Goal: Task Accomplishment & Management: Manage account settings

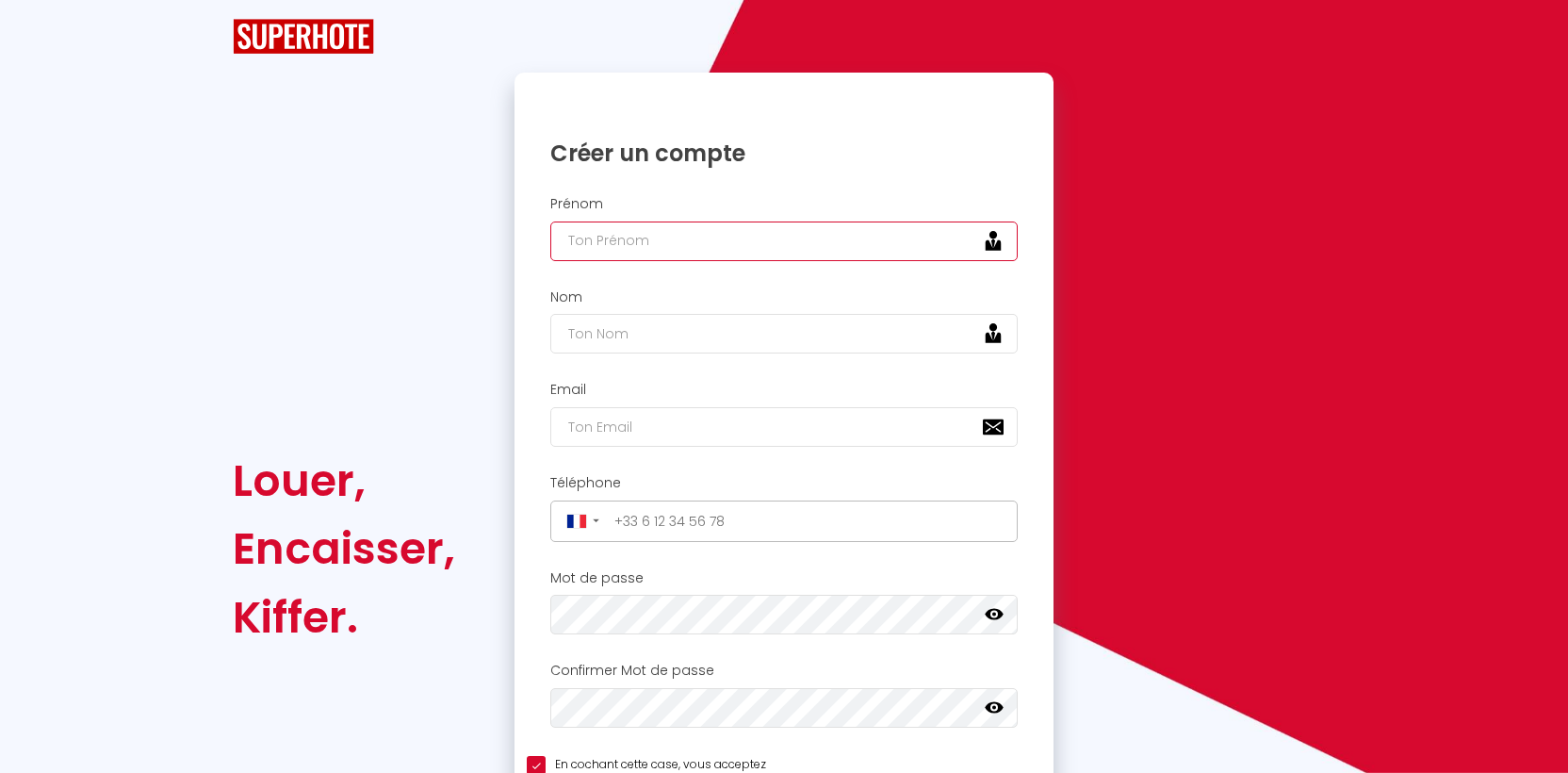
click at [655, 248] on input "text" at bounding box center [783, 242] width 467 height 40
type input "[PERSON_NAME]"
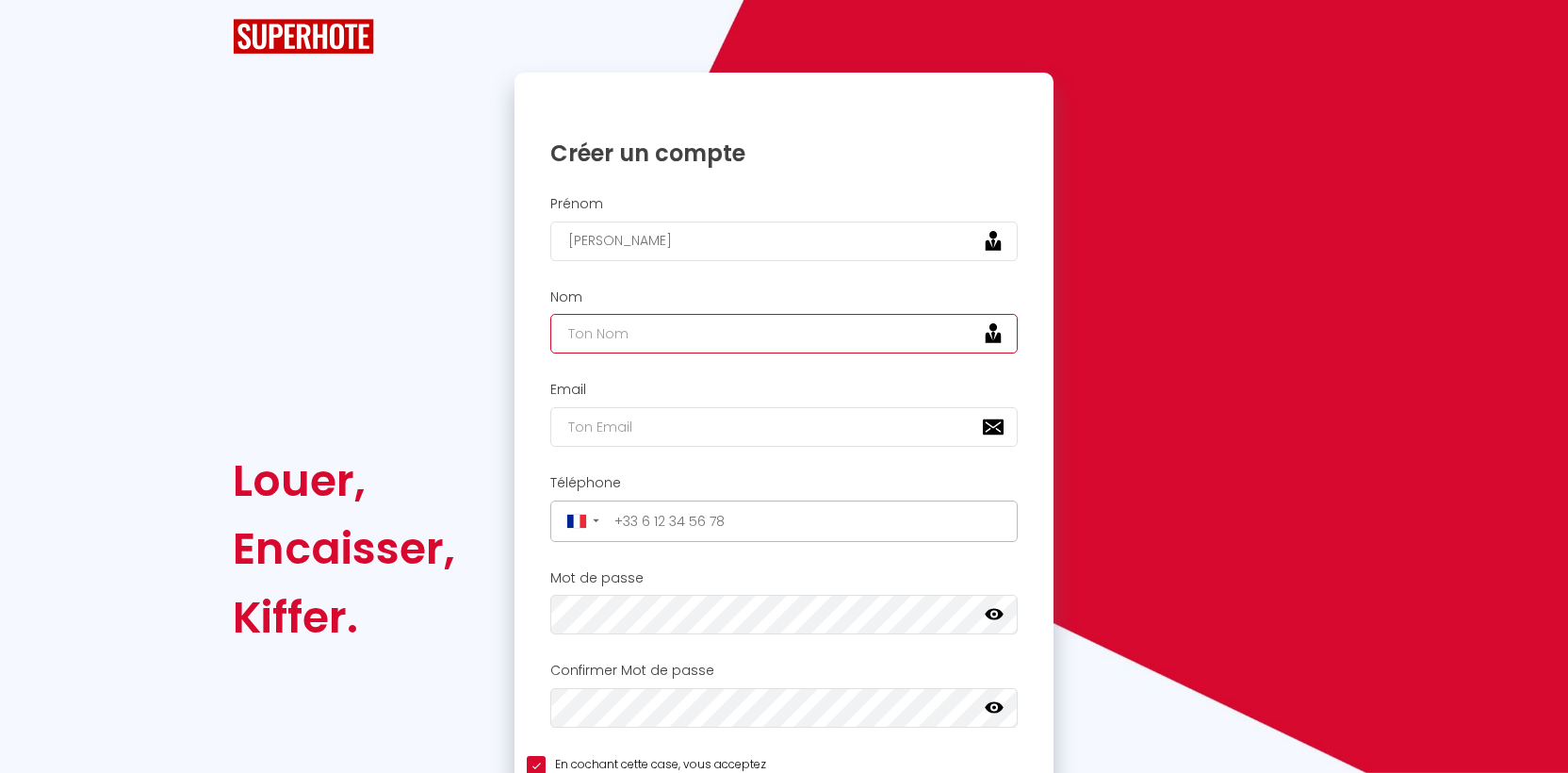
click at [591, 334] on input "text" at bounding box center [783, 334] width 467 height 40
type input "Lemarcis"
click at [587, 428] on input "email" at bounding box center [783, 427] width 467 height 40
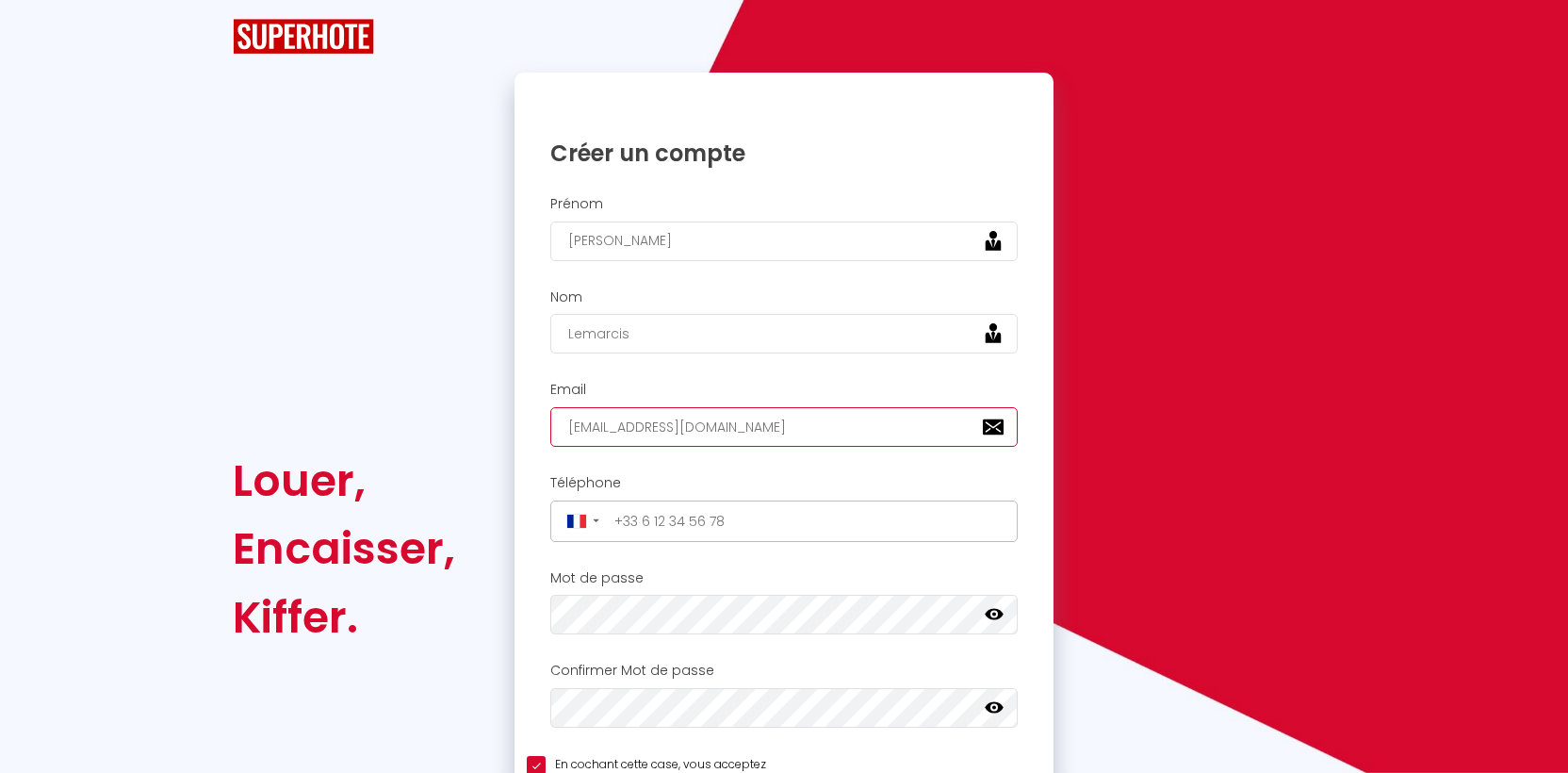
type input "[EMAIL_ADDRESS][DOMAIN_NAME]"
click at [651, 519] on input "tel" at bounding box center [810, 522] width 404 height 30
type input "[PHONE_NUMBER]"
click at [996, 612] on icon at bounding box center [994, 615] width 19 height 19
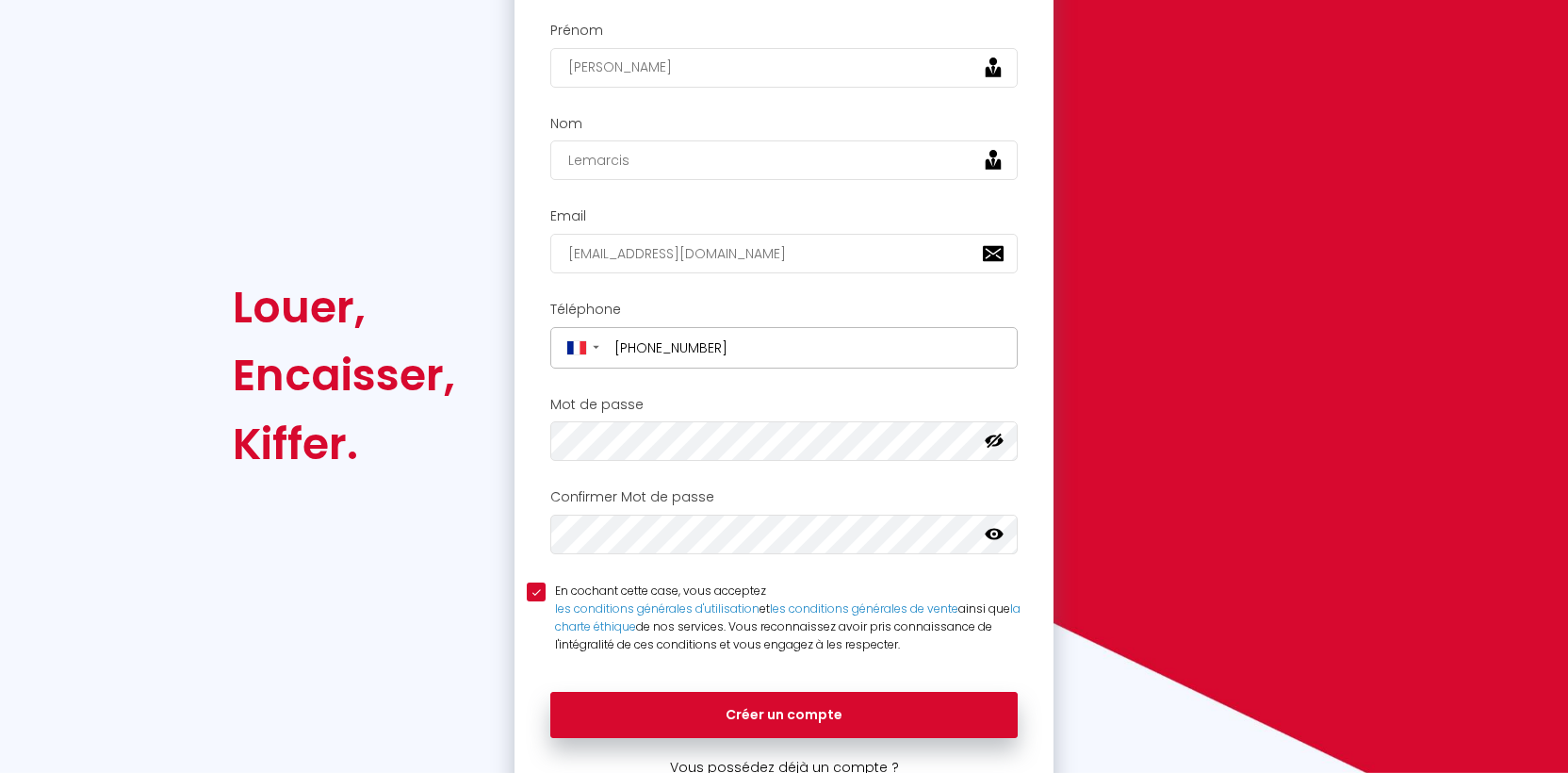
scroll to position [185, 0]
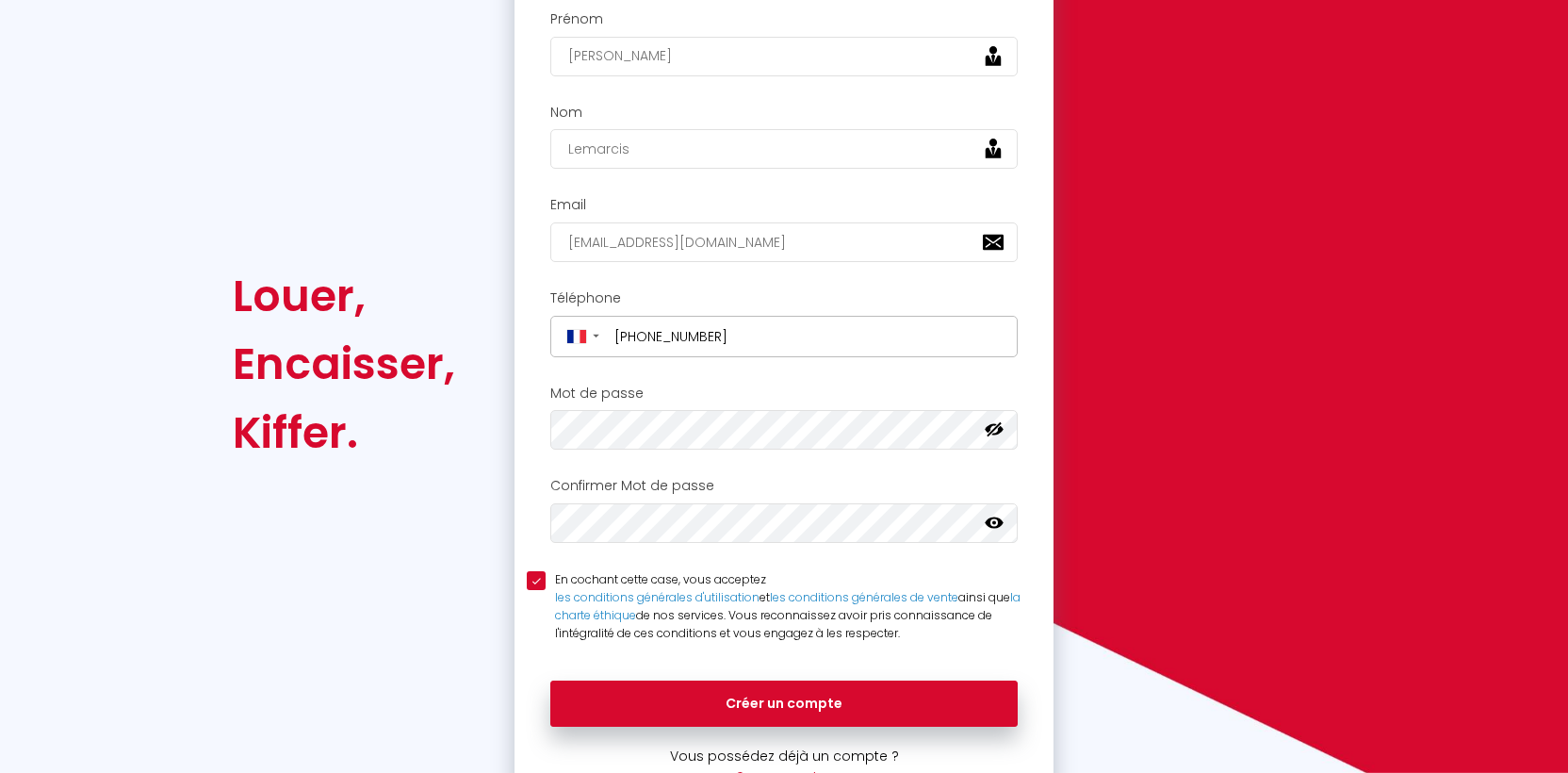
click at [988, 527] on icon at bounding box center [994, 524] width 19 height 19
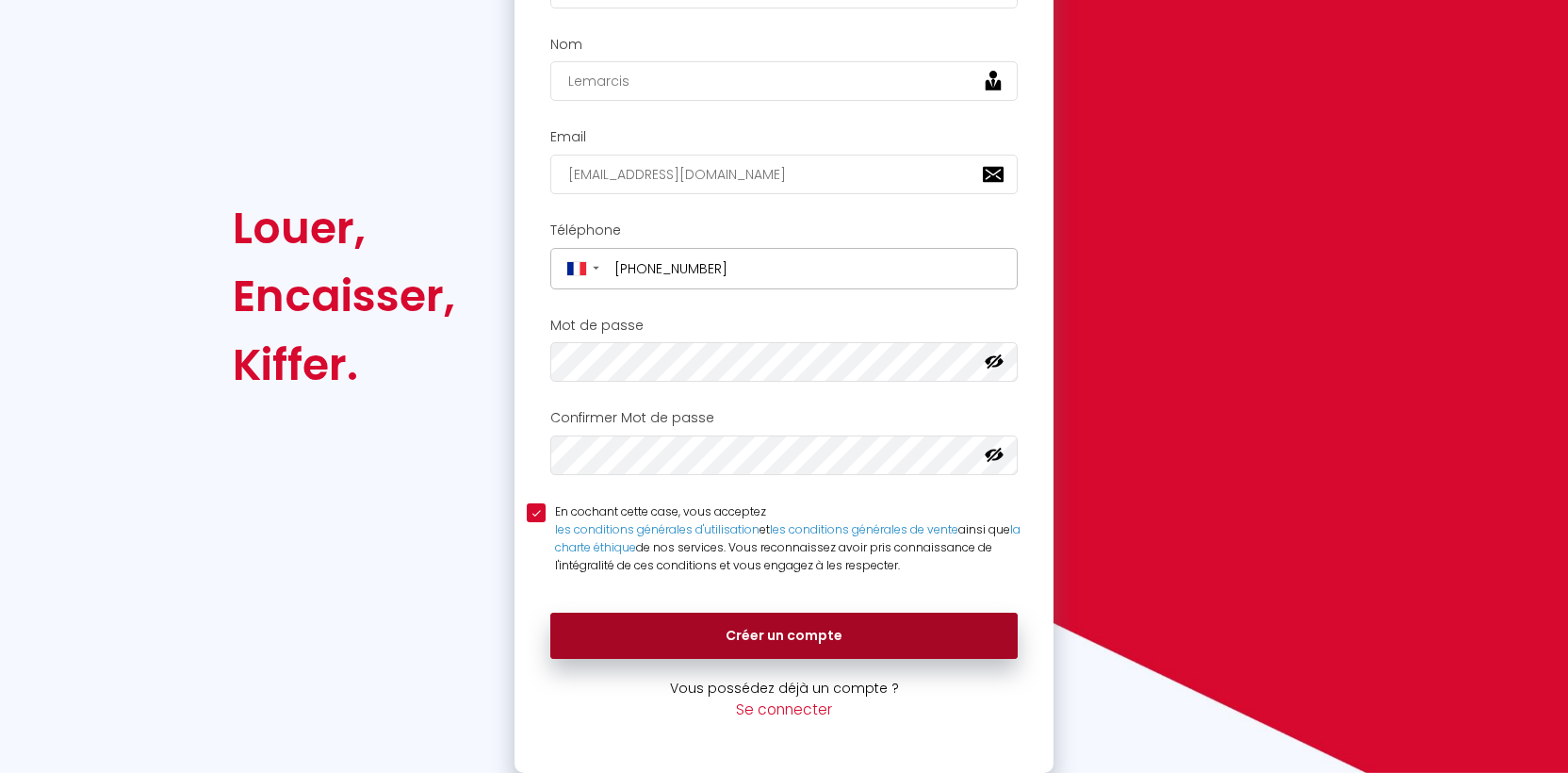
click at [801, 629] on button "Créer un compte" at bounding box center [783, 637] width 467 height 48
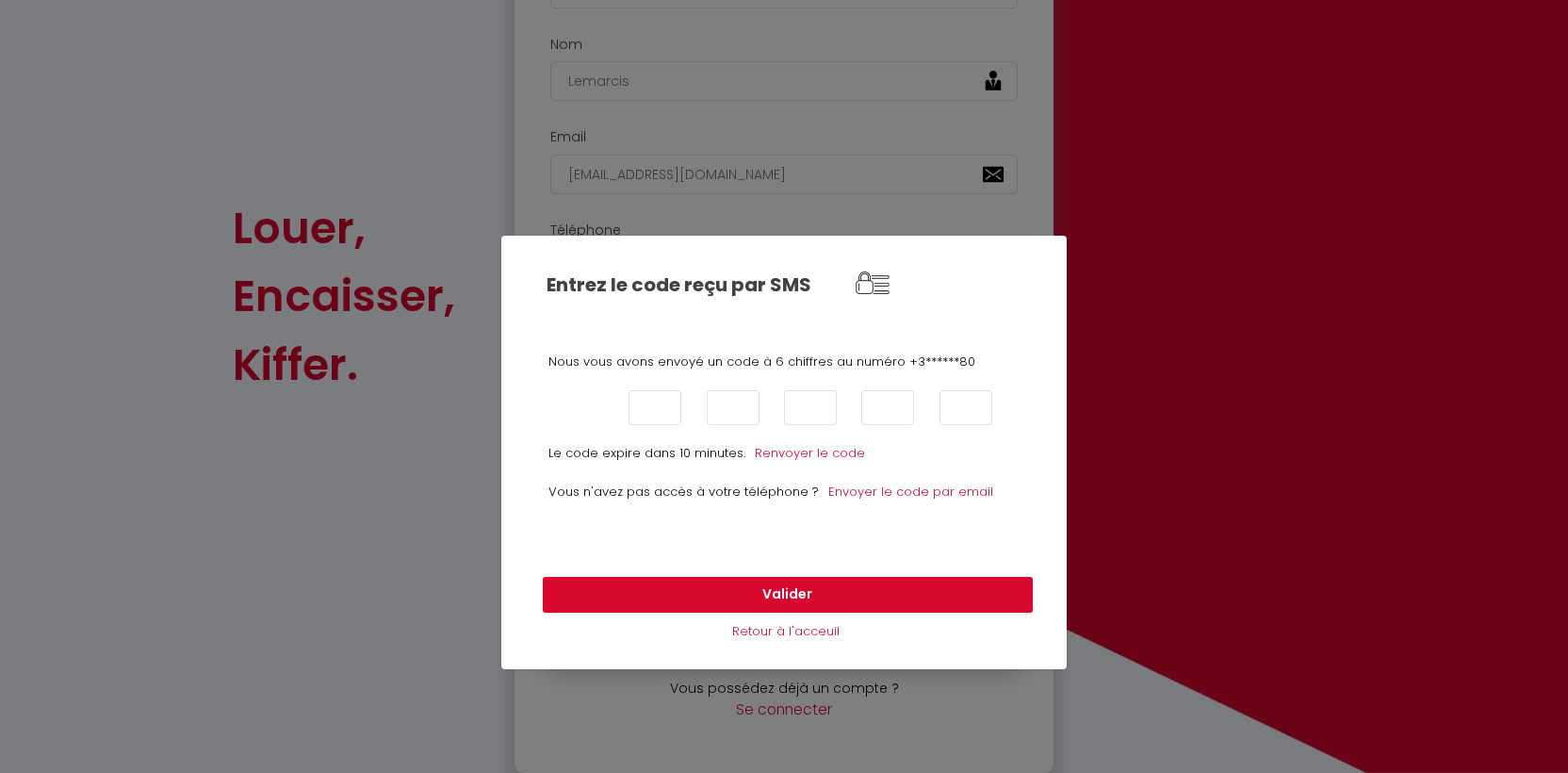
click at [573, 405] on input "text" at bounding box center [577, 407] width 52 height 35
type input "6"
type input "4"
type input "7"
type input "0"
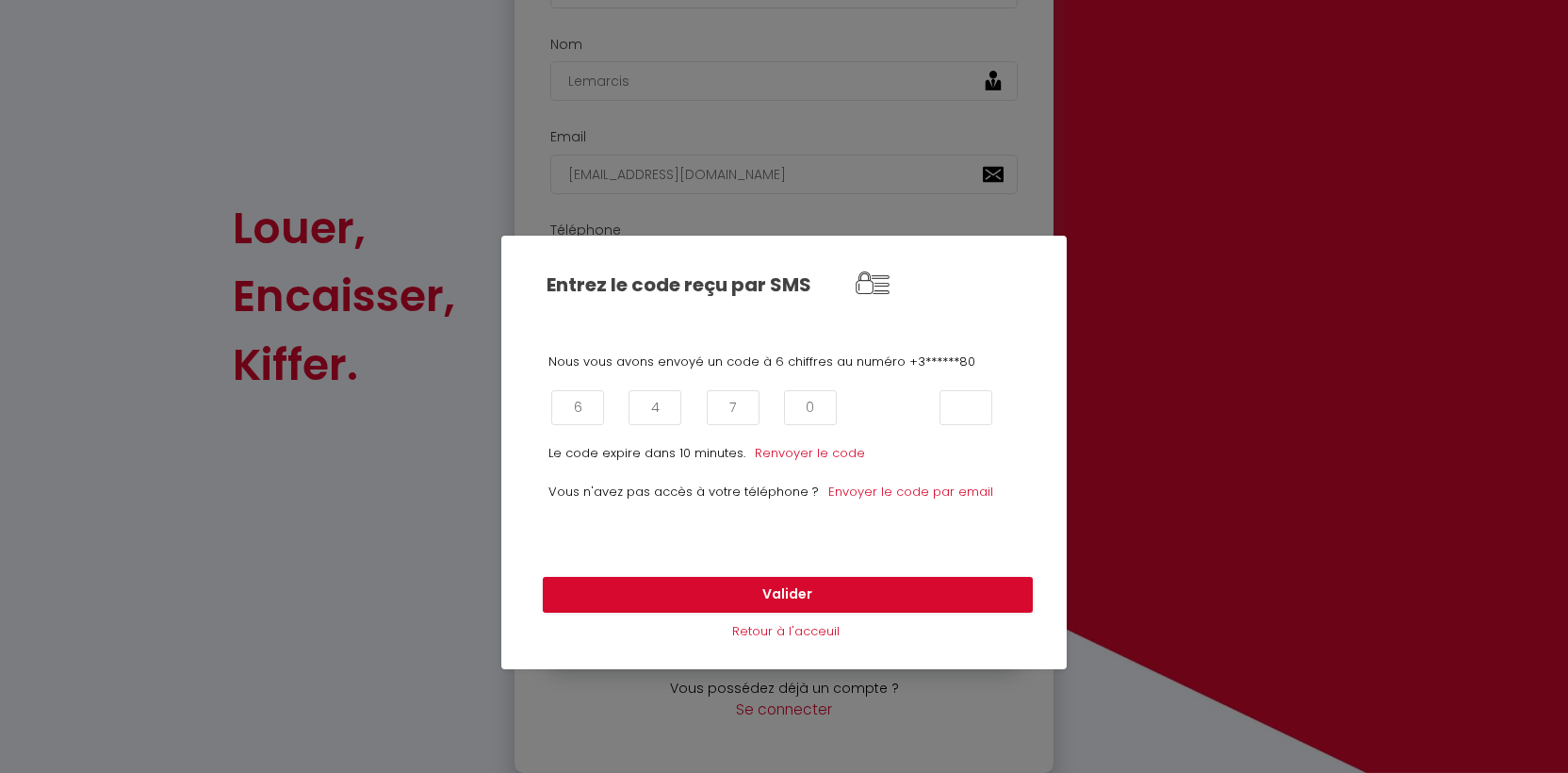
type input "3"
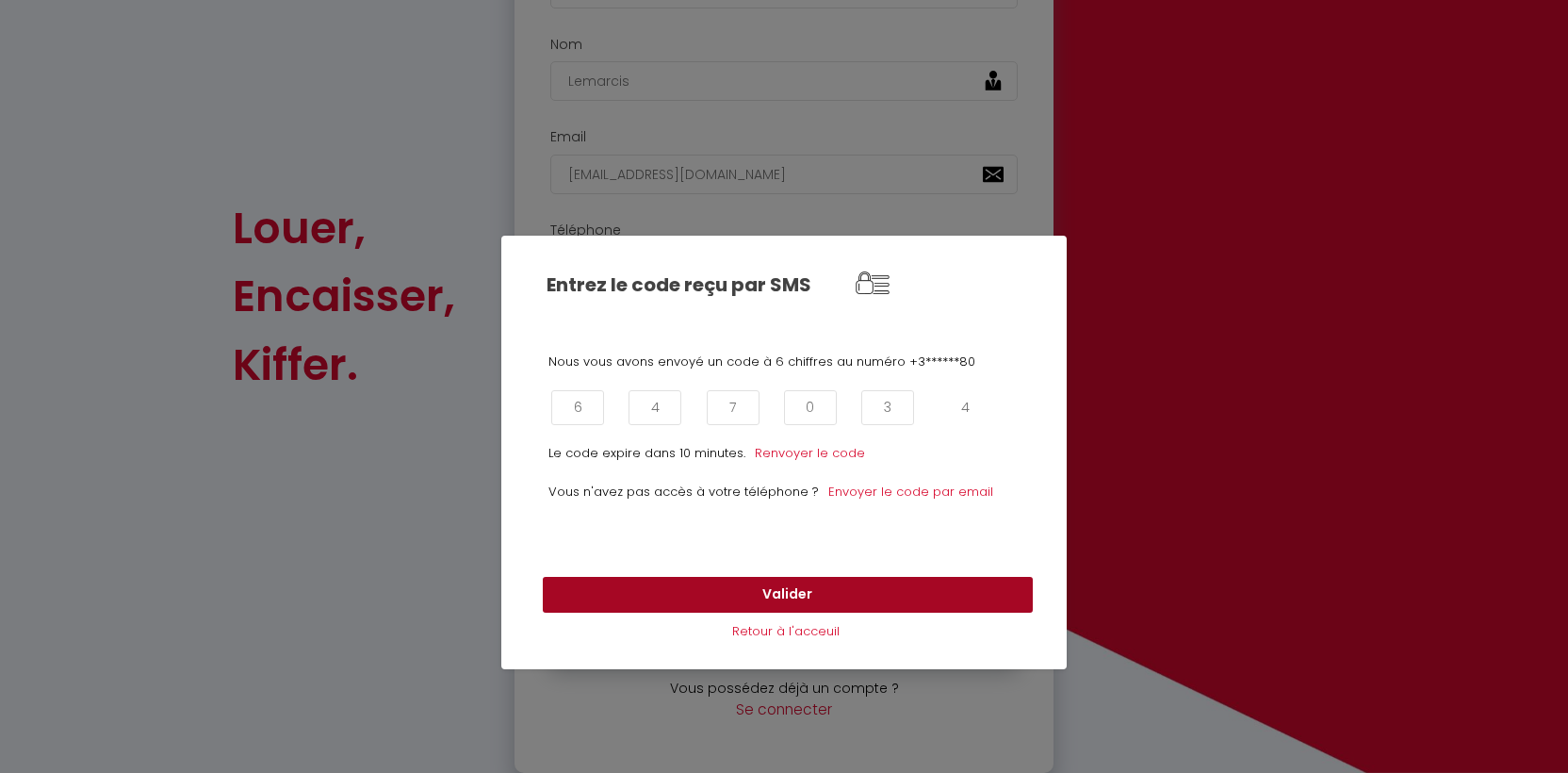
type input "4"
click at [735, 592] on button "Valider" at bounding box center [787, 595] width 490 height 36
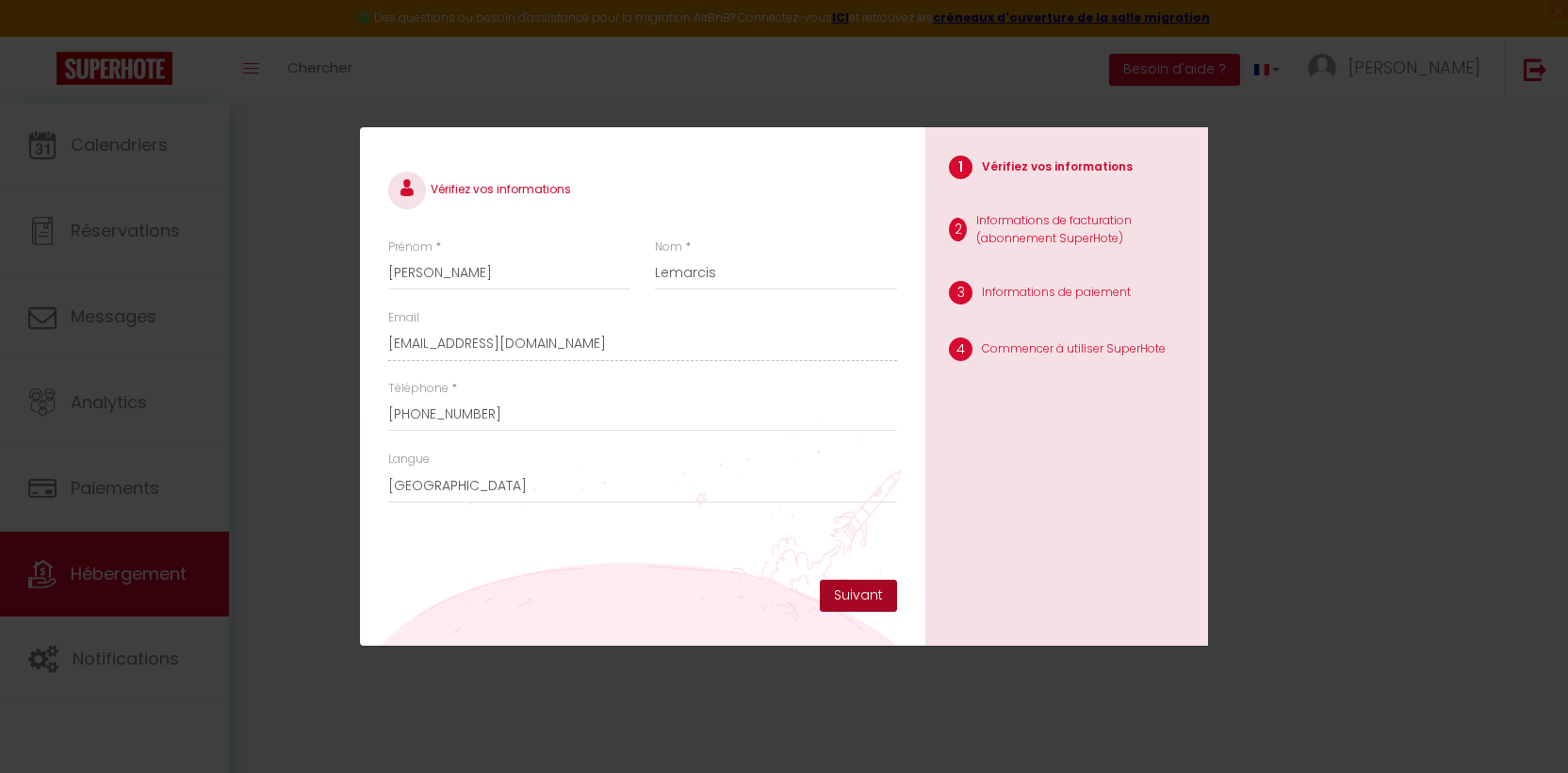
click at [858, 596] on button "Suivant" at bounding box center [857, 596] width 77 height 32
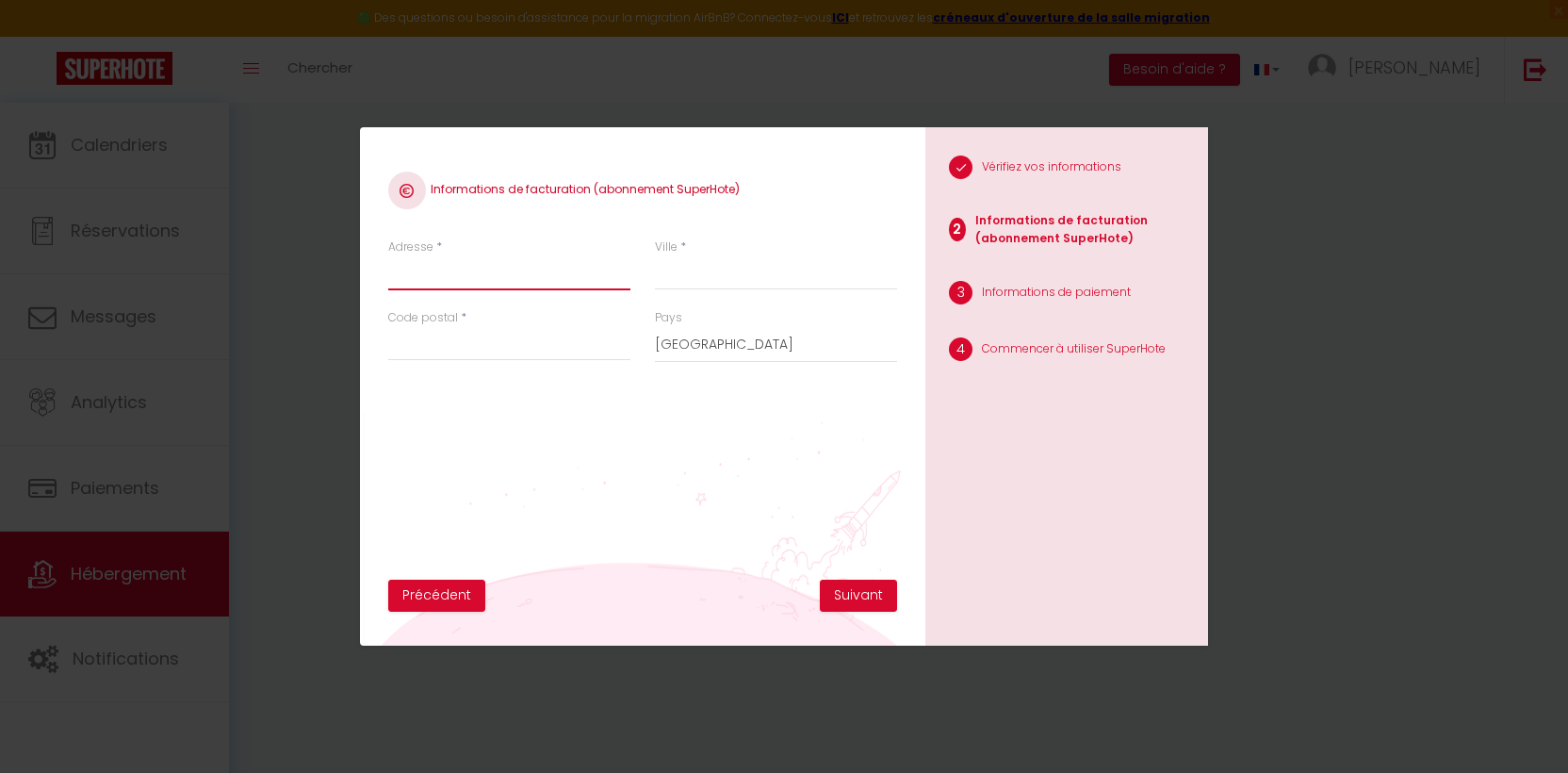
click at [507, 283] on input "Adresse" at bounding box center [509, 273] width 242 height 34
type input "[STREET_ADDRESS]"
type input "Collonge-au-mont-d'or"
type input "69660"
click at [855, 594] on button "Suivant" at bounding box center [857, 596] width 77 height 32
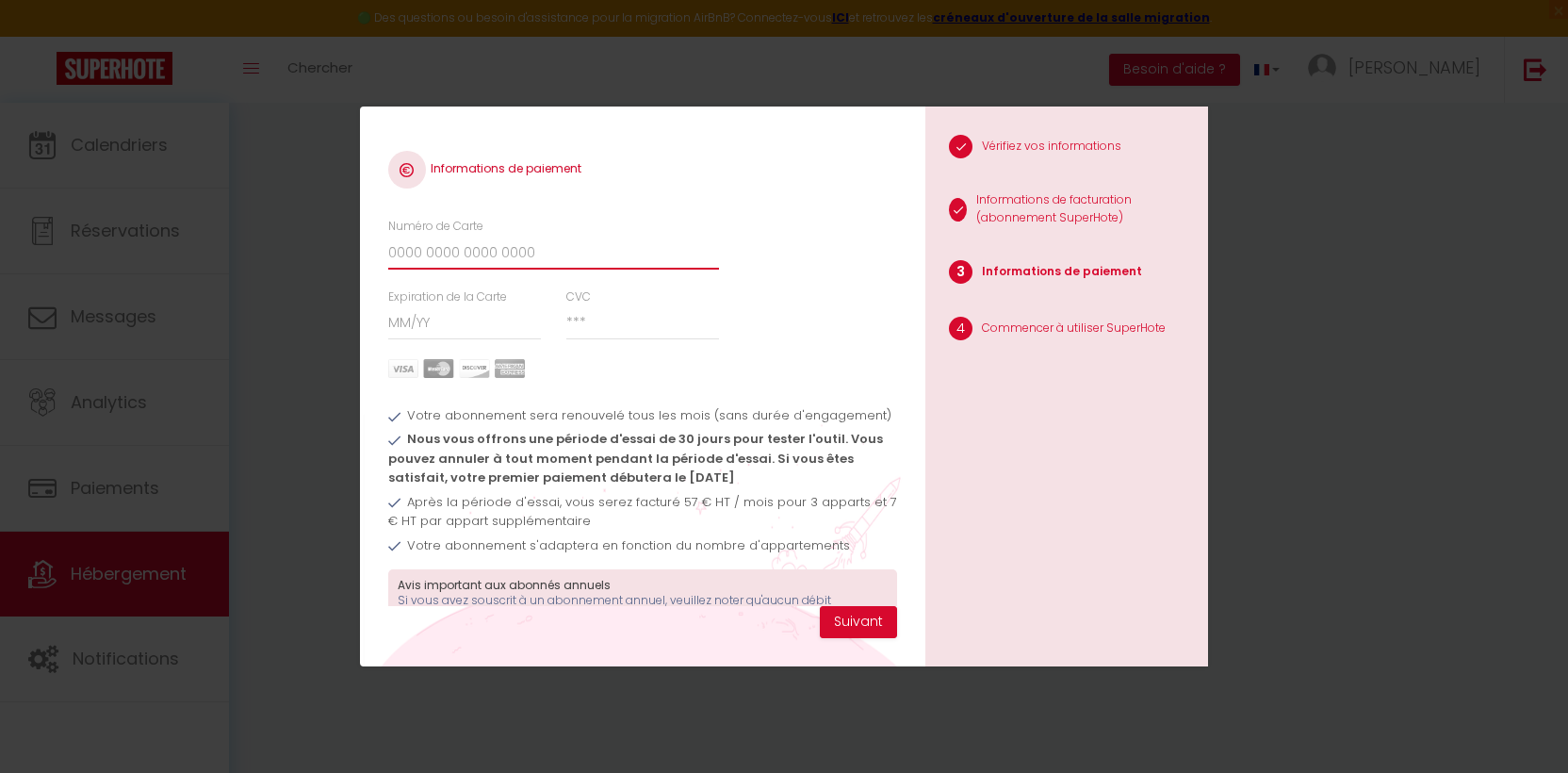
click at [494, 246] on input "Numéro de Carte" at bounding box center [554, 253] width 331 height 34
type input "[CREDIT_CARD_NUMBER]"
click at [413, 315] on input "Expiration de la Carte" at bounding box center [464, 324] width 153 height 34
type input "05 / 29"
click at [603, 313] on input "CVC" at bounding box center [642, 324] width 153 height 34
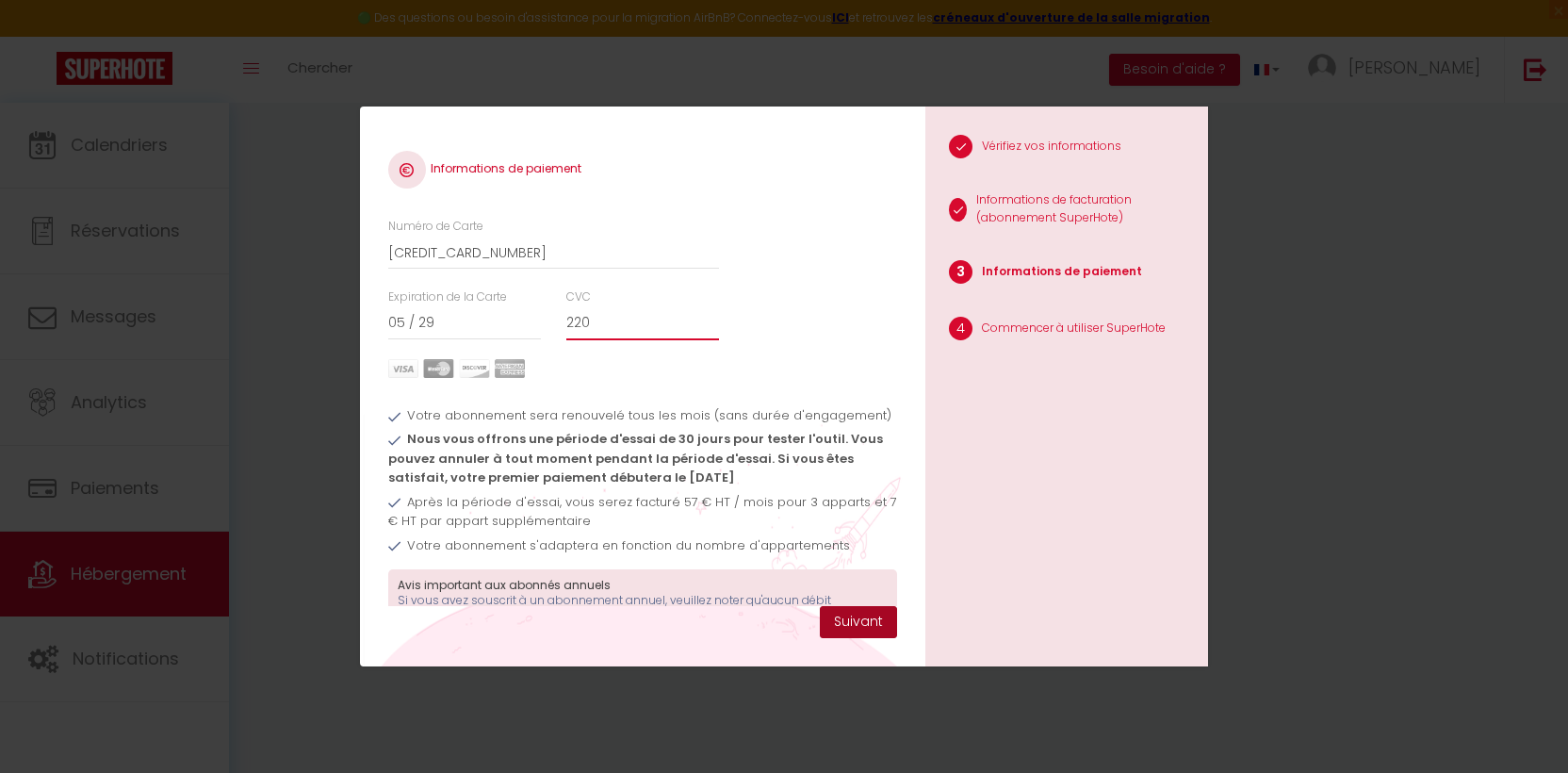
type input "220"
click at [864, 625] on button "Suivant" at bounding box center [857, 623] width 77 height 32
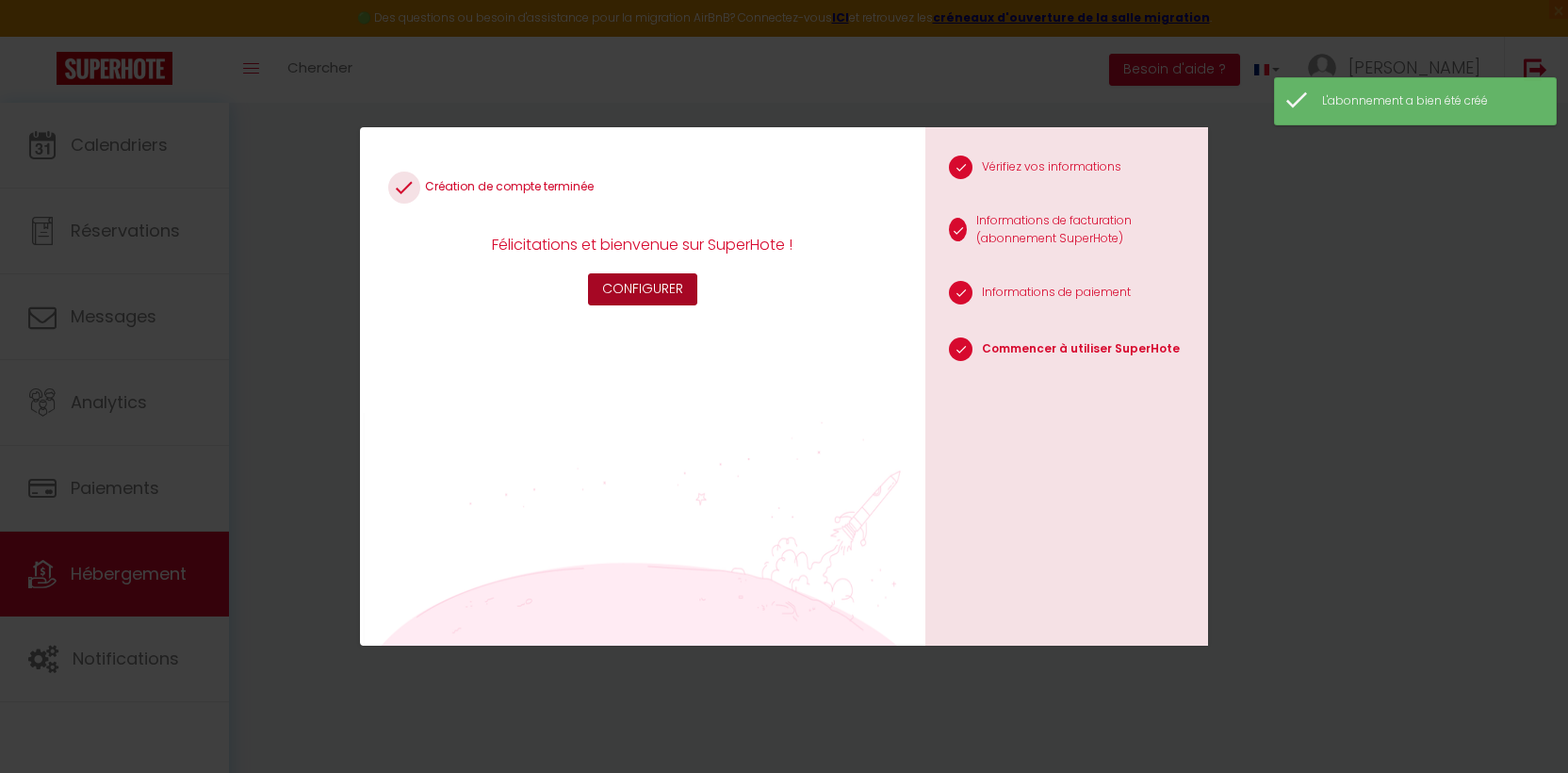
click at [657, 280] on button "Configurer" at bounding box center [642, 289] width 109 height 32
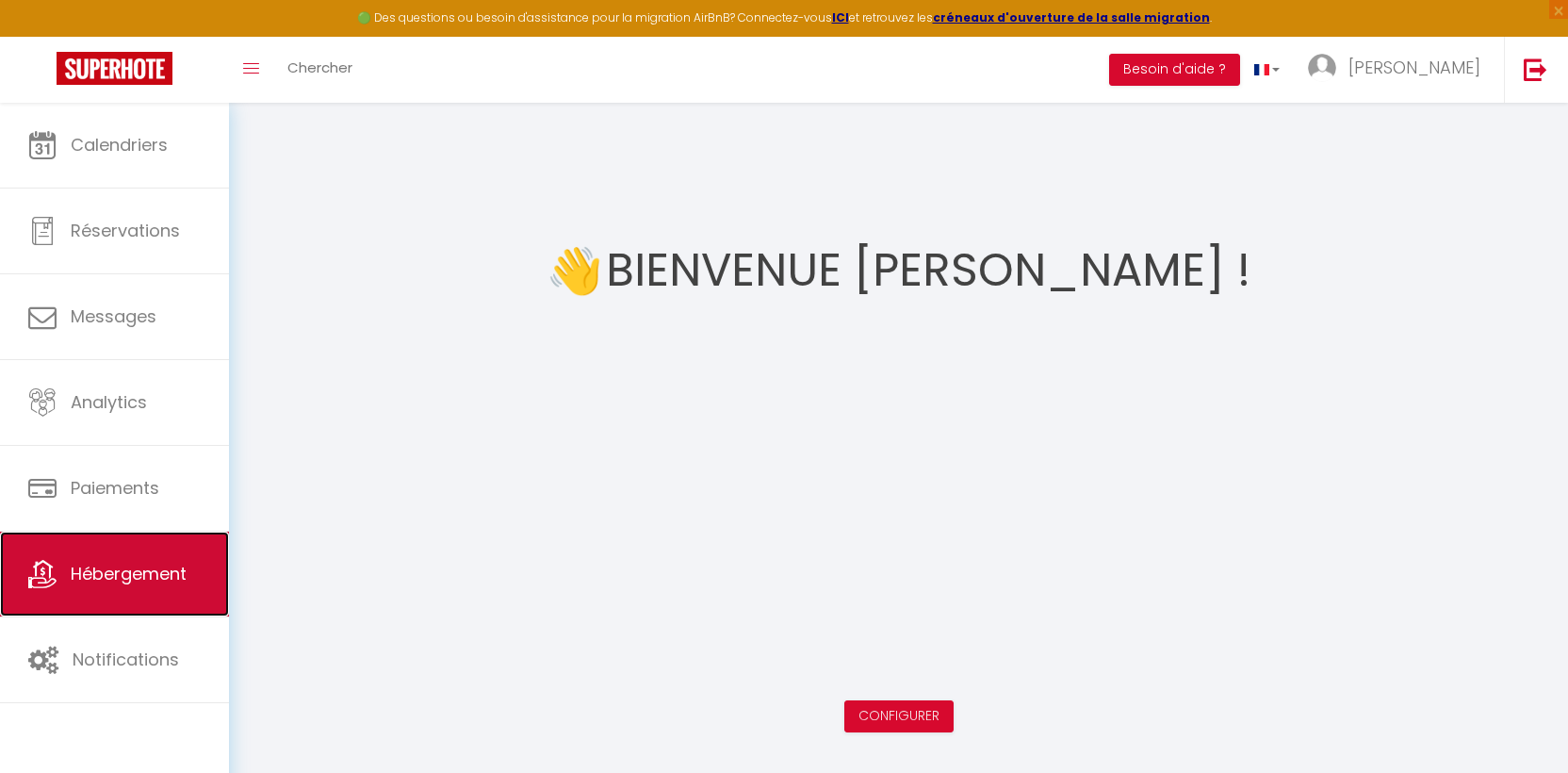
click at [89, 574] on span "Hébergement" at bounding box center [128, 573] width 116 height 24
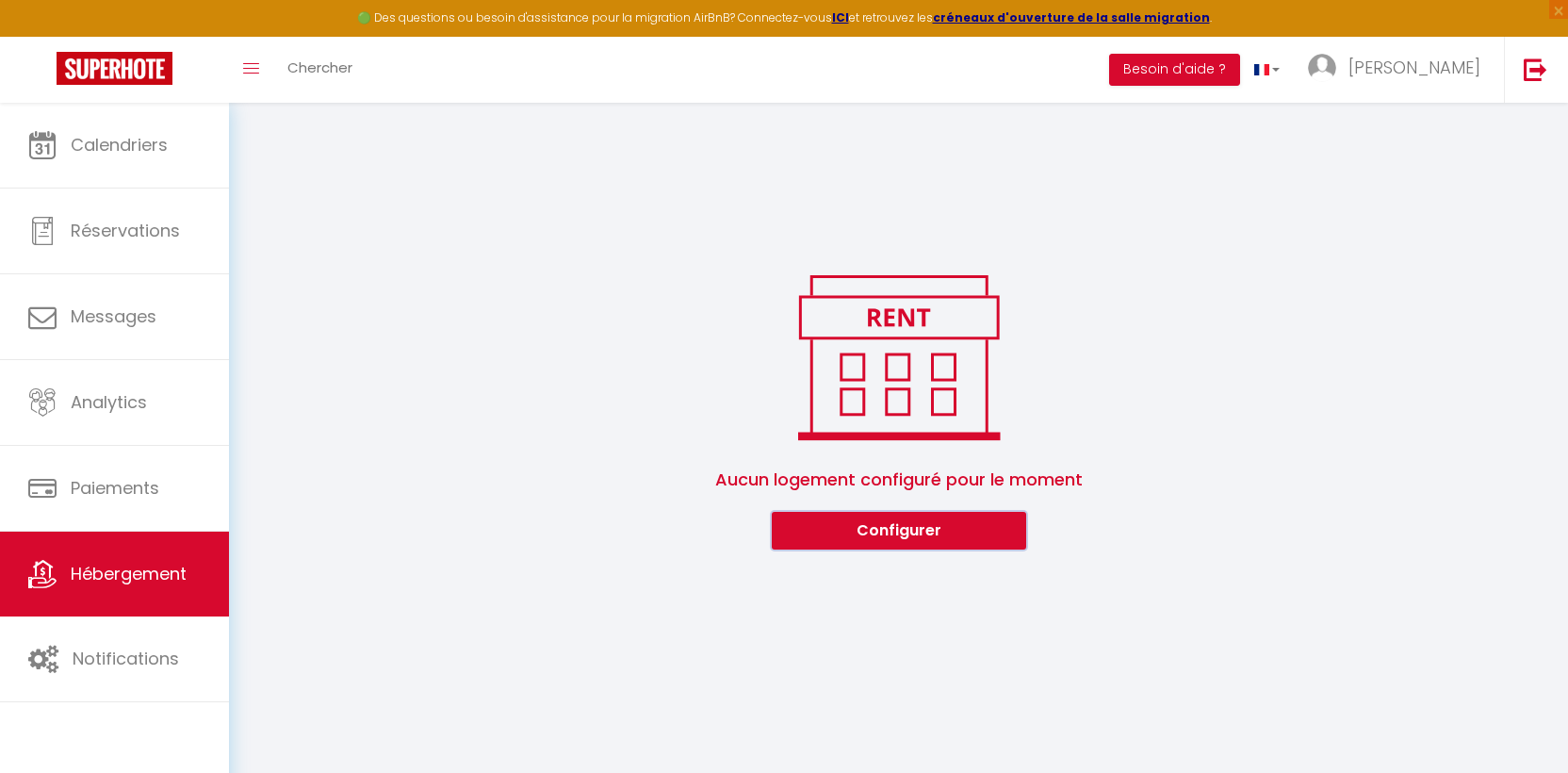
click at [912, 535] on button "Configurer" at bounding box center [898, 531] width 254 height 38
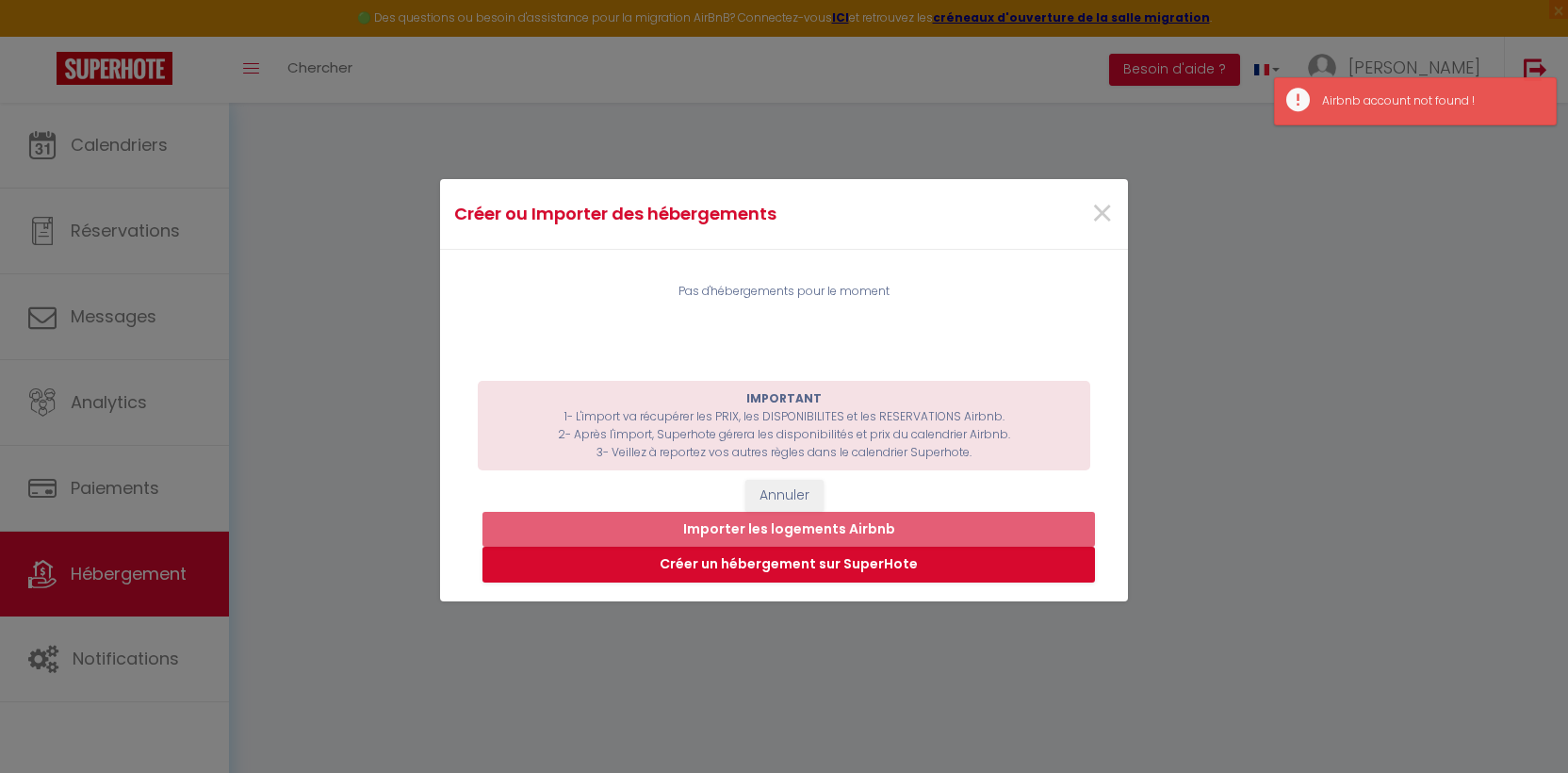
scroll to position [63, 0]
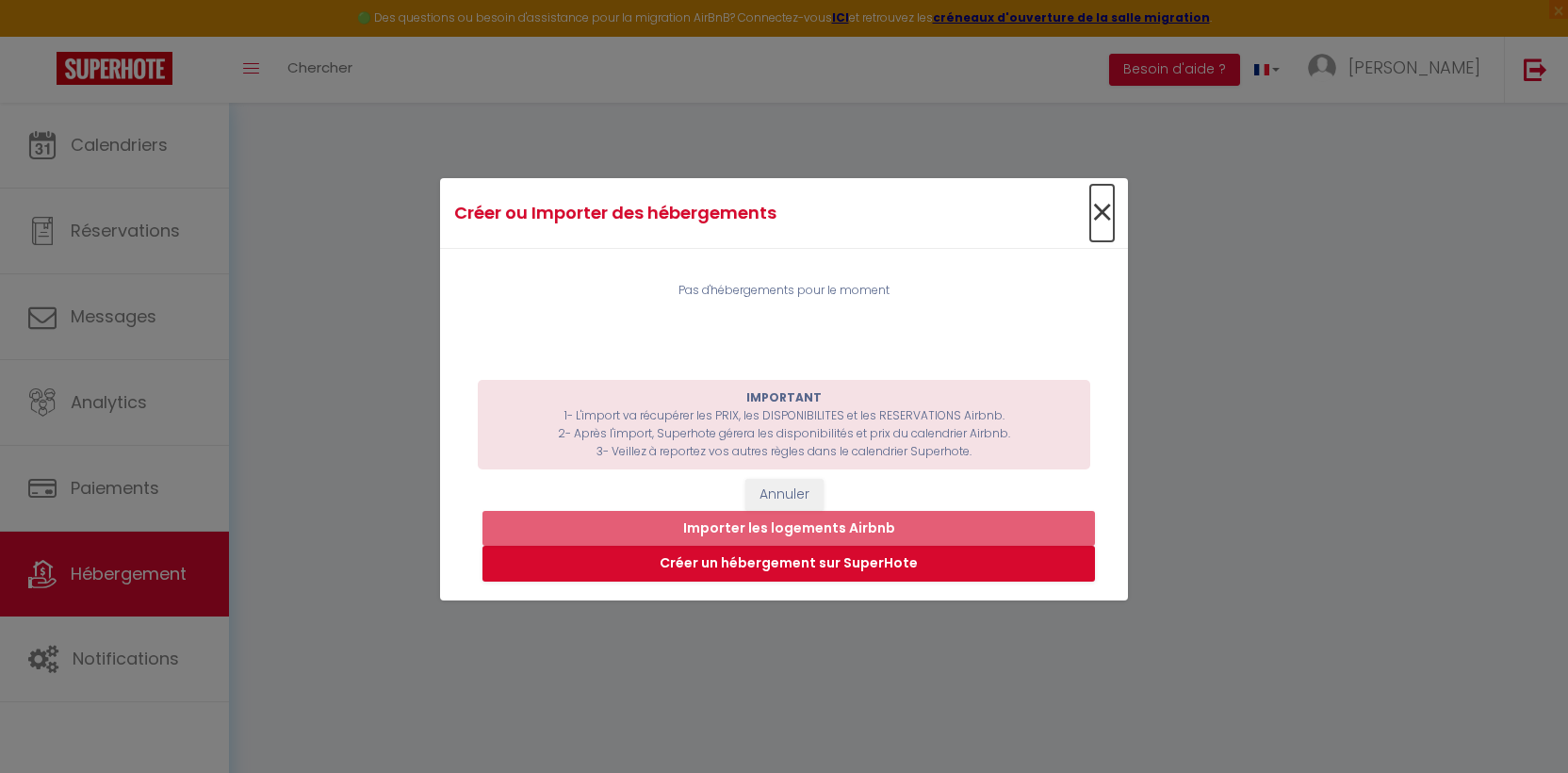
click at [1107, 208] on span "×" at bounding box center [1102, 212] width 24 height 56
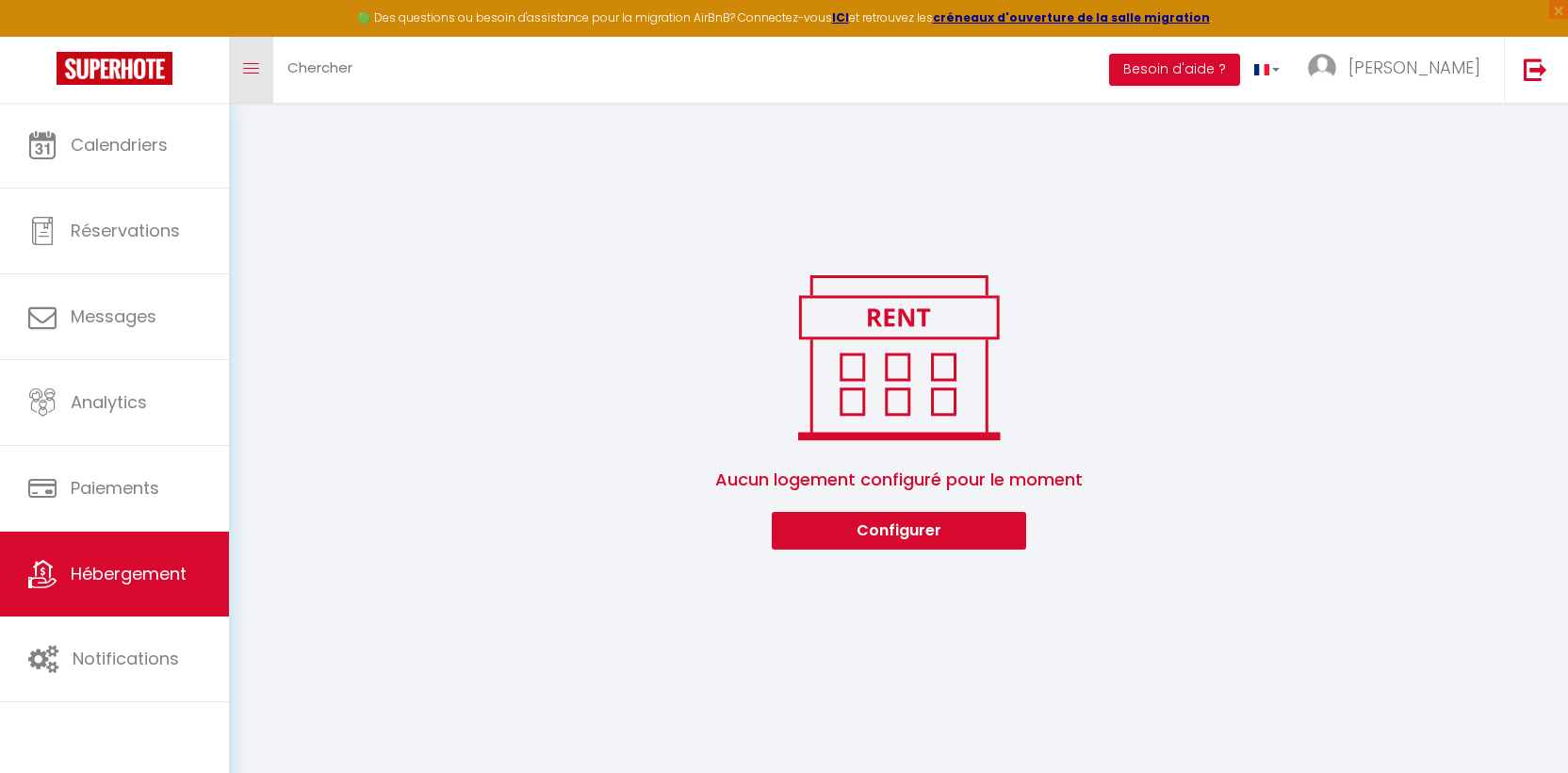
click at [265, 61] on link "Toggle menubar" at bounding box center [251, 69] width 45 height 66
click at [258, 78] on link "Toggle menubar" at bounding box center [251, 69] width 45 height 66
click at [252, 60] on link "Toggle menubar" at bounding box center [251, 69] width 45 height 66
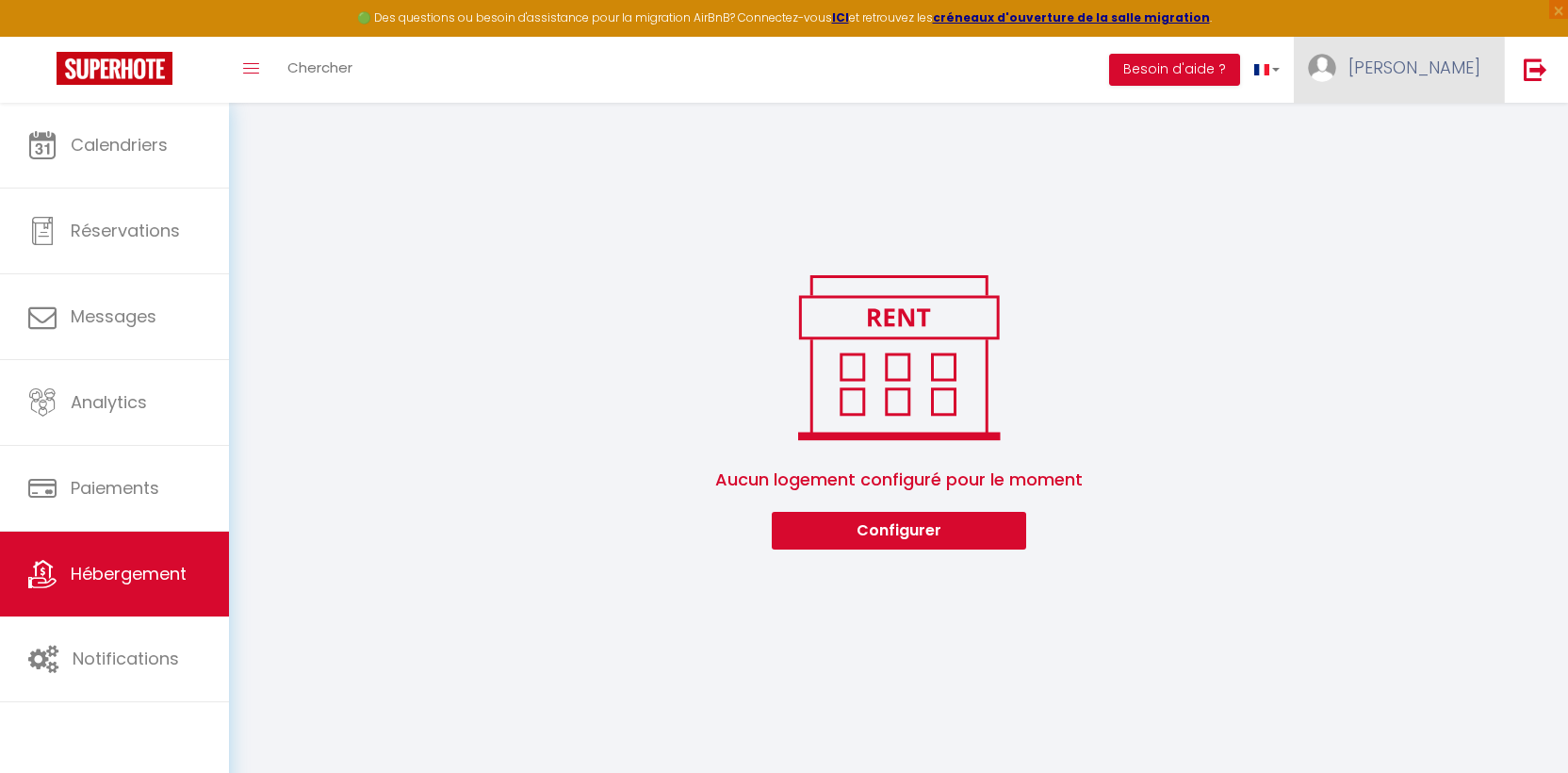
click at [1459, 85] on link "[PERSON_NAME]" at bounding box center [1398, 69] width 210 height 66
click at [1431, 125] on link "Paramètres" at bounding box center [1428, 131] width 140 height 32
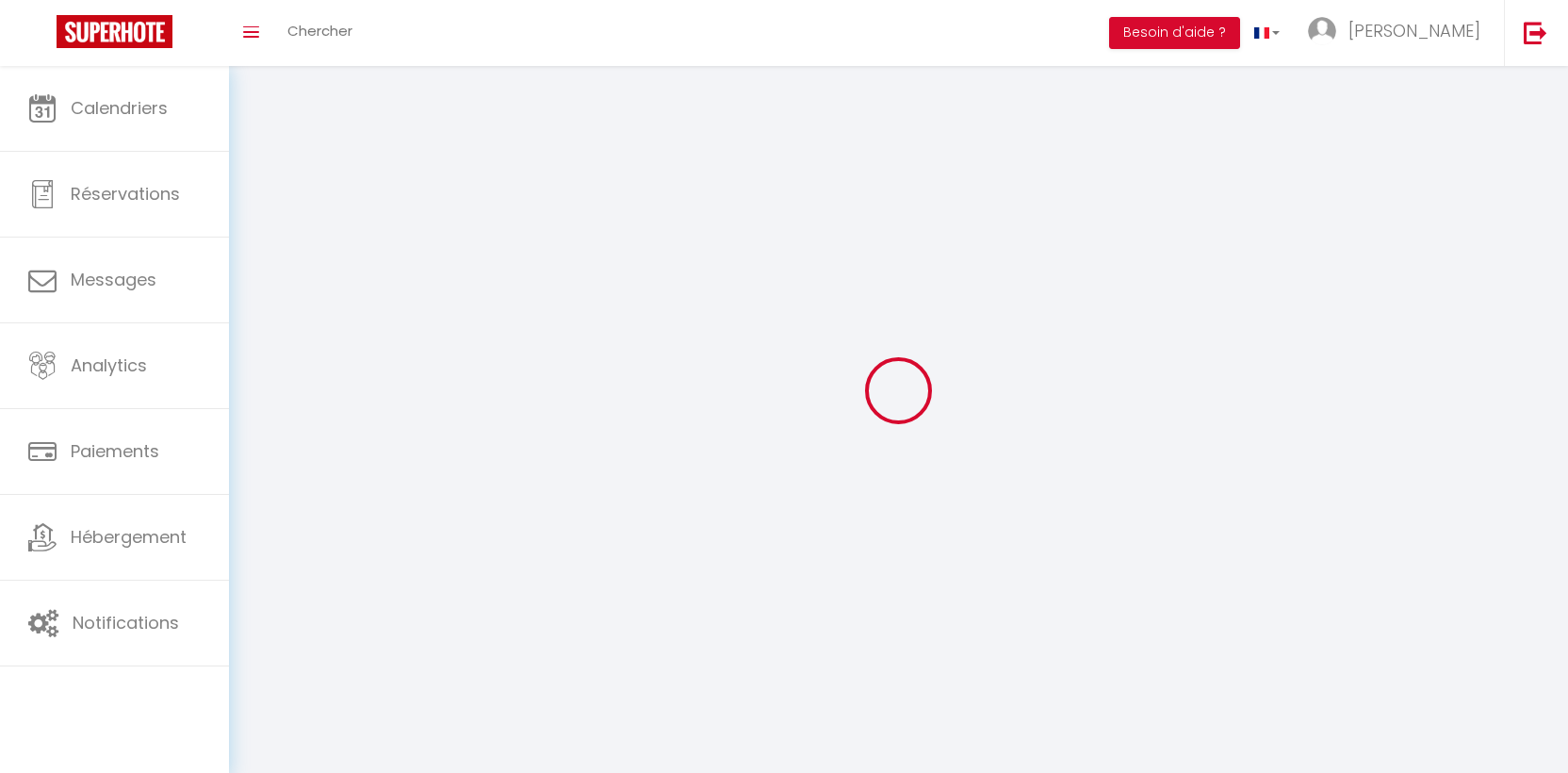
type input "[PERSON_NAME]"
type input "Lemarcis"
type input "[PHONE_NUMBER]"
type input "[STREET_ADDRESS]"
type input "69660"
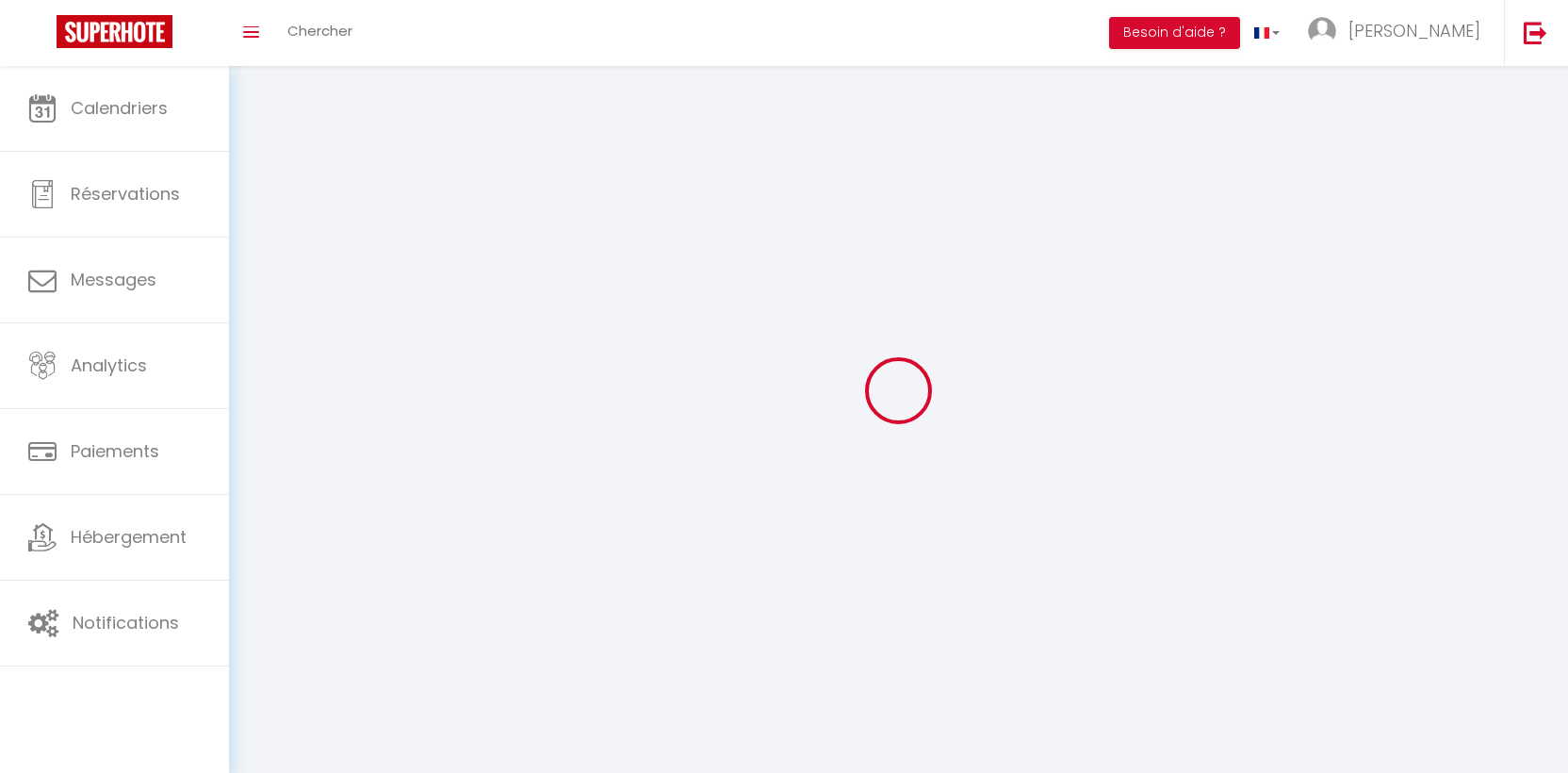
type input "Collonge-au-mont-d'or"
type input "7OpuWtgyIea7uSMT0H9lnFMgG"
type input "K4voruyBiiALnh7uGiacAVb2k"
type input "7OpuWtgyIea7uSMT0H9lnFMgG"
type input "K4voruyBiiALnh7uGiacAVb2k"
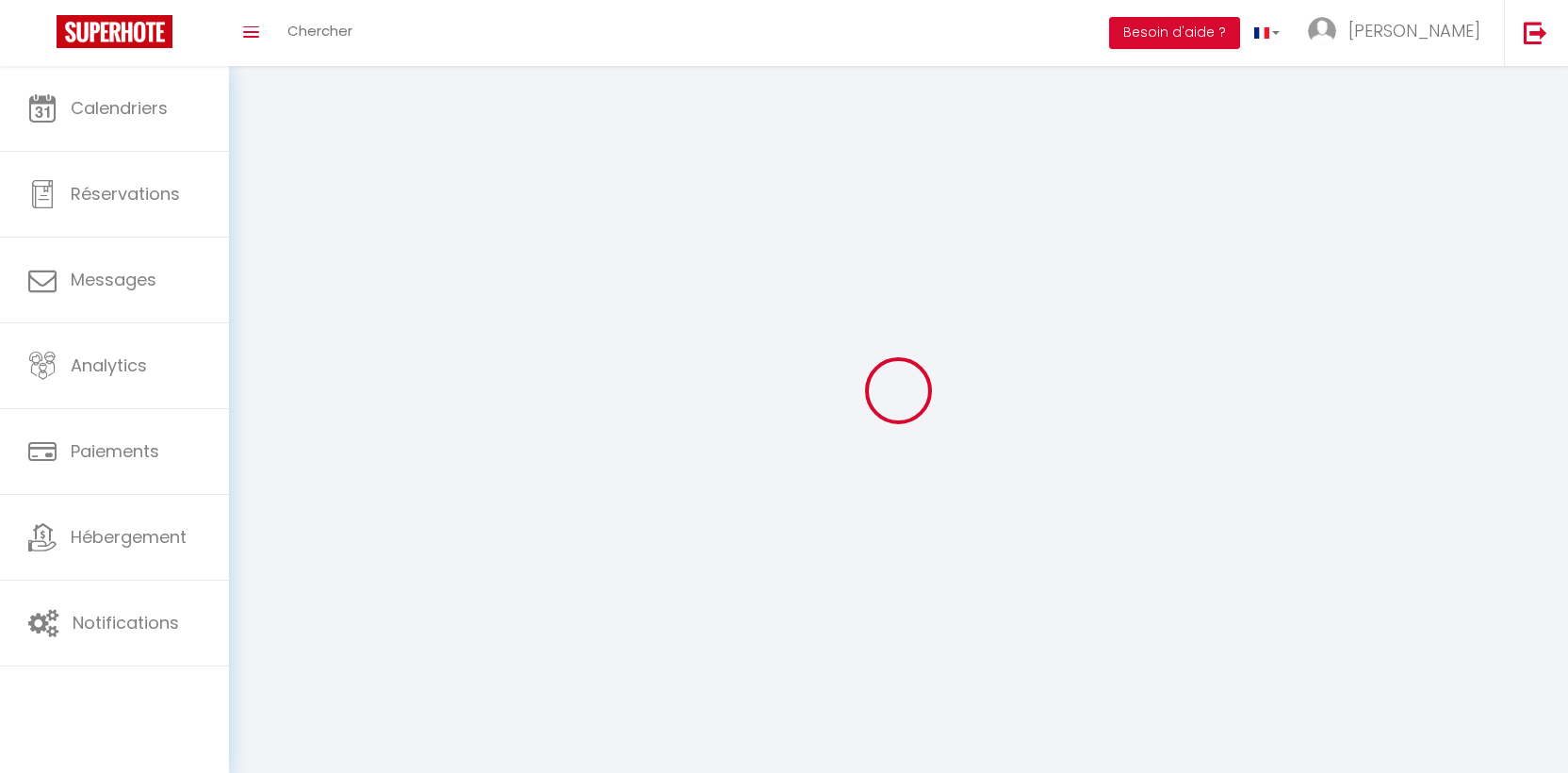
type input "[URL][DOMAIN_NAME]"
select select "28"
select select "fr"
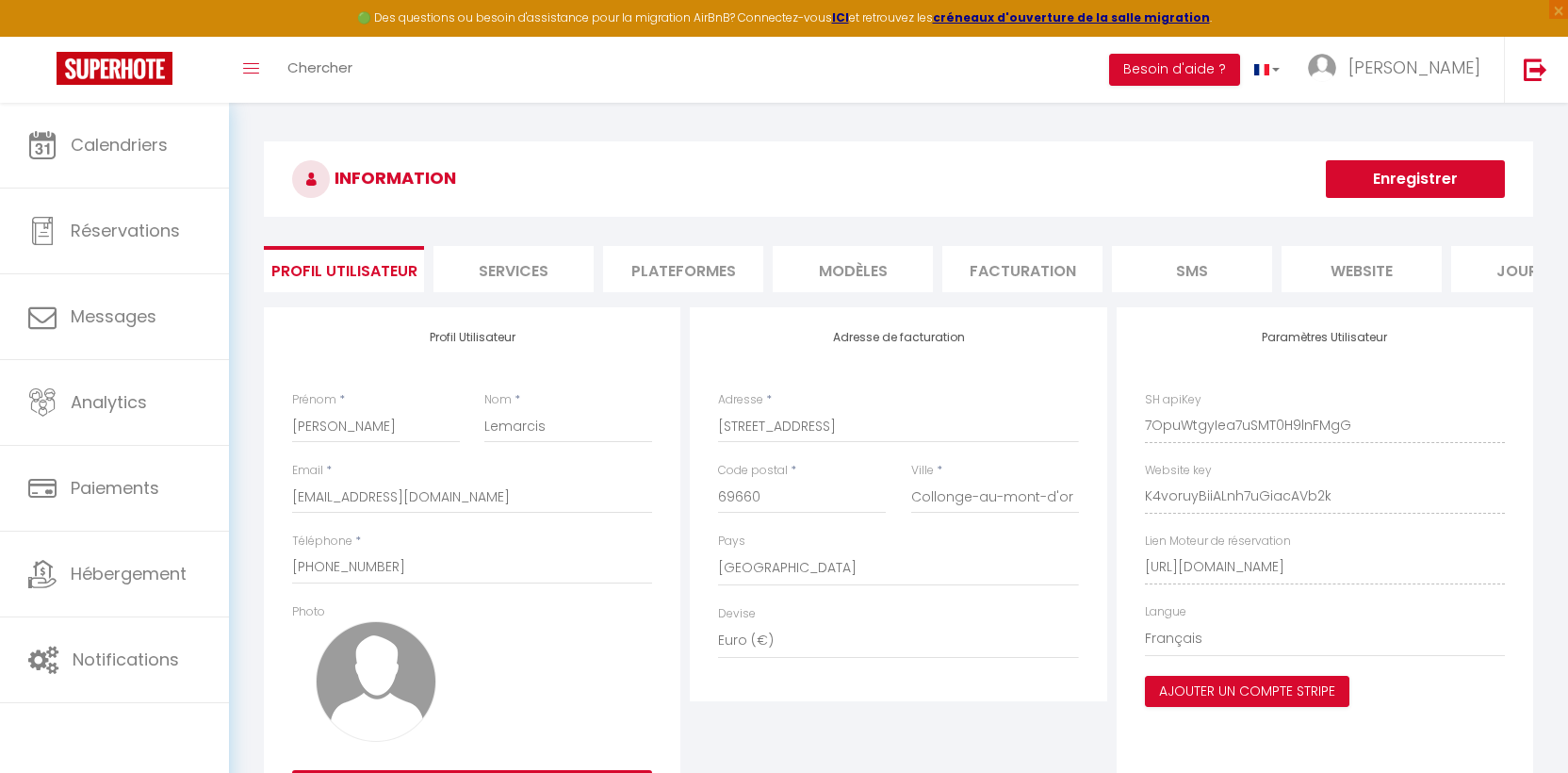
click at [819, 272] on li "MODÈLES" at bounding box center [853, 268] width 160 height 47
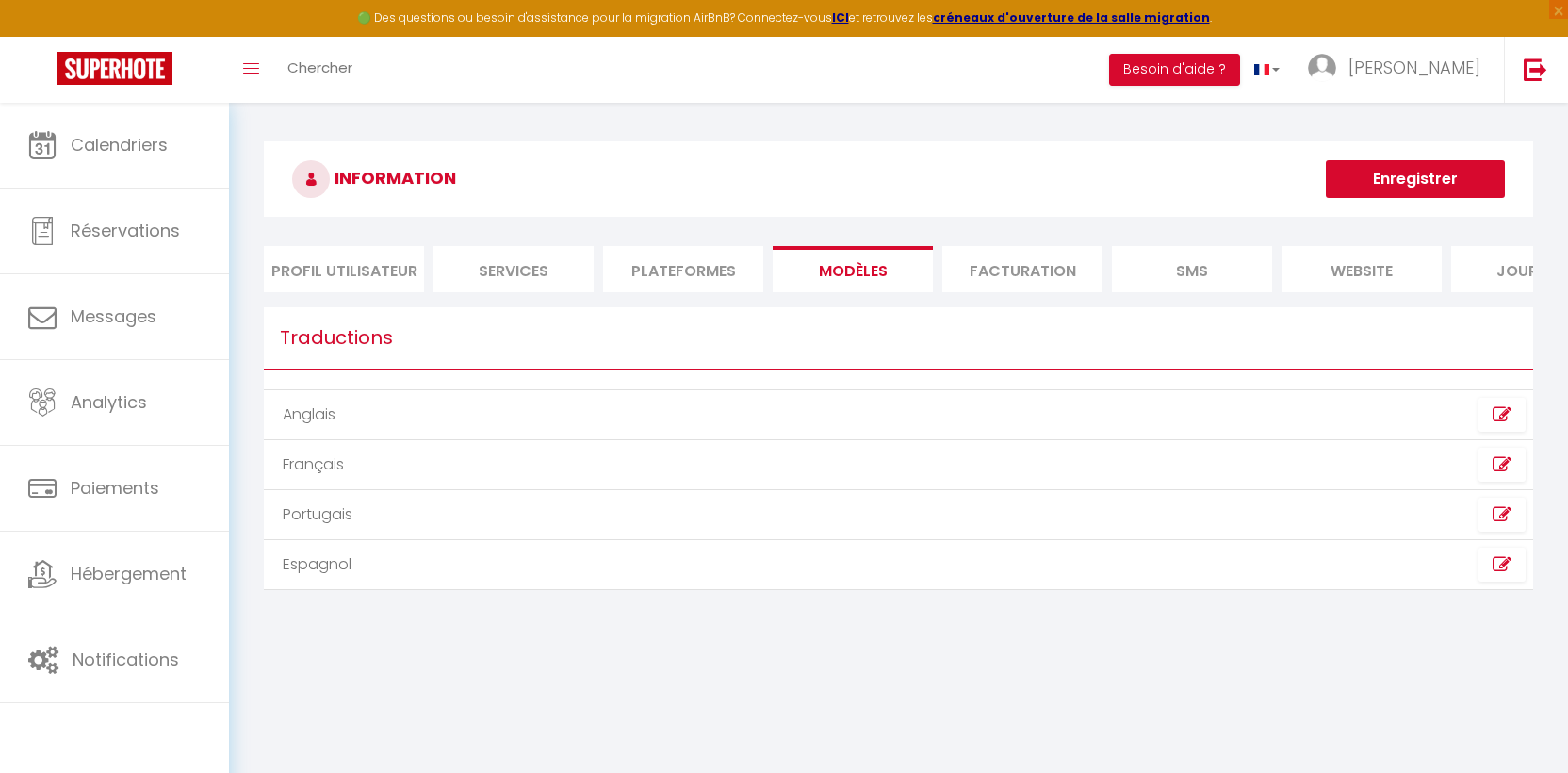
click at [462, 471] on td "Français" at bounding box center [580, 465] width 634 height 50
click at [642, 273] on li "Plateformes" at bounding box center [683, 268] width 160 height 47
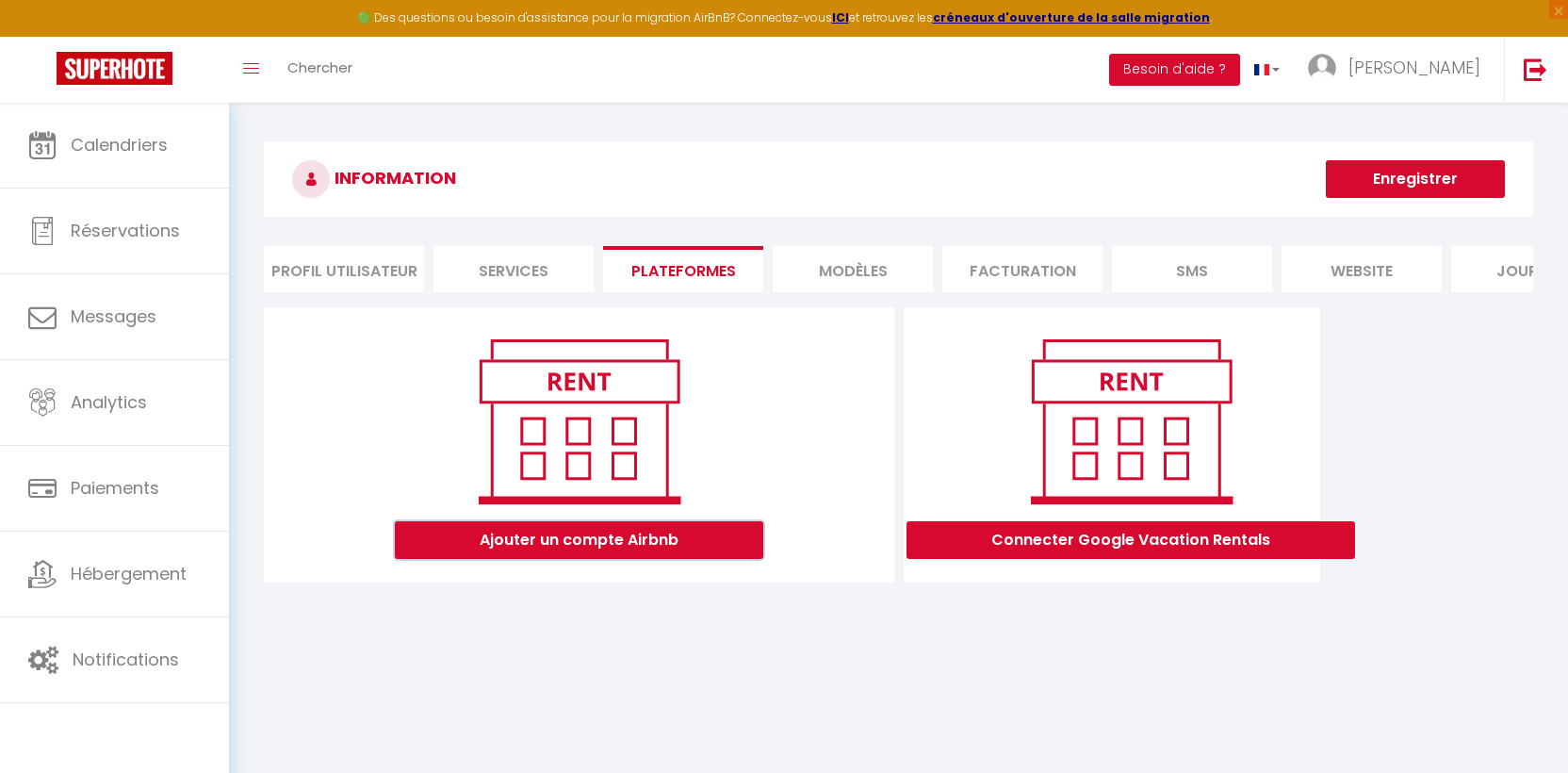
click at [614, 548] on button "Ajouter un compte Airbnb" at bounding box center [578, 541] width 368 height 38
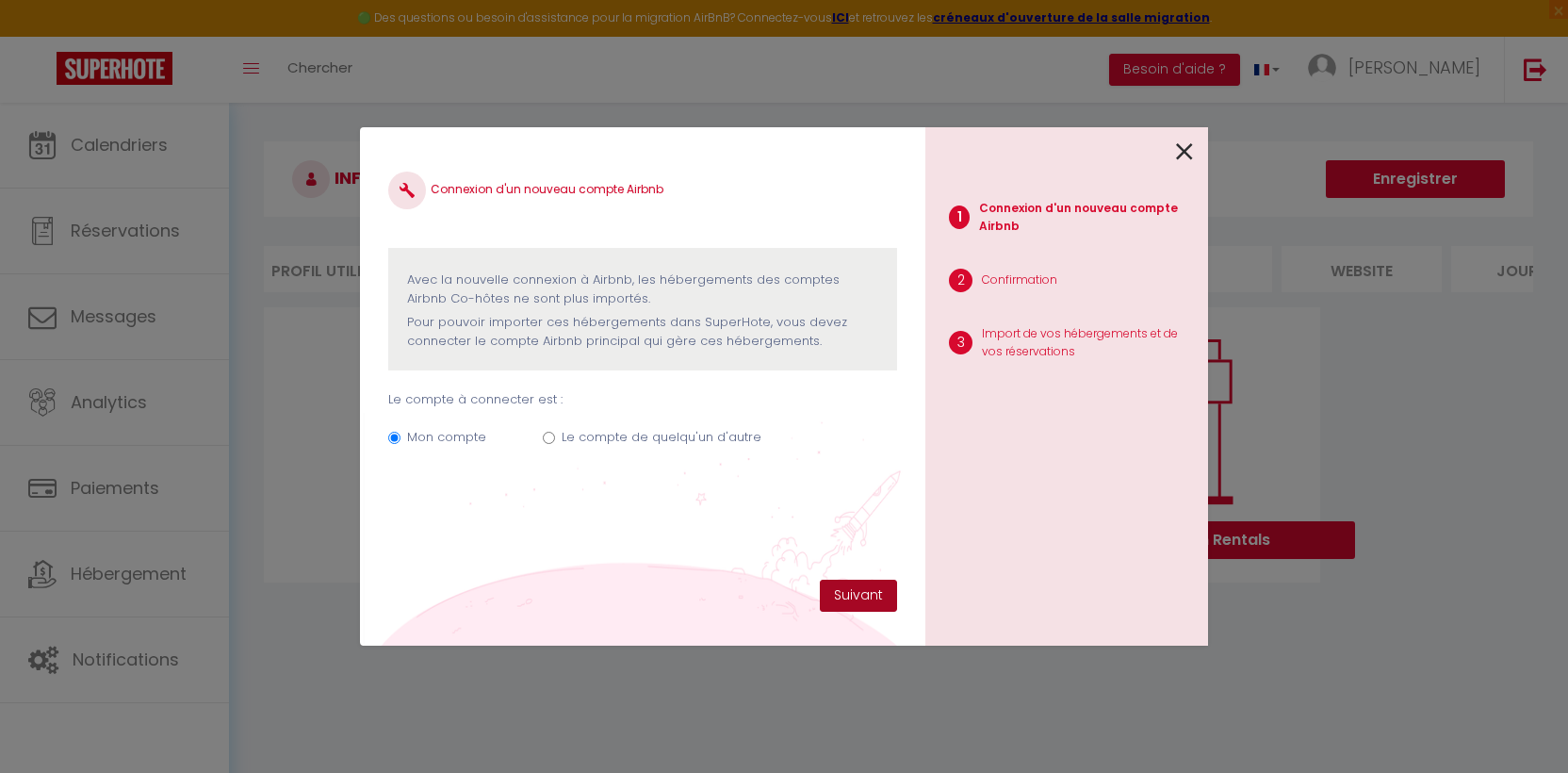
click at [842, 595] on button "Suivant" at bounding box center [857, 596] width 77 height 32
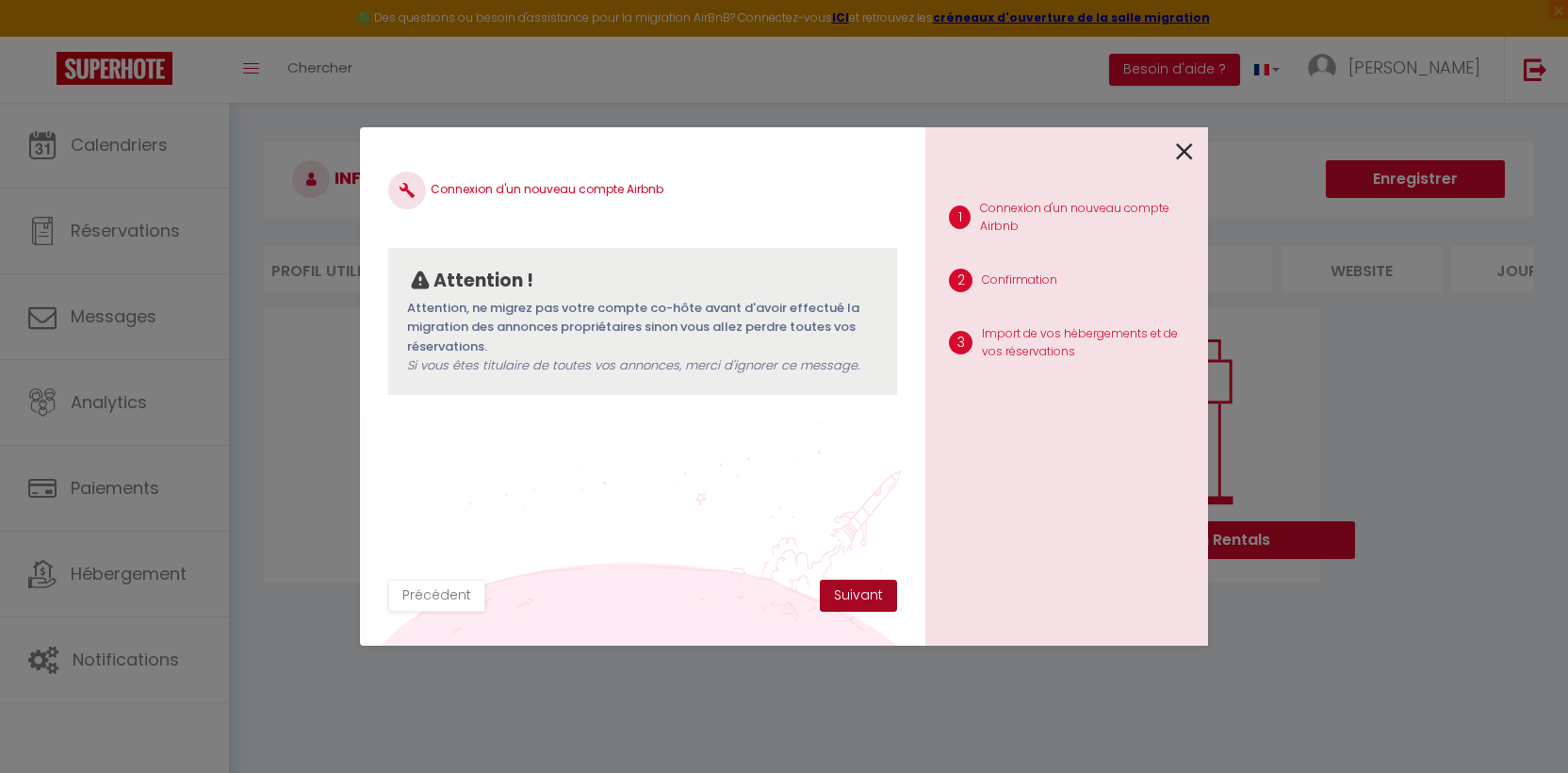
click at [843, 597] on button "Suivant" at bounding box center [857, 596] width 77 height 32
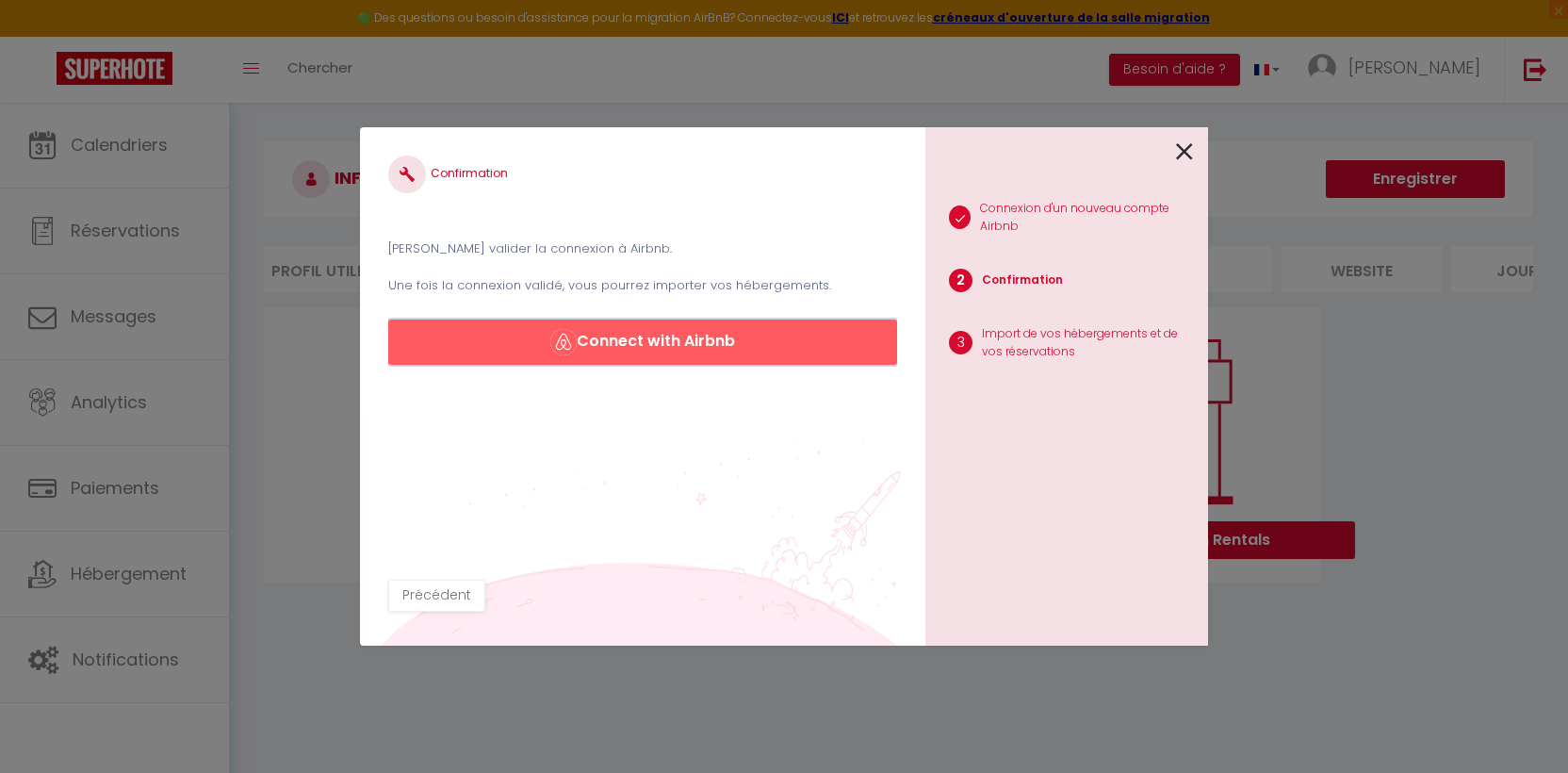
click at [643, 337] on button "Connect with Airbnb" at bounding box center [642, 343] width 509 height 46
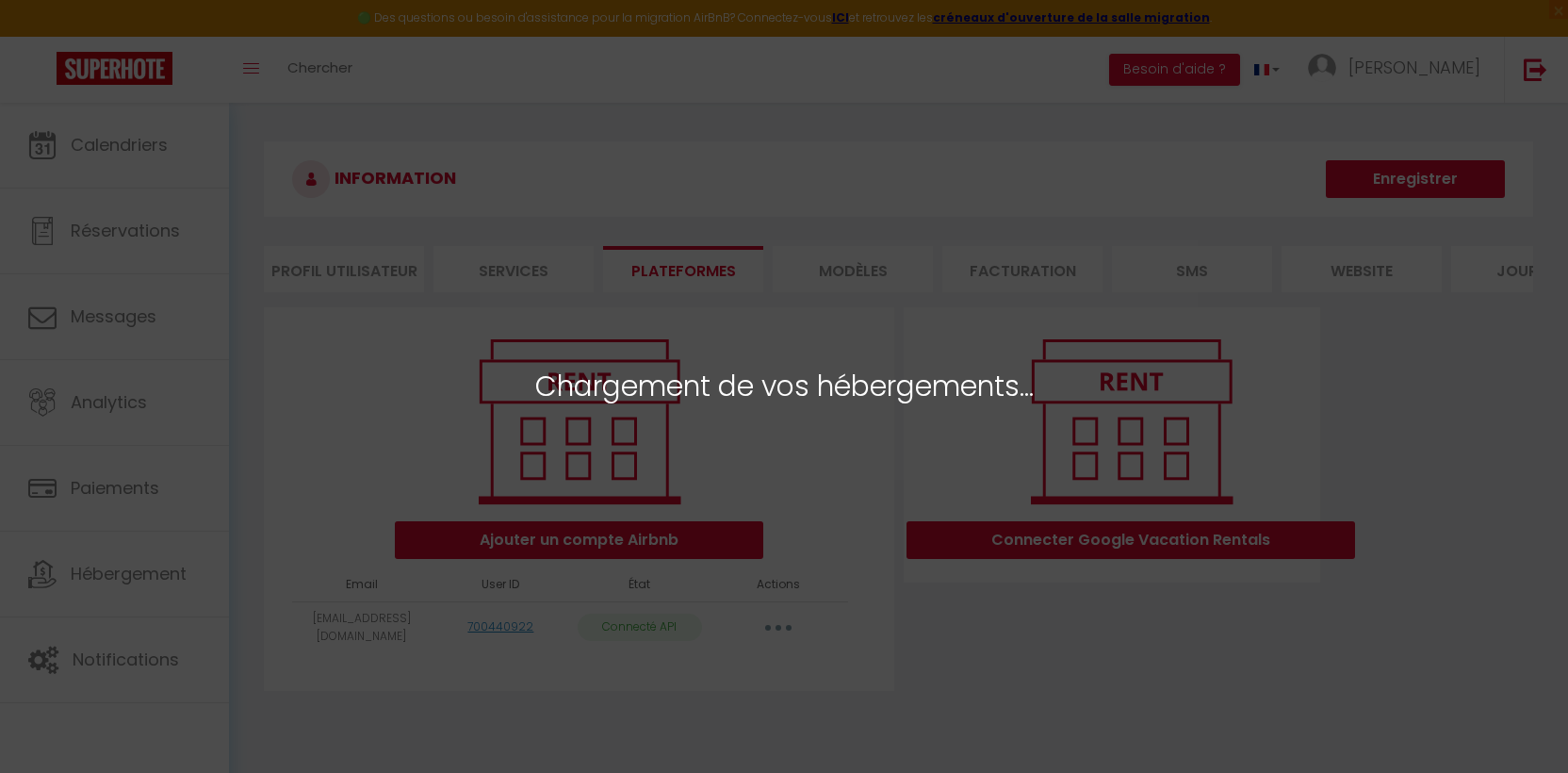
select select
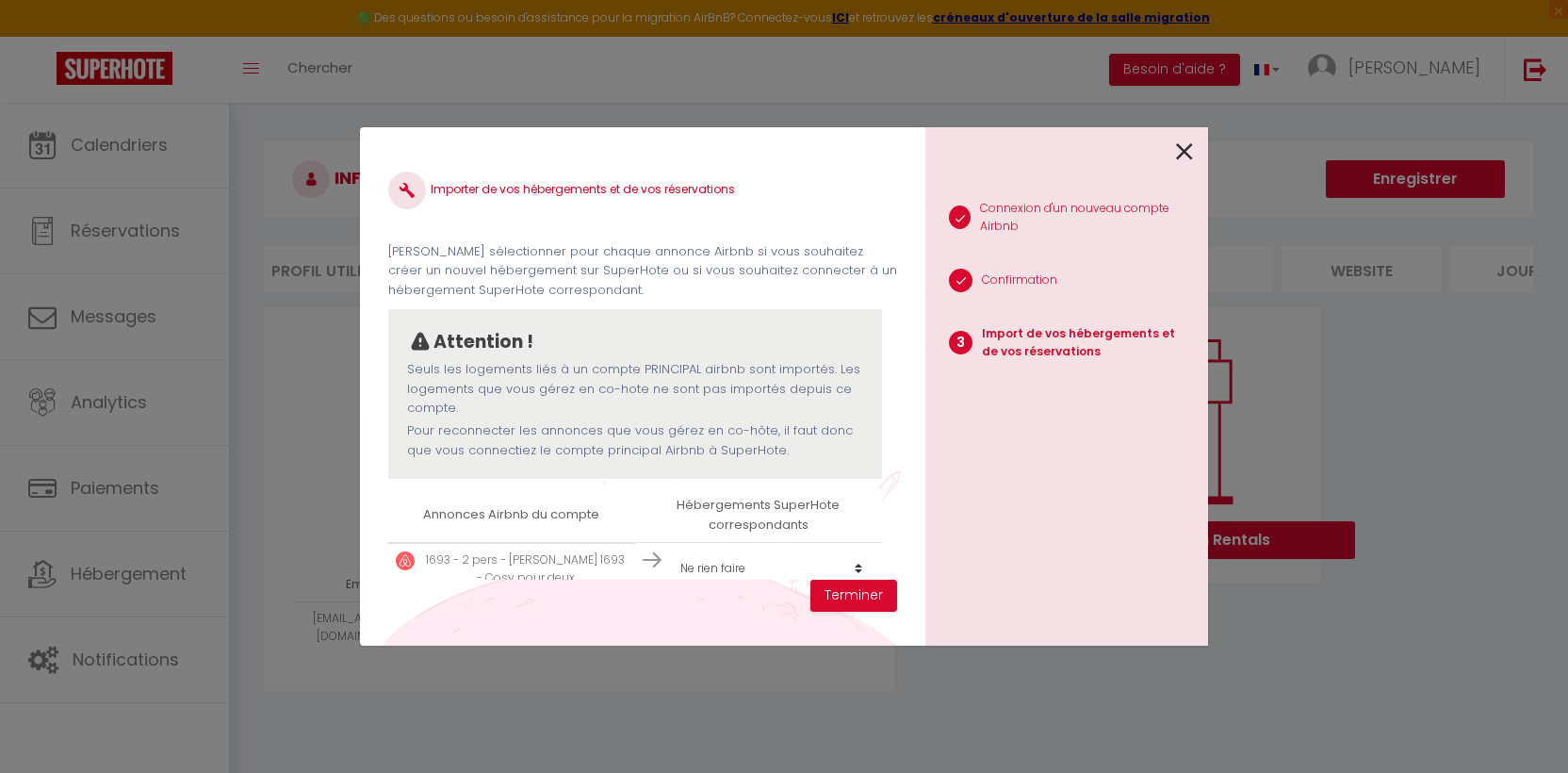
scroll to position [169, 0]
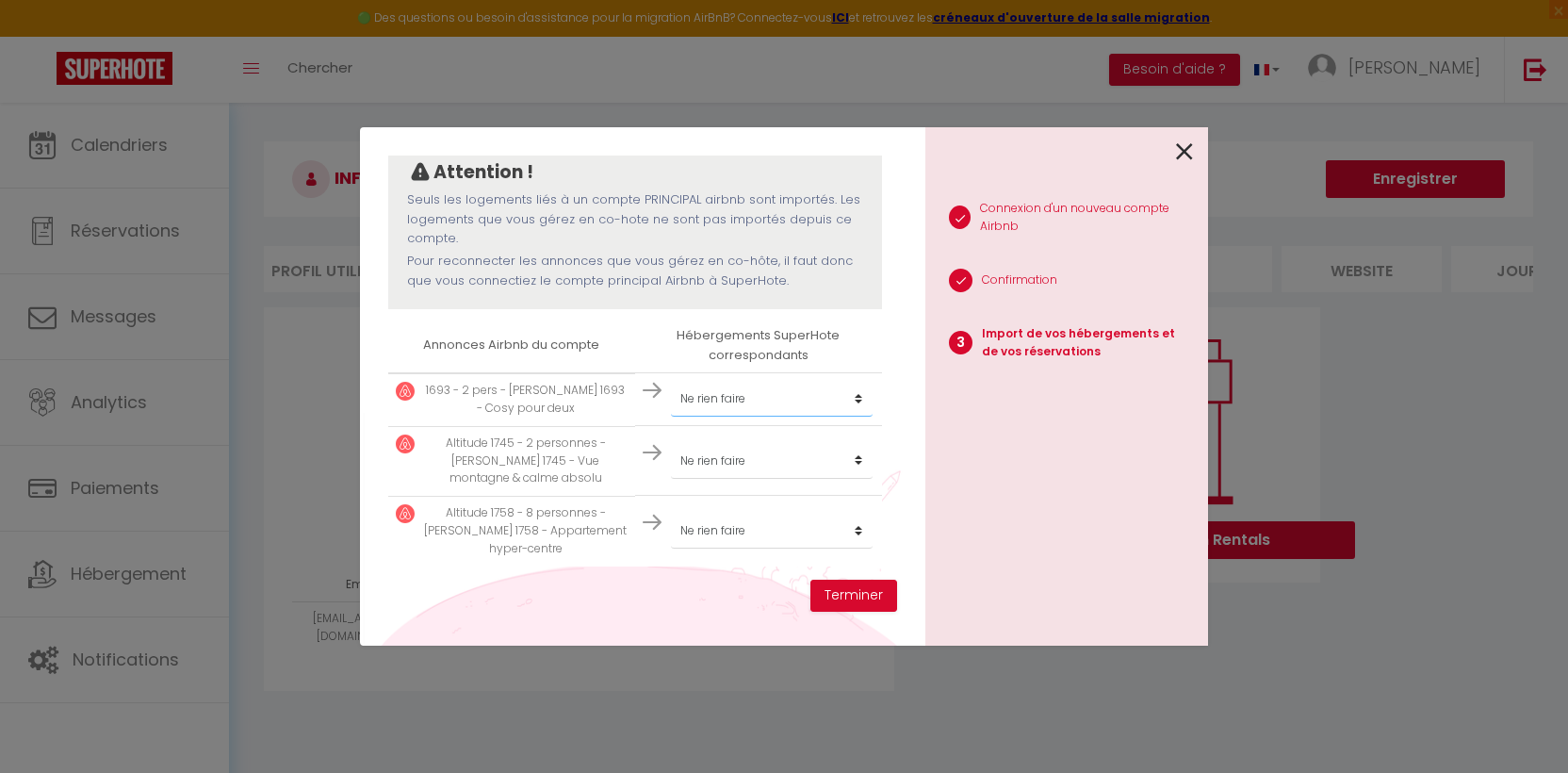
click at [785, 394] on select "Créer un nouvel hébergement Ne rien faire" at bounding box center [772, 399] width 202 height 36
select select "create_new"
click at [671, 381] on select "Créer un nouvel hébergement Ne rien faire" at bounding box center [772, 399] width 202 height 36
click at [782, 464] on select "Créer un nouvel hébergement Ne rien faire" at bounding box center [772, 461] width 202 height 36
select select "create_new"
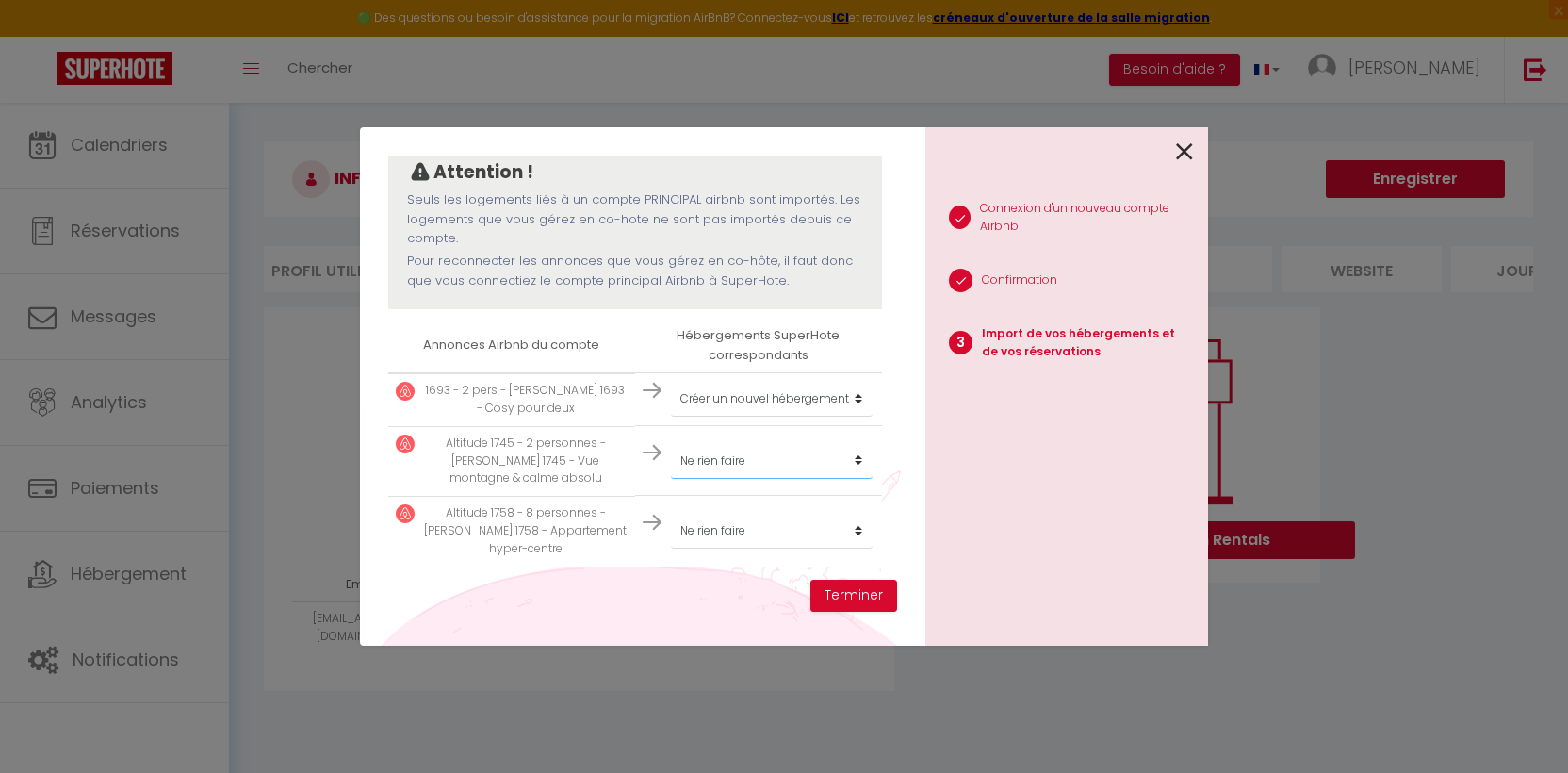
click at [671, 443] on select "Créer un nouvel hébergement Ne rien faire" at bounding box center [772, 461] width 202 height 36
click at [765, 517] on select "Créer un nouvel hébergement Ne rien faire" at bounding box center [772, 531] width 202 height 36
select select "create_new"
click at [671, 513] on select "Créer un nouvel hébergement Ne rien faire" at bounding box center [772, 531] width 202 height 36
click at [860, 590] on button "Terminer" at bounding box center [853, 596] width 87 height 32
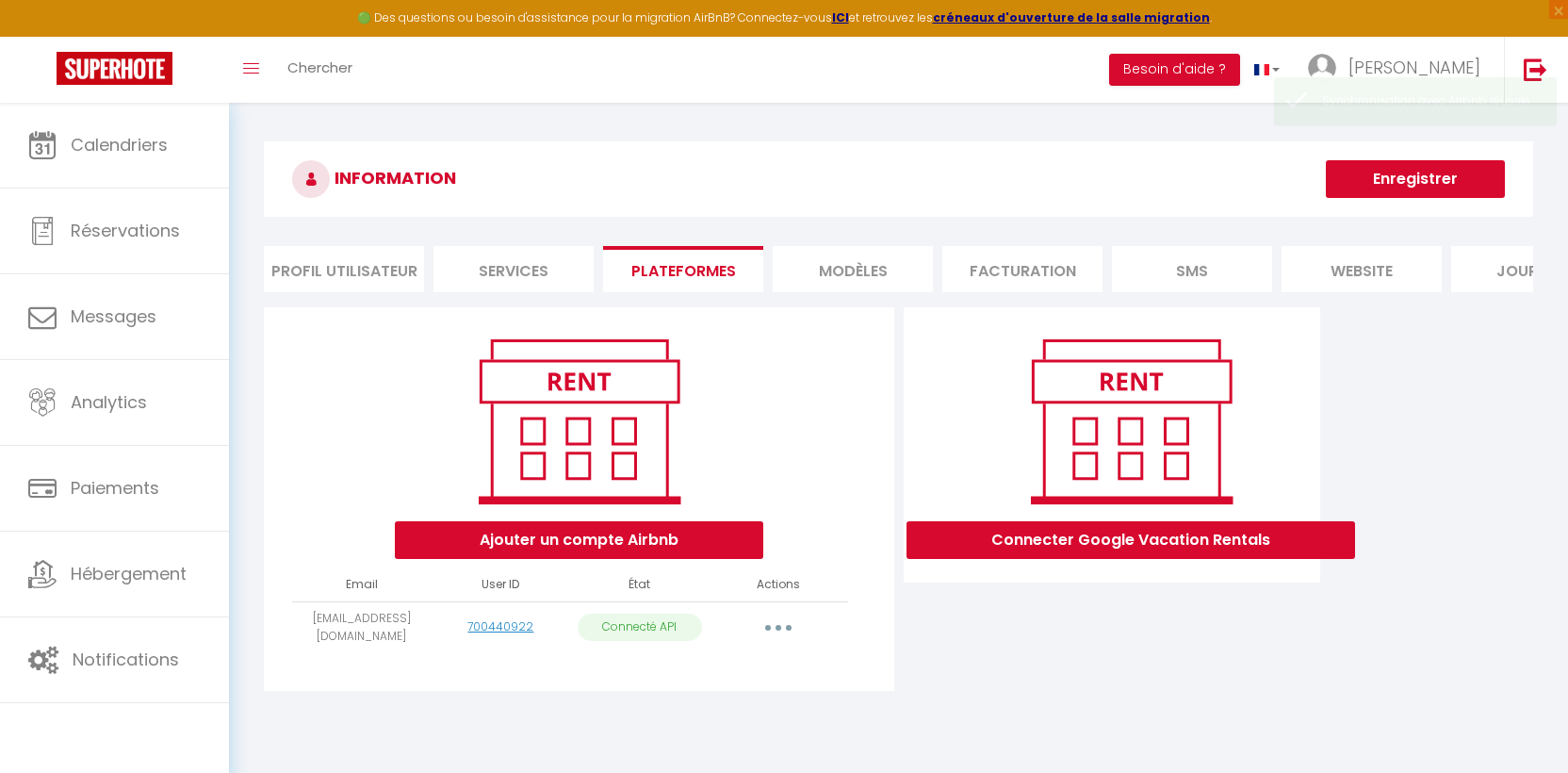
click at [1439, 174] on button "Enregistrer" at bounding box center [1415, 179] width 179 height 38
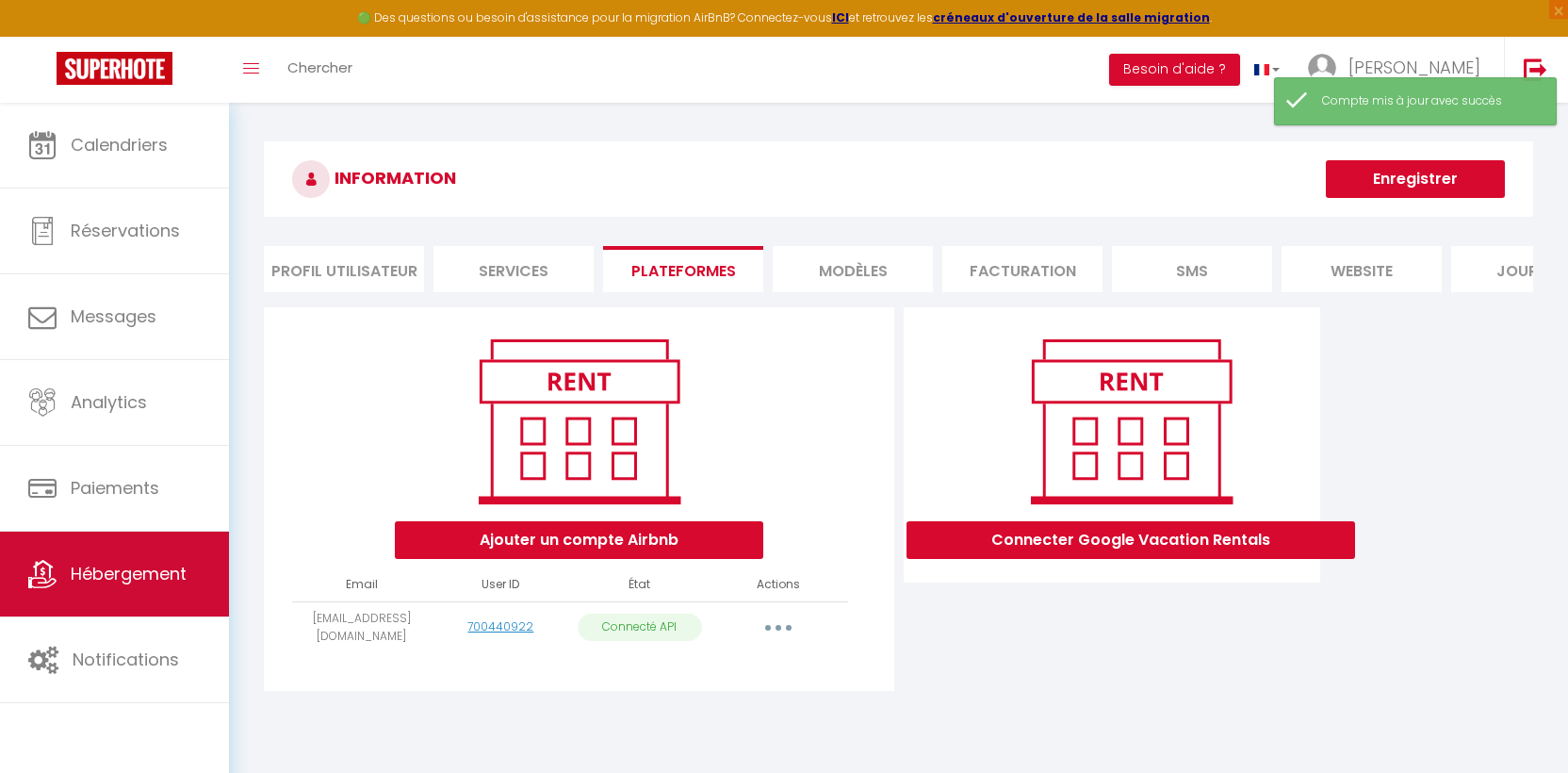
click at [73, 565] on span "Hébergement" at bounding box center [128, 573] width 116 height 24
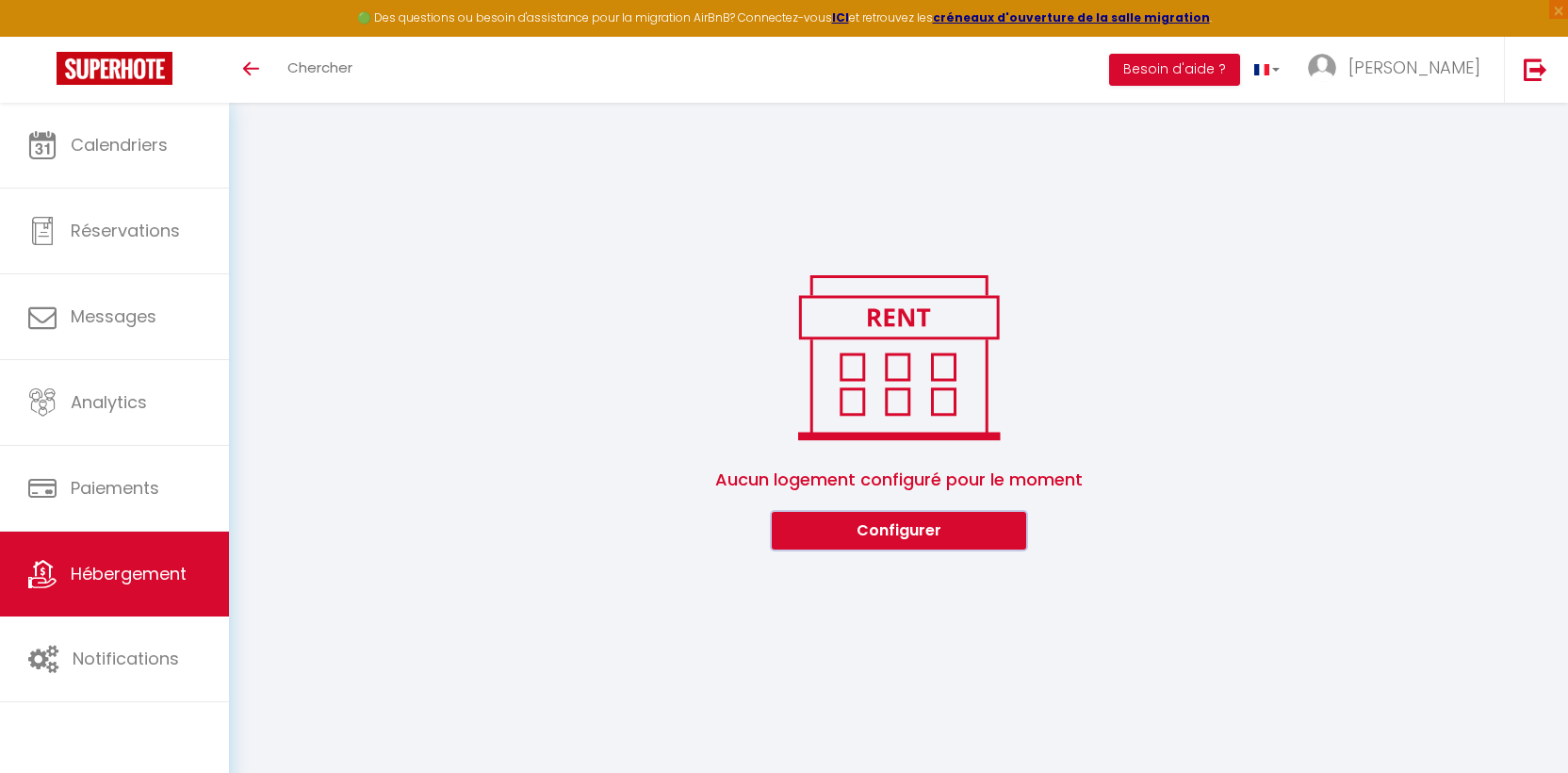
click at [937, 542] on button "Configurer" at bounding box center [898, 531] width 254 height 38
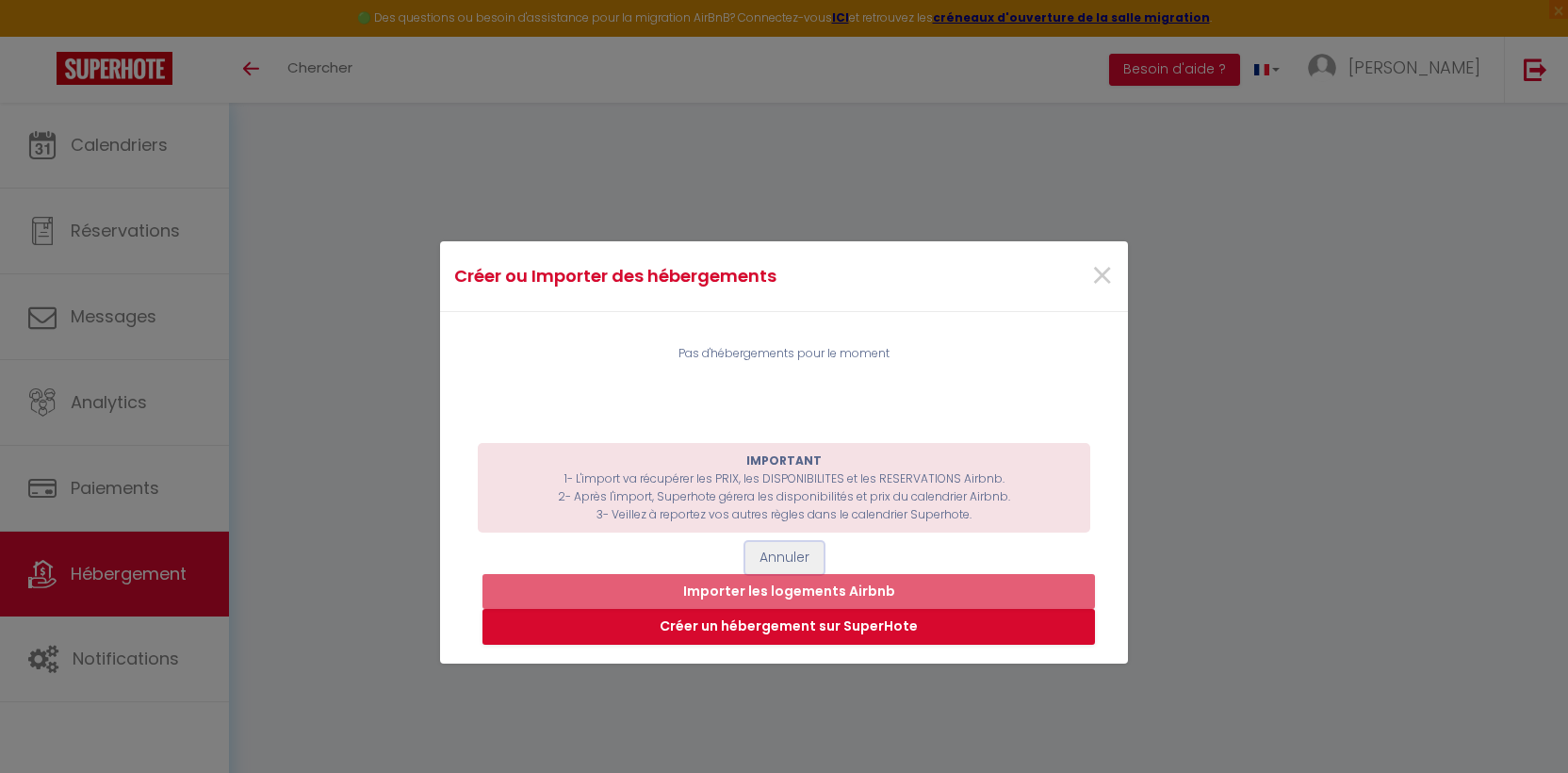
click at [759, 565] on button "Annuler" at bounding box center [784, 558] width 78 height 32
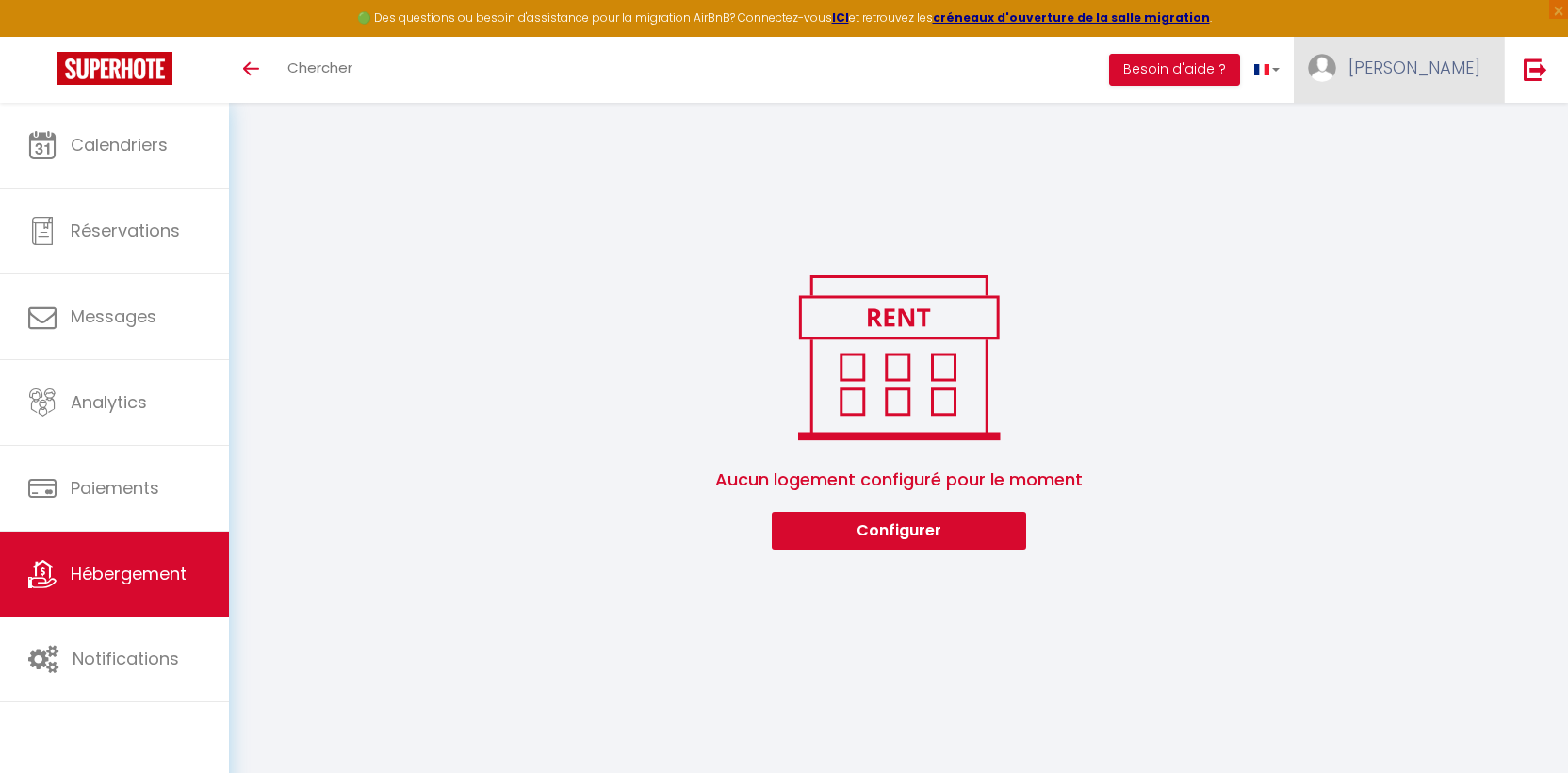
click at [1425, 65] on link "[PERSON_NAME]" at bounding box center [1398, 69] width 210 height 66
click at [1430, 128] on link "Paramètres" at bounding box center [1428, 131] width 140 height 32
select select "28"
select select "fr"
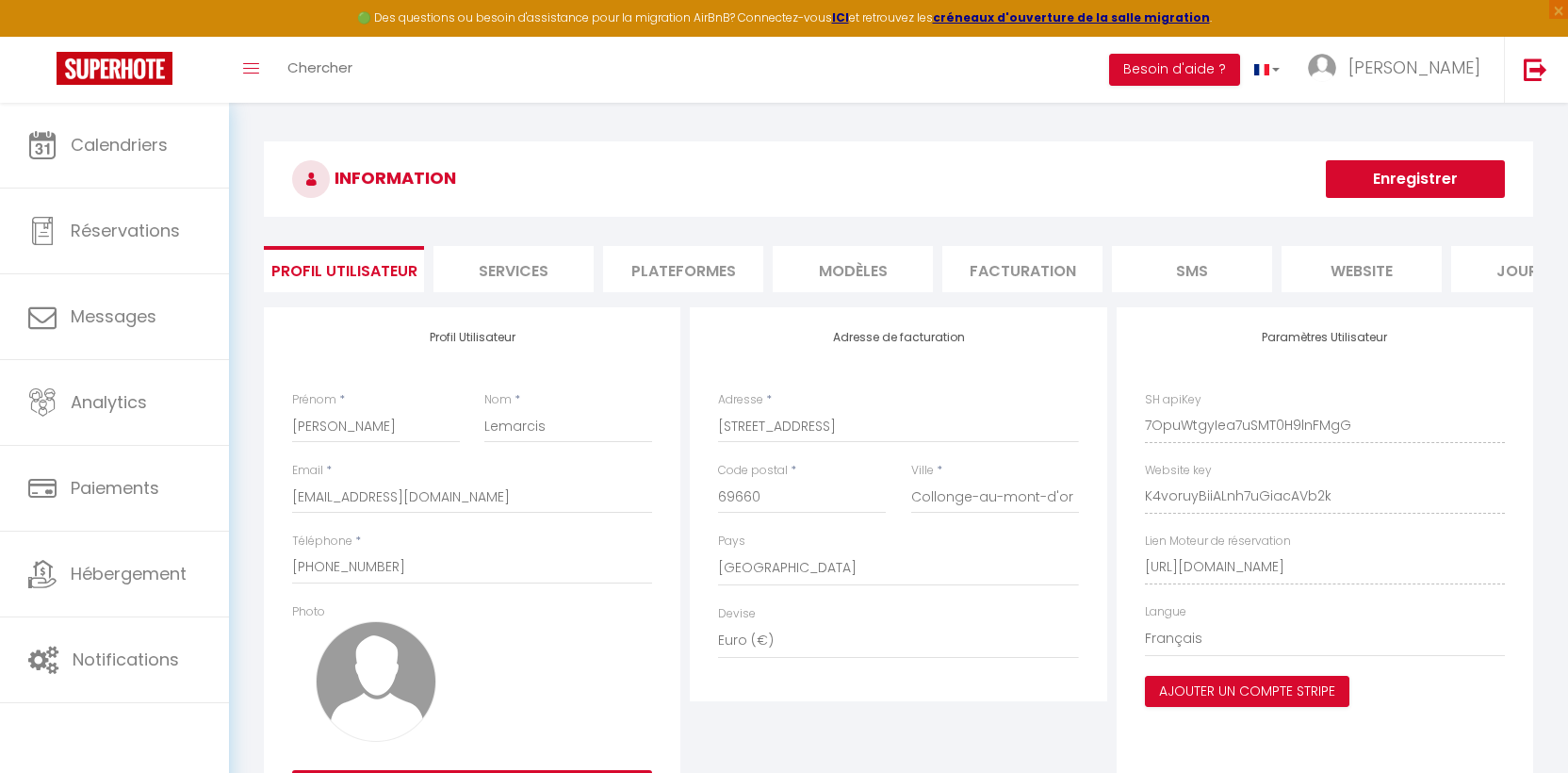
click at [713, 258] on li "Plateformes" at bounding box center [683, 268] width 160 height 47
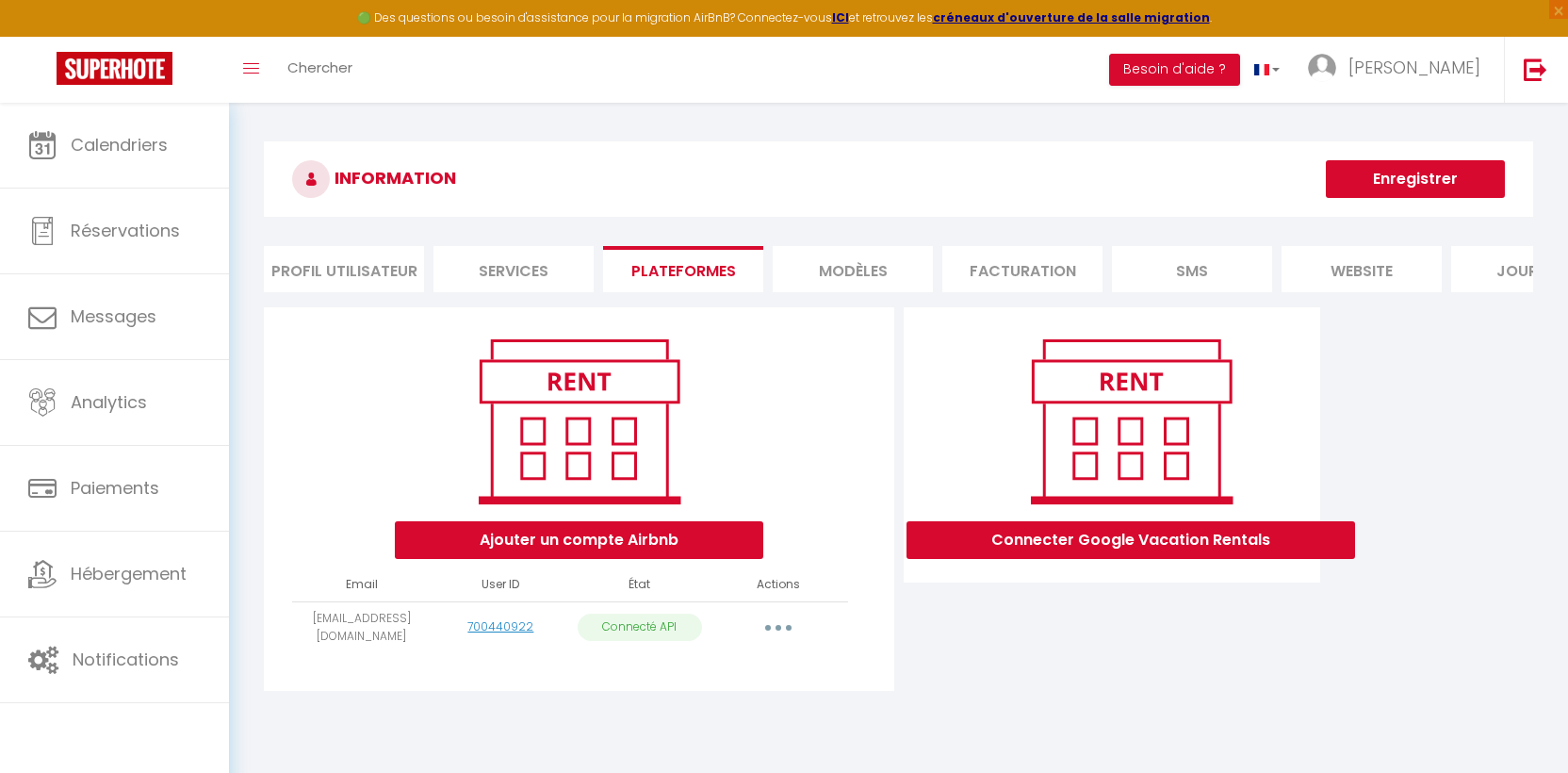
click at [782, 628] on button "button" at bounding box center [777, 628] width 52 height 30
click at [762, 664] on link "Importer les appartements" at bounding box center [695, 670] width 208 height 32
select select
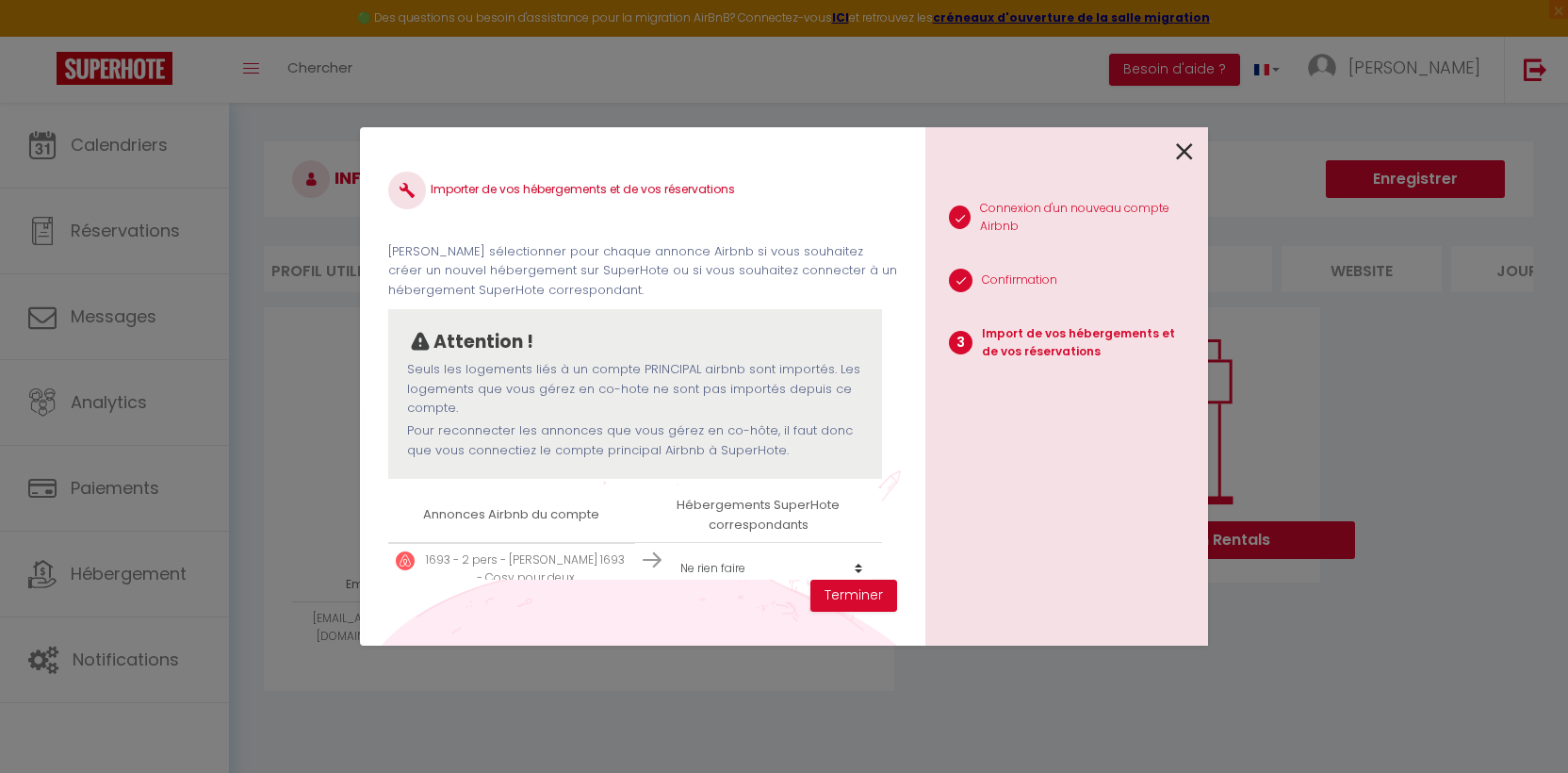
scroll to position [169, 0]
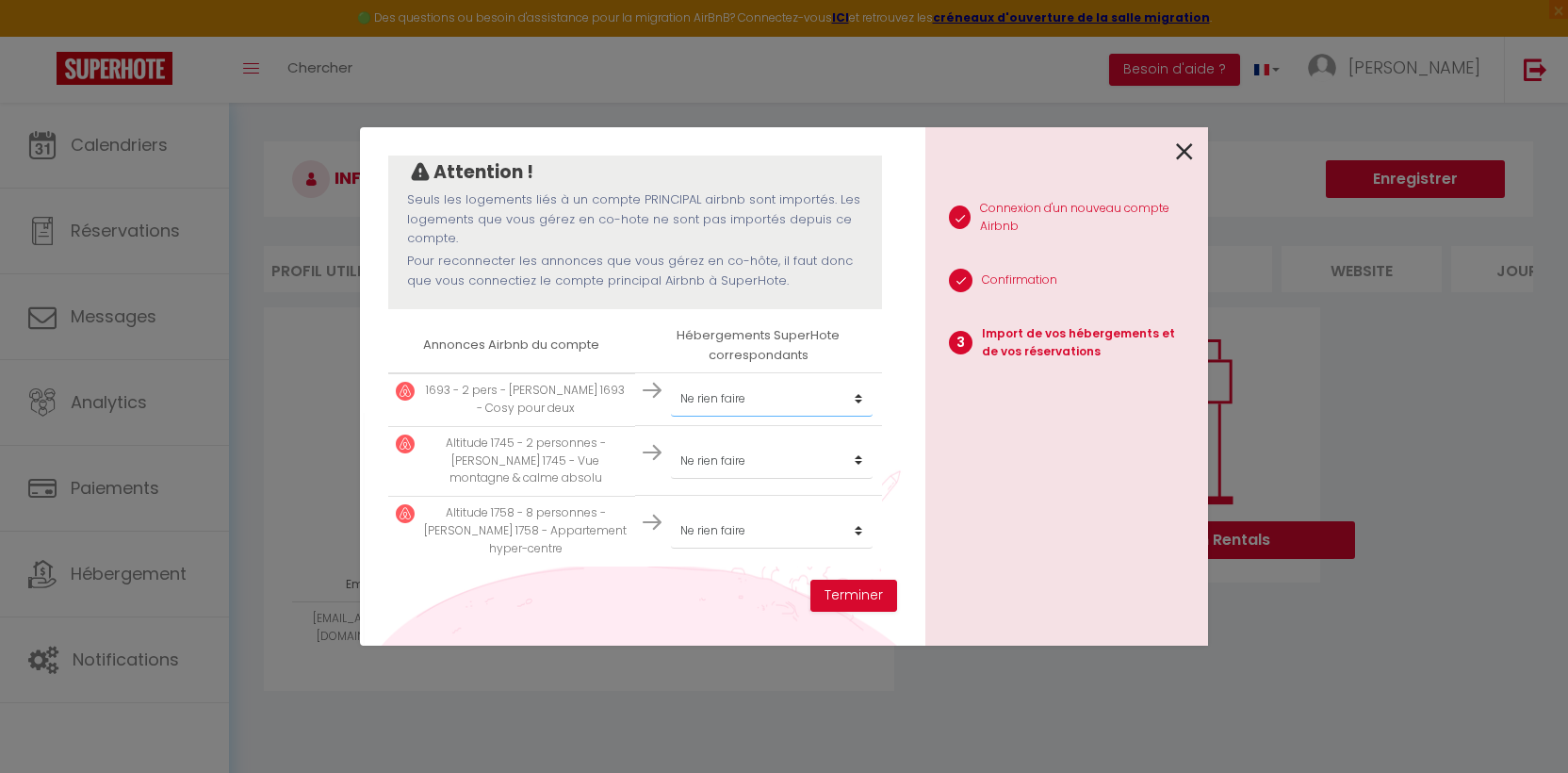
click at [760, 416] on select "Créer un nouvel hébergement Ne rien faire" at bounding box center [772, 399] width 202 height 36
select select "create_new"
click at [671, 381] on select "Créer un nouvel hébergement Ne rien faire" at bounding box center [772, 399] width 202 height 36
click at [755, 453] on select "Créer un nouvel hébergement Ne rien faire" at bounding box center [772, 461] width 202 height 36
select select "create_new"
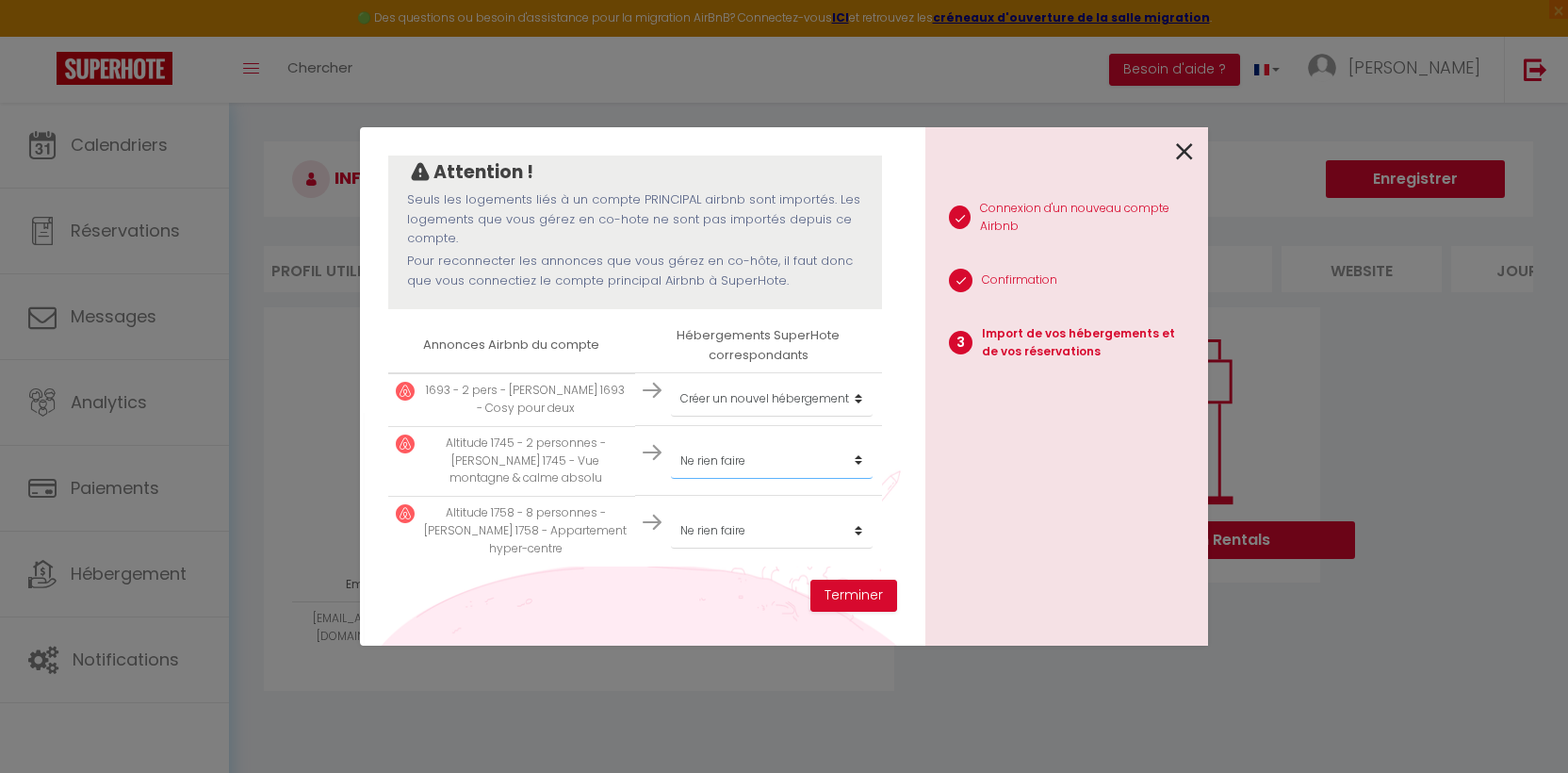
click at [671, 443] on select "Créer un nouvel hébergement Ne rien faire" at bounding box center [772, 461] width 202 height 36
click at [772, 533] on select "Créer un nouvel hébergement Ne rien faire" at bounding box center [772, 531] width 202 height 36
select select "create_new"
click at [671, 513] on select "Créer un nouvel hébergement Ne rien faire" at bounding box center [772, 531] width 202 height 36
click at [850, 595] on button "Terminer" at bounding box center [853, 596] width 87 height 32
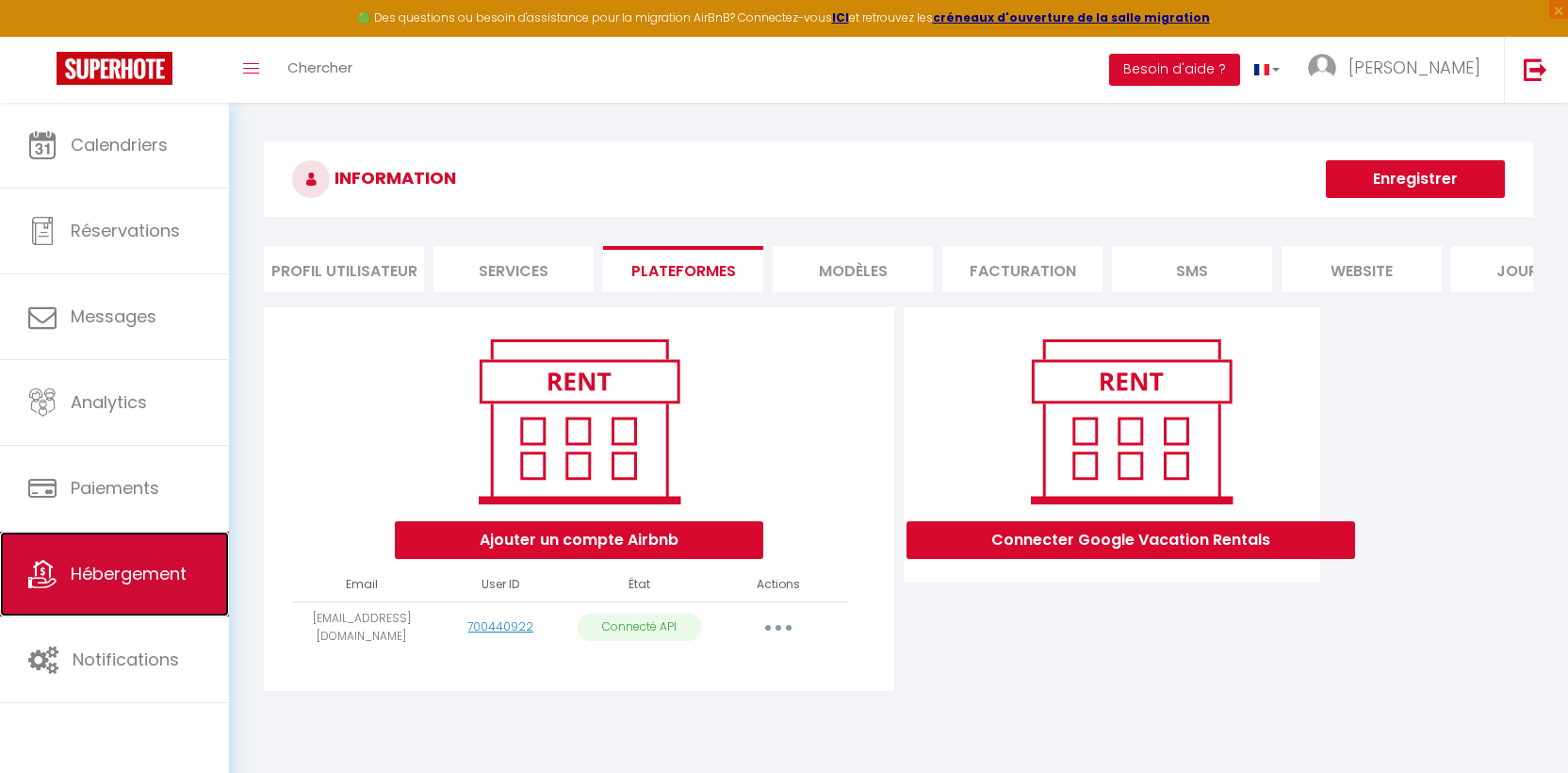
click at [117, 580] on span "Hébergement" at bounding box center [128, 573] width 116 height 24
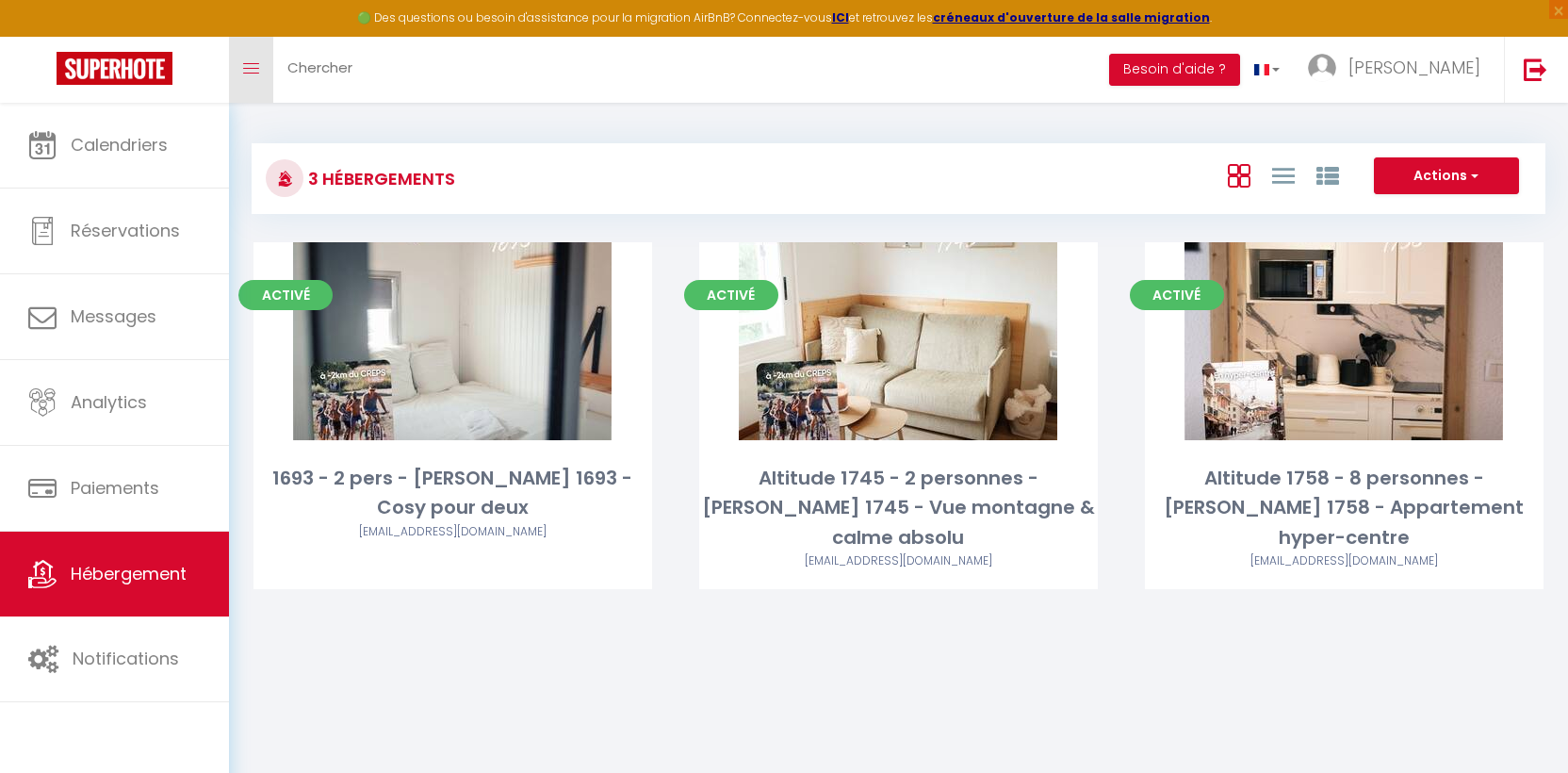
click at [249, 76] on link "Toggle menubar" at bounding box center [251, 69] width 45 height 66
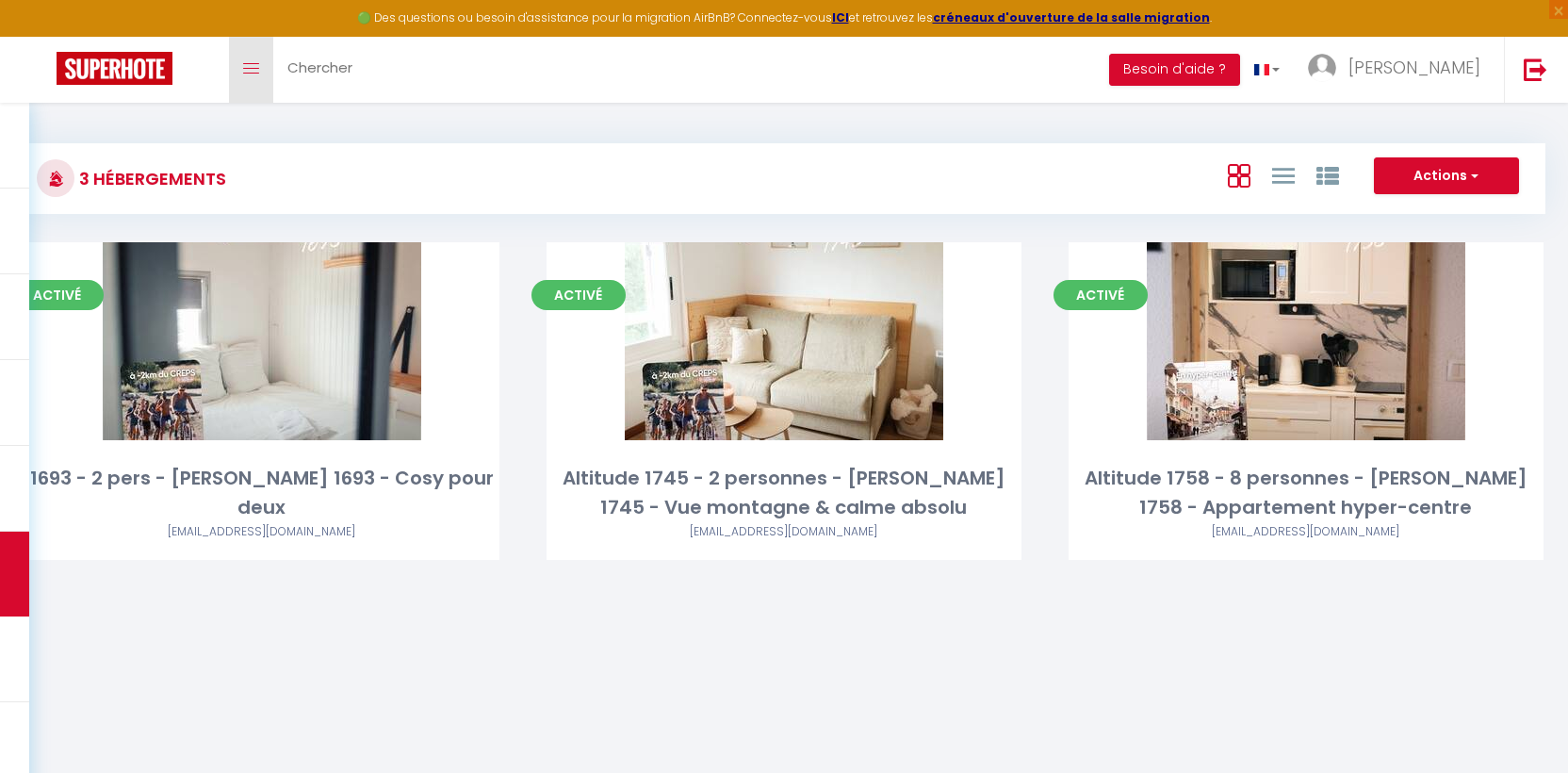
click at [249, 76] on link "Toggle menubar" at bounding box center [251, 69] width 45 height 66
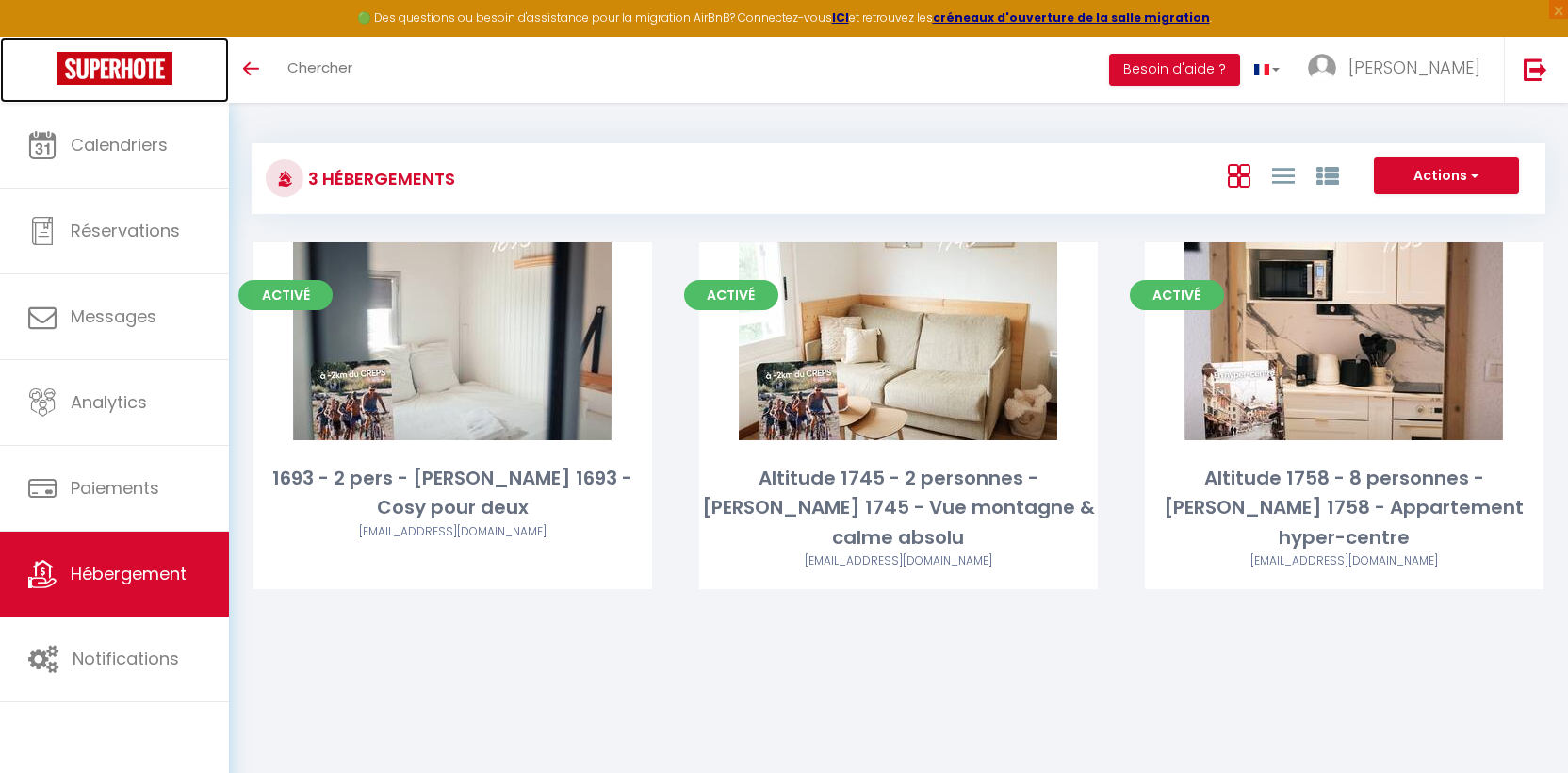
click at [88, 76] on img at bounding box center [114, 68] width 116 height 33
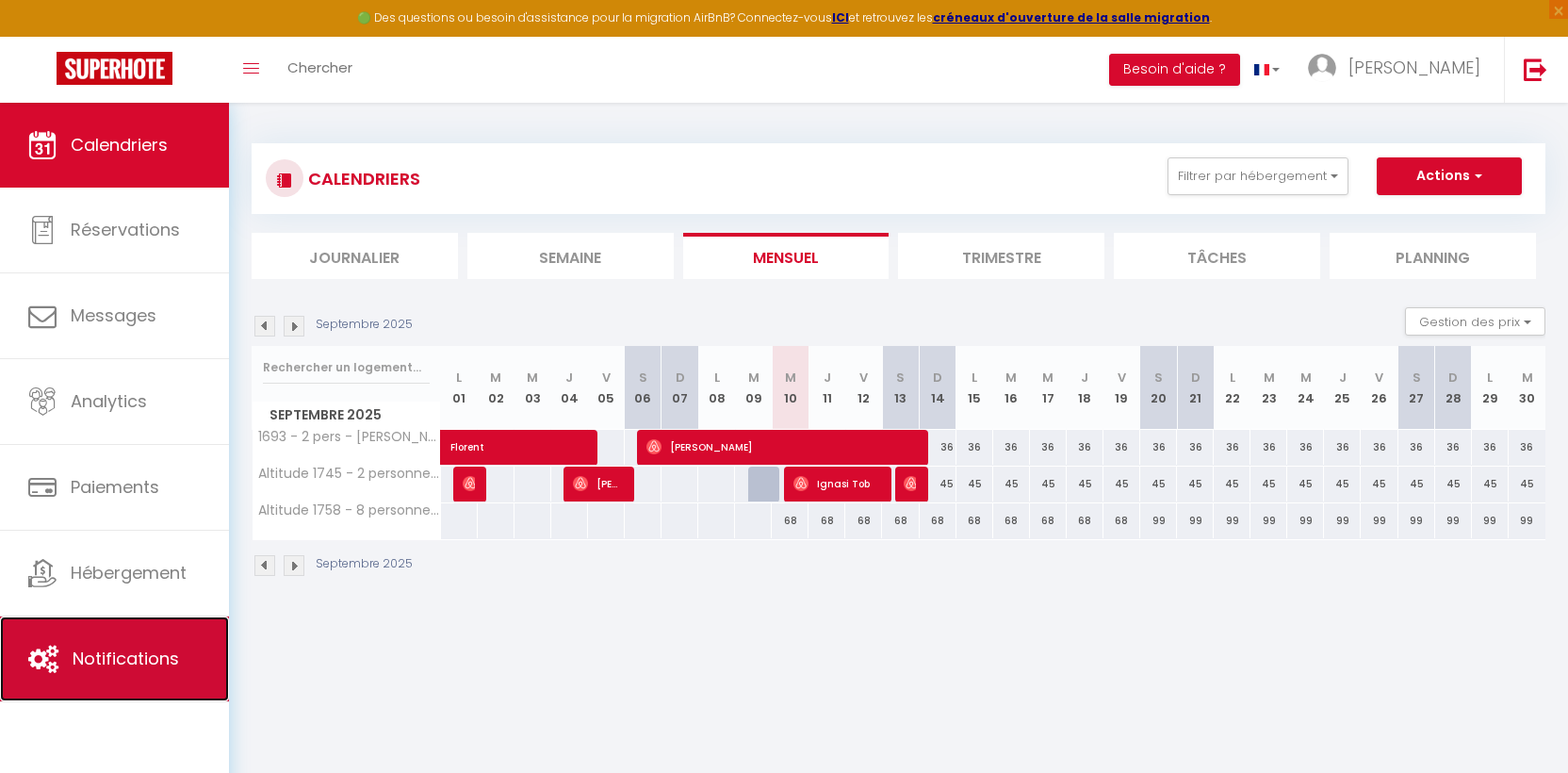
click at [131, 667] on span "Notifications" at bounding box center [126, 658] width 107 height 24
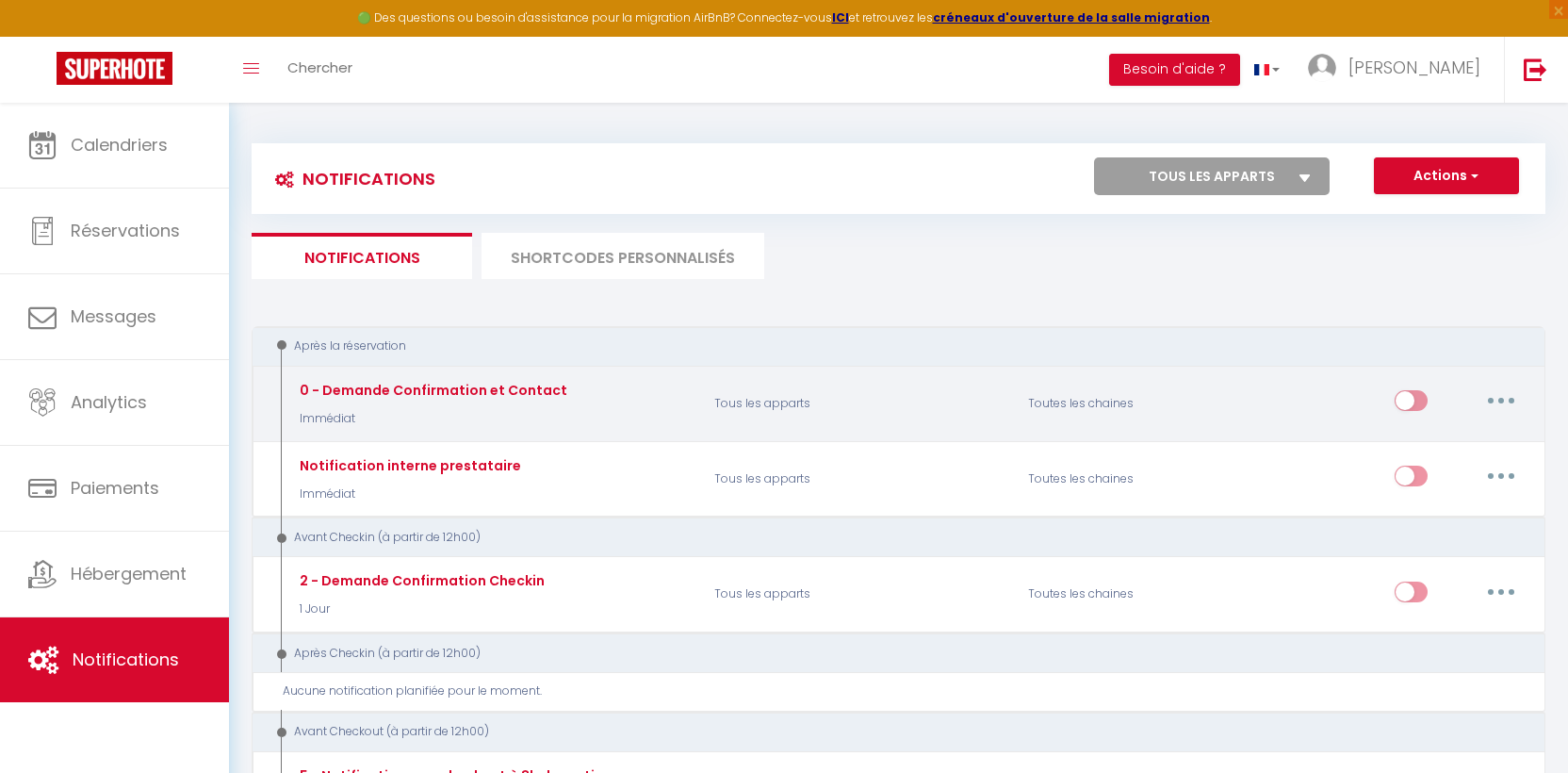
click at [1415, 403] on input "checkbox" at bounding box center [1410, 405] width 33 height 29
checkbox input "true"
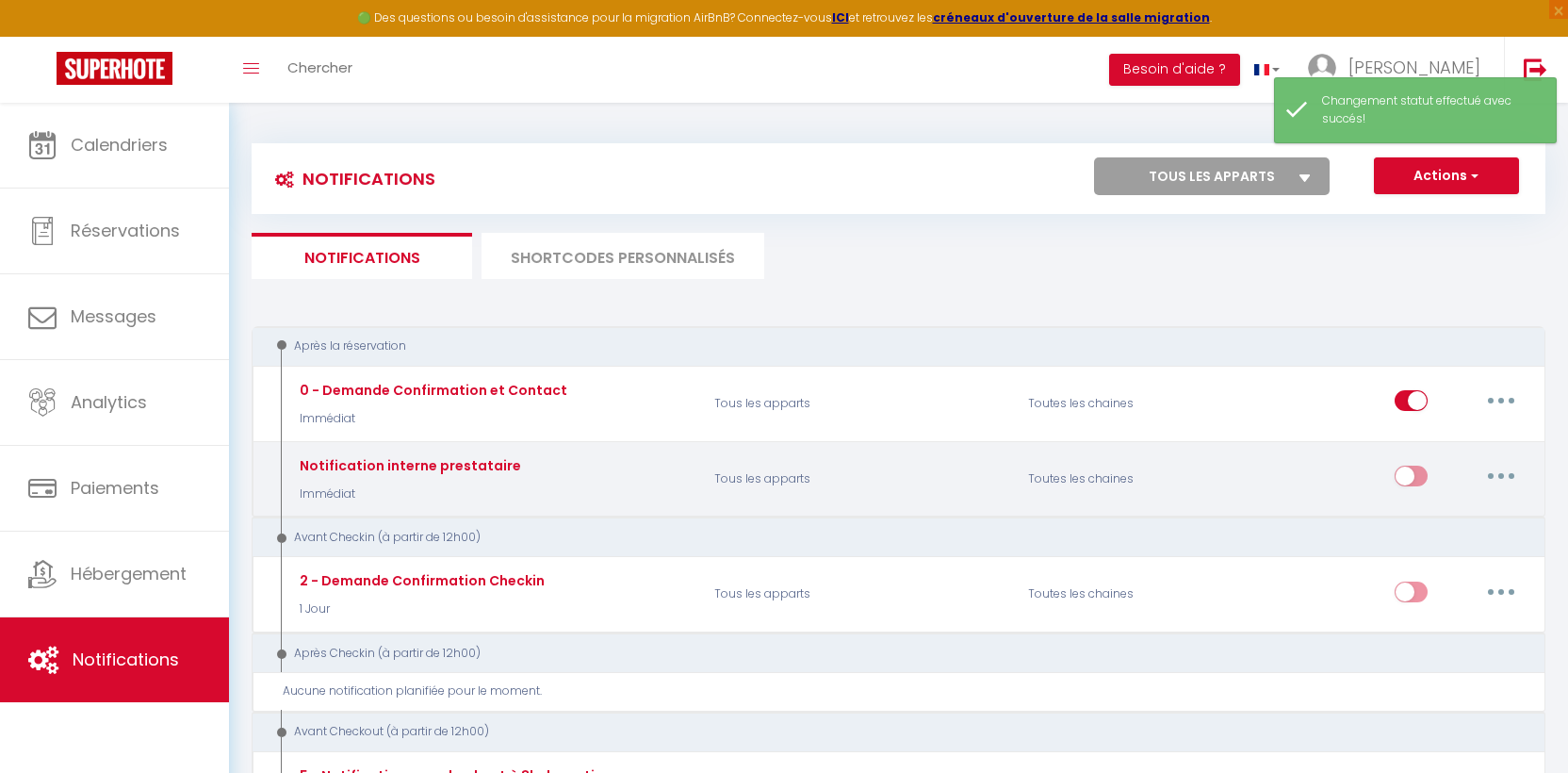
click at [1409, 475] on input "checkbox" at bounding box center [1410, 480] width 33 height 29
checkbox input "true"
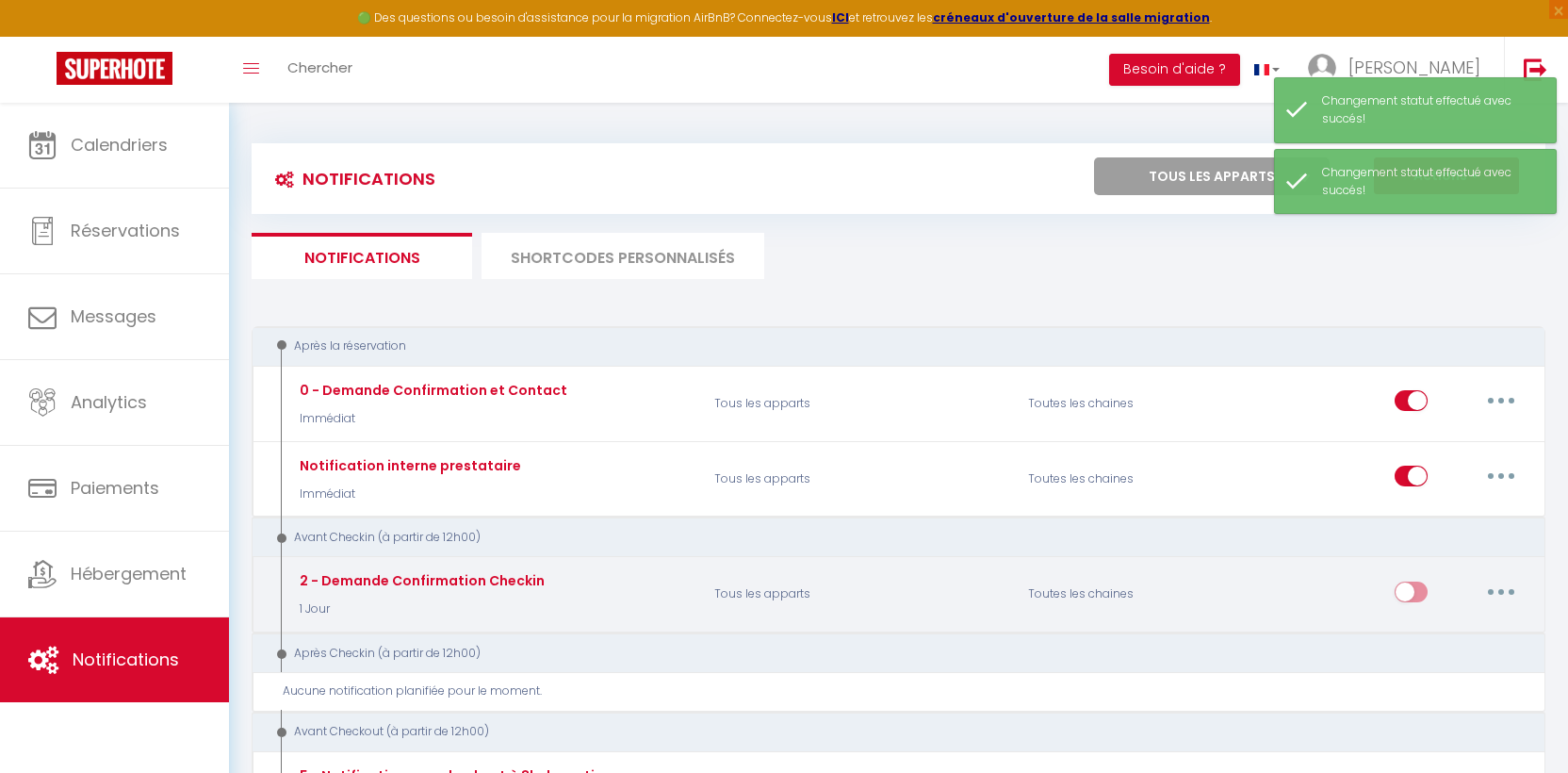
click at [1415, 588] on input "checkbox" at bounding box center [1410, 596] width 33 height 29
checkbox input "true"
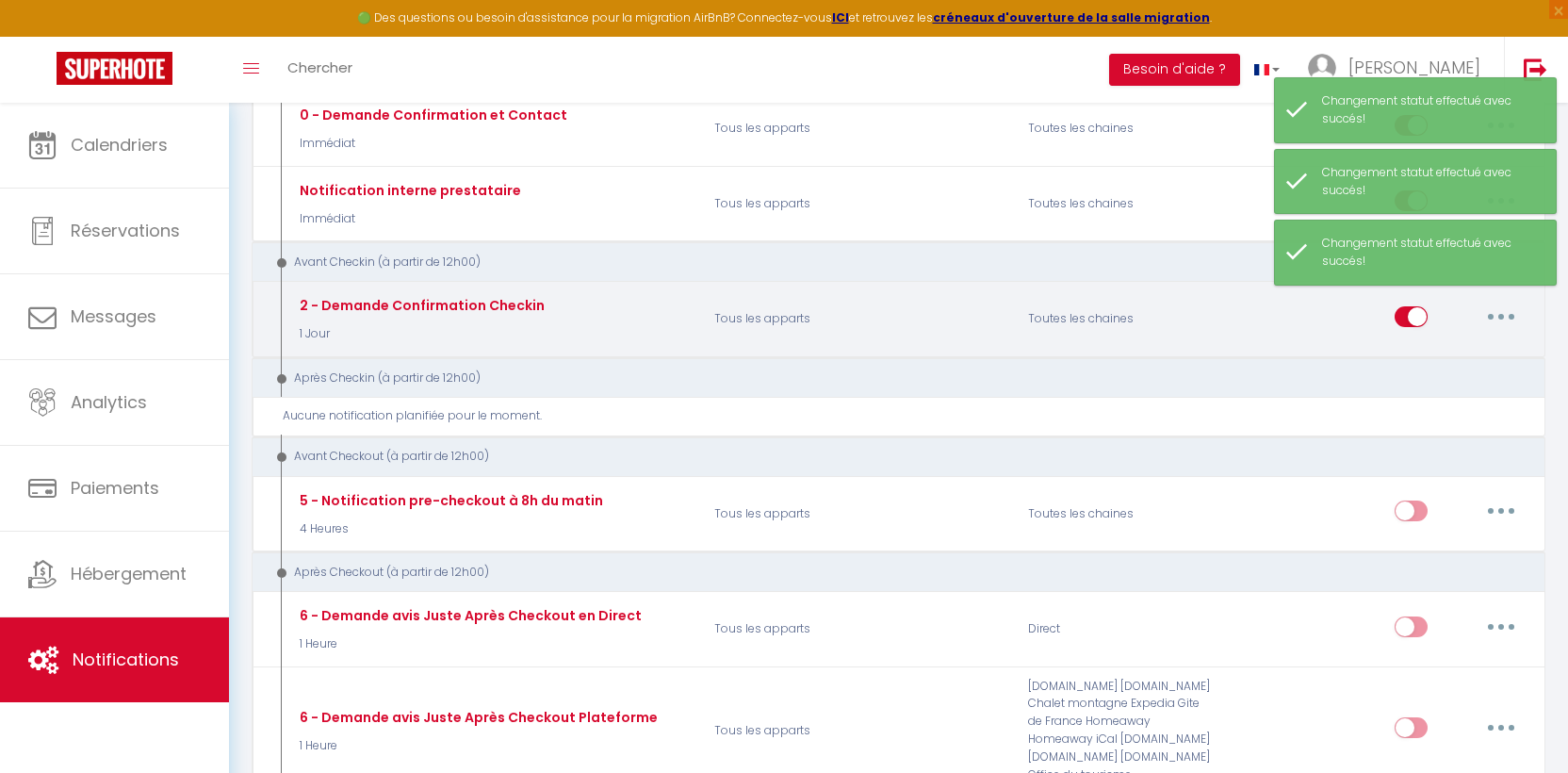
scroll to position [306, 0]
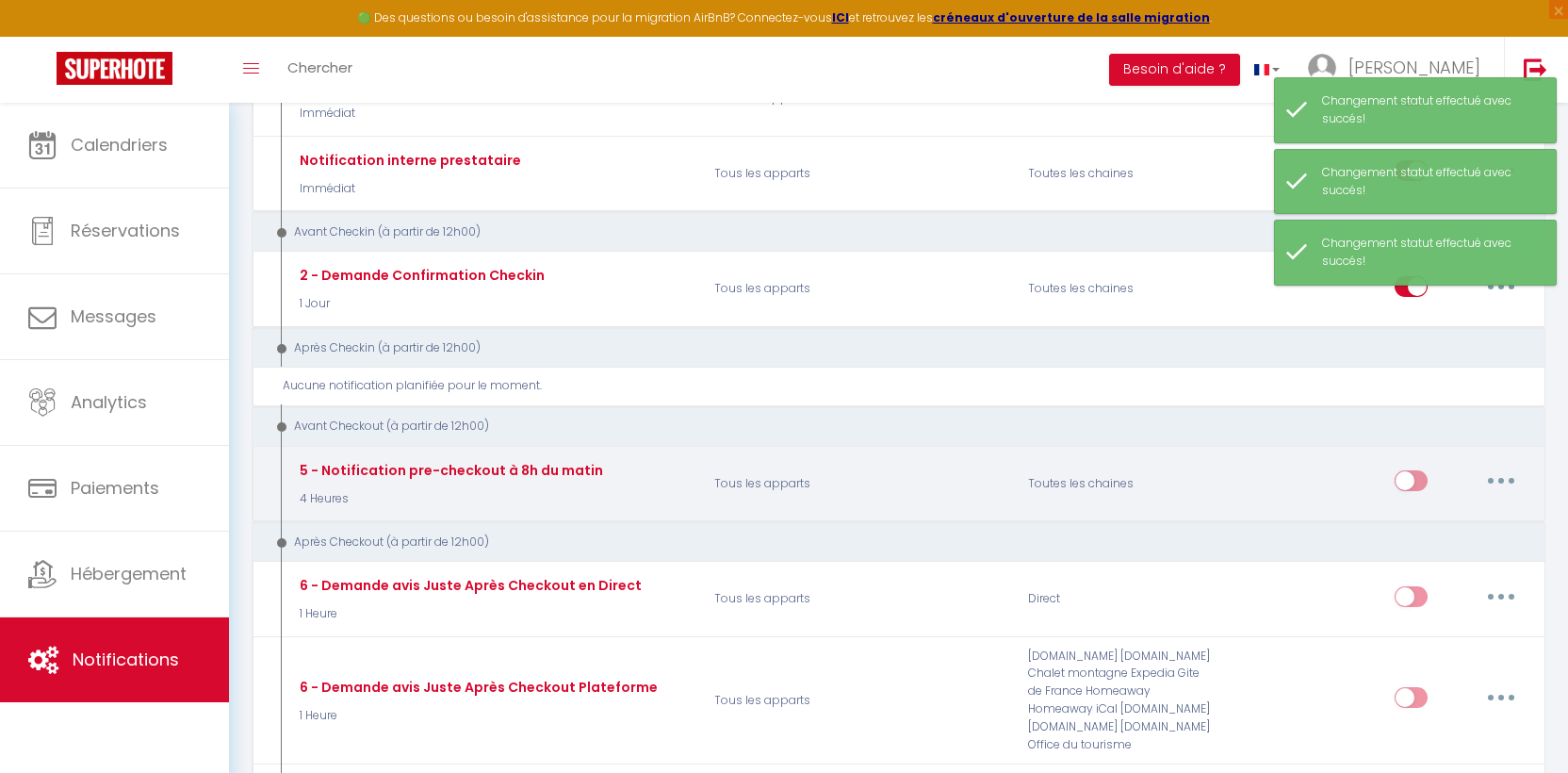
click at [1406, 479] on input "checkbox" at bounding box center [1410, 485] width 33 height 29
checkbox input "true"
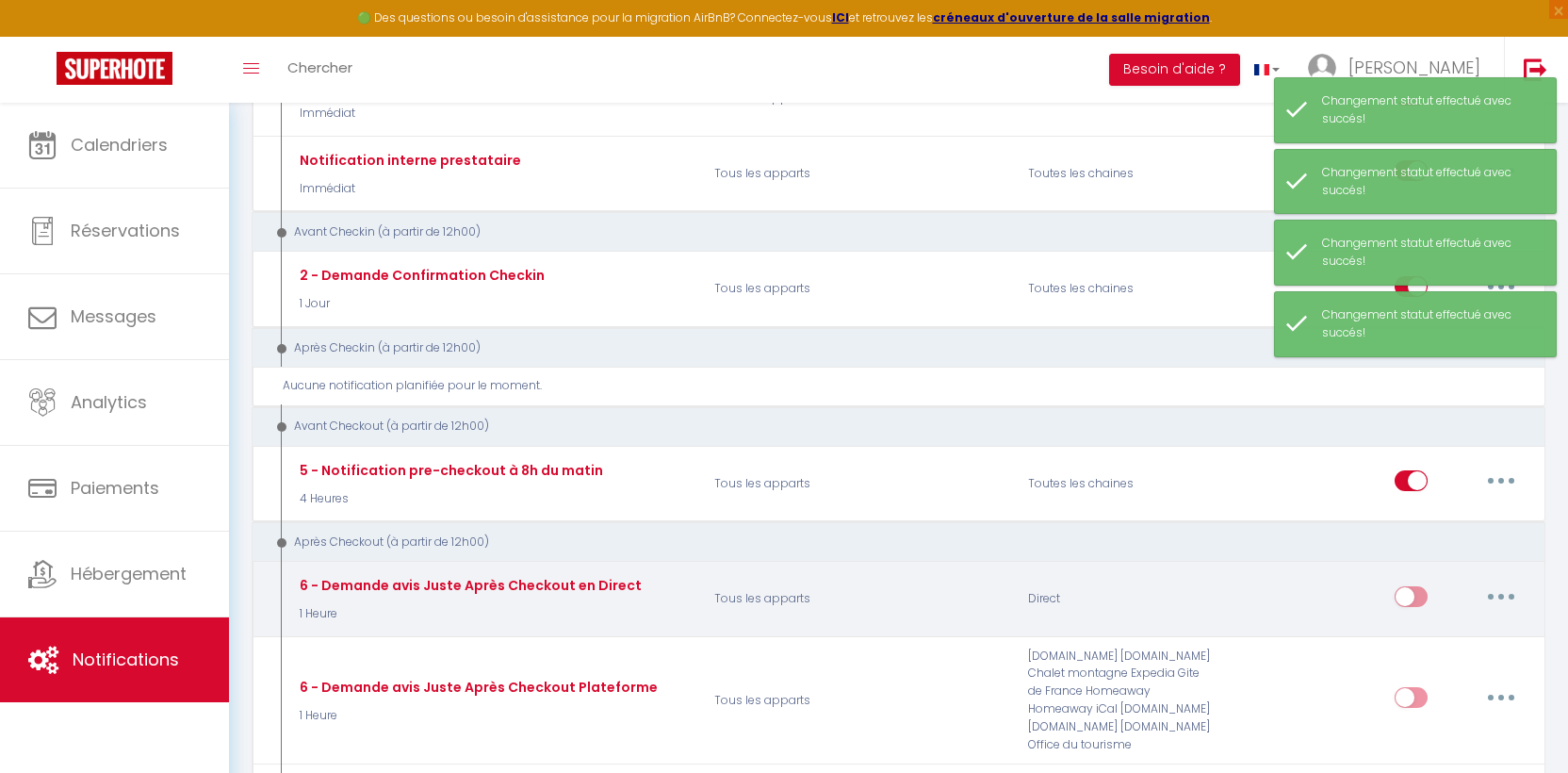
click at [1405, 601] on input "checkbox" at bounding box center [1410, 601] width 33 height 29
checkbox input "true"
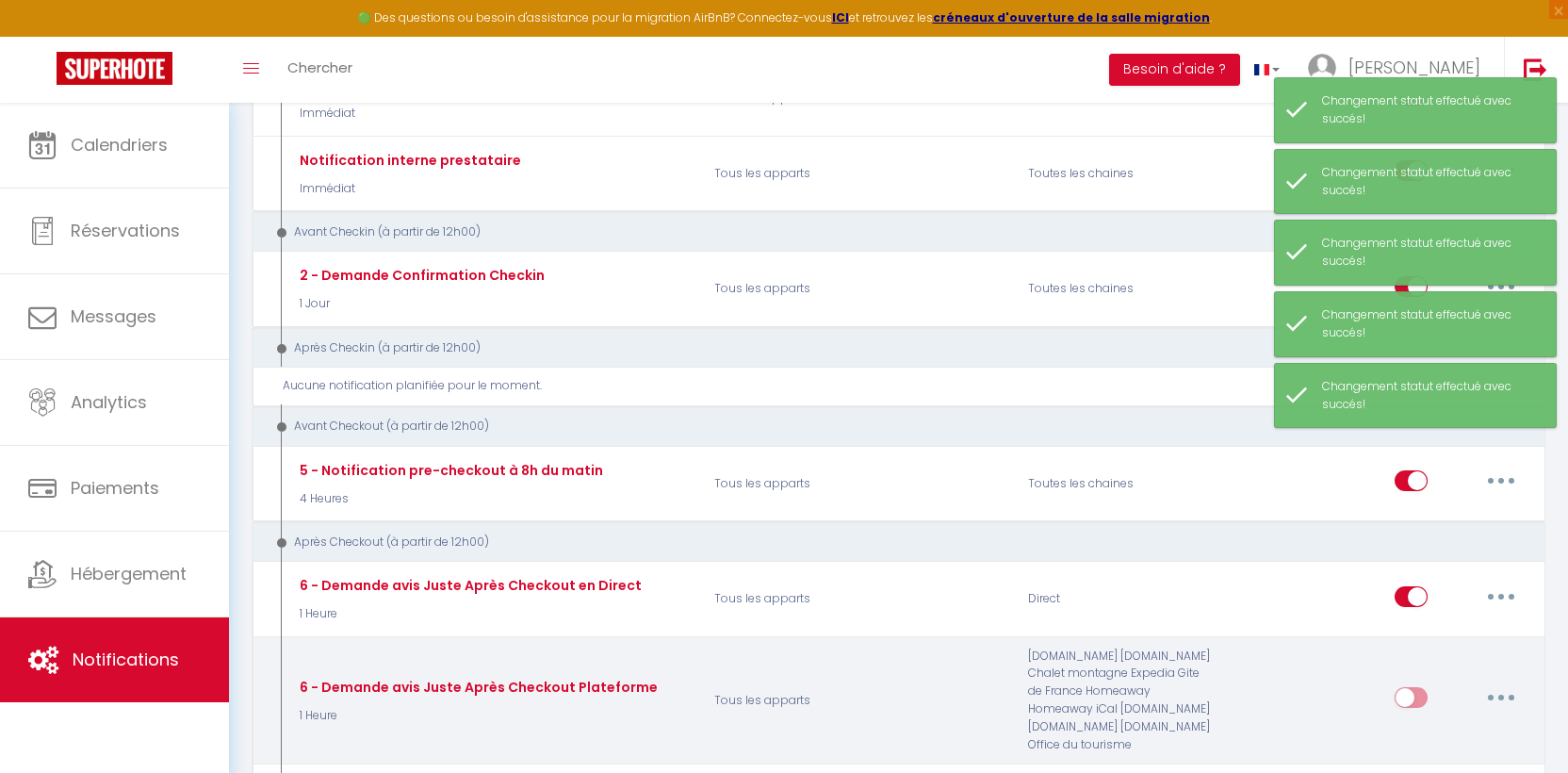
click at [1407, 701] on input "checkbox" at bounding box center [1410, 702] width 33 height 29
checkbox input "true"
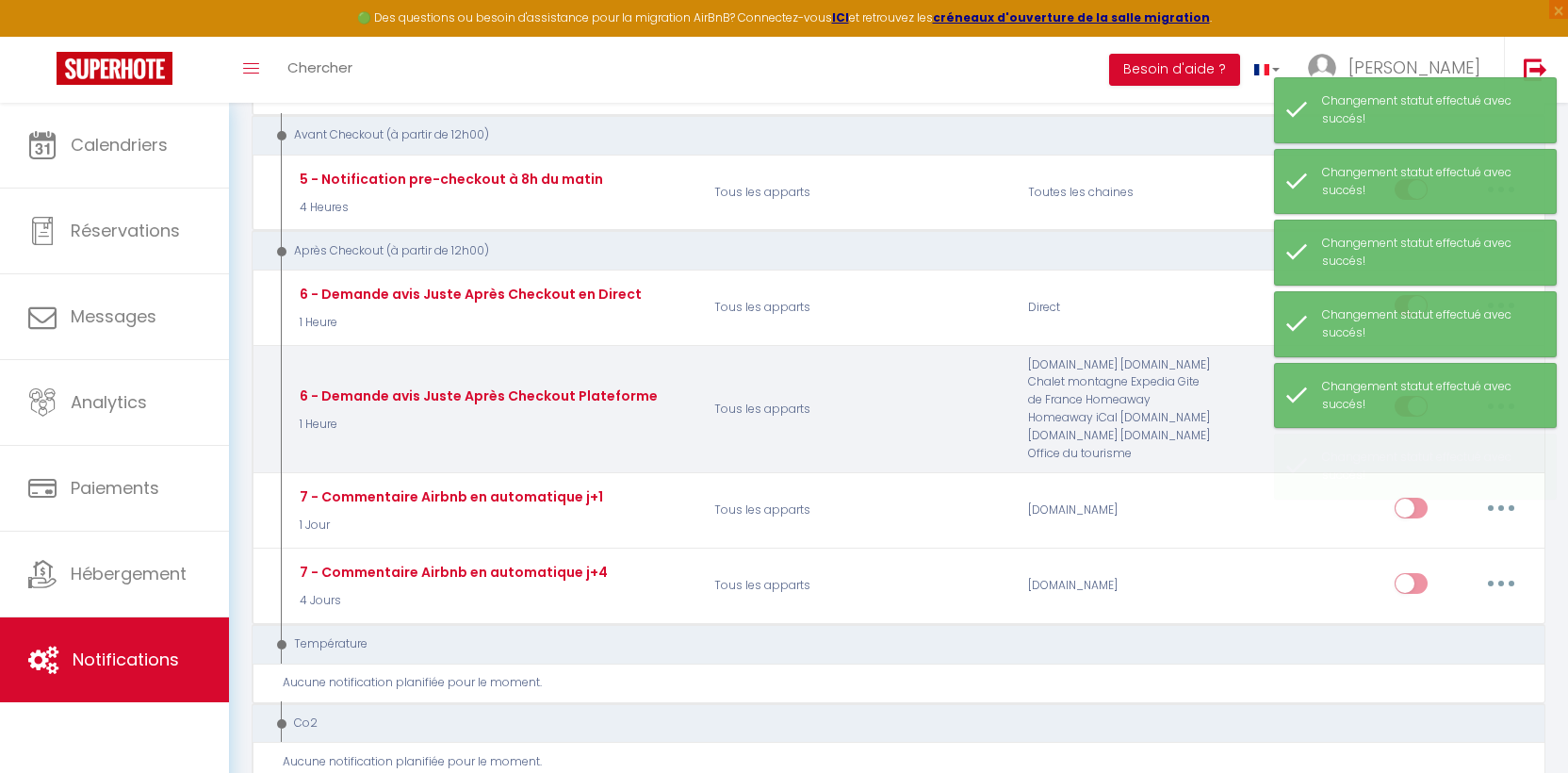
scroll to position [613, 0]
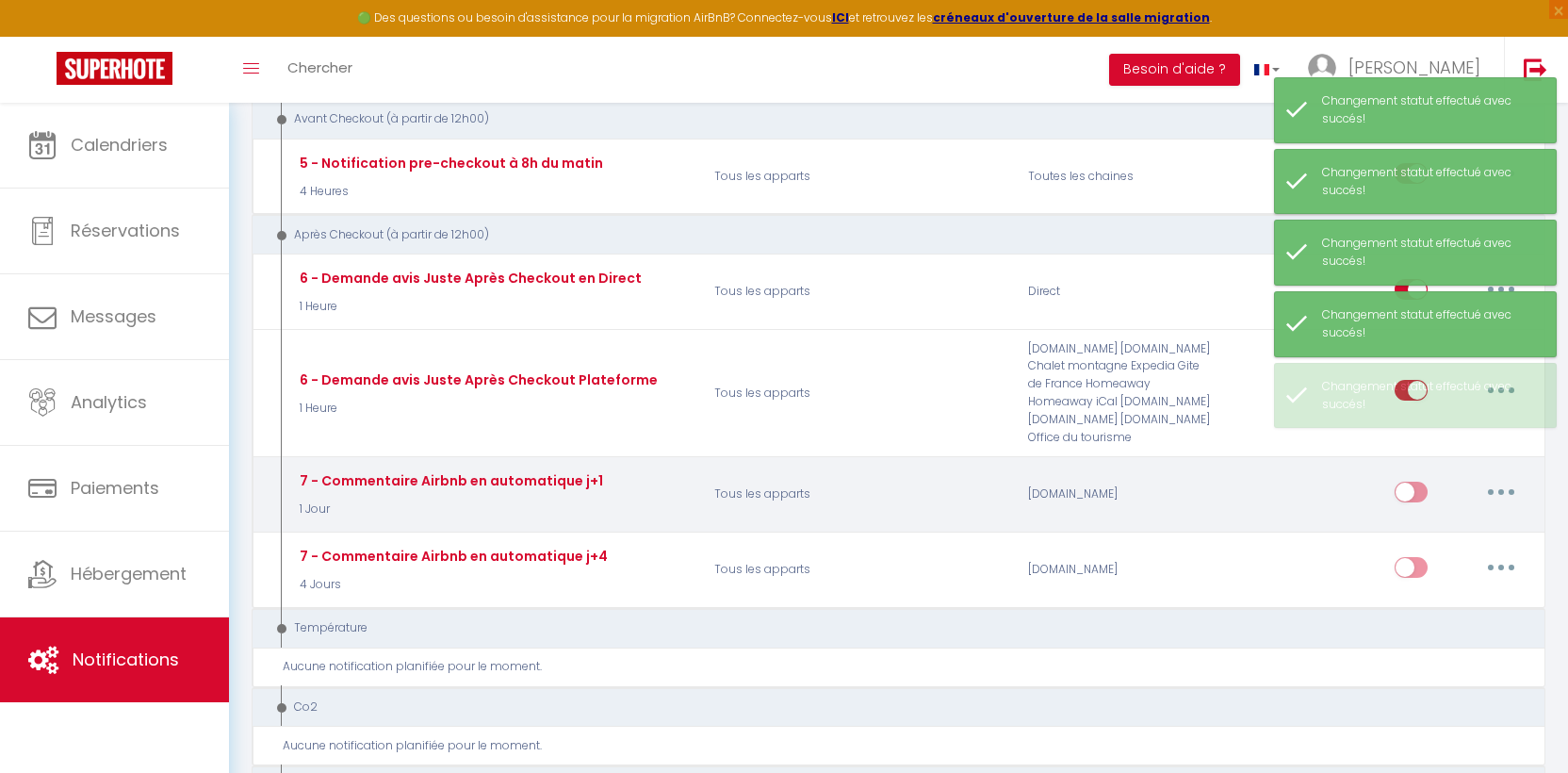
click at [1414, 486] on input "checkbox" at bounding box center [1410, 496] width 33 height 29
checkbox input "true"
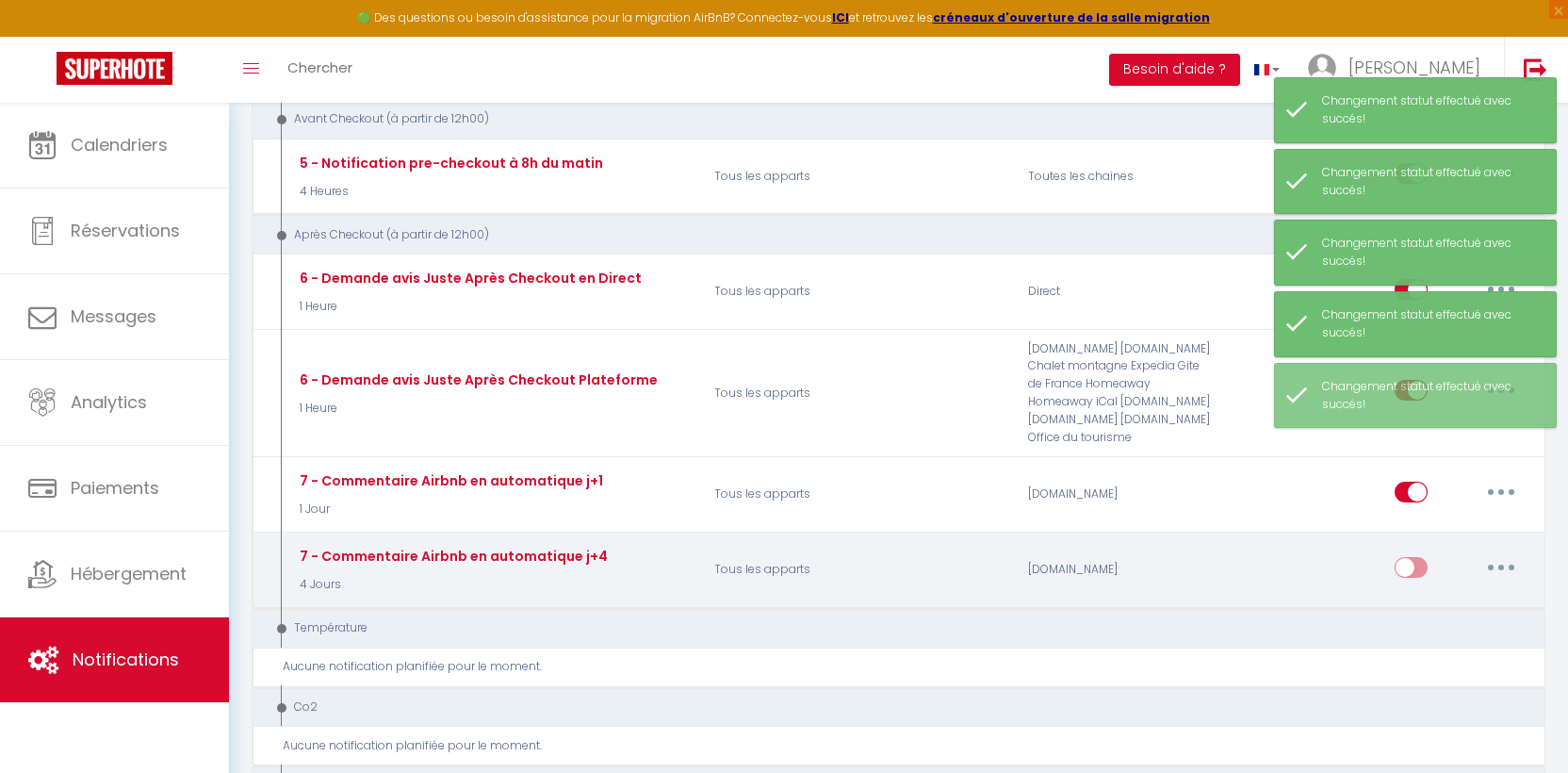
click at [1409, 559] on input "checkbox" at bounding box center [1410, 571] width 33 height 29
checkbox input "true"
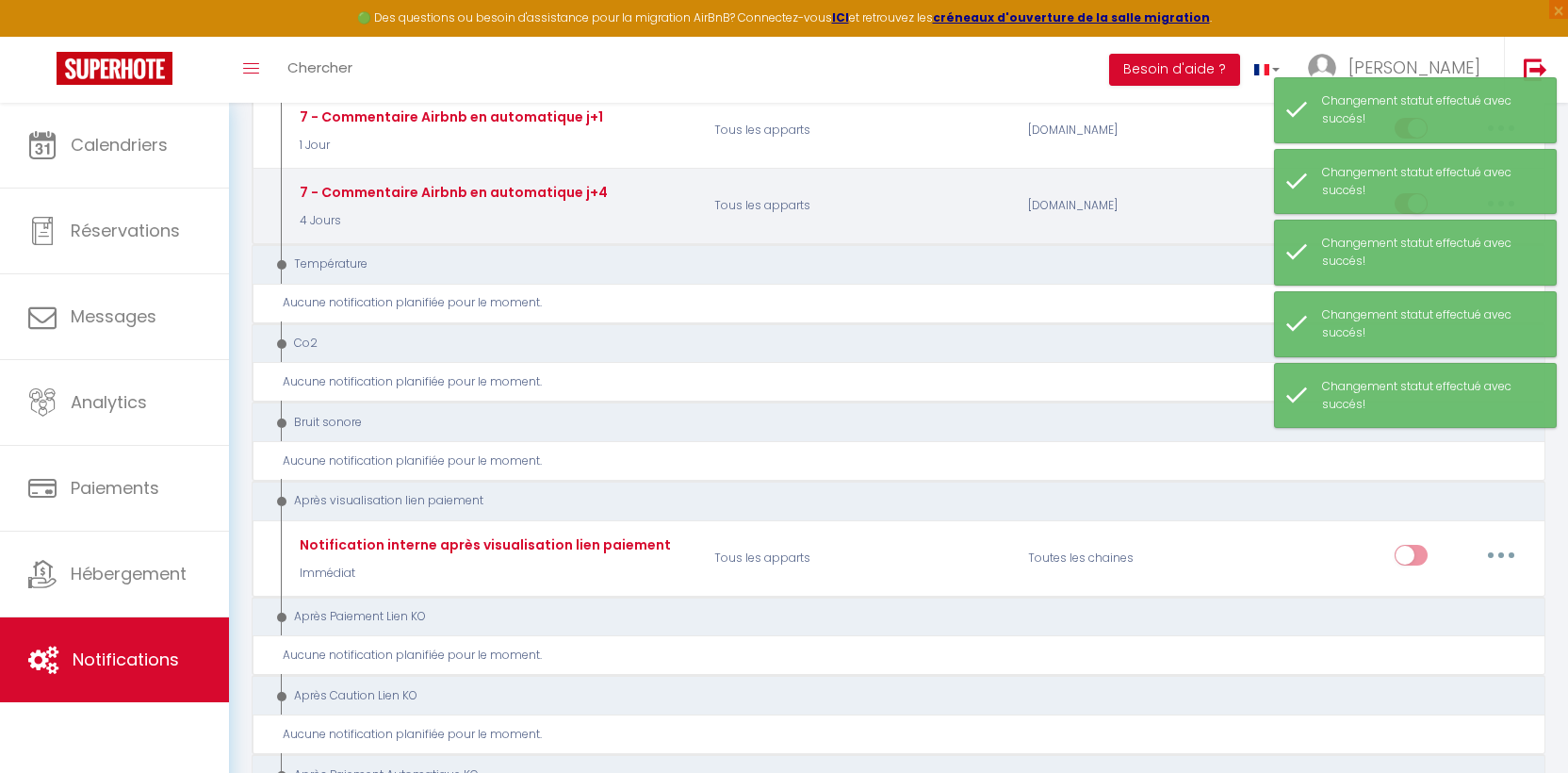
scroll to position [980, 0]
click at [1409, 559] on input "checkbox" at bounding box center [1410, 556] width 33 height 29
checkbox input "true"
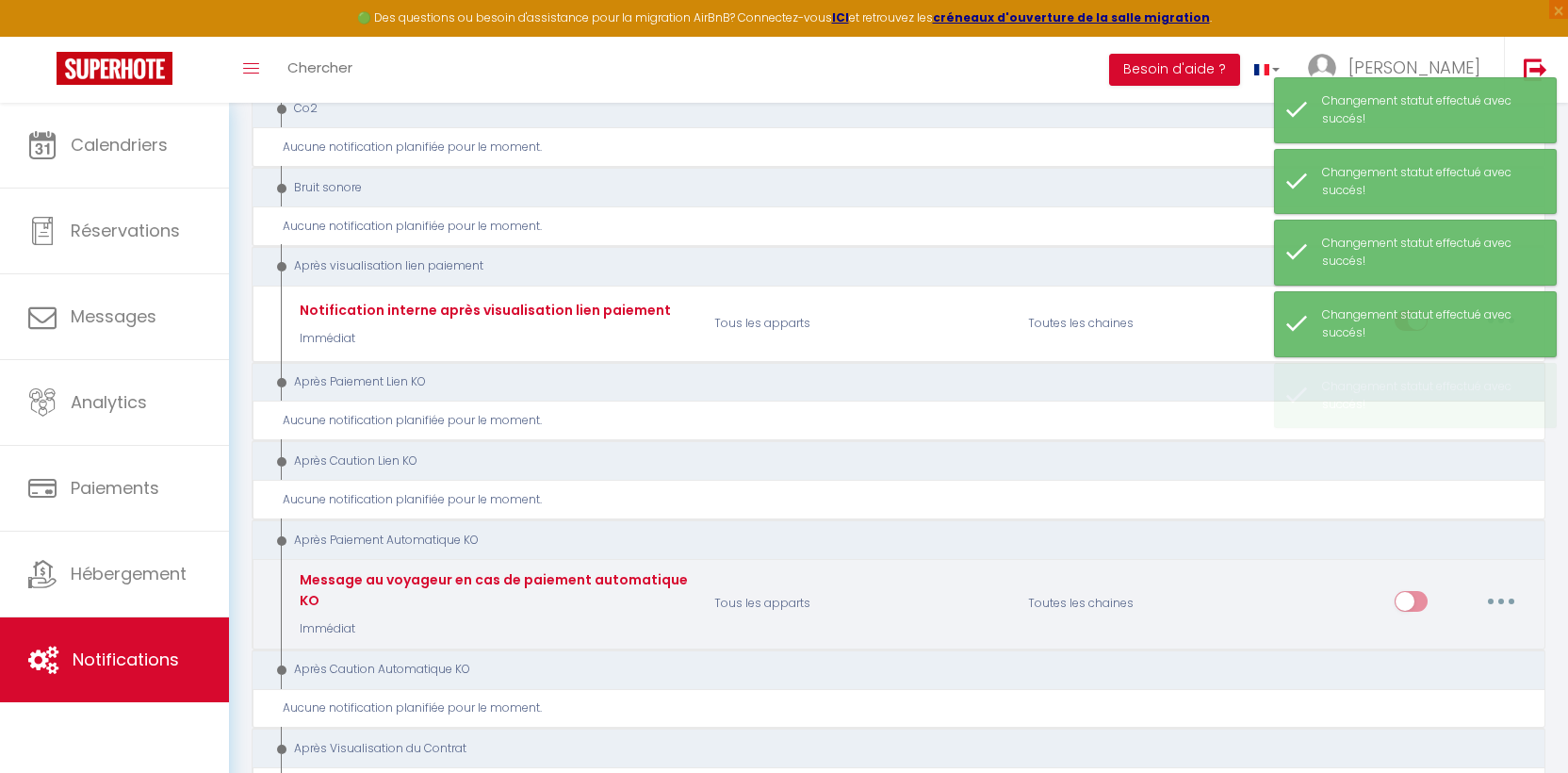
click at [1414, 593] on input "checkbox" at bounding box center [1410, 605] width 33 height 29
checkbox input "true"
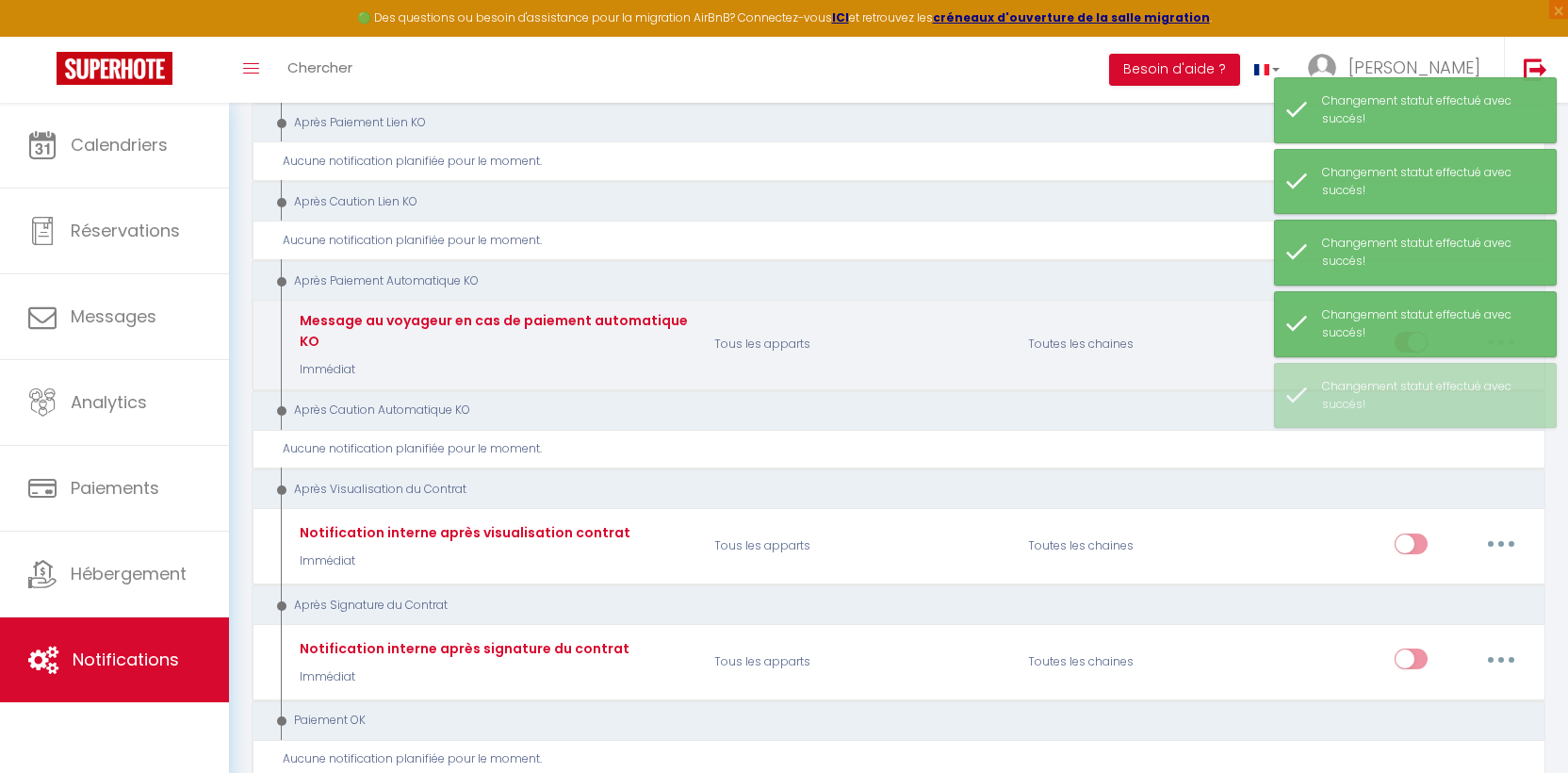
scroll to position [1494, 0]
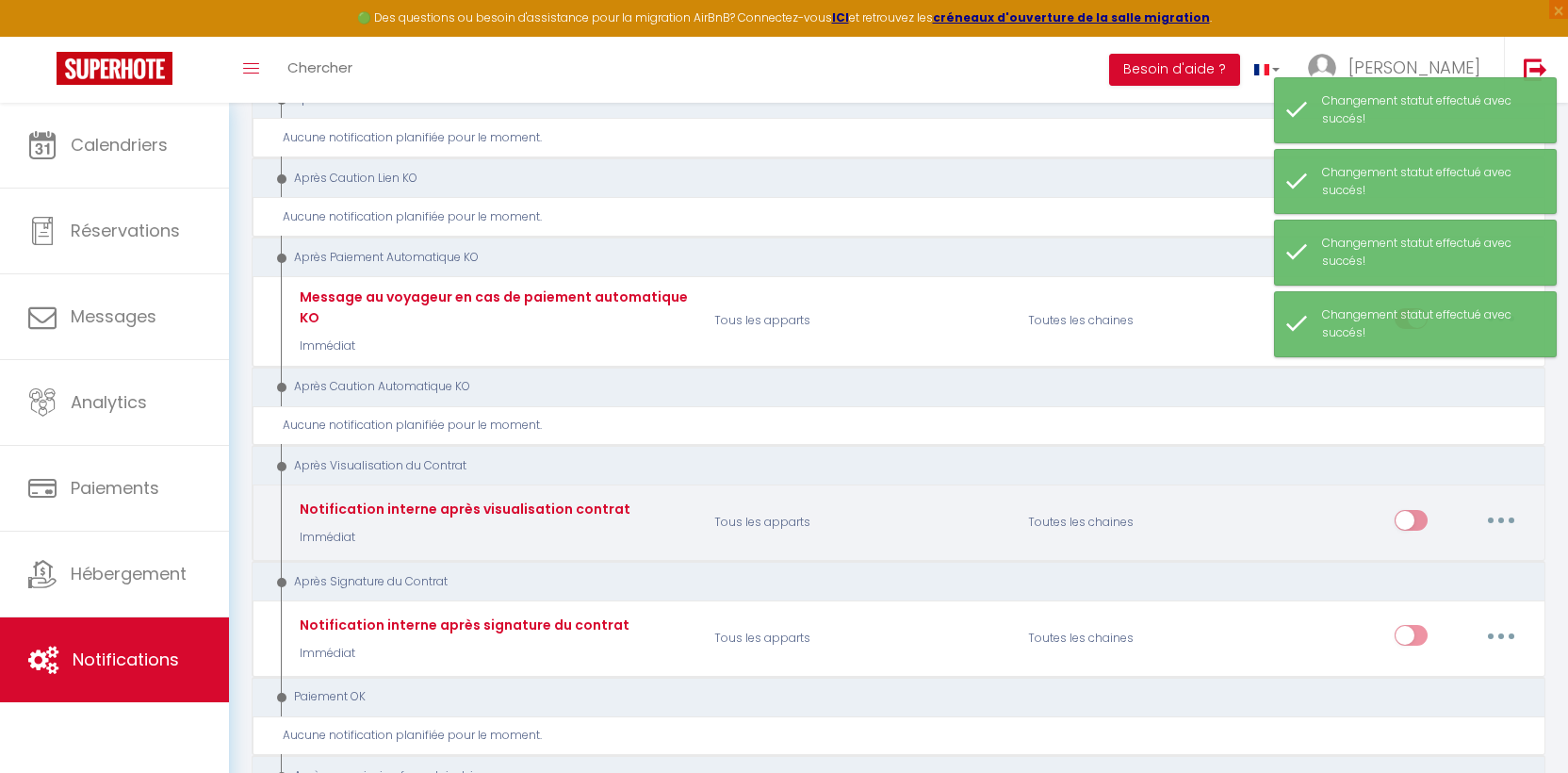
click at [1414, 513] on input "checkbox" at bounding box center [1410, 525] width 33 height 29
checkbox input "true"
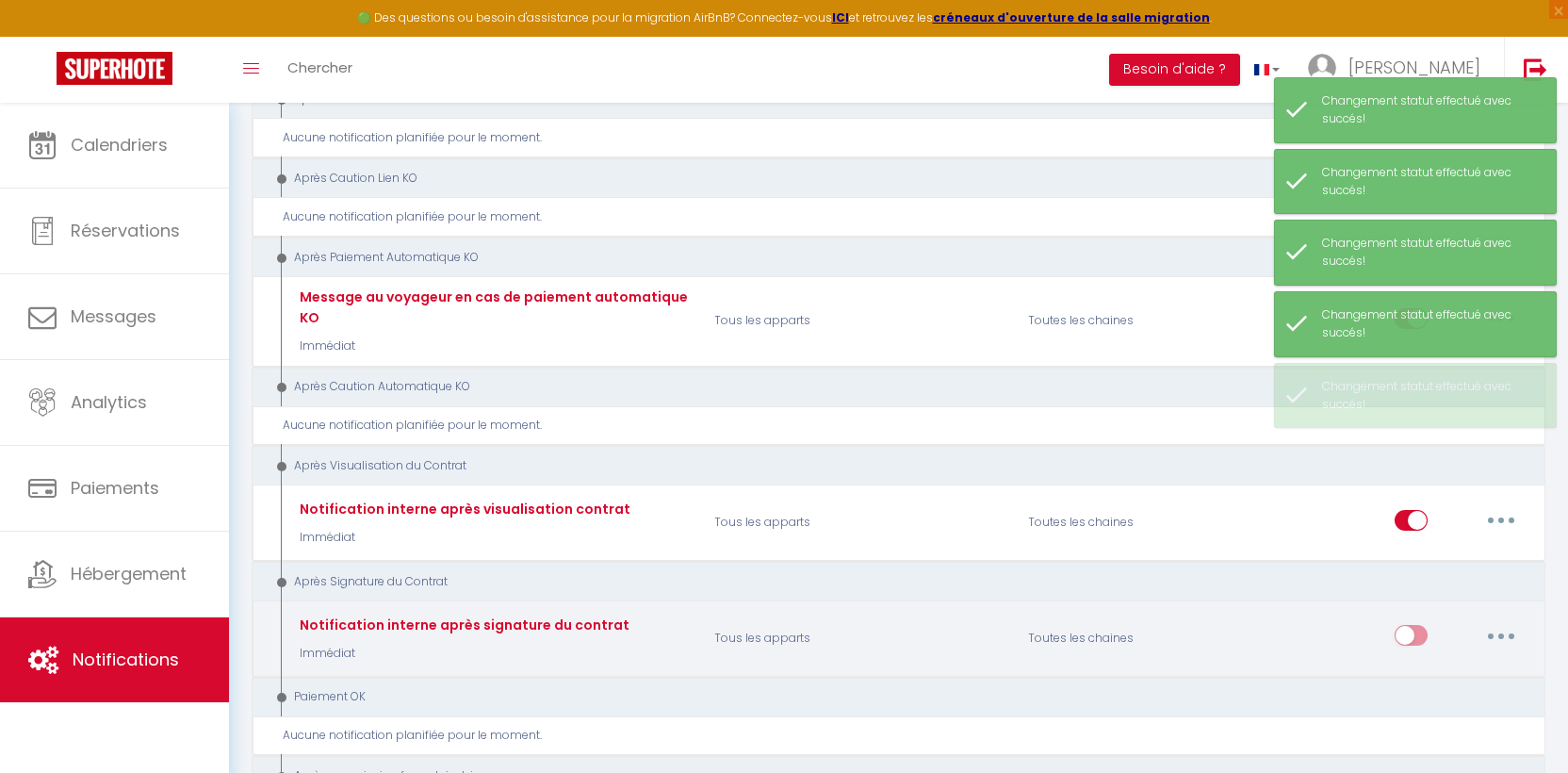
click at [1407, 625] on input "checkbox" at bounding box center [1410, 639] width 33 height 29
checkbox input "true"
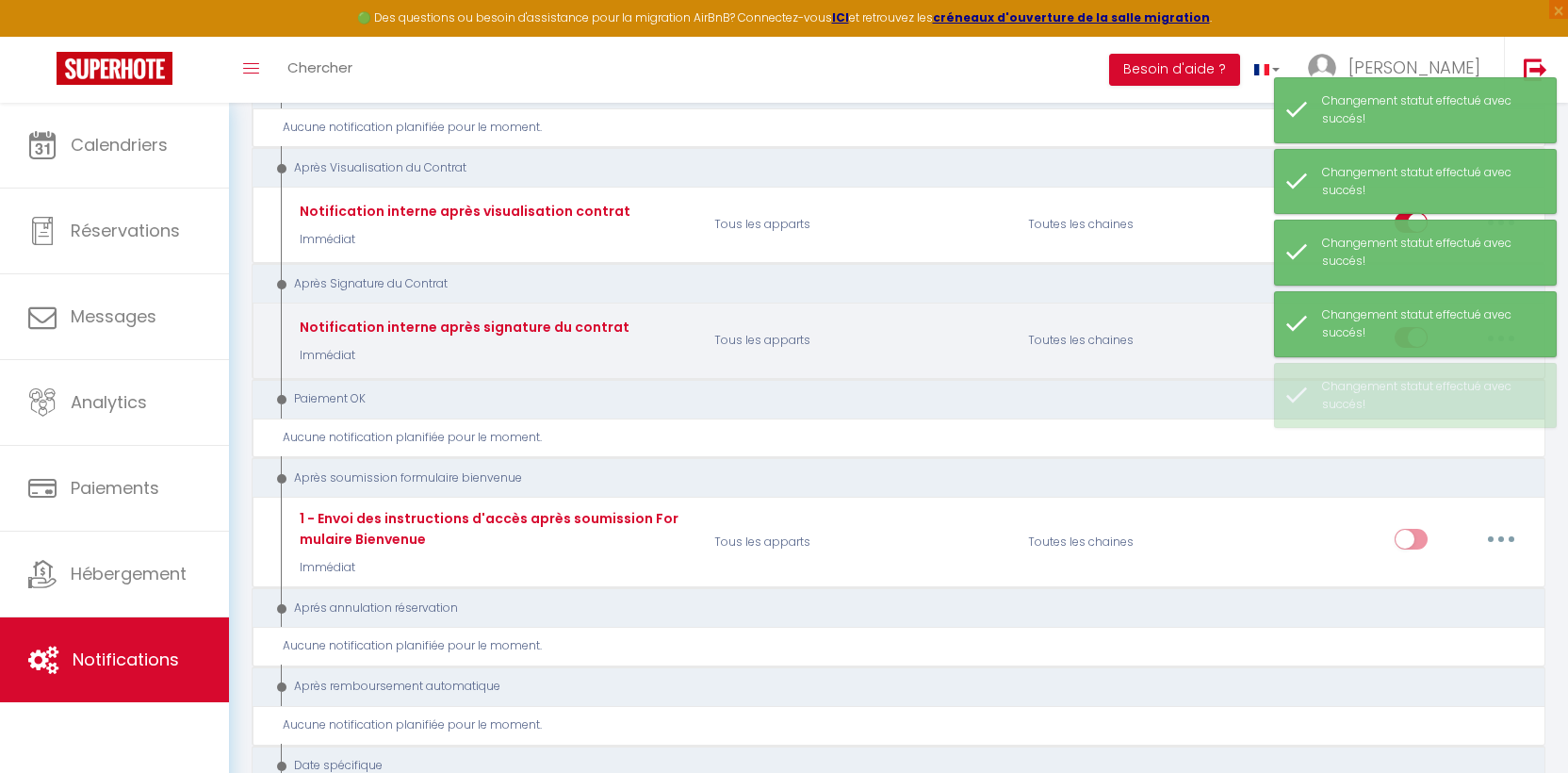
scroll to position [1794, 0]
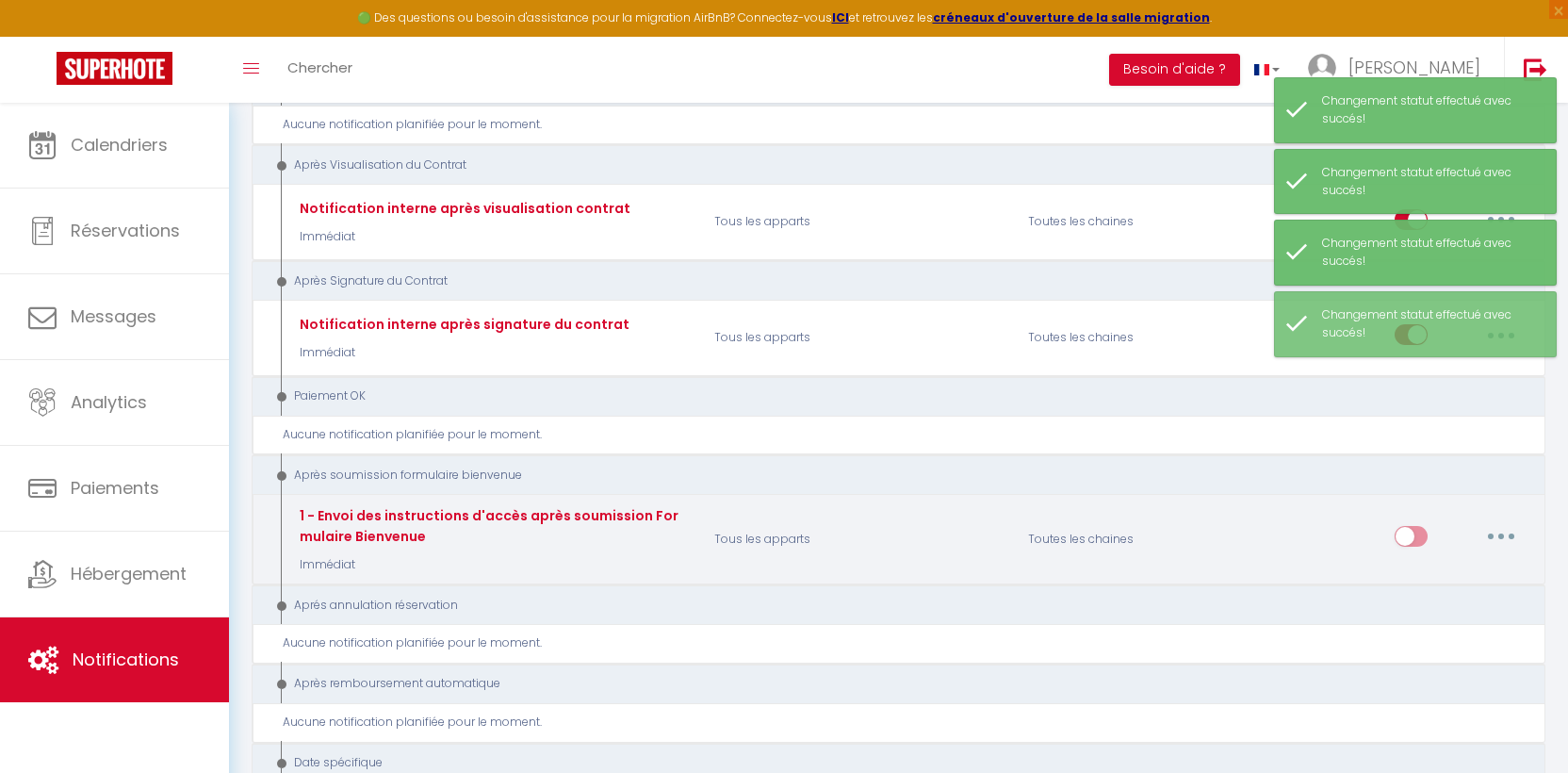
click at [1402, 536] on input "checkbox" at bounding box center [1410, 540] width 33 height 29
checkbox input "true"
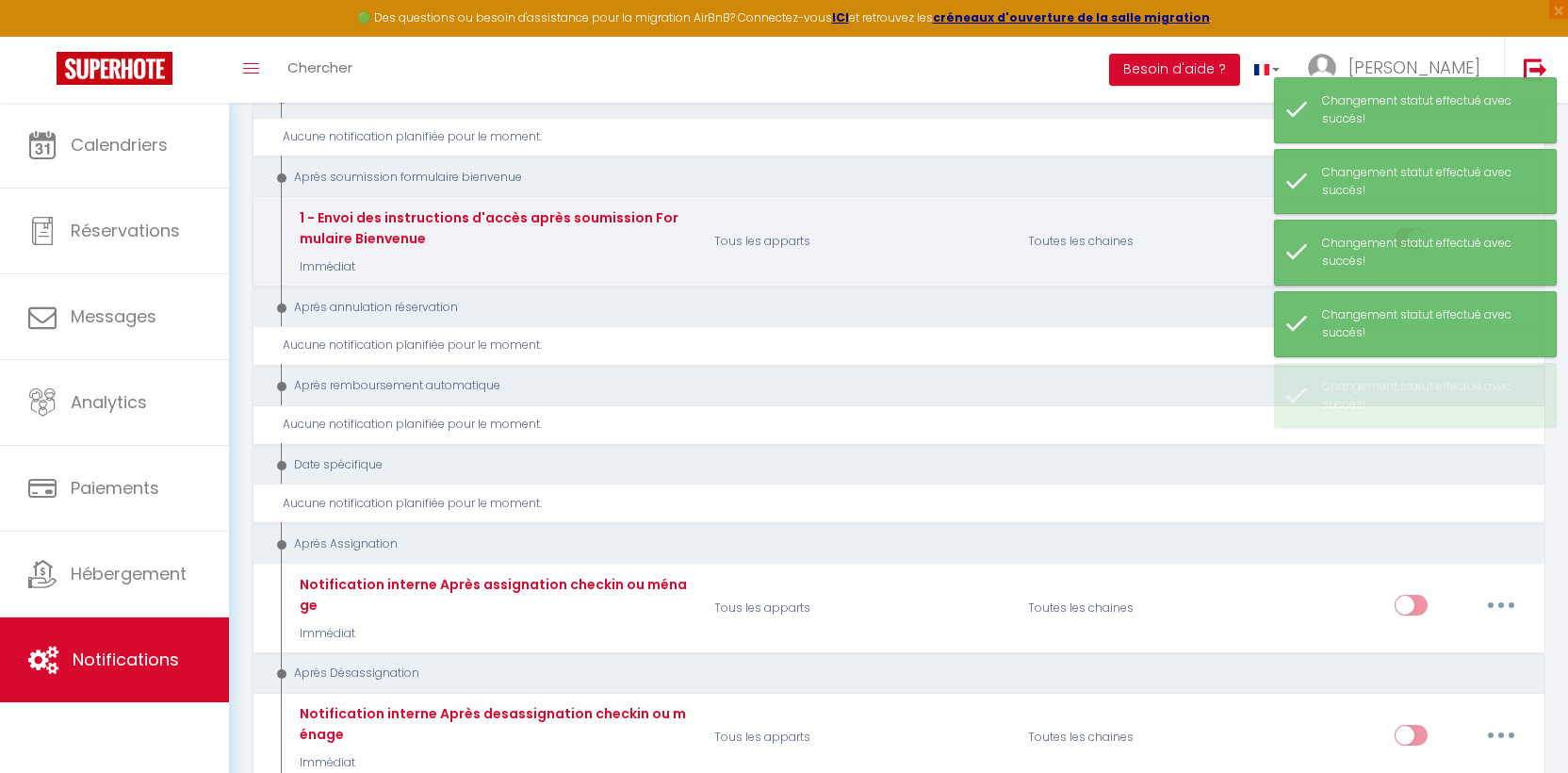
scroll to position [2098, 0]
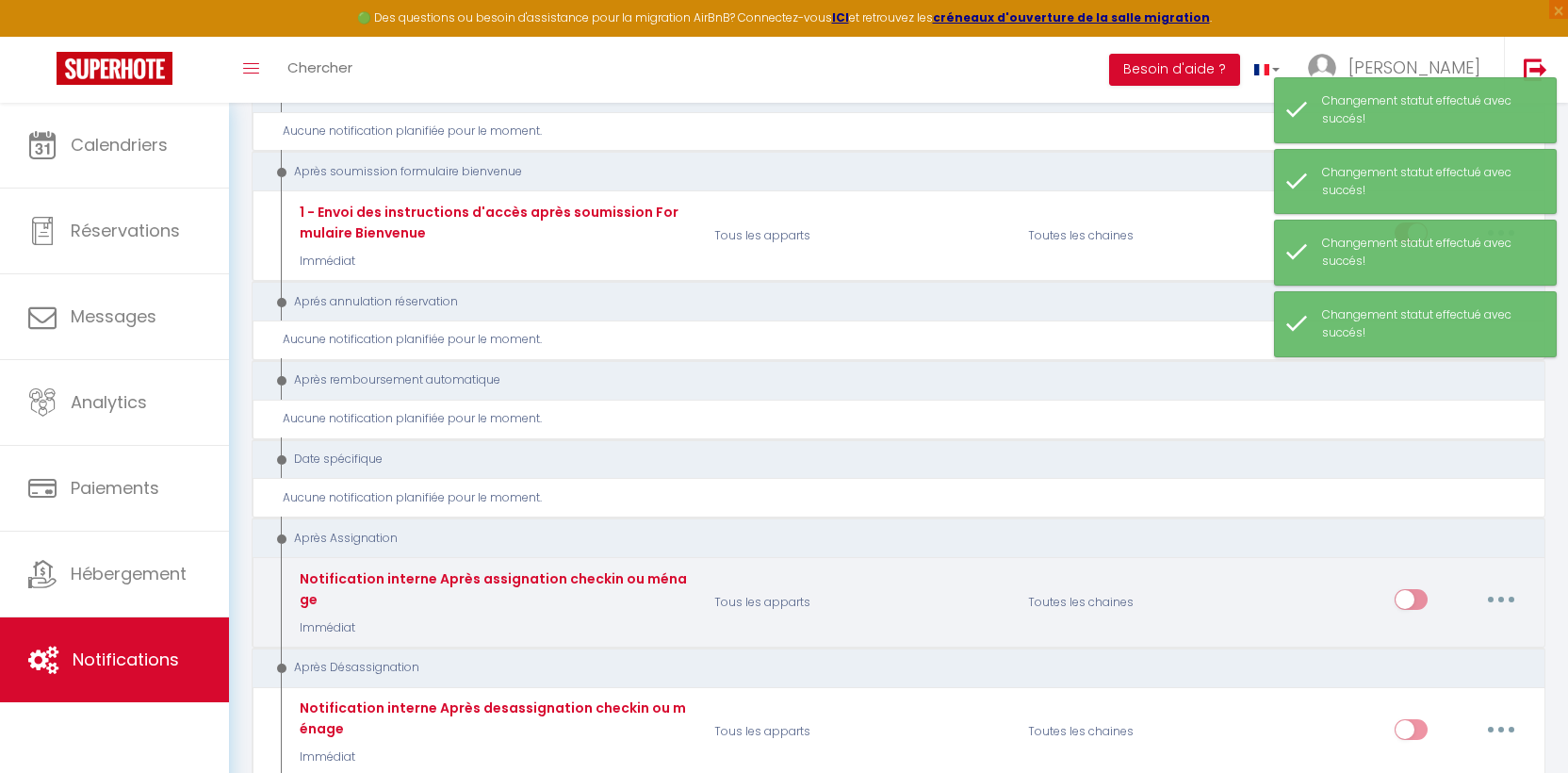
click at [1409, 589] on input "checkbox" at bounding box center [1410, 604] width 33 height 29
checkbox input "true"
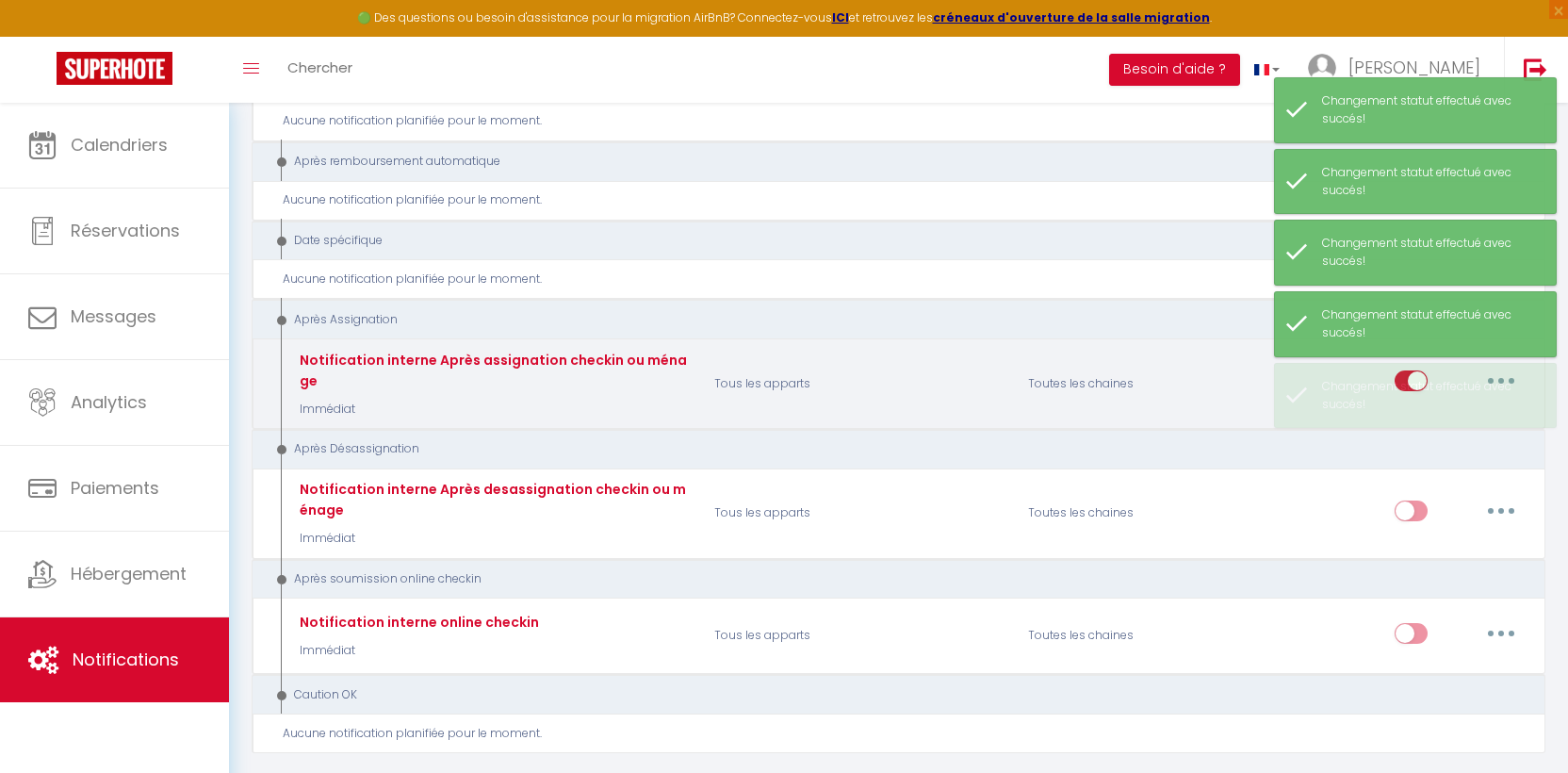
scroll to position [2318, 0]
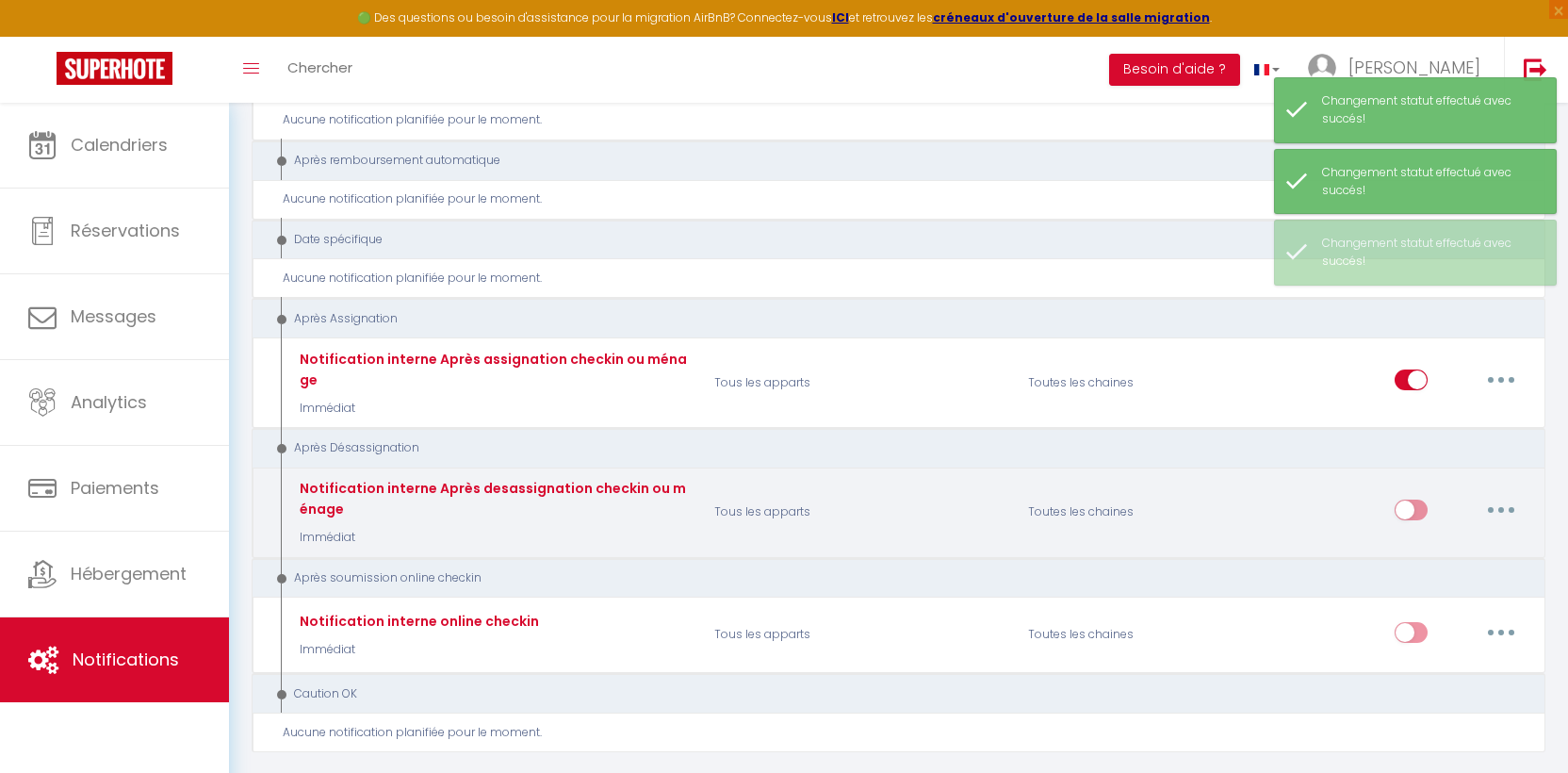
click at [1419, 500] on input "checkbox" at bounding box center [1410, 514] width 33 height 29
checkbox input "true"
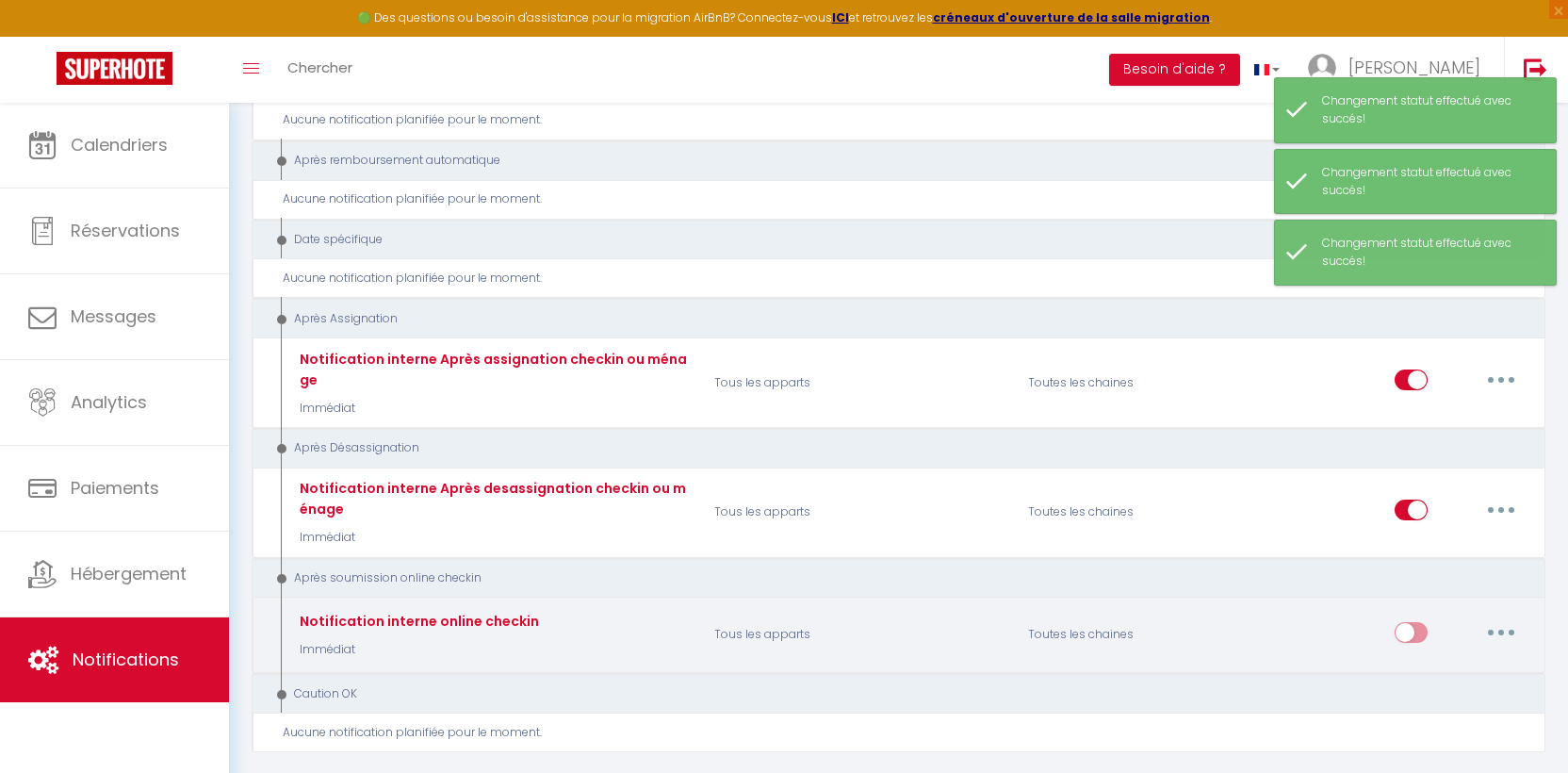
click at [1414, 622] on input "checkbox" at bounding box center [1410, 636] width 33 height 29
checkbox input "true"
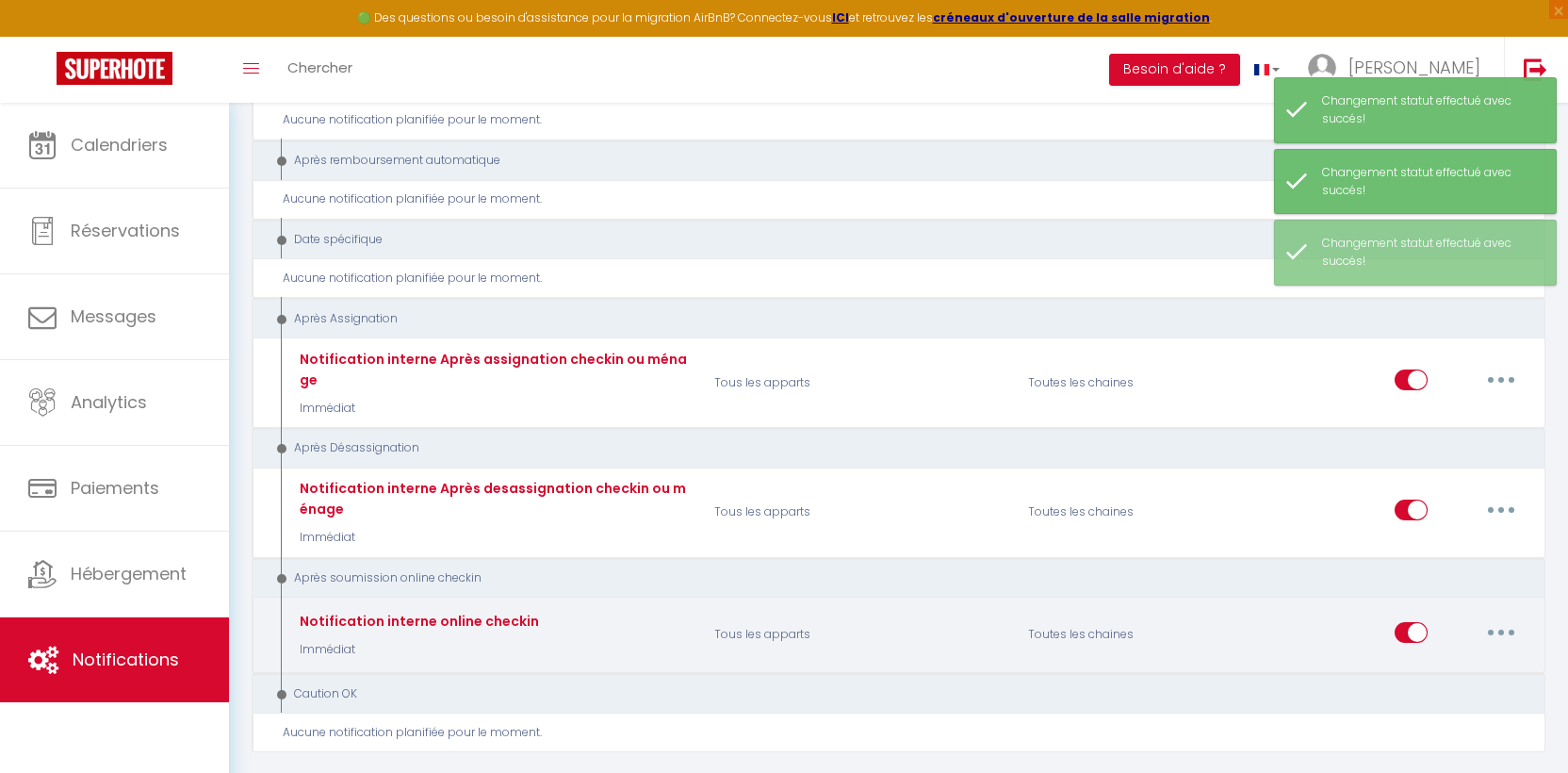
scroll to position [2379, 0]
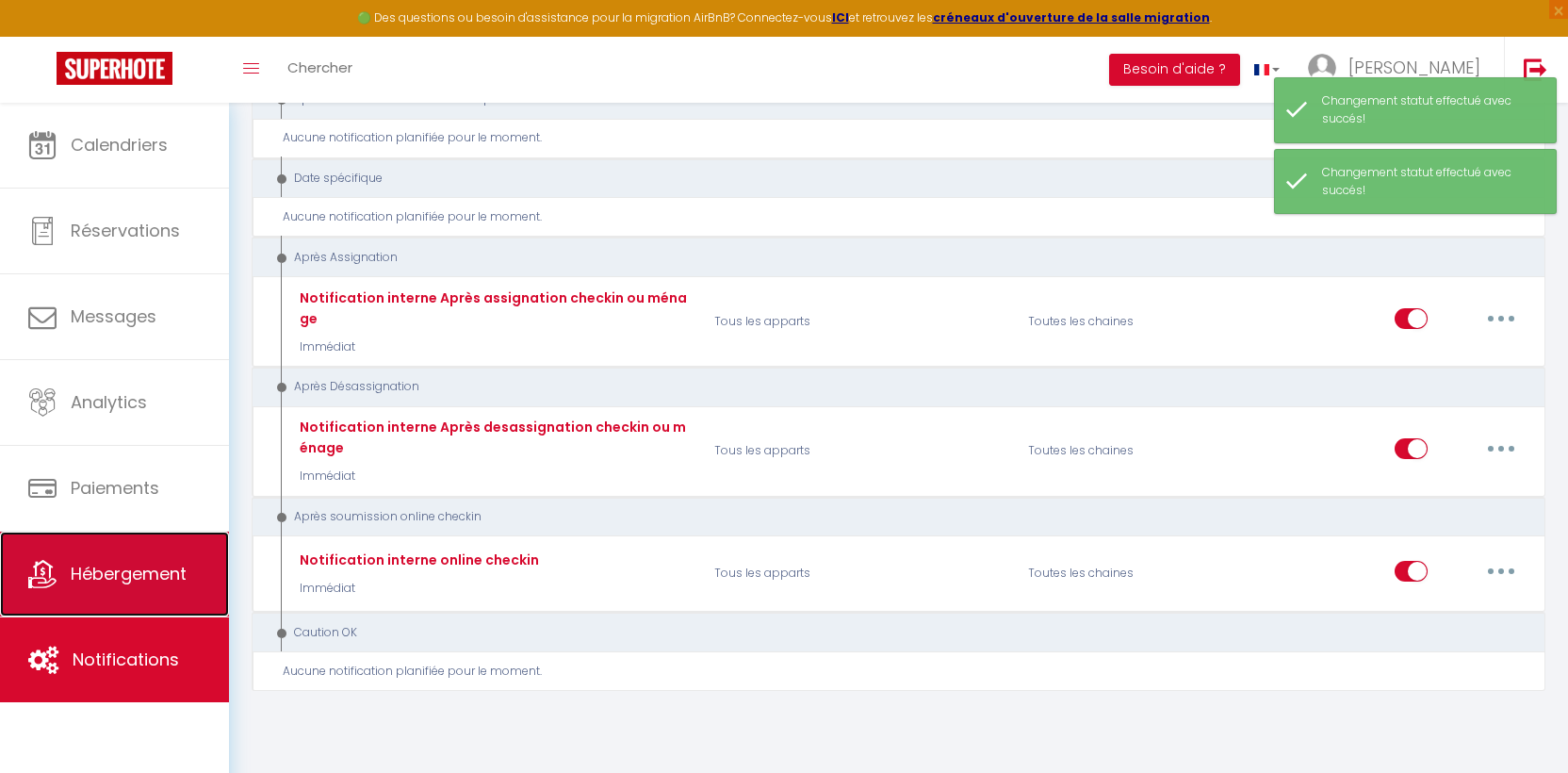
click at [44, 586] on icon at bounding box center [43, 574] width 29 height 29
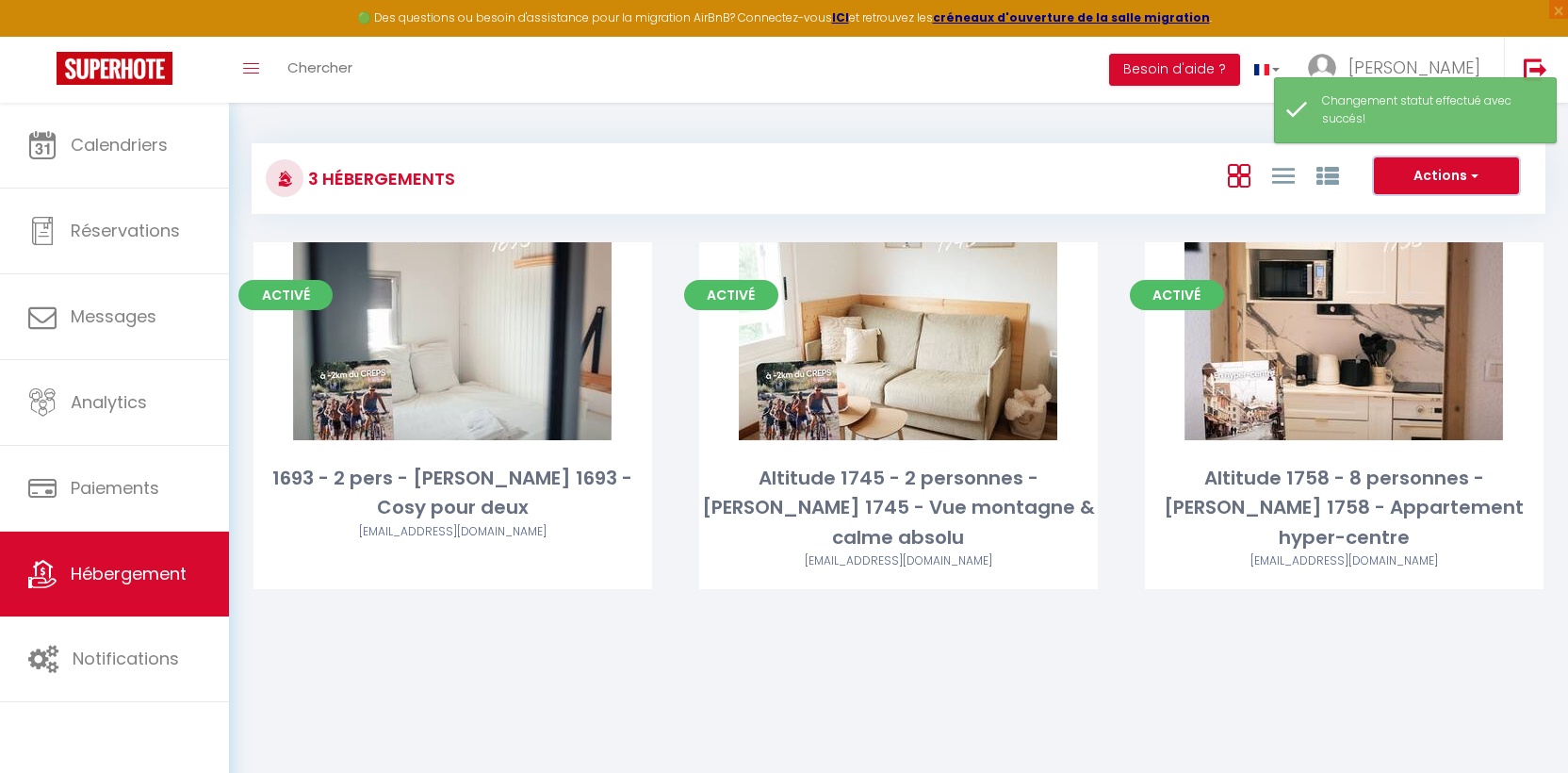
click at [1471, 168] on span "button" at bounding box center [1473, 175] width 11 height 19
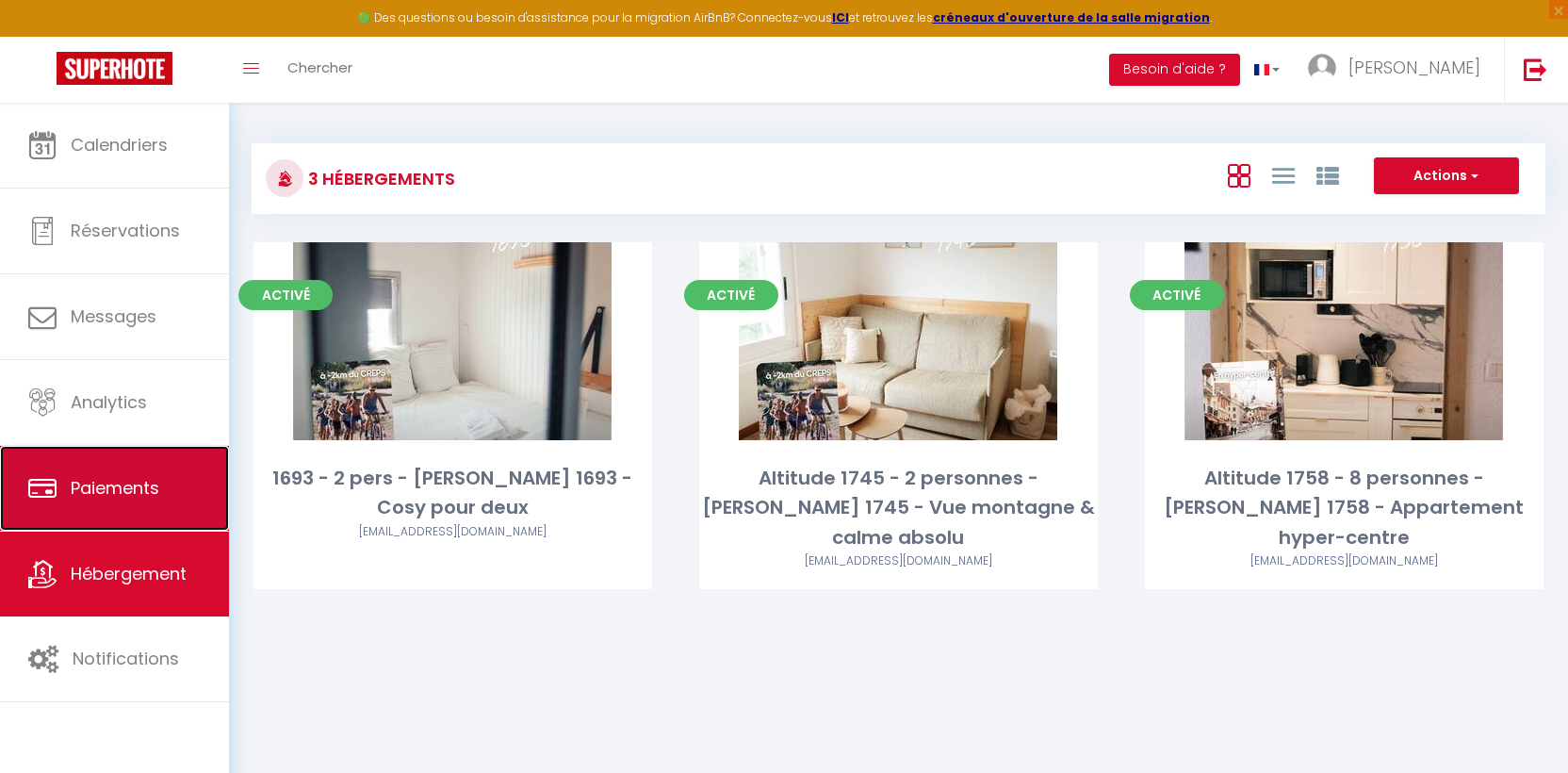
click at [140, 465] on link "Paiements" at bounding box center [114, 487] width 229 height 85
select select "2"
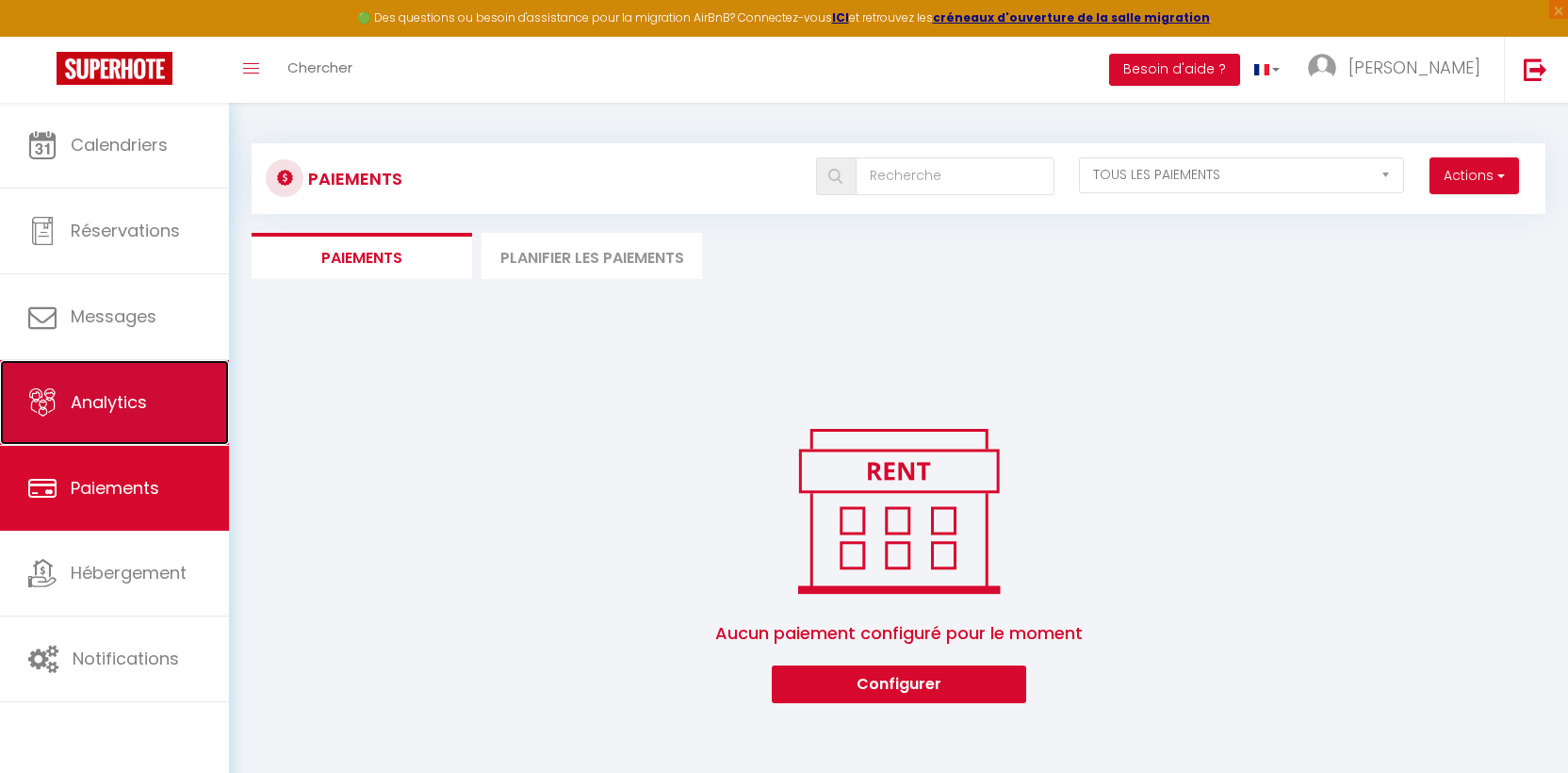
click at [127, 394] on span "Analytics" at bounding box center [108, 402] width 76 height 24
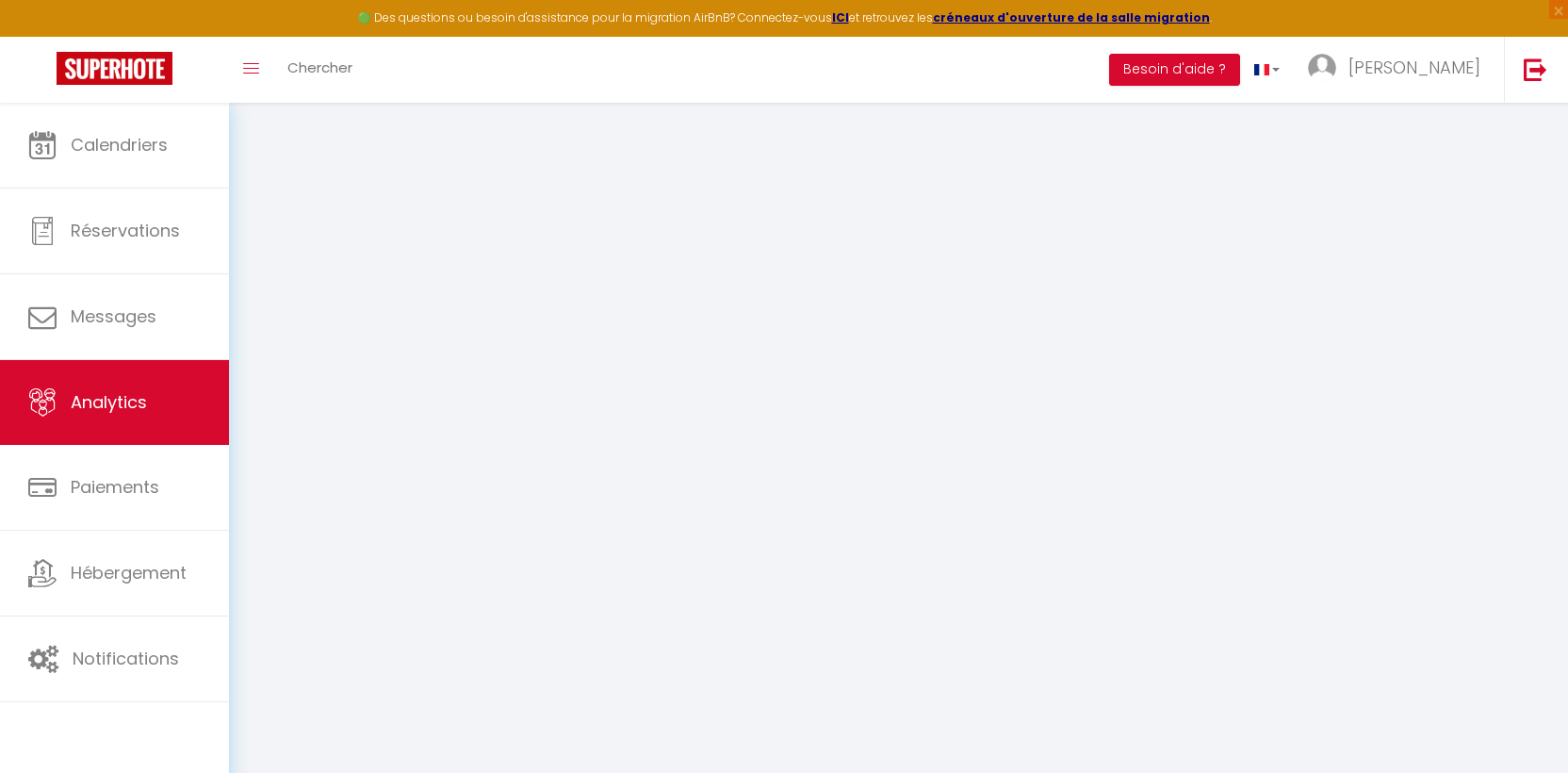
select select "2025"
select select "9"
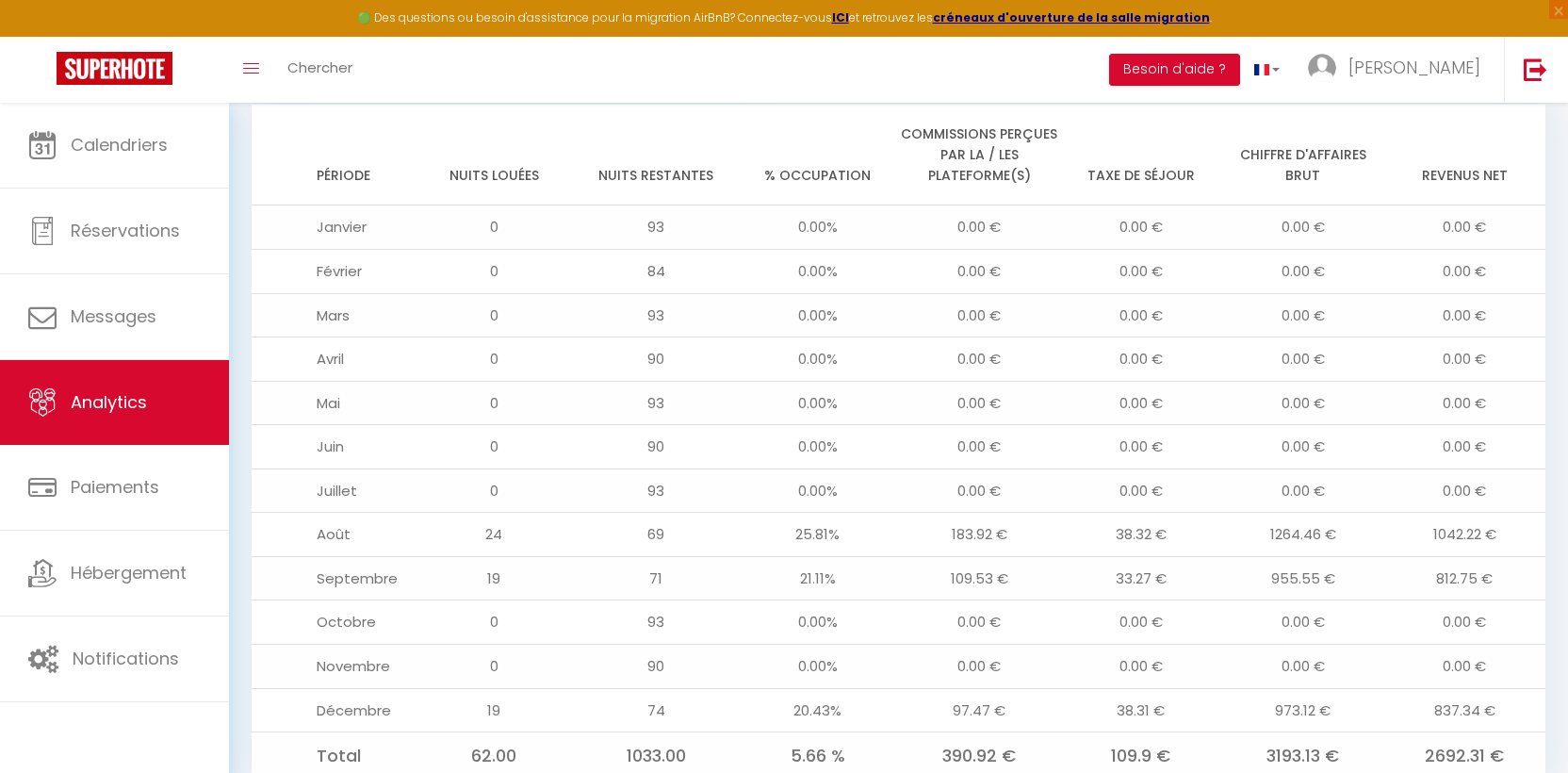
scroll to position [1566, 0]
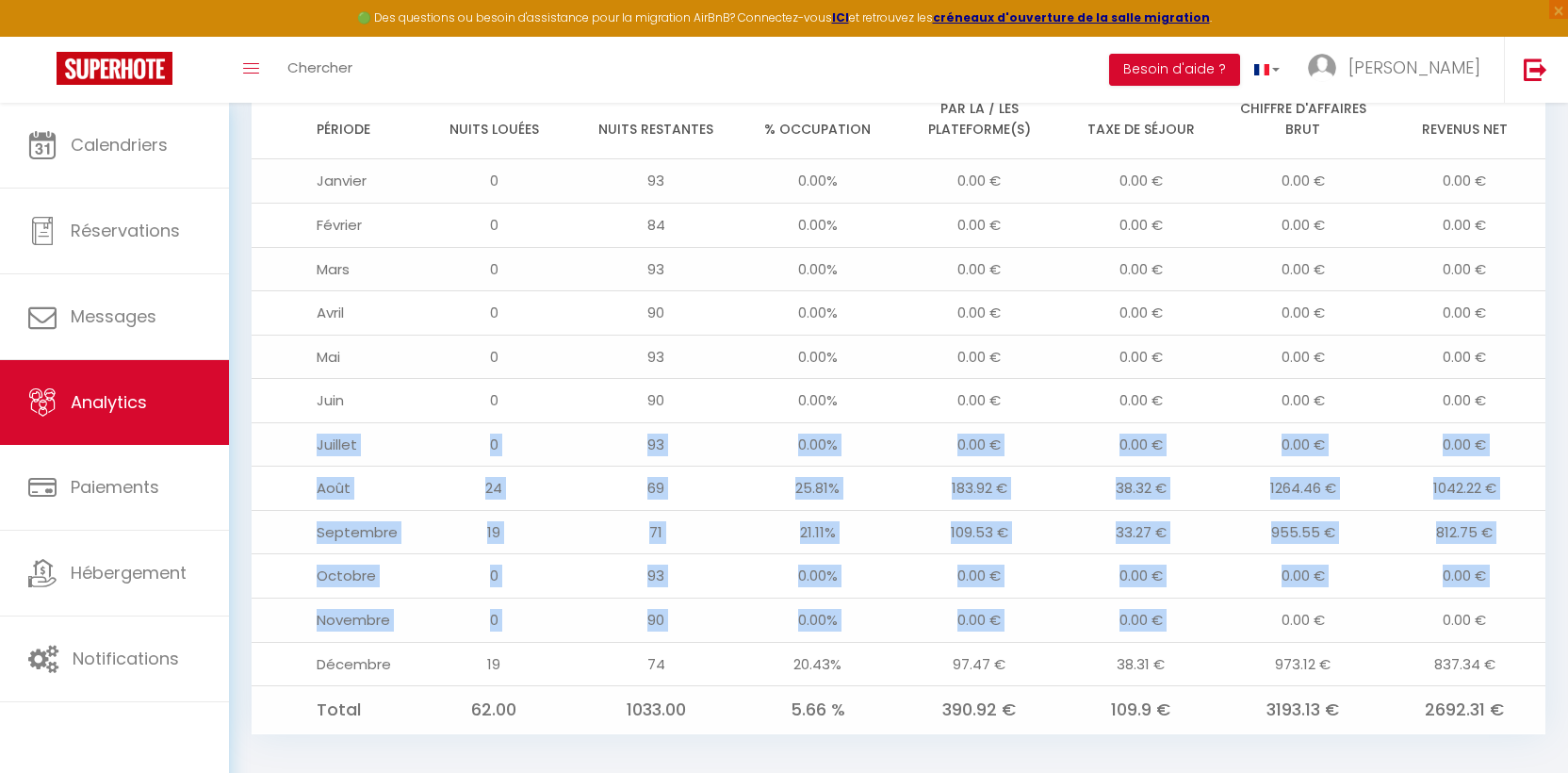
drag, startPoint x: 318, startPoint y: 430, endPoint x: 1209, endPoint y: 602, distance: 907.4
click at [1235, 599] on tbody "Janvier 0 93 0.00% 0.00 € 0.00 € 0.00 € 0.00 € Février 0 84 0.00% 0.00 € 0.00 €…" at bounding box center [897, 446] width 1293 height 575
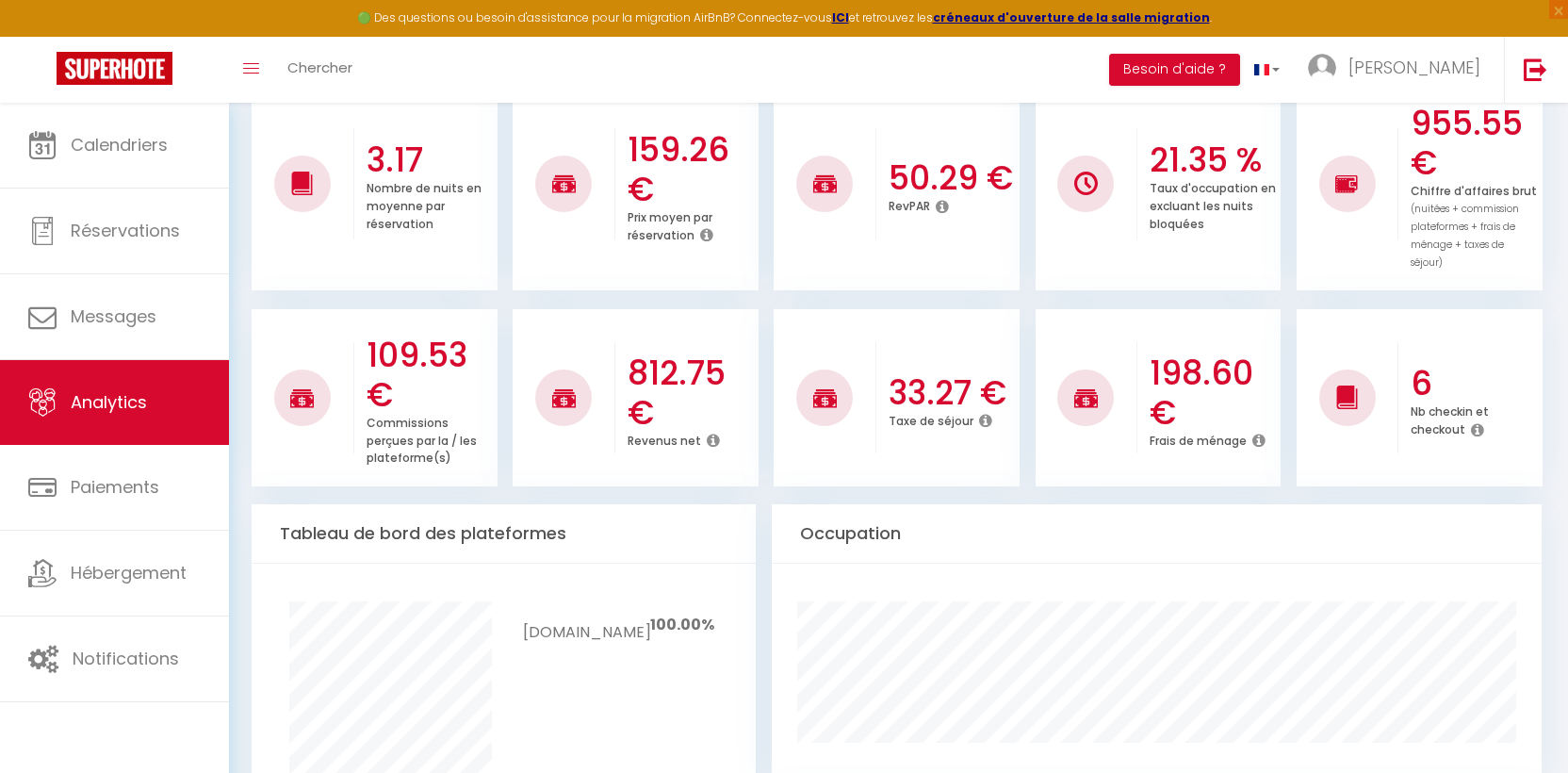
scroll to position [0, 0]
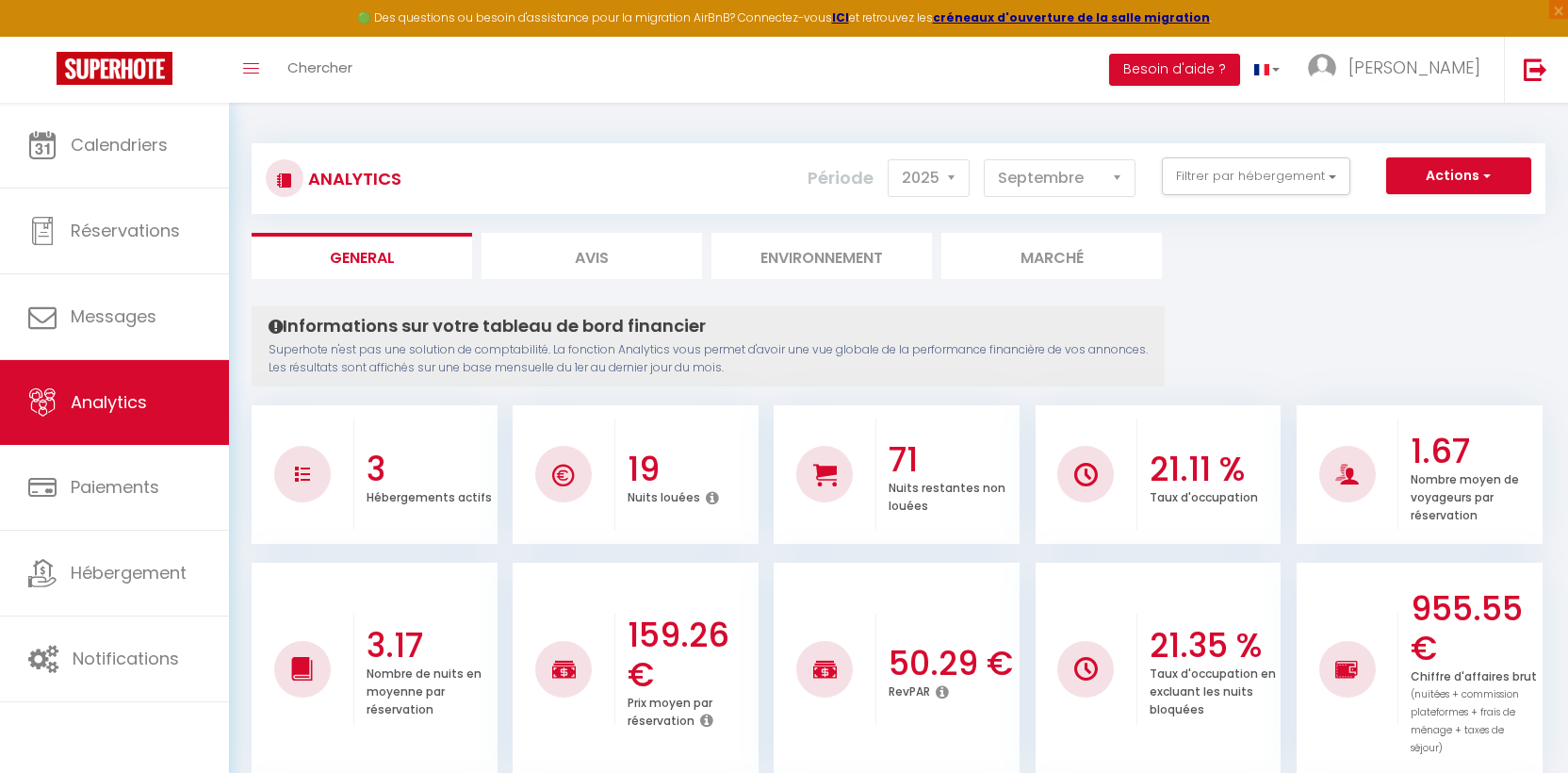
click at [813, 244] on li "Environnement" at bounding box center [822, 256] width 221 height 47
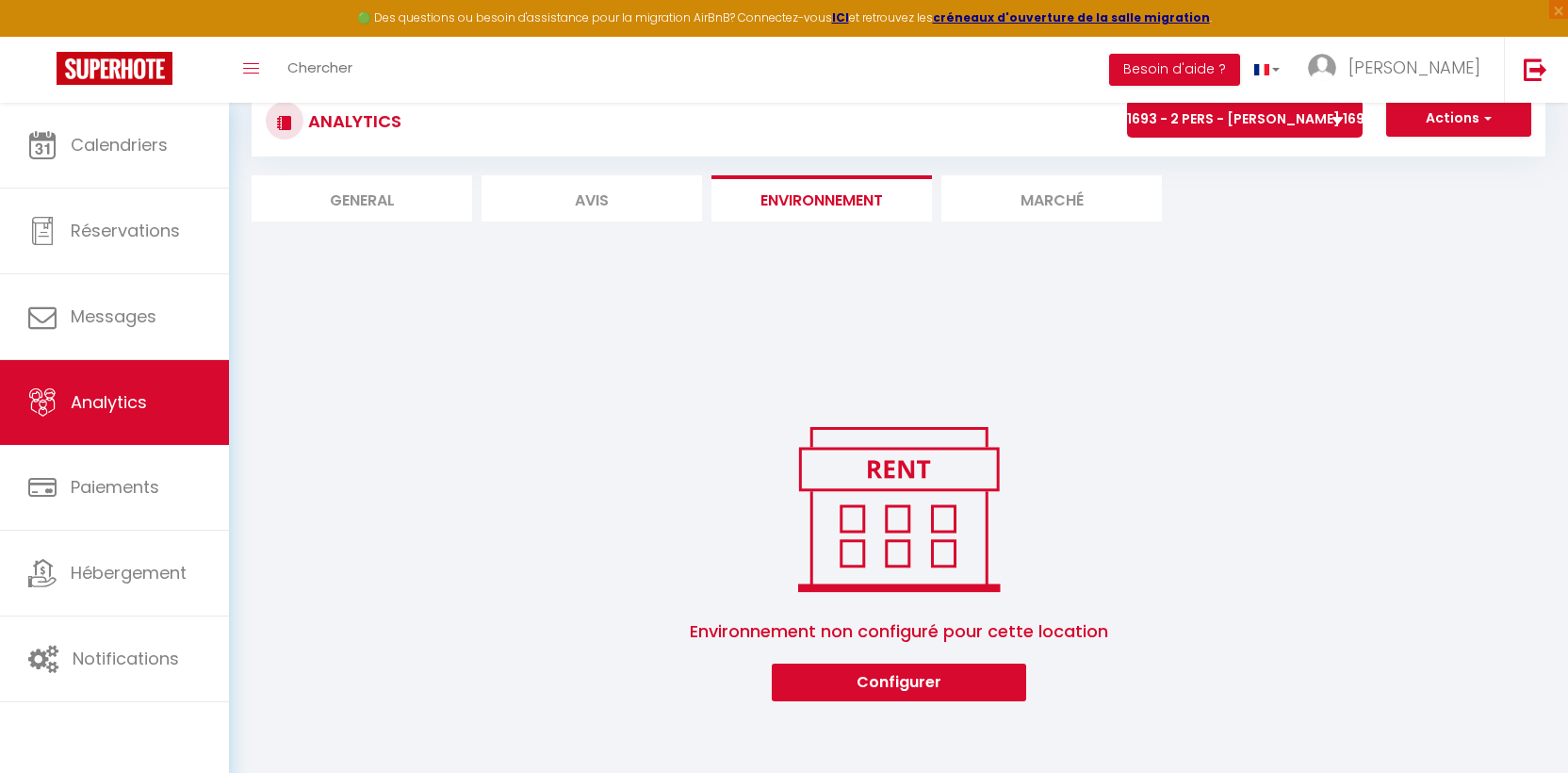
scroll to position [71, 0]
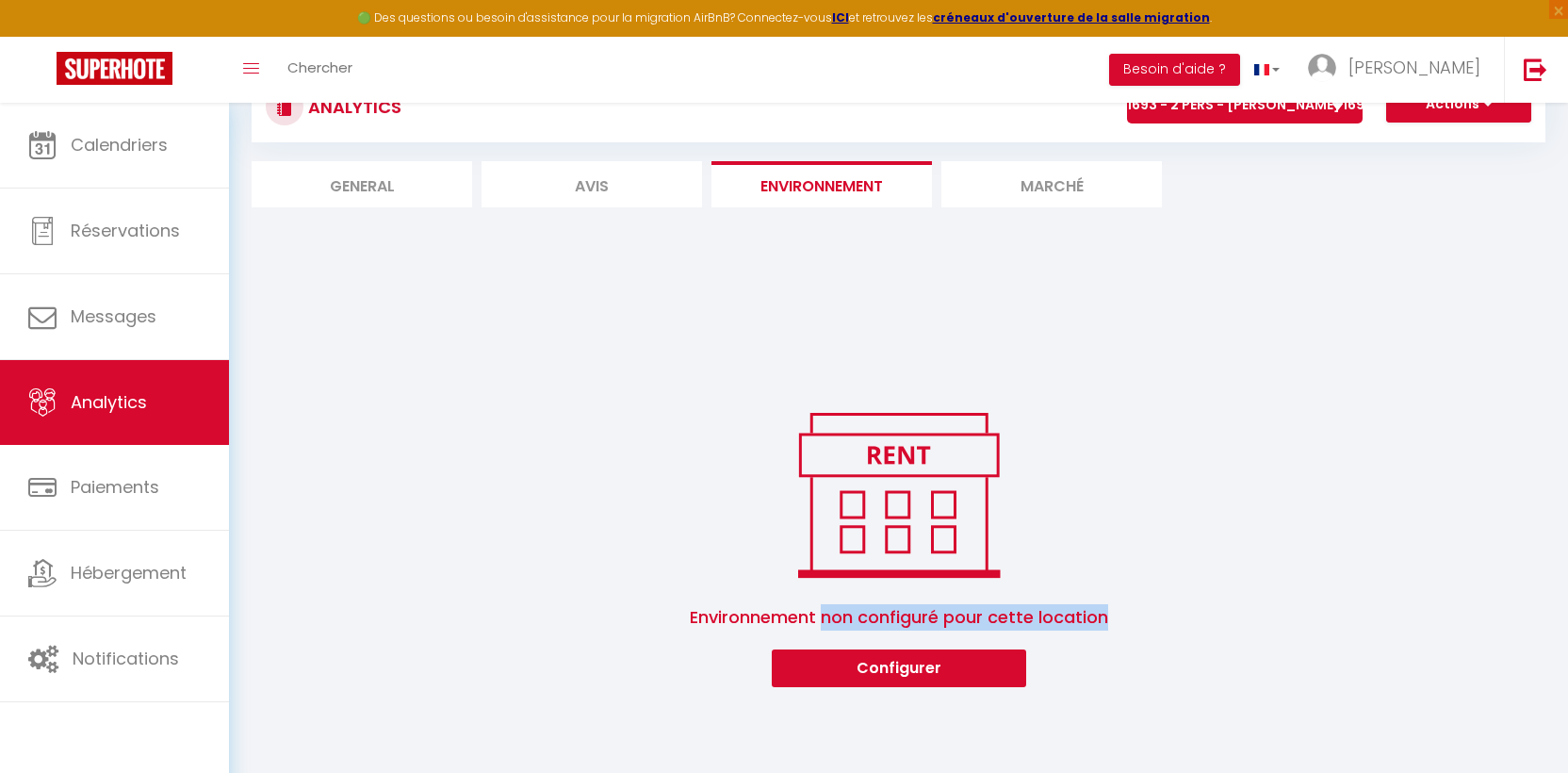
drag, startPoint x: 824, startPoint y: 620, endPoint x: 1127, endPoint y: 647, distance: 304.2
click at [1135, 653] on div "Environnement non configuré pour cette location Configurer" at bounding box center [897, 545] width 1293 height 283
click at [895, 673] on button "Configurer" at bounding box center [898, 668] width 254 height 38
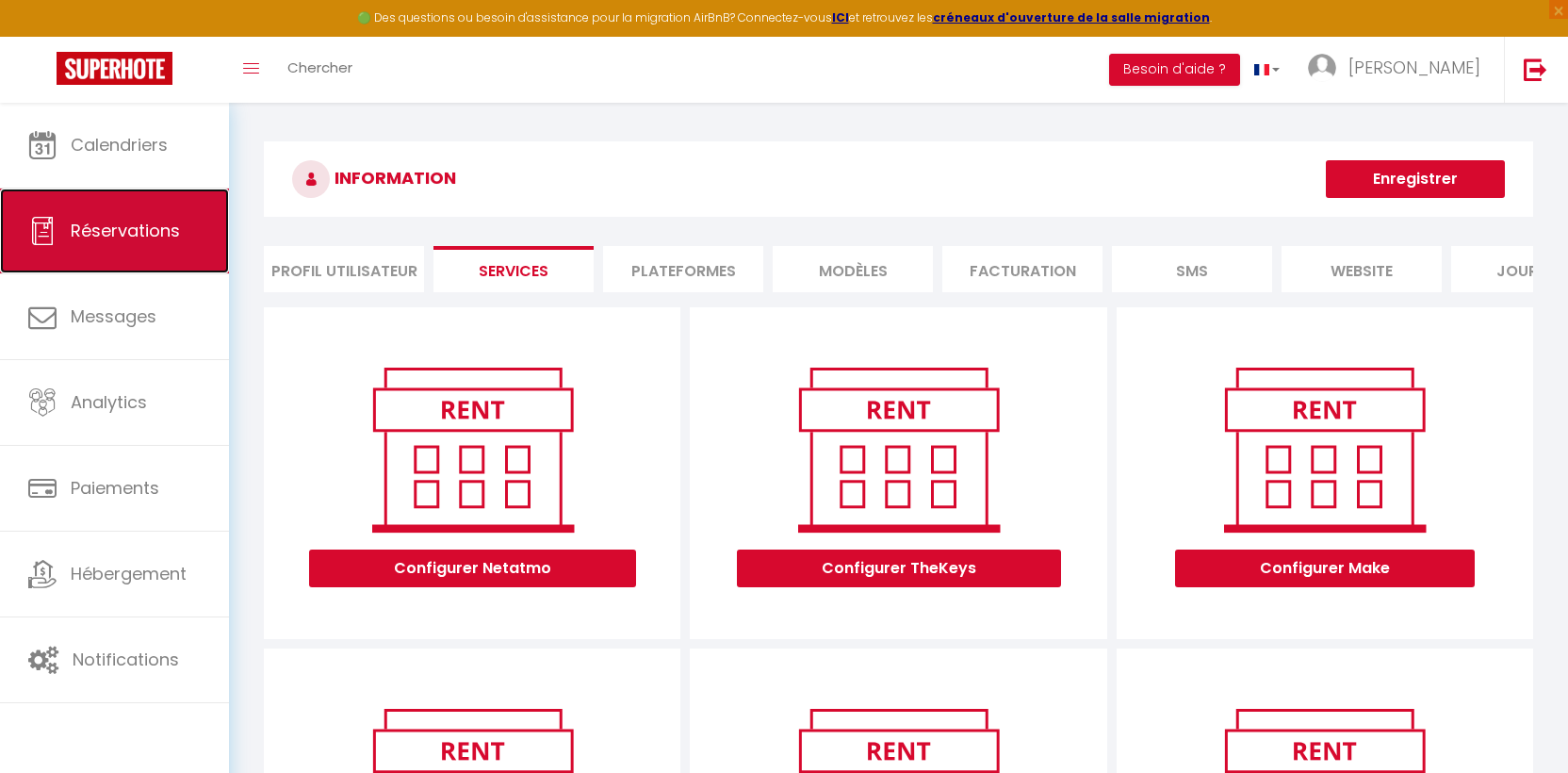
click at [134, 228] on span "Réservations" at bounding box center [125, 230] width 109 height 24
select select "not_cancelled"
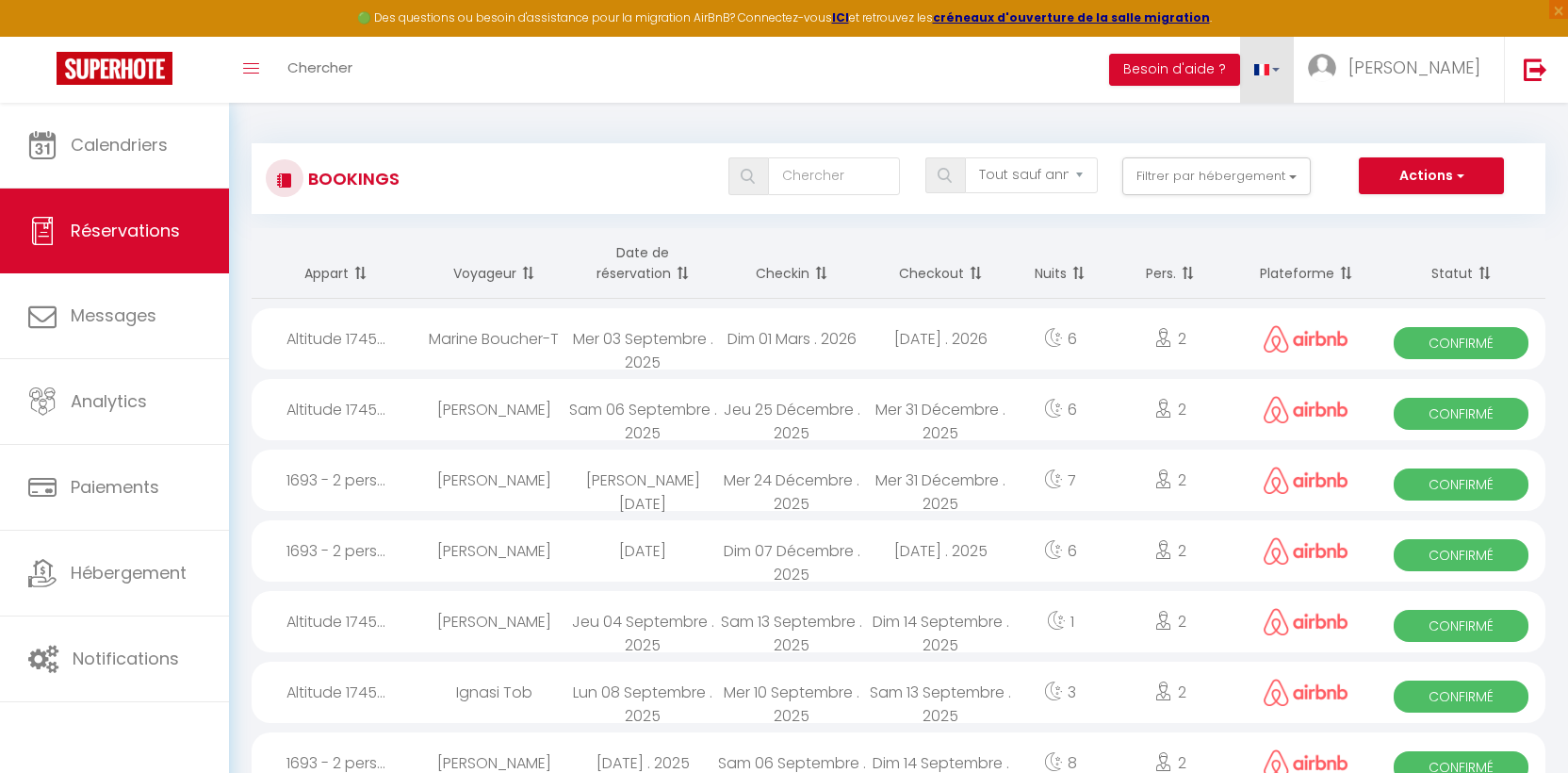
click at [1294, 76] on link at bounding box center [1266, 69] width 54 height 66
click at [1484, 54] on link "[PERSON_NAME]" at bounding box center [1398, 69] width 210 height 66
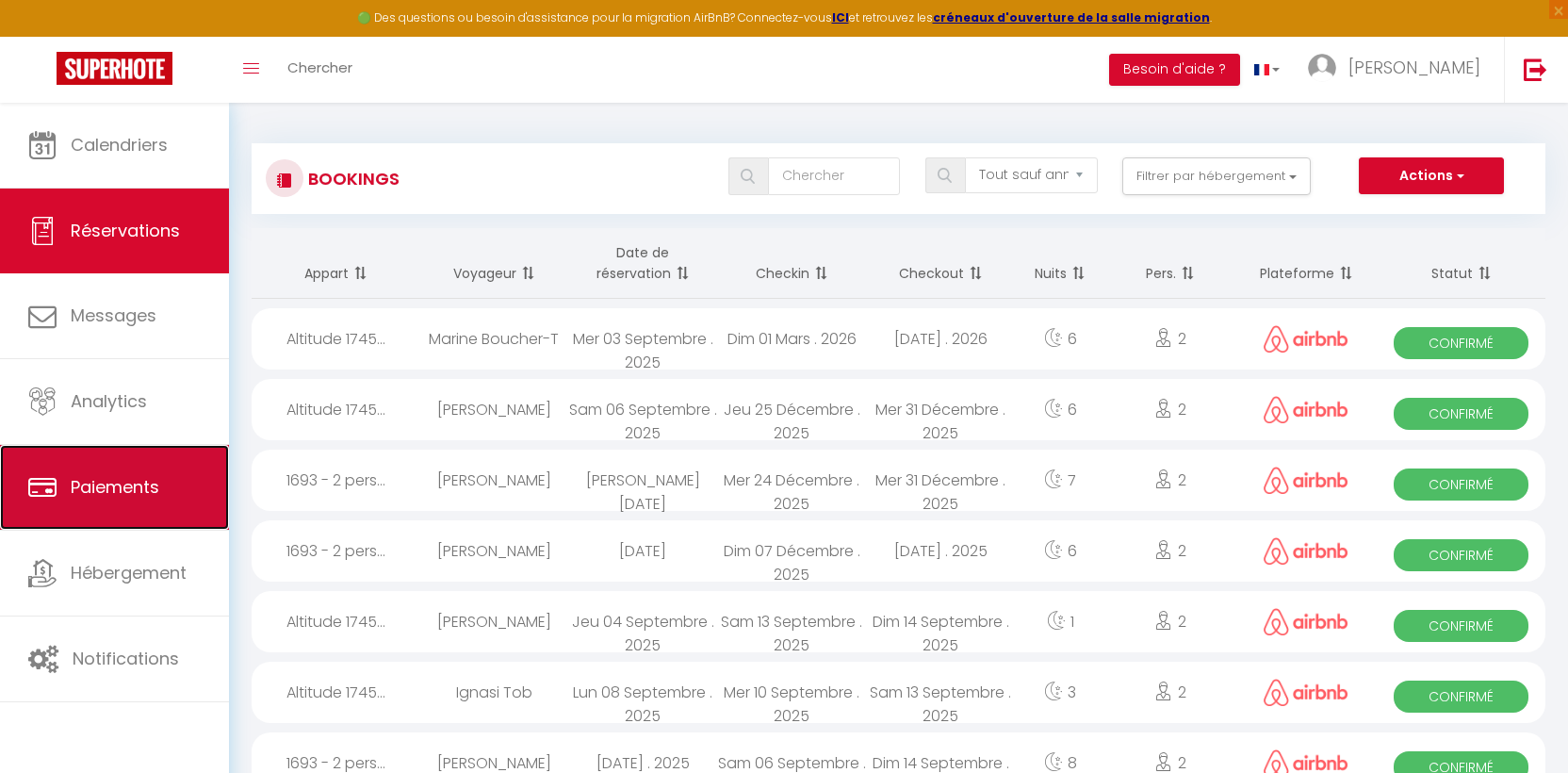
click at [96, 498] on span "Paiements" at bounding box center [114, 486] width 88 height 24
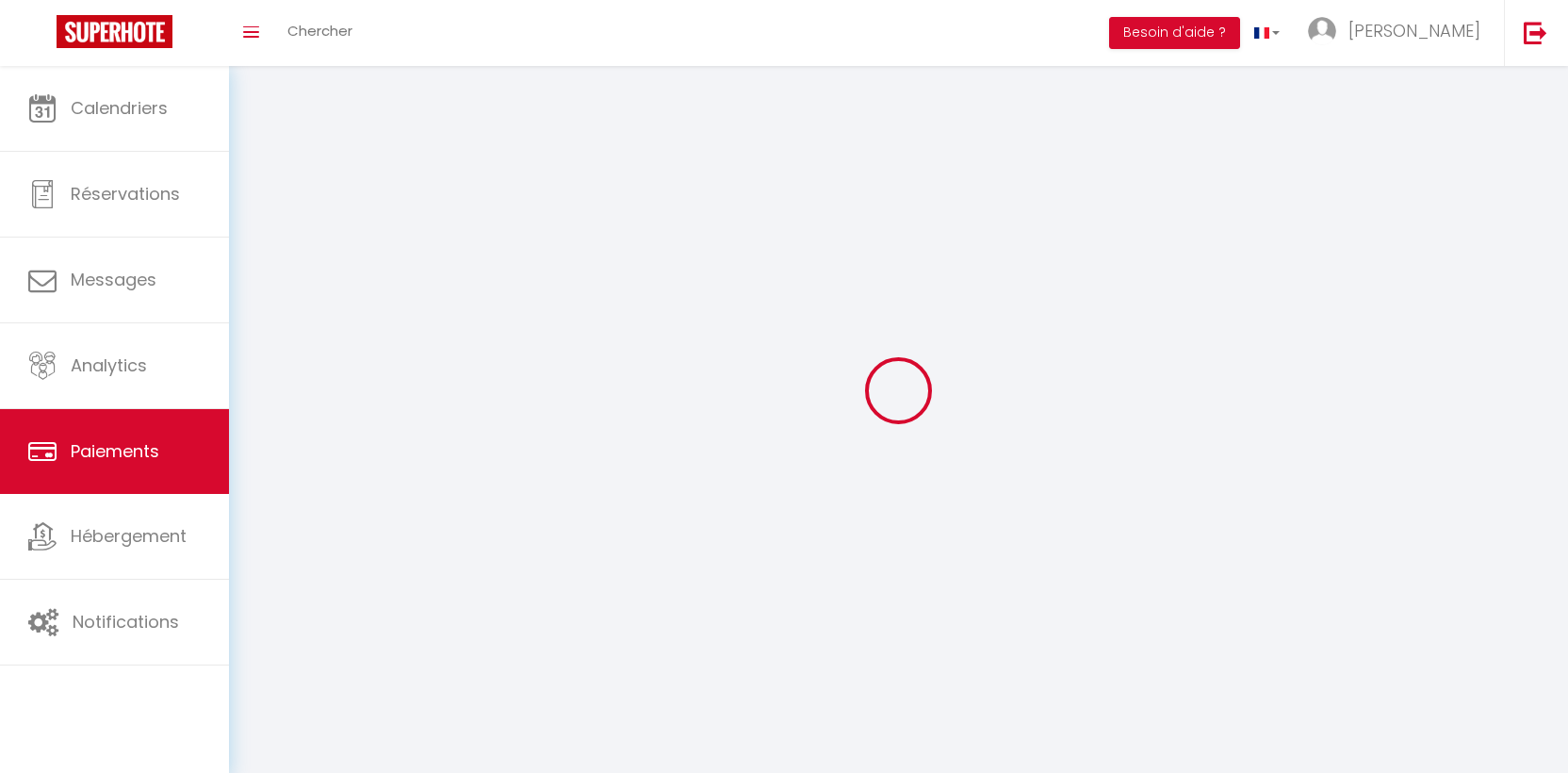
select select "2"
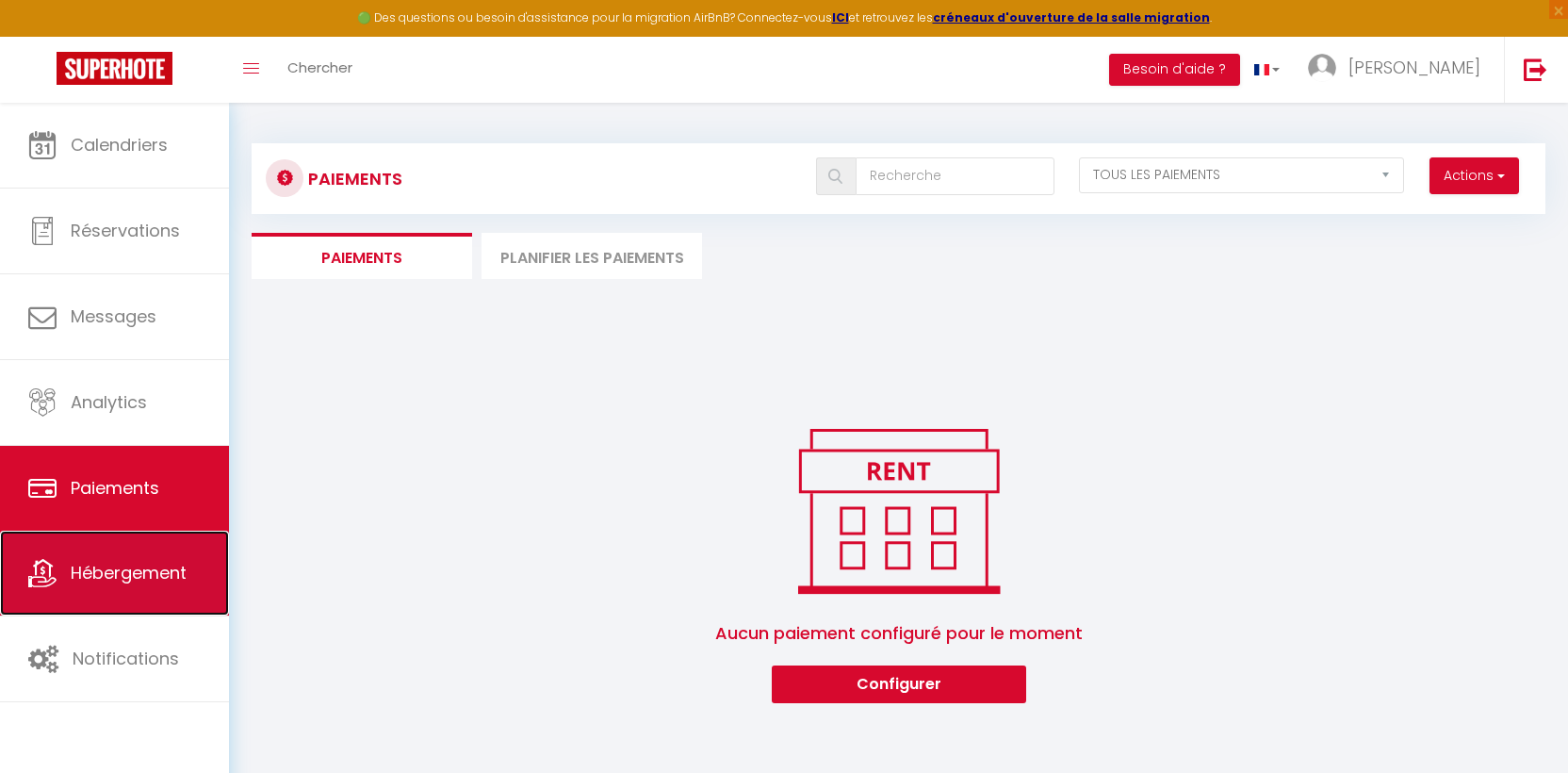
click at [109, 586] on link "Hébergement" at bounding box center [114, 572] width 229 height 85
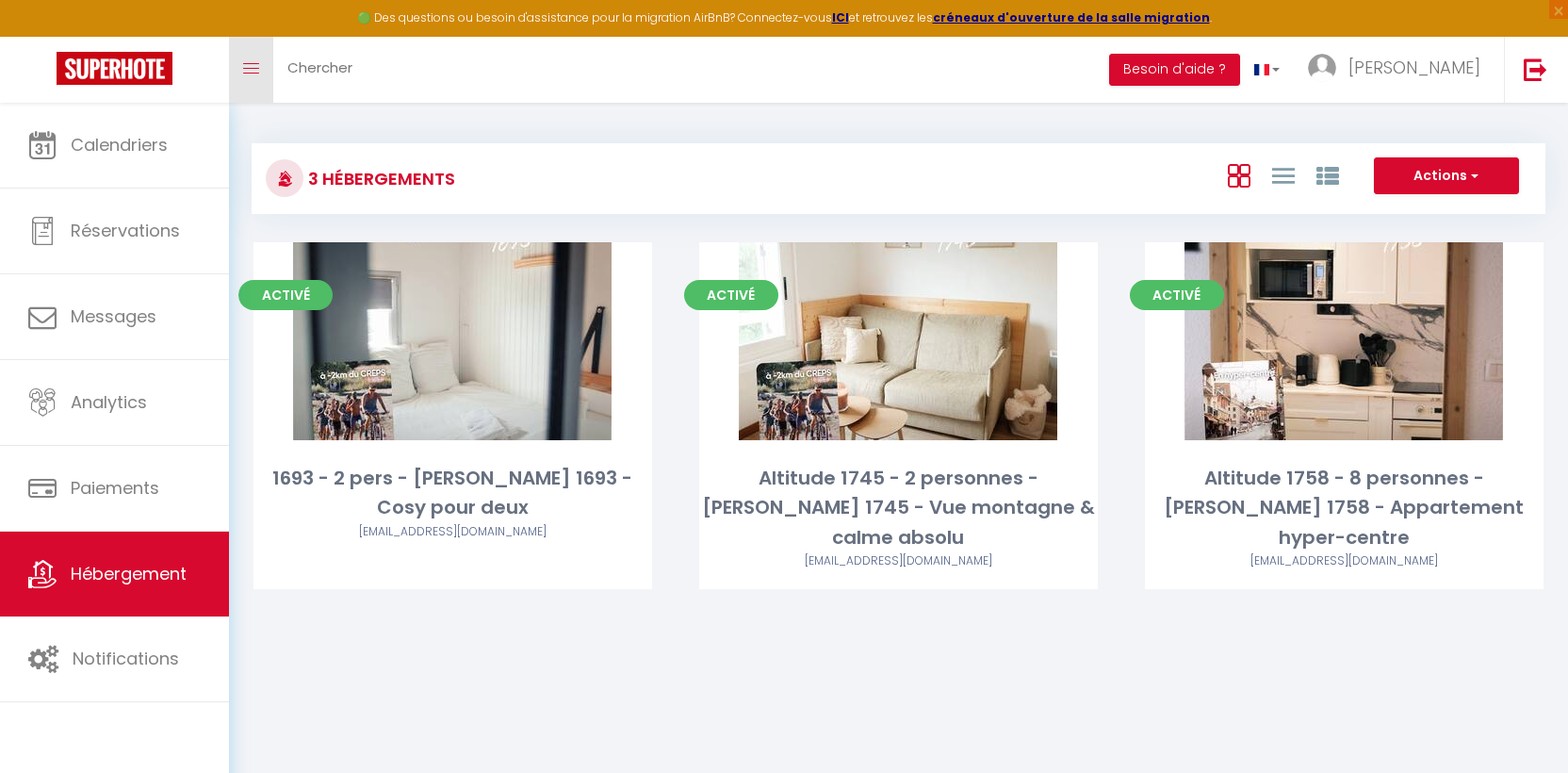
click at [257, 73] on link "Toggle menubar" at bounding box center [251, 69] width 45 height 66
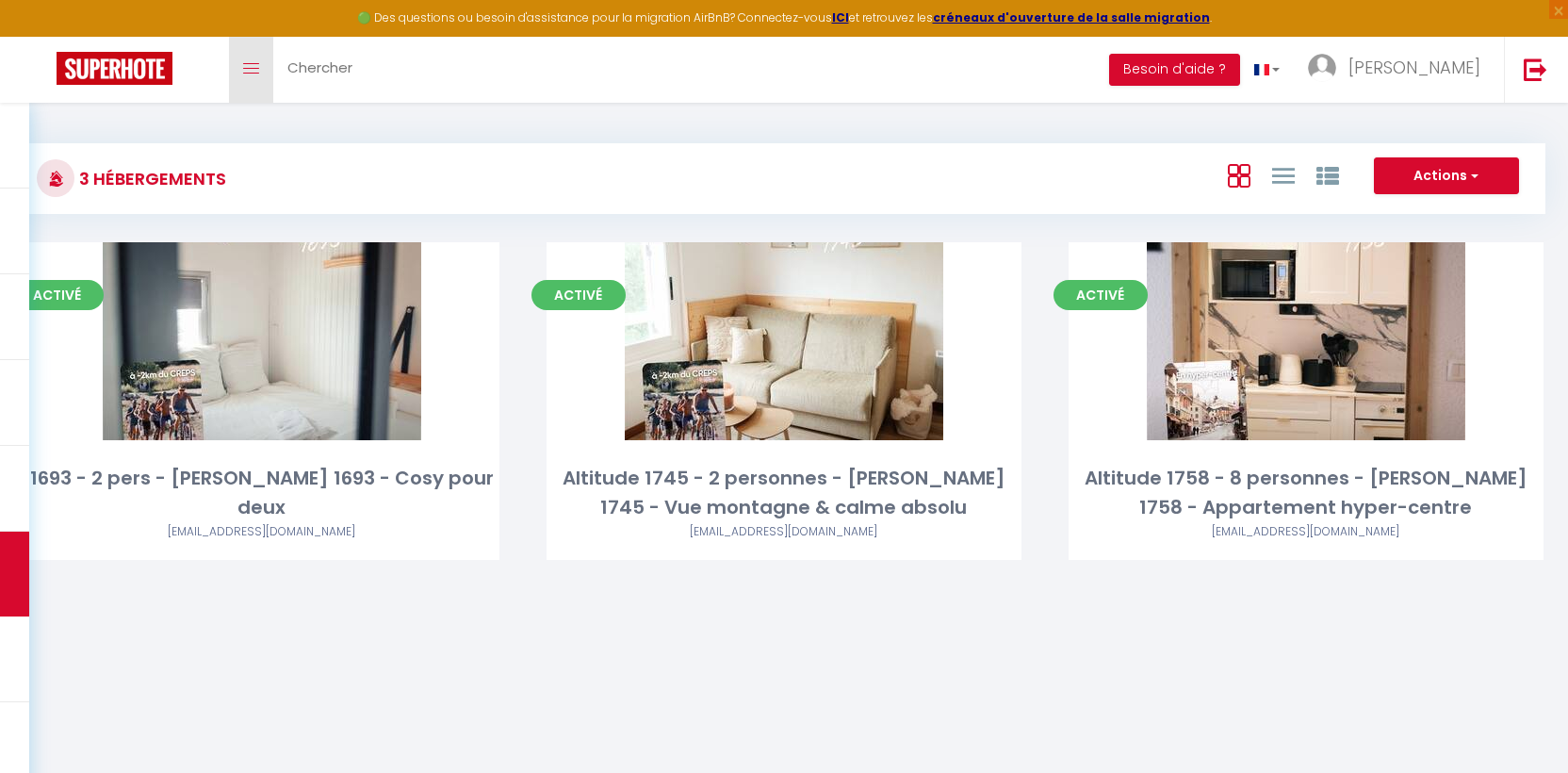
click at [257, 73] on link "Toggle menubar" at bounding box center [251, 69] width 45 height 66
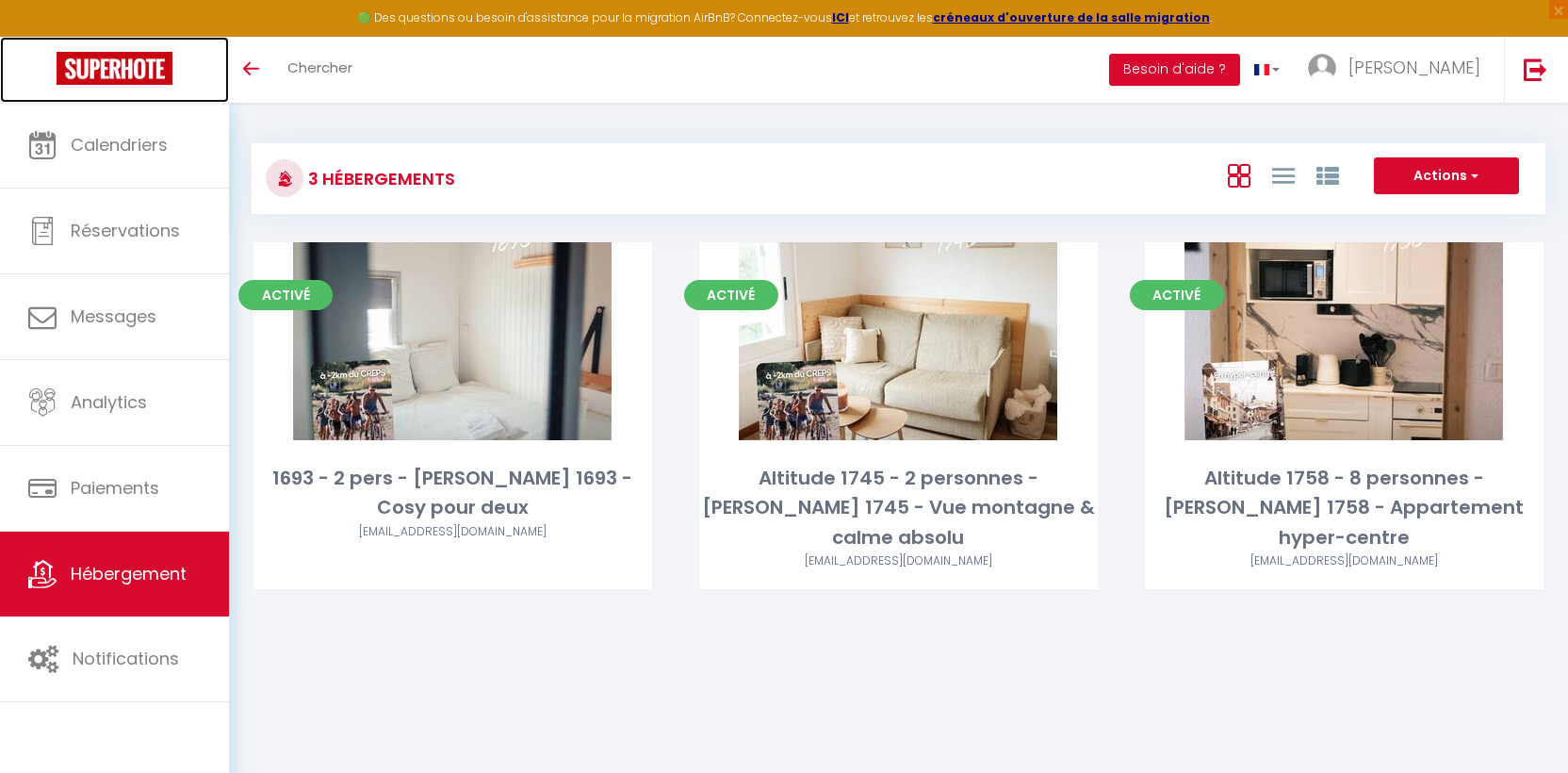
click at [80, 69] on img at bounding box center [114, 68] width 116 height 33
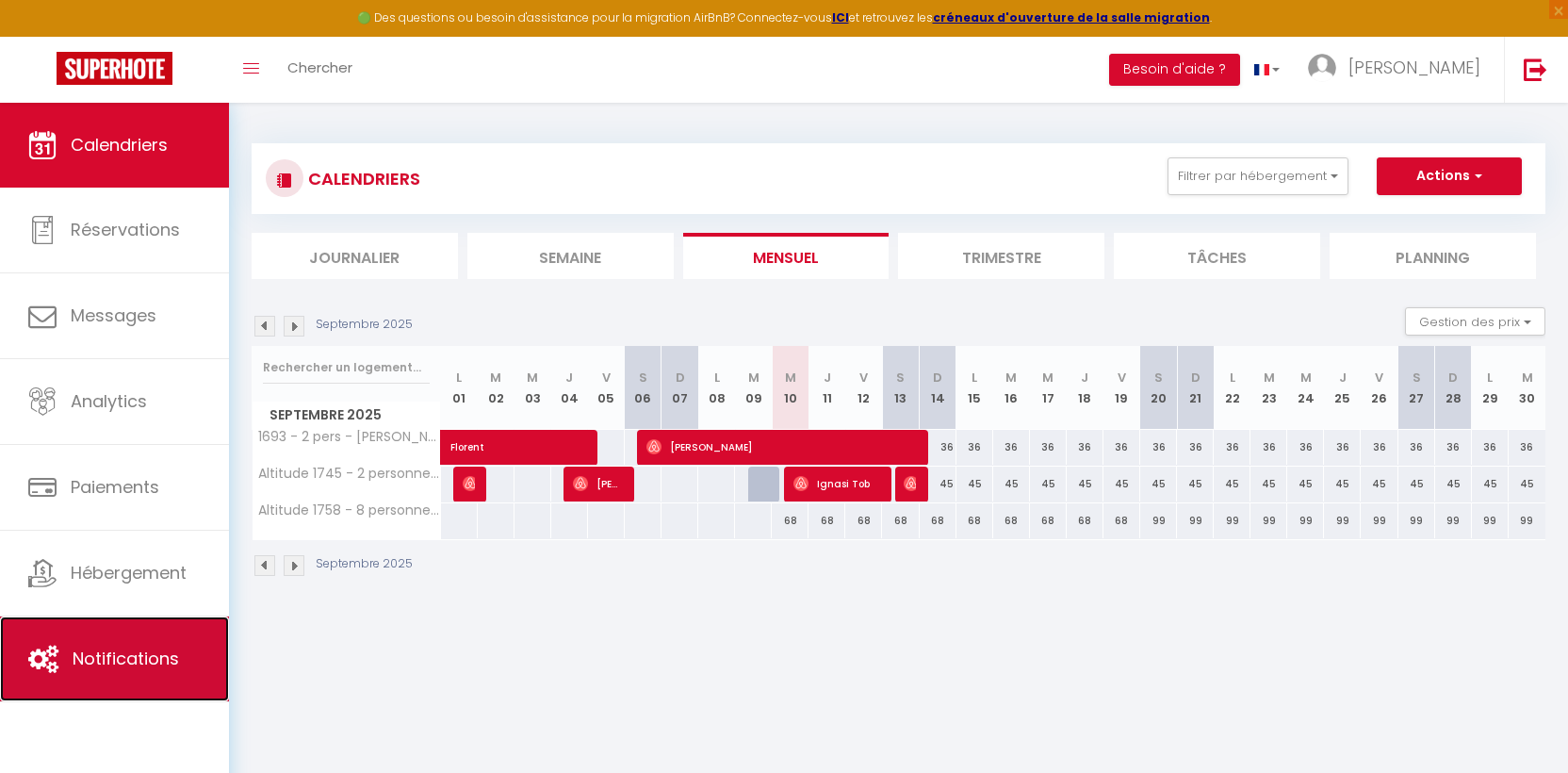
click at [104, 656] on span "Notifications" at bounding box center [126, 658] width 107 height 24
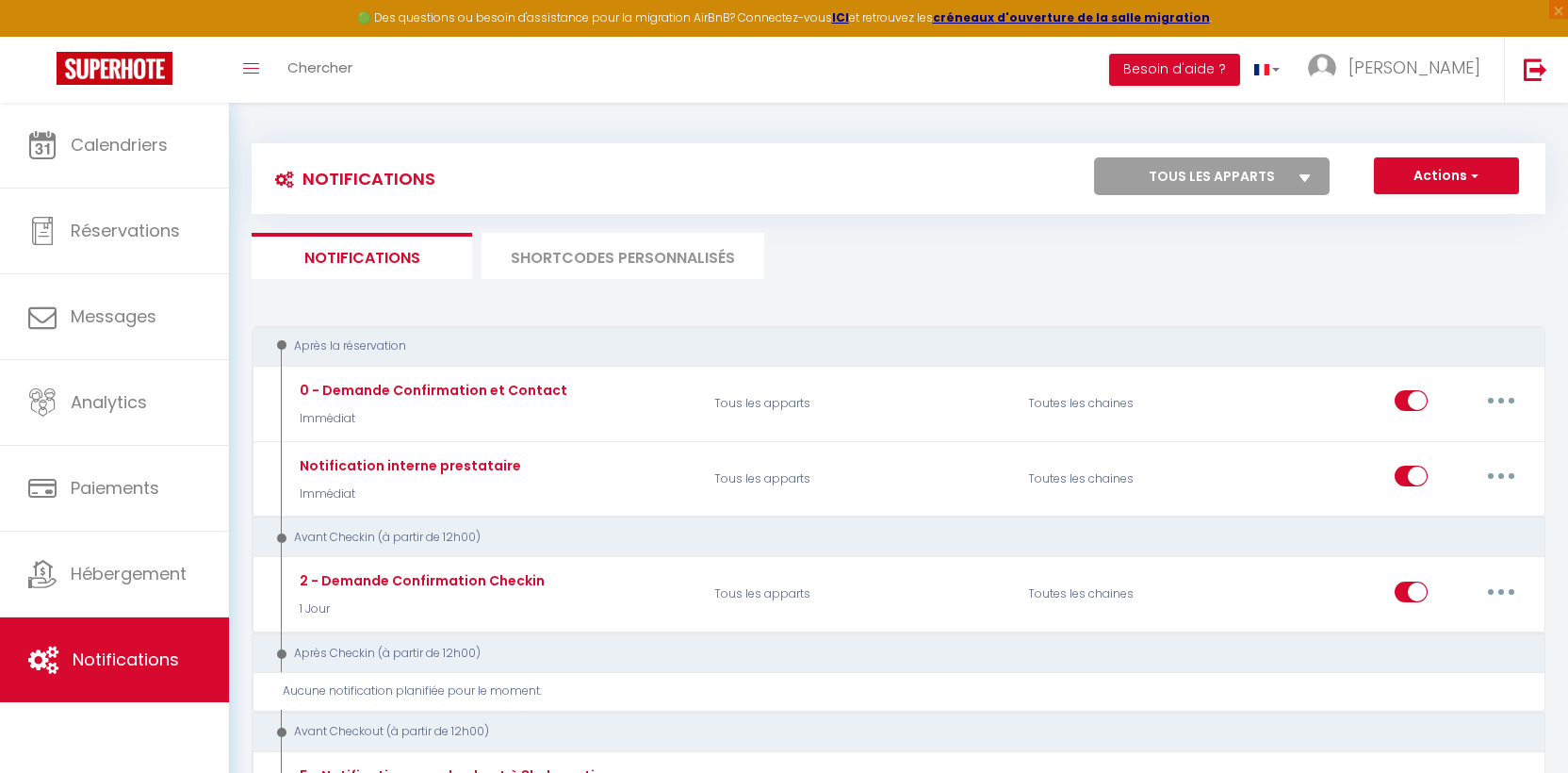
click at [646, 265] on li "SHORTCODES PERSONNALISÉS" at bounding box center [622, 256] width 283 height 47
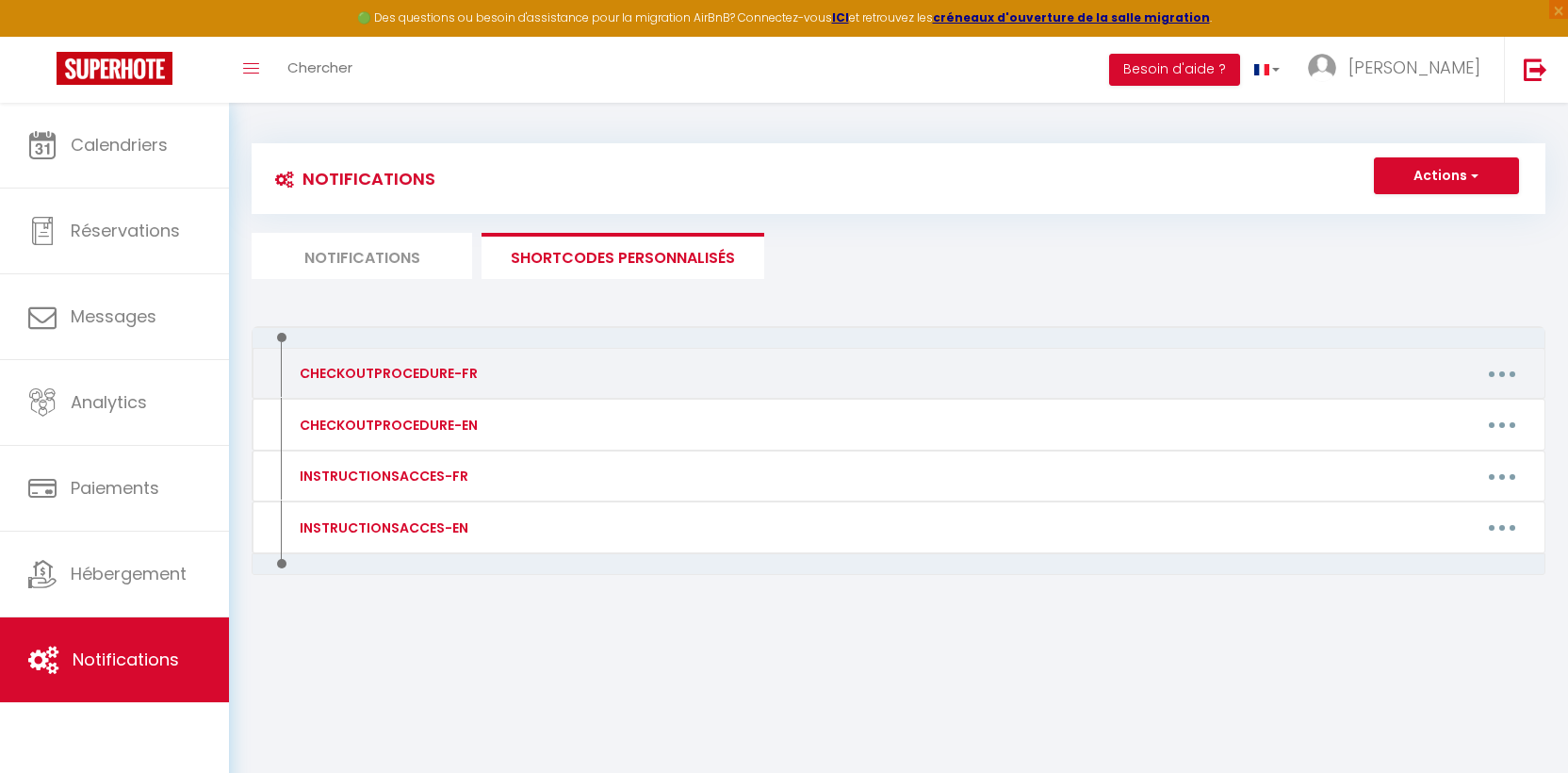
click at [405, 367] on div "CHECKOUTPROCEDURE-FR" at bounding box center [386, 373] width 183 height 21
click at [1500, 377] on button "button" at bounding box center [1500, 373] width 52 height 30
click at [1405, 422] on link "Editer" at bounding box center [1452, 417] width 140 height 32
type input "CHECKOUTPROCEDURE-FR"
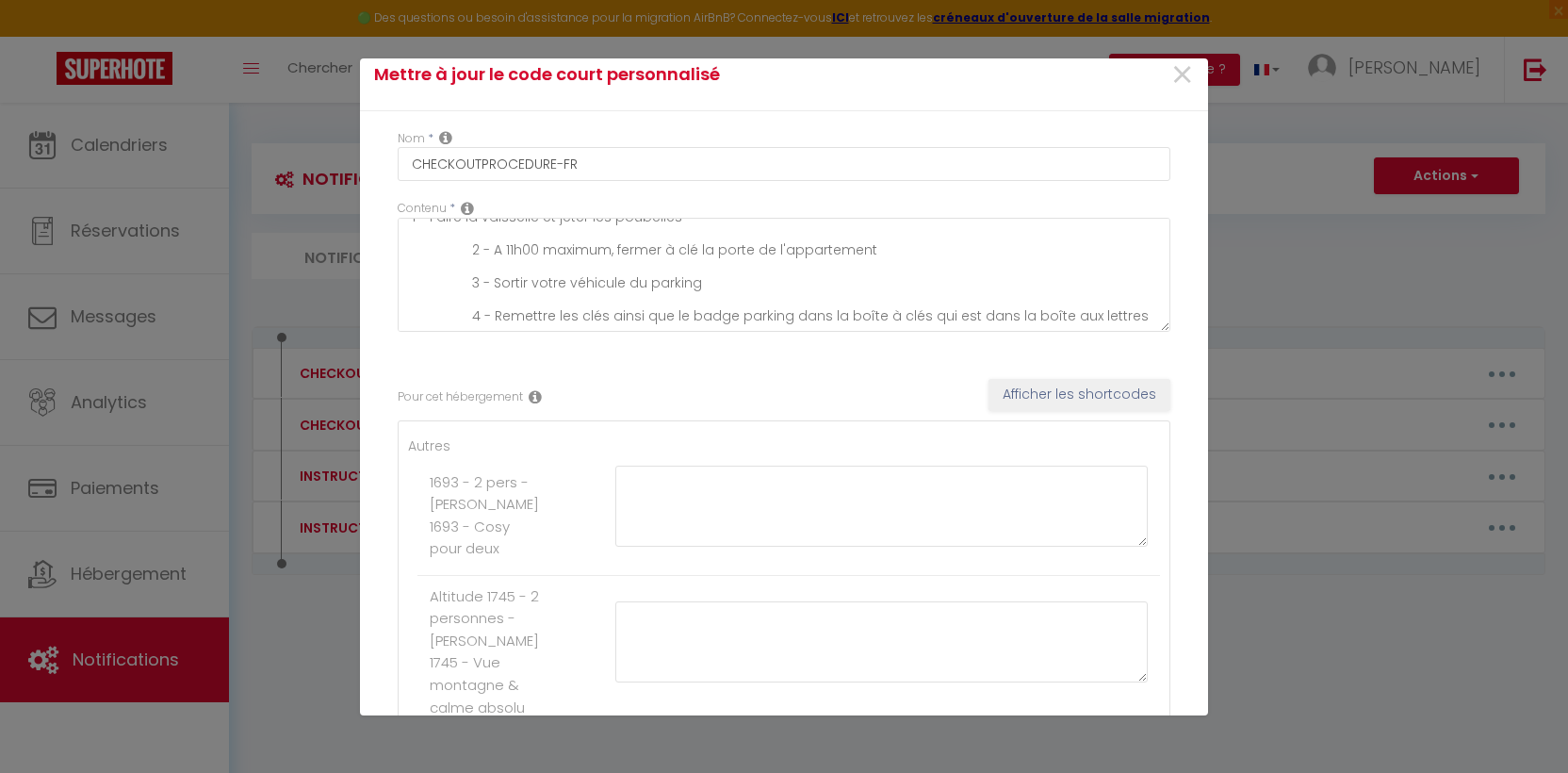
scroll to position [19, 0]
click at [514, 248] on textarea "1 - Faire la vaisselle et jeter les poubelles 2 - A 11h00 maximum, fermer à clé…" at bounding box center [784, 274] width 773 height 114
click at [772, 284] on textarea "1 - Faire la vaisselle et jeter les poubelles 2 - A 10h00 maximum, fermer à clé…" at bounding box center [784, 274] width 773 height 114
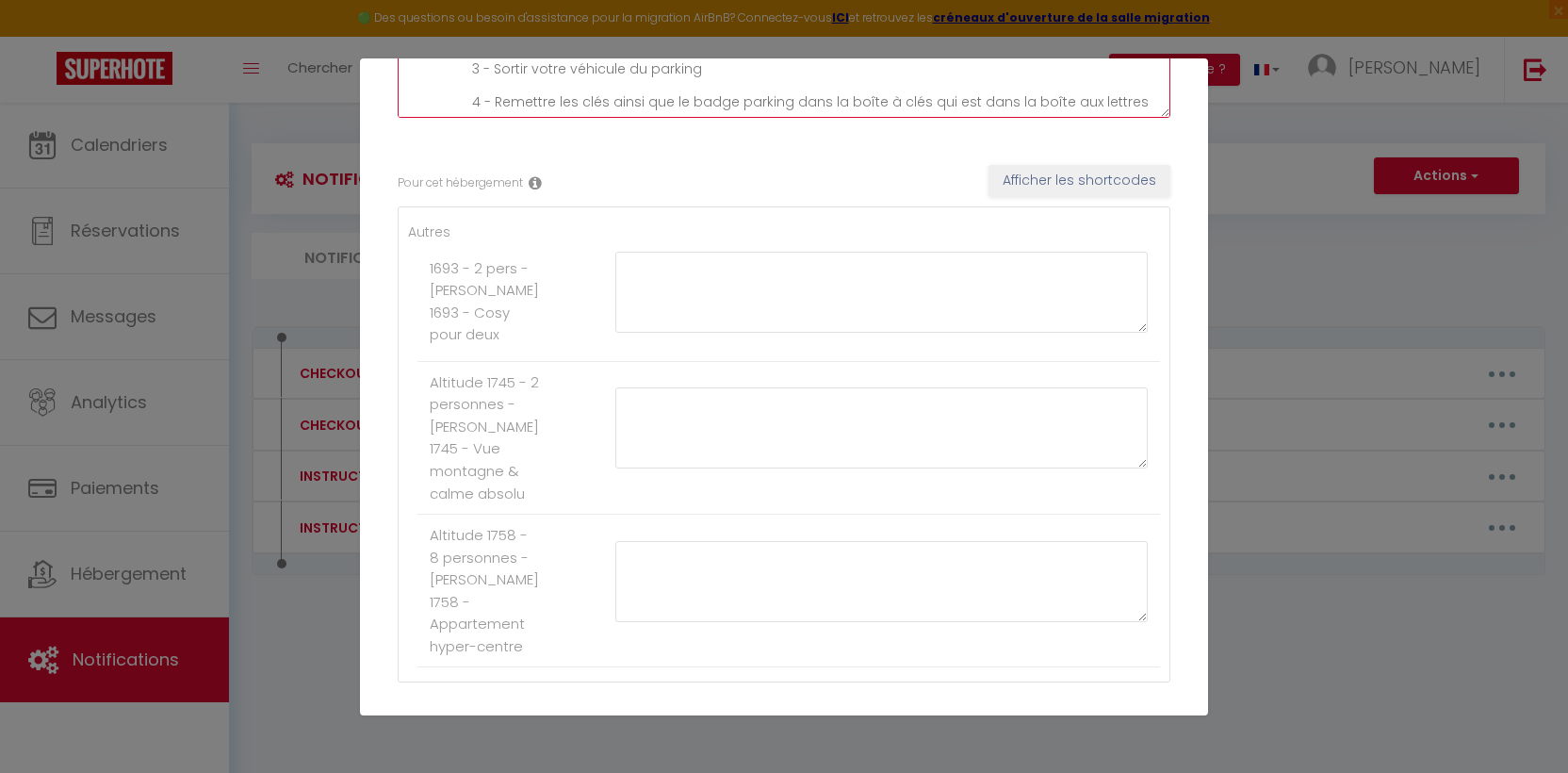
scroll to position [352, 0]
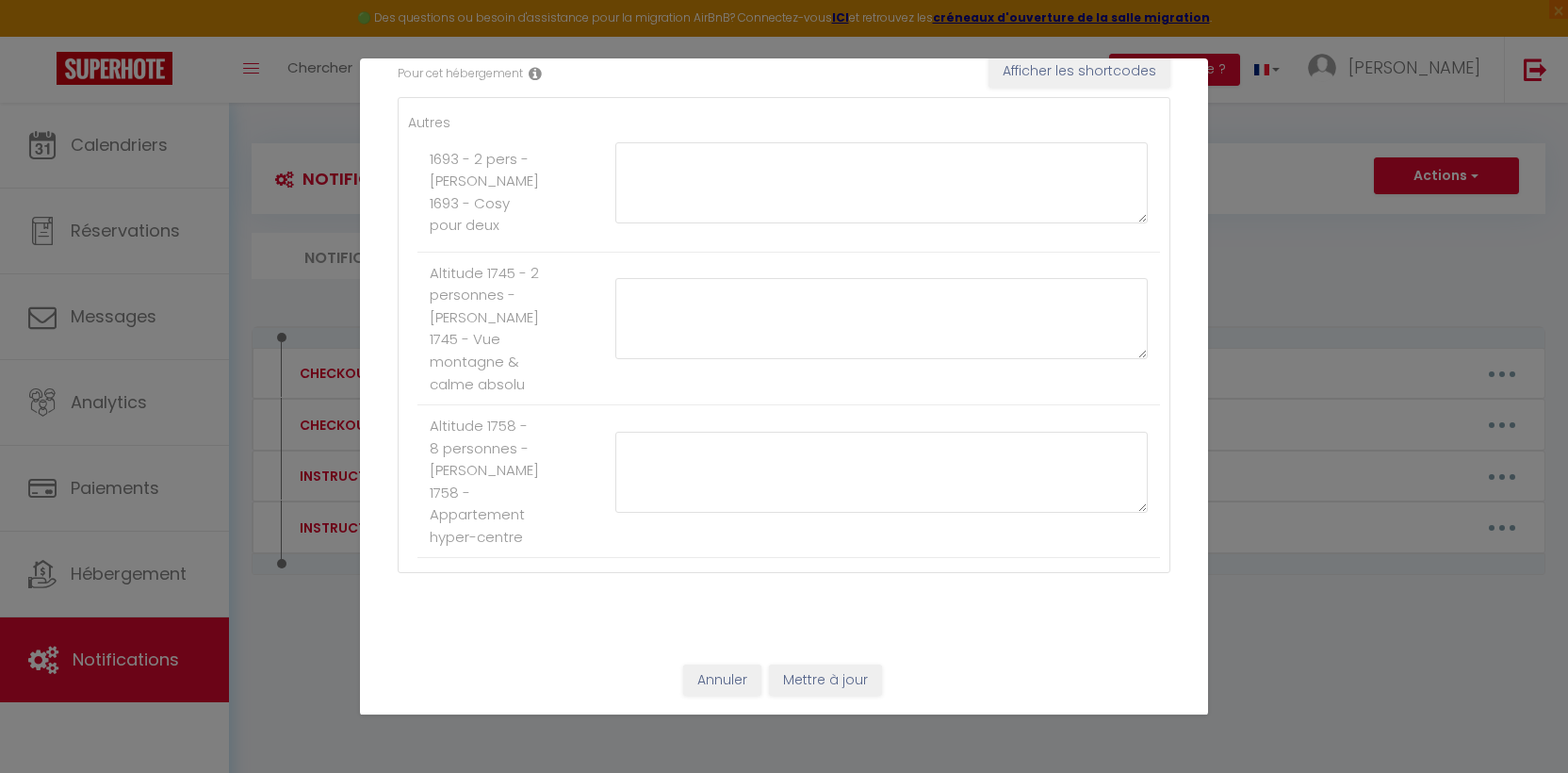
type textarea "1 - Faire la vaisselle et jeter les poubelles 2 - A 10h00 maximum, fermer à clé…"
click at [838, 682] on button "Mettre à jour" at bounding box center [825, 681] width 113 height 32
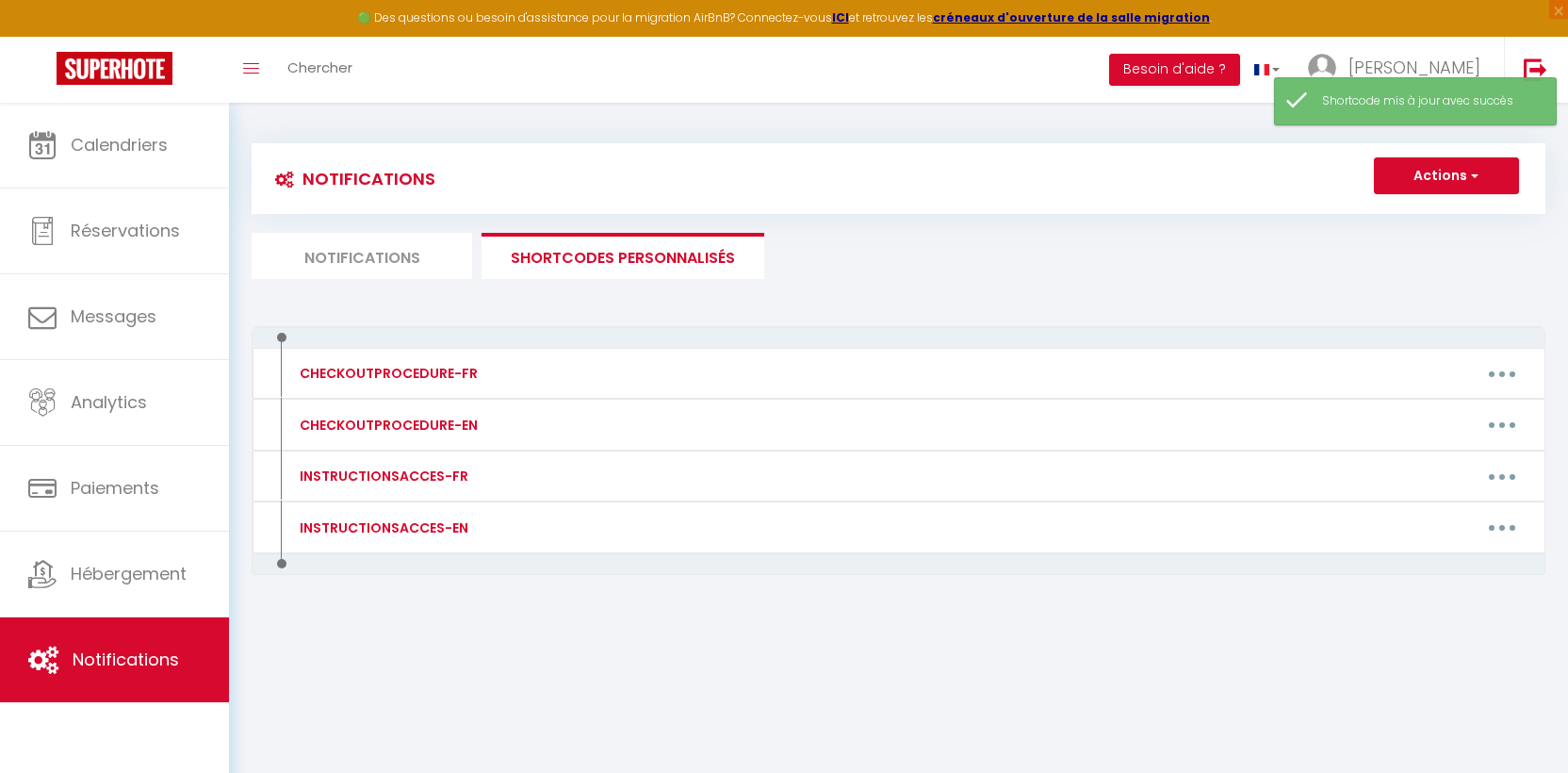
click at [366, 253] on li "Notifications" at bounding box center [362, 256] width 221 height 47
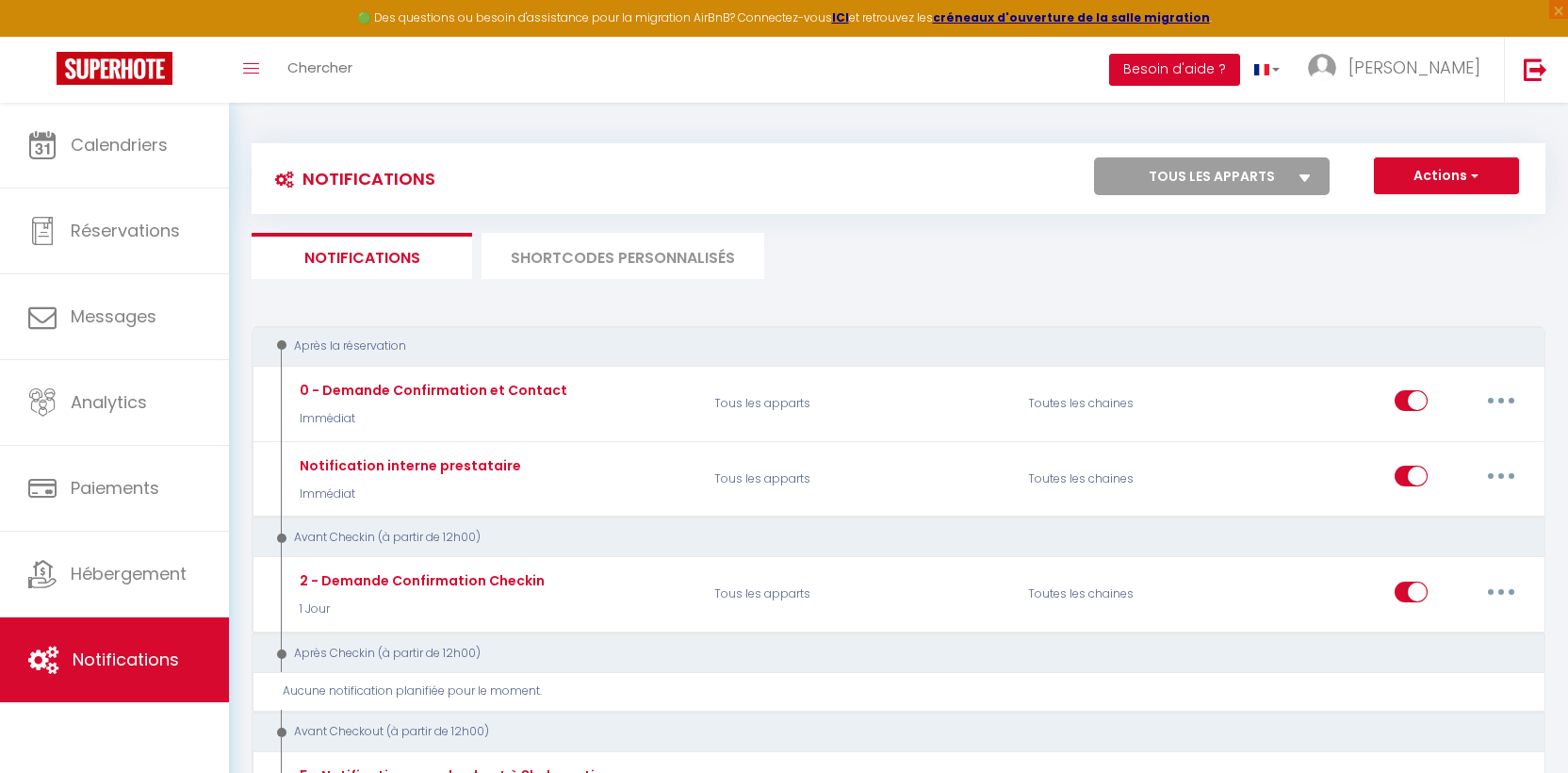
click at [1240, 71] on button "Besoin d'aide ?" at bounding box center [1174, 69] width 131 height 32
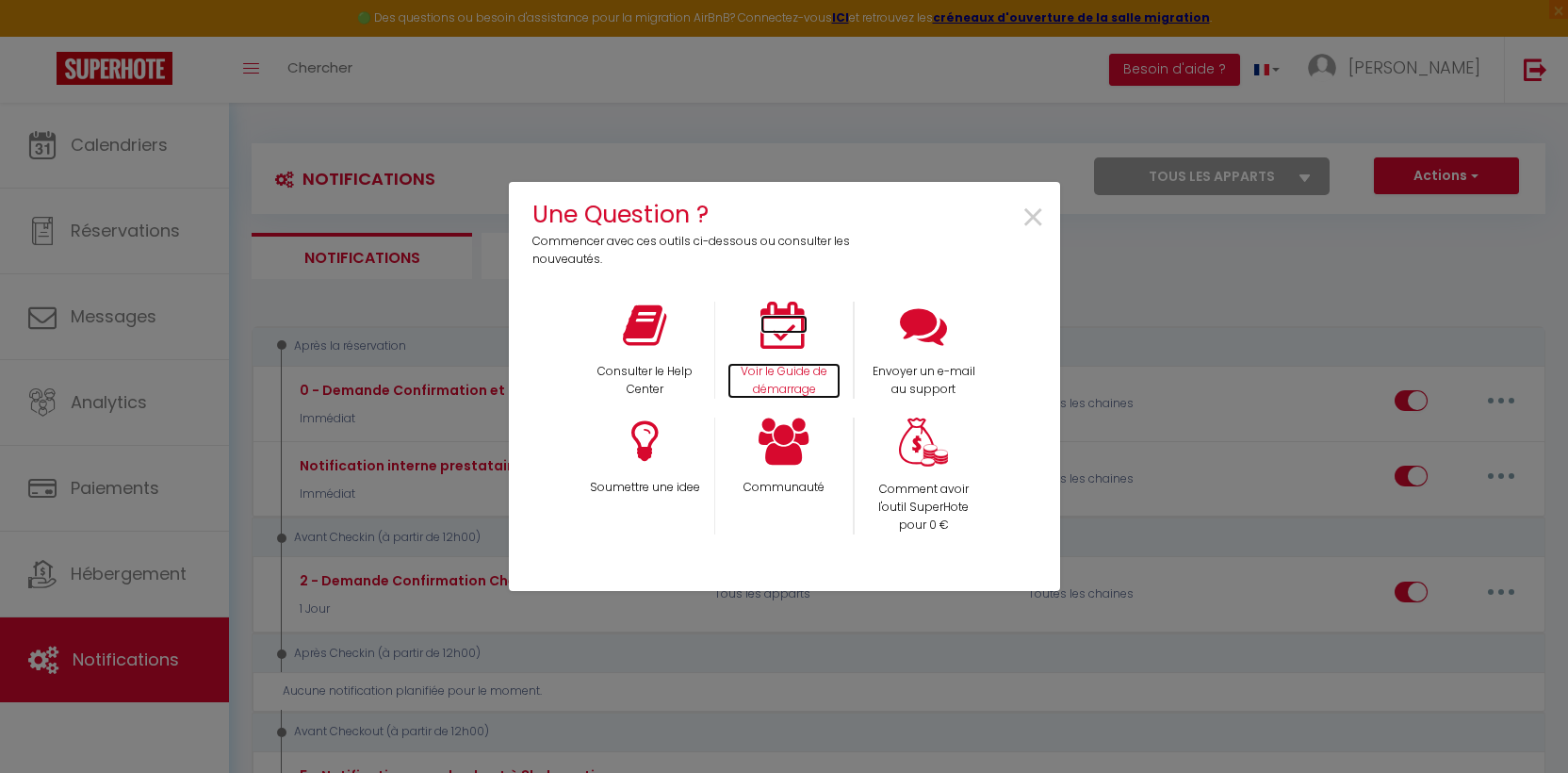
click at [787, 344] on icon at bounding box center [784, 326] width 48 height 48
click at [1036, 212] on span "×" at bounding box center [1032, 218] width 26 height 59
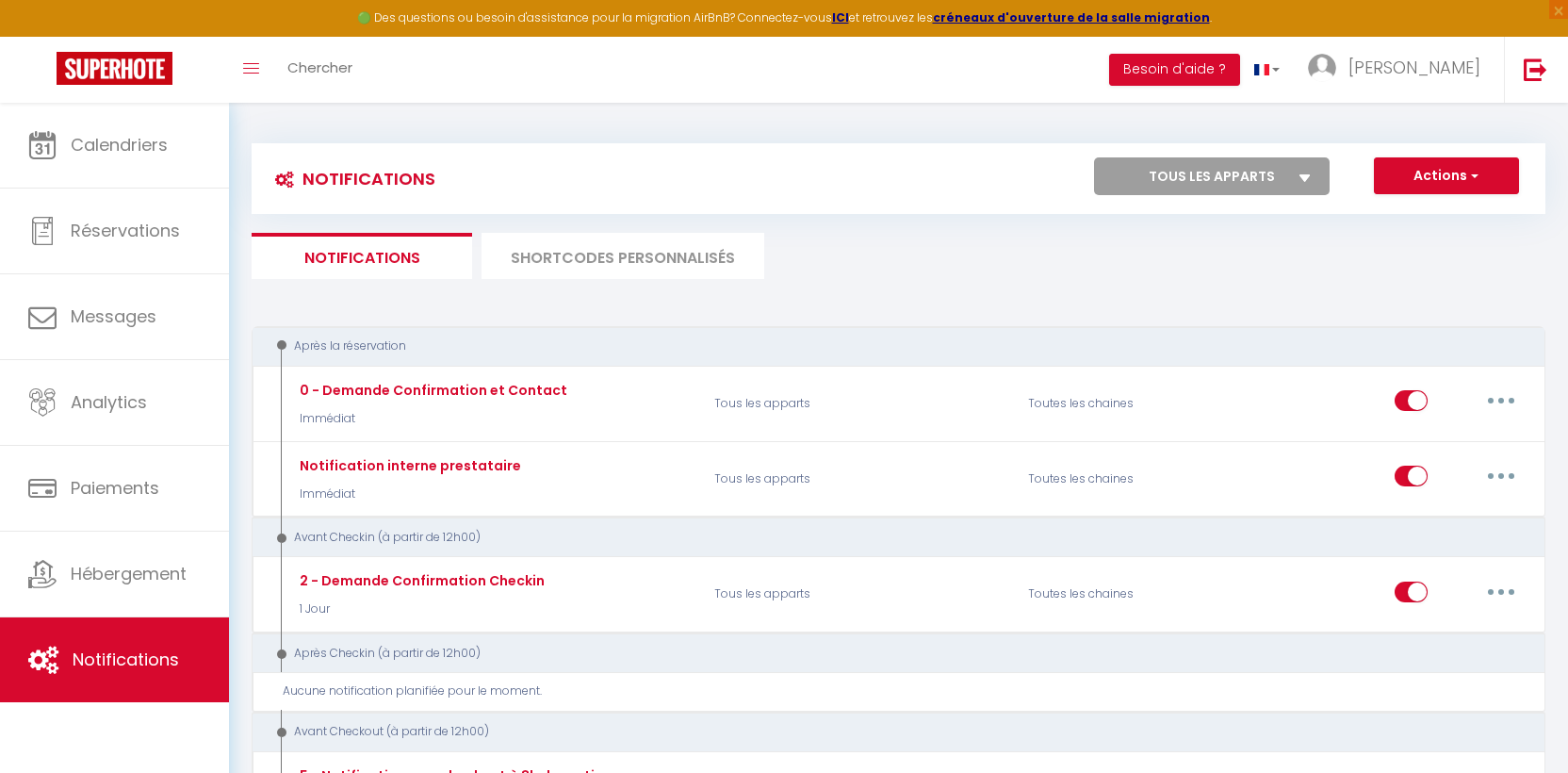
click at [1235, 179] on select "Tous les apparts 1693 - 2 pers - Amélie · Altitude 1693 - Cosy pour deux Altitu…" at bounding box center [1211, 176] width 236 height 38
click at [1093, 157] on select "Tous les apparts 1693 - 2 pers - Amélie · Altitude 1693 - Cosy pour deux Altitu…" at bounding box center [1211, 176] width 236 height 38
click at [1454, 179] on button "Actions" at bounding box center [1446, 176] width 145 height 38
click at [1194, 184] on select "Tous les apparts 1693 - 2 pers - Amélie · Altitude 1693 - Cosy pour deux Altitu…" at bounding box center [1211, 176] width 236 height 38
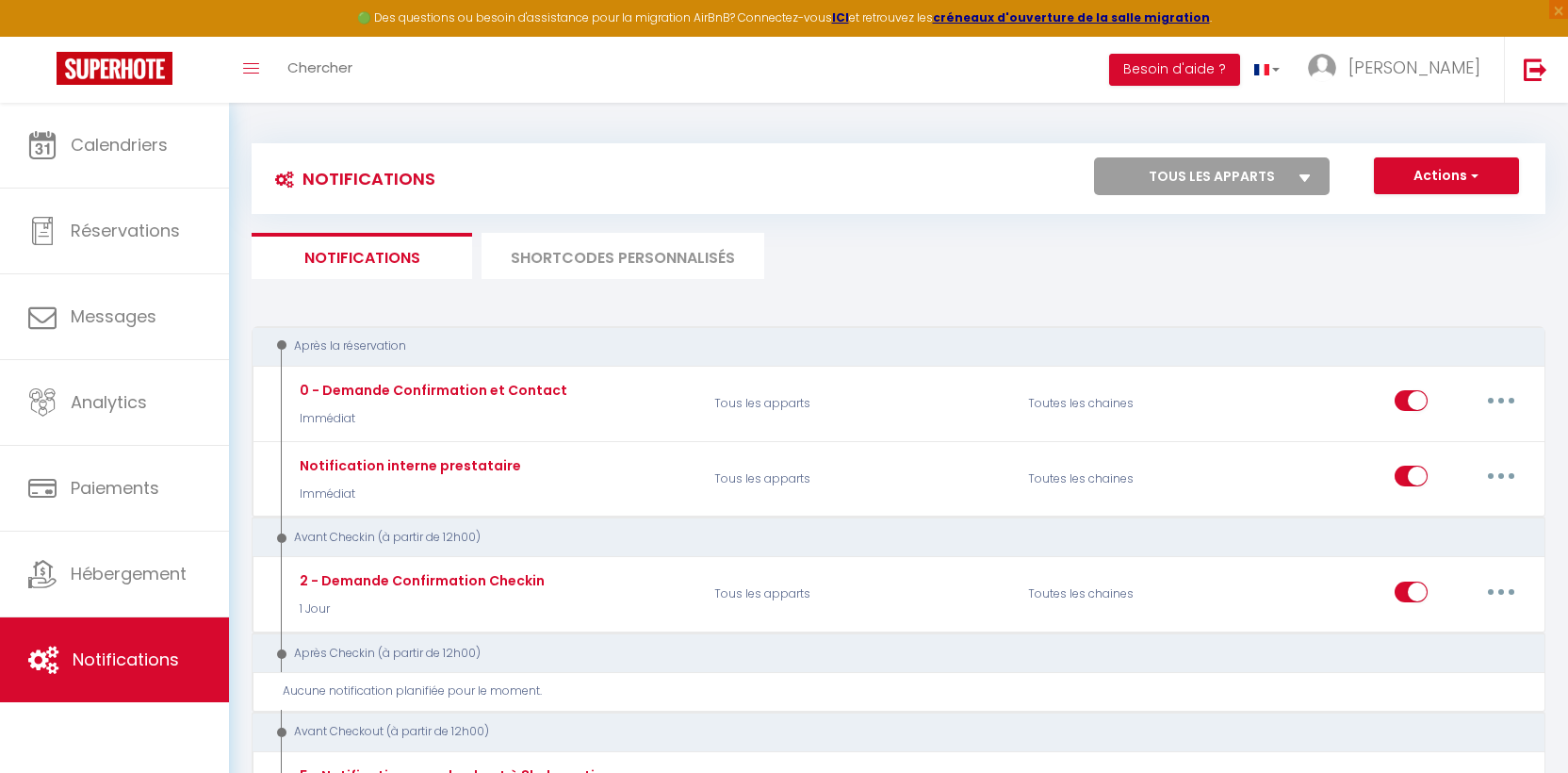
select select "76868"
click at [1093, 157] on select "Tous les apparts 1693 - 2 pers - Amélie · Altitude 1693 - Cosy pour deux Altitu…" at bounding box center [1211, 176] width 236 height 38
click at [1443, 169] on button "Actions" at bounding box center [1446, 176] width 145 height 38
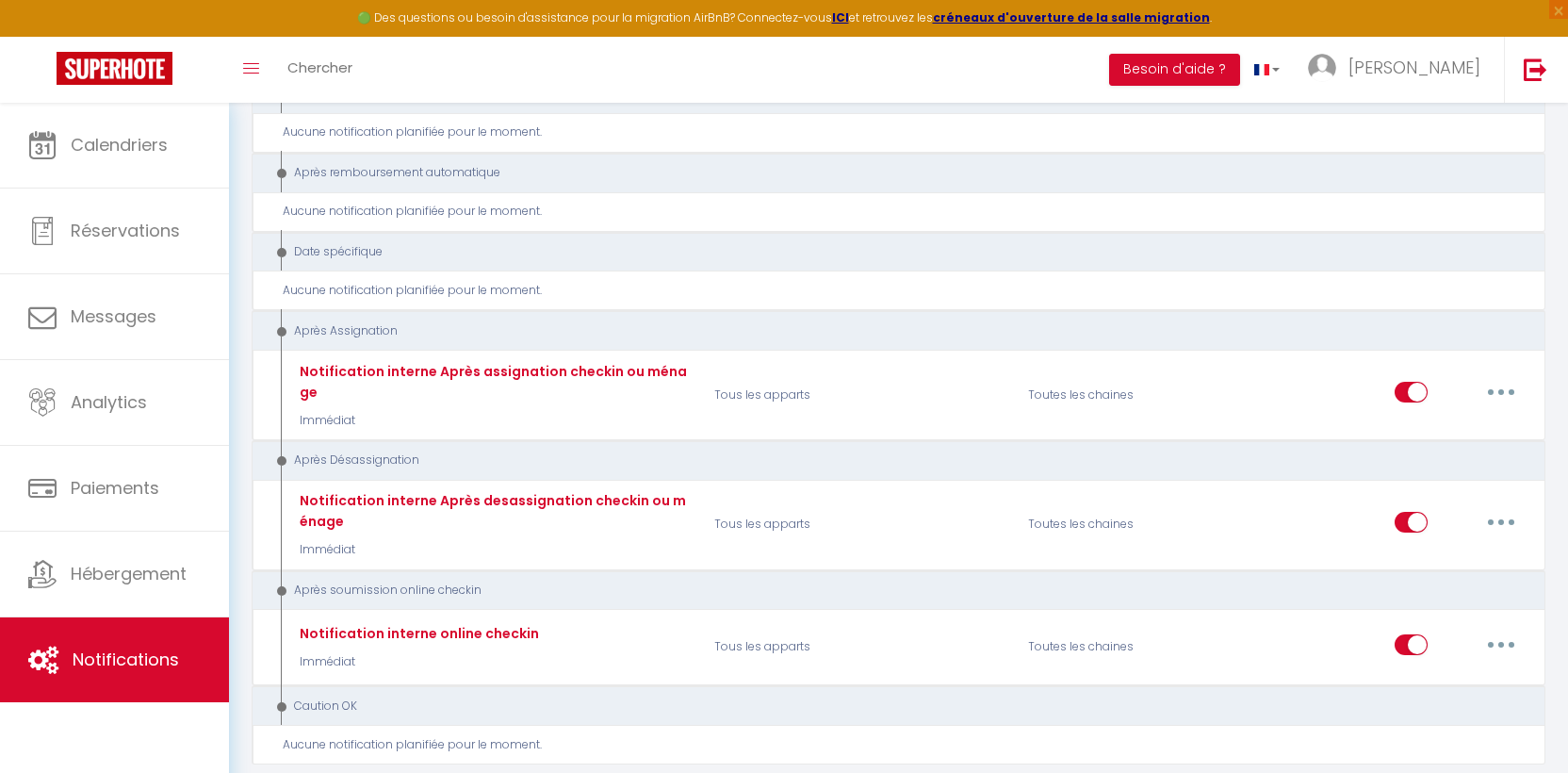
scroll to position [2317, 0]
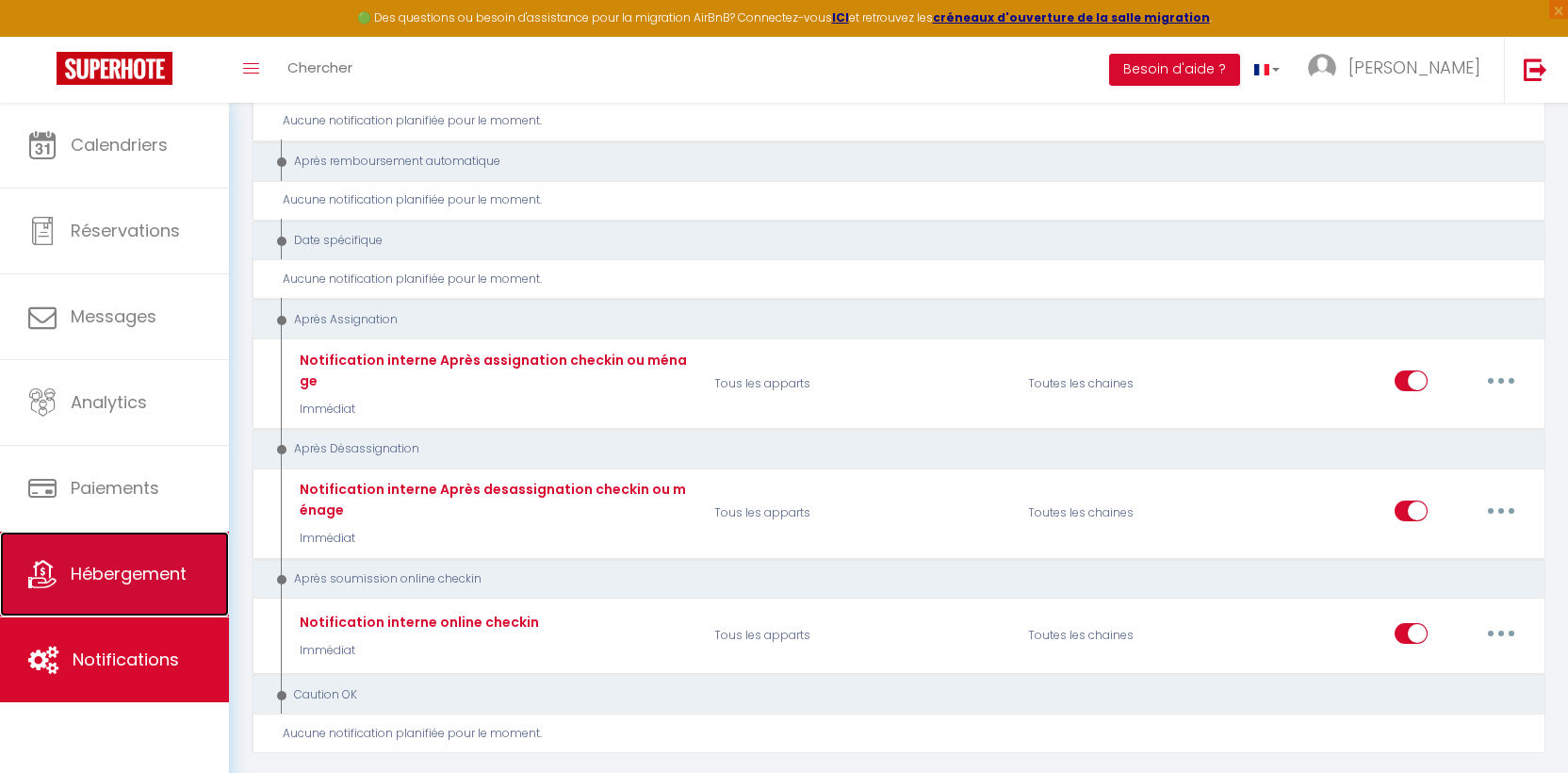
click at [108, 571] on span "Hébergement" at bounding box center [128, 573] width 116 height 24
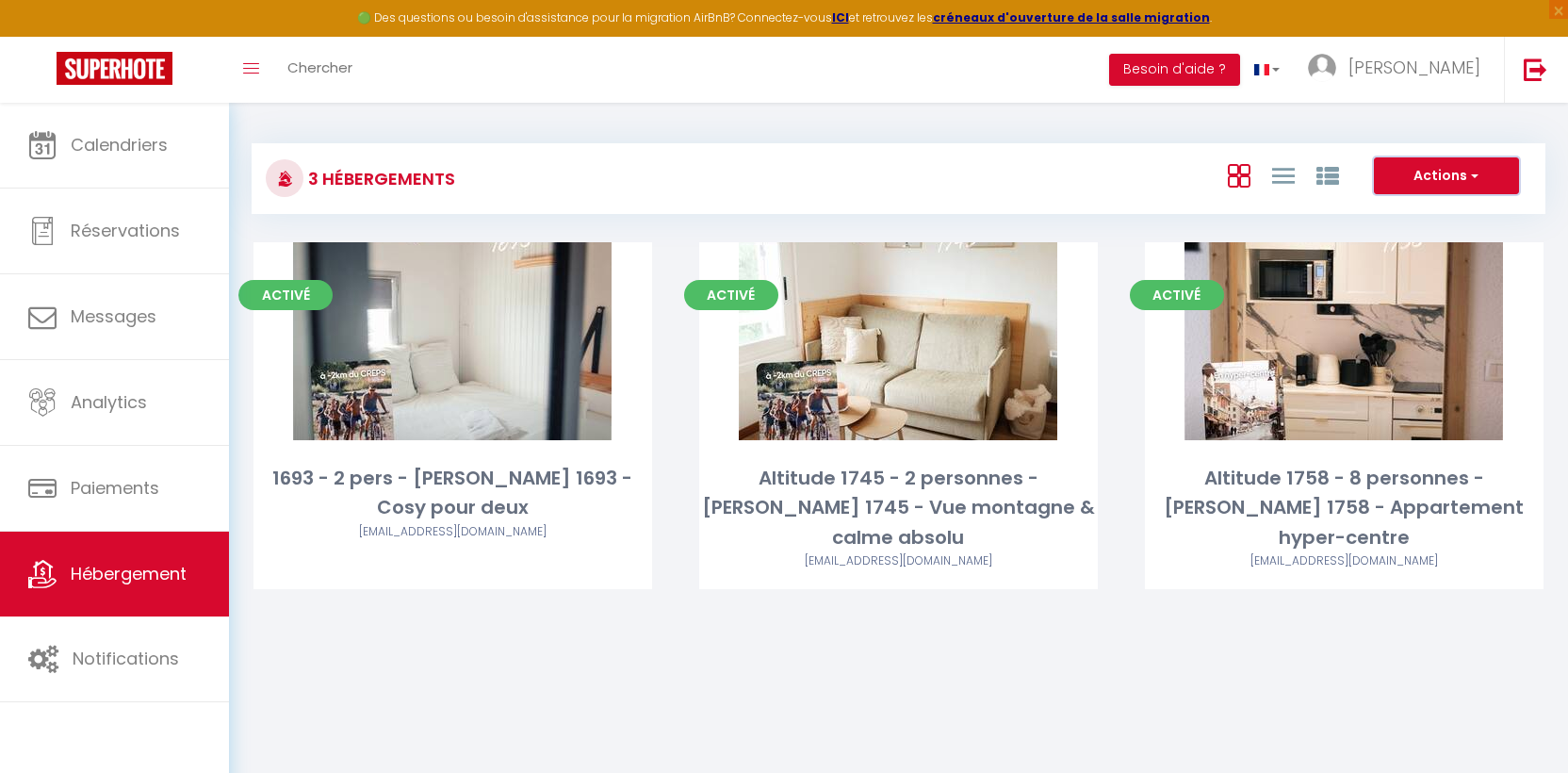
click at [1460, 185] on button "Actions" at bounding box center [1446, 176] width 145 height 38
click at [1413, 234] on li "Nouveau groupe" at bounding box center [1431, 236] width 172 height 21
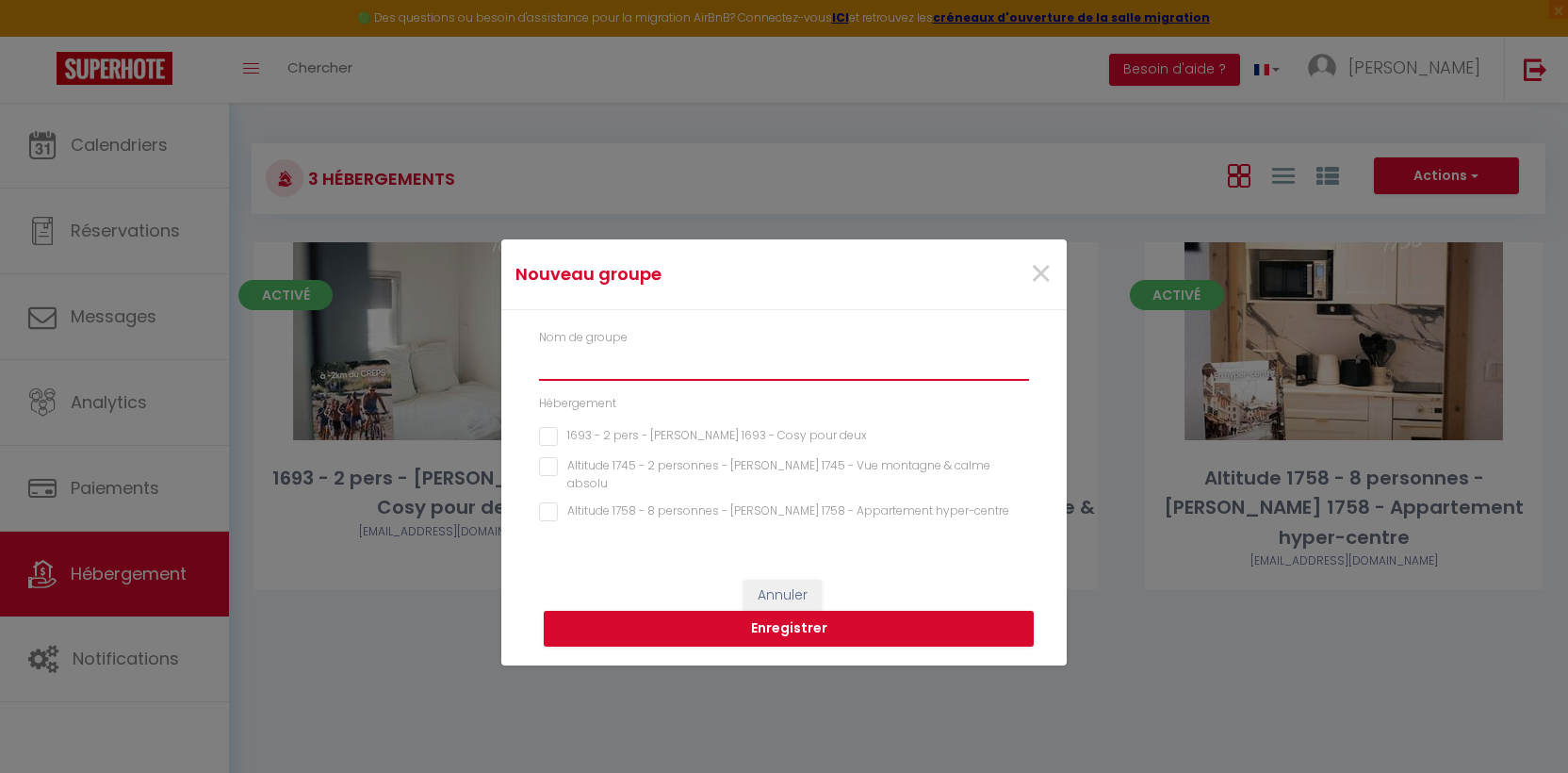
click at [707, 372] on input "text" at bounding box center [783, 364] width 490 height 34
type input "P"
type input "Sous-location"
click at [548, 441] on deux "1693 - 2 pers - Amélie · Altitude 1693 - Cosy pour deux" at bounding box center [783, 437] width 490 height 19
checkbox deux "true"
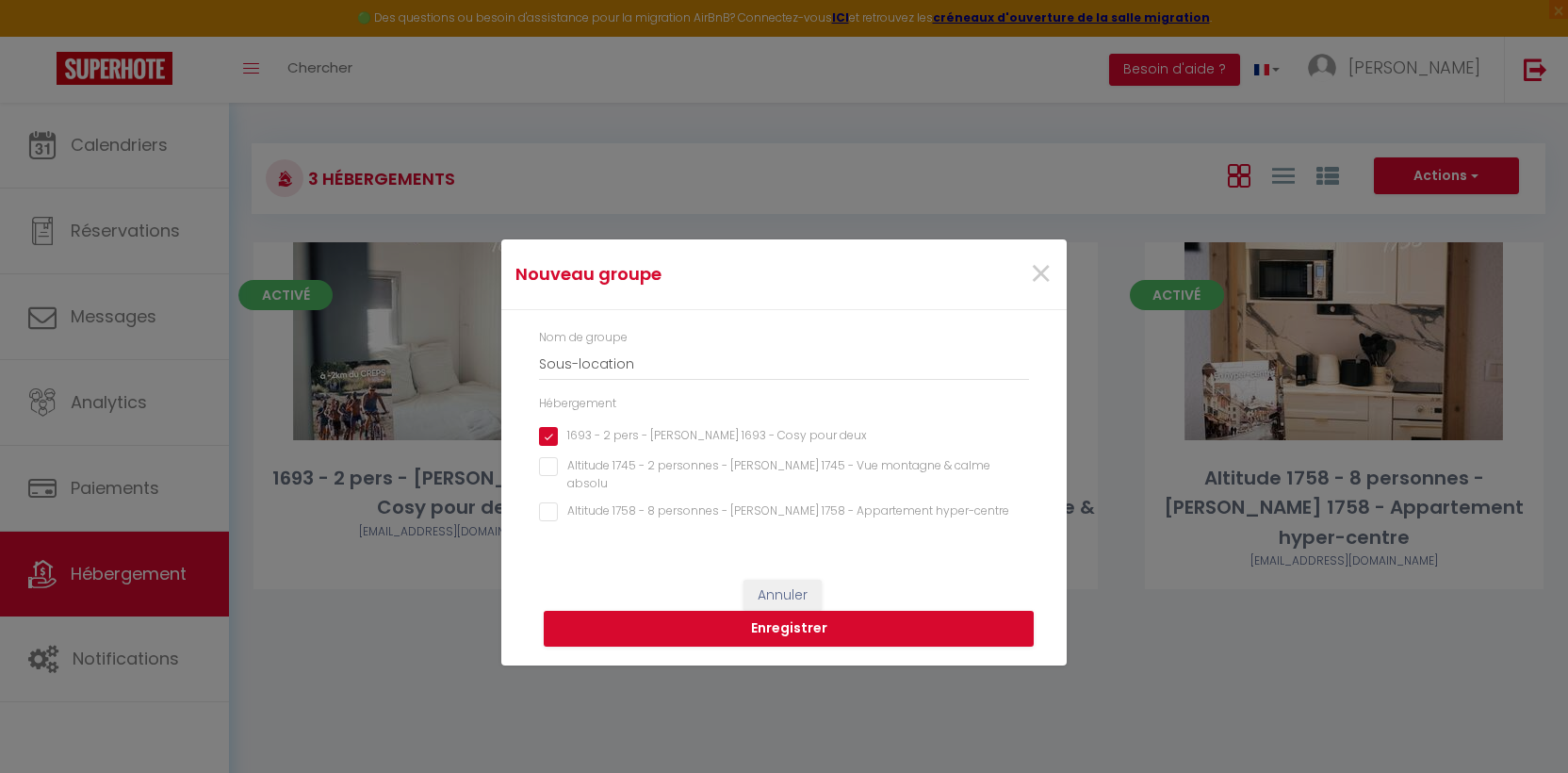
click at [550, 476] on absolu "Altitude 1745 - 2 personnes - Fred · Altitude 1745 - Vue montagne & calme absolu" at bounding box center [783, 466] width 490 height 19
checkbox absolu "true"
click at [550, 503] on hyper-centre "Altitude 1758 - 8 personnes - Pamela · Altitude 1758 - Appartement hyper-centre" at bounding box center [783, 512] width 490 height 19
checkbox hyper-centre "true"
click at [755, 621] on button "Enregistrer" at bounding box center [788, 629] width 490 height 36
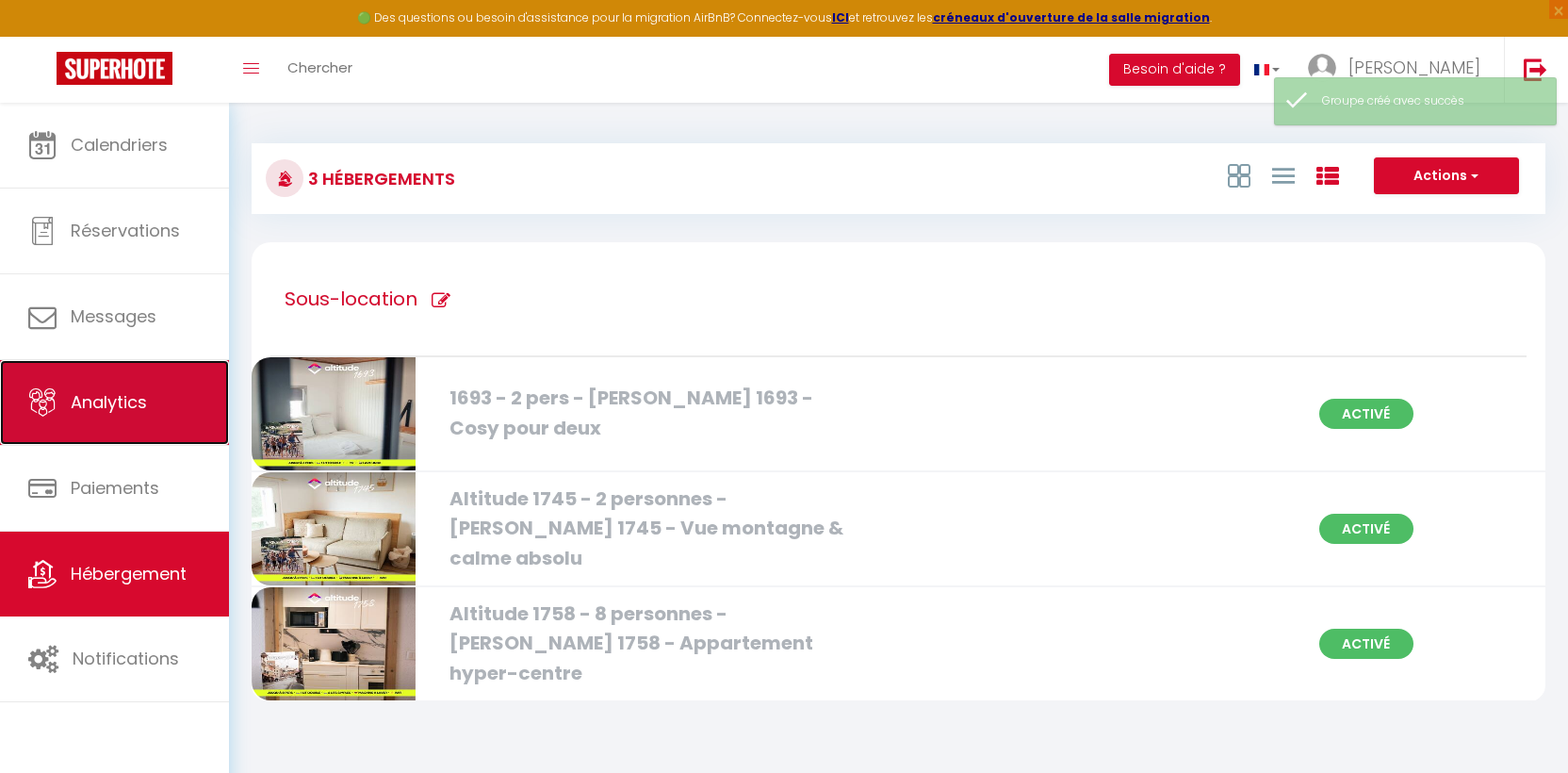
click at [116, 398] on span "Analytics" at bounding box center [108, 402] width 76 height 24
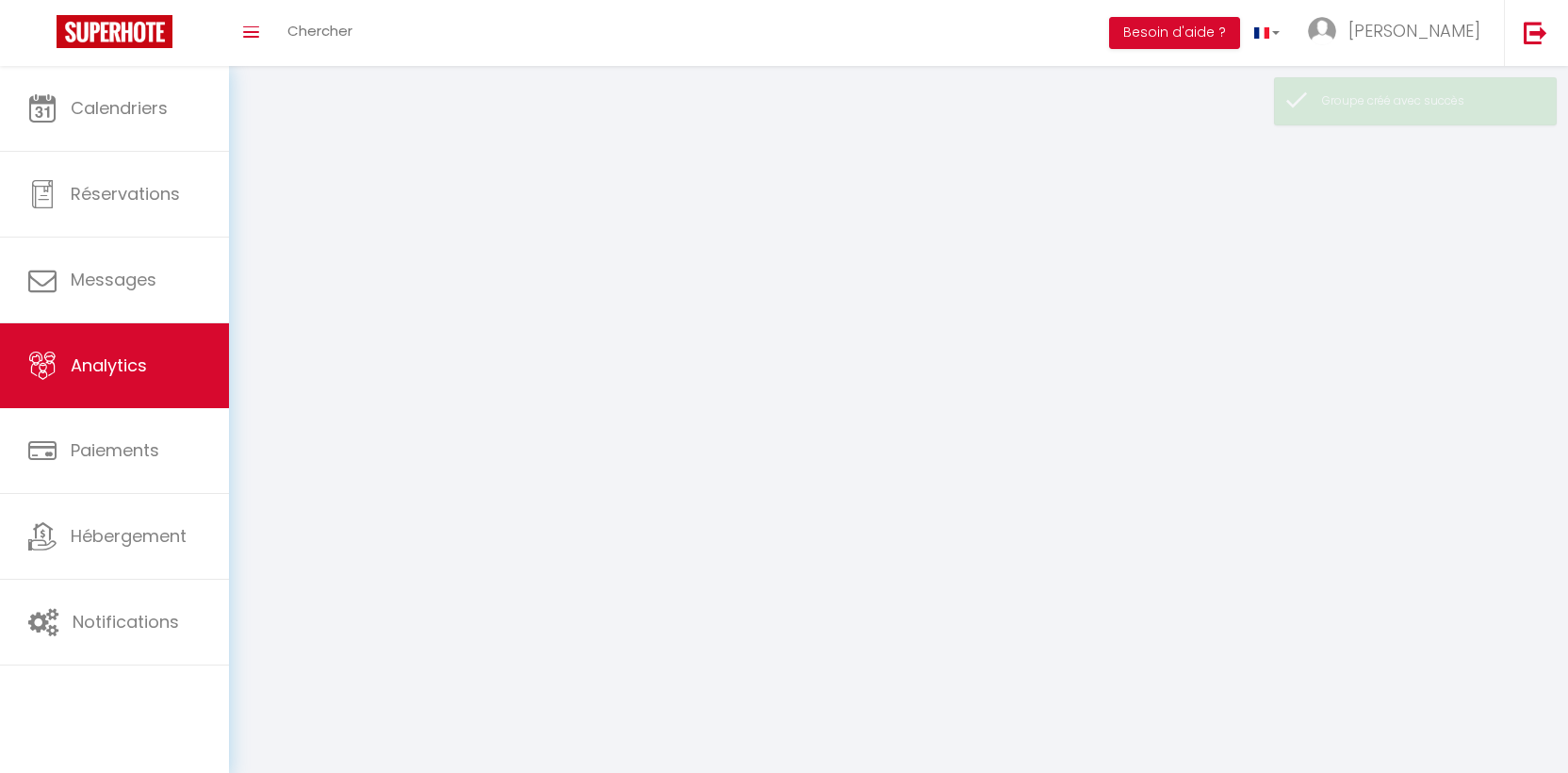
select select "2025"
select select "9"
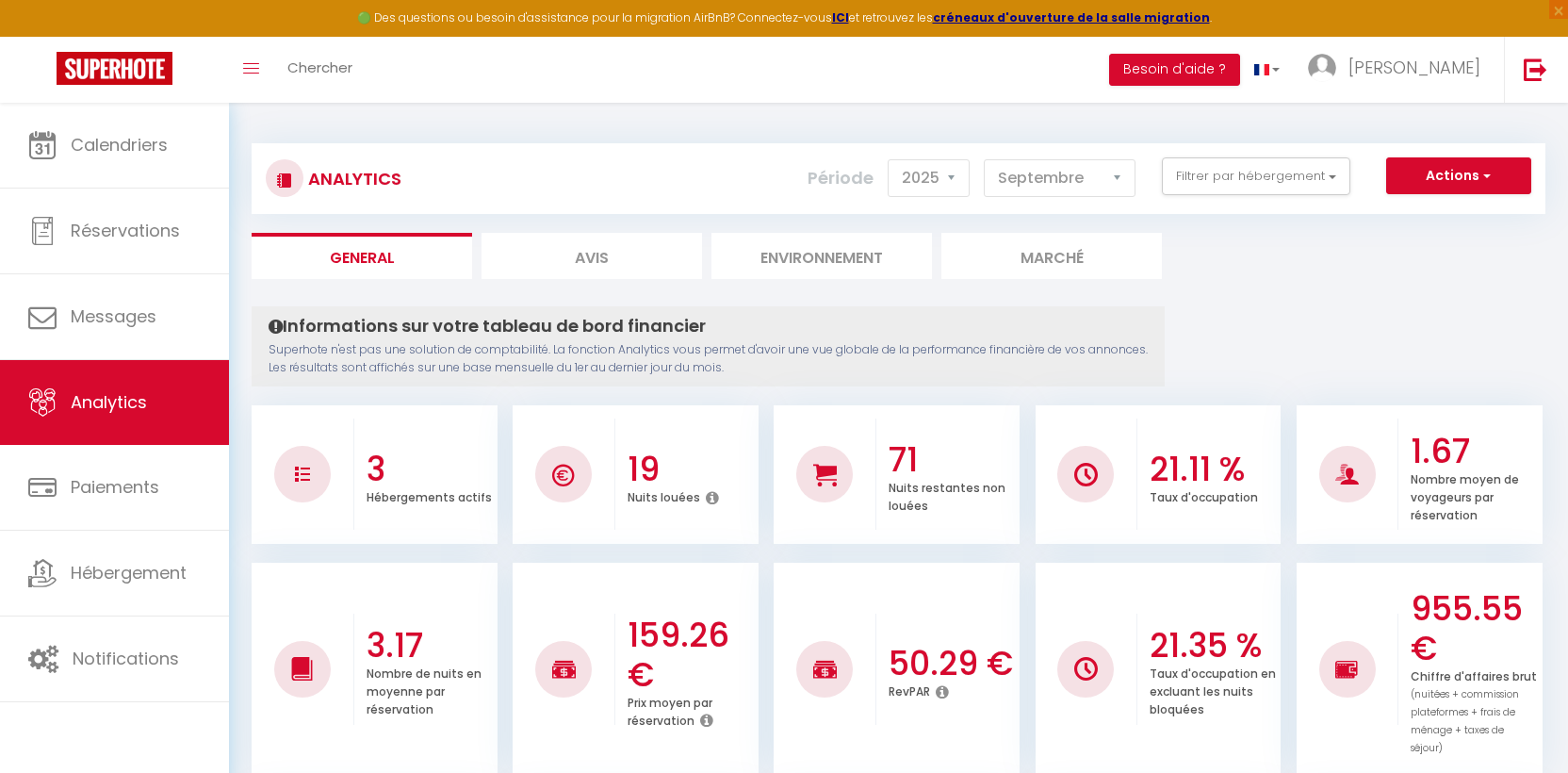
click at [1055, 251] on li "Marché" at bounding box center [1051, 256] width 221 height 47
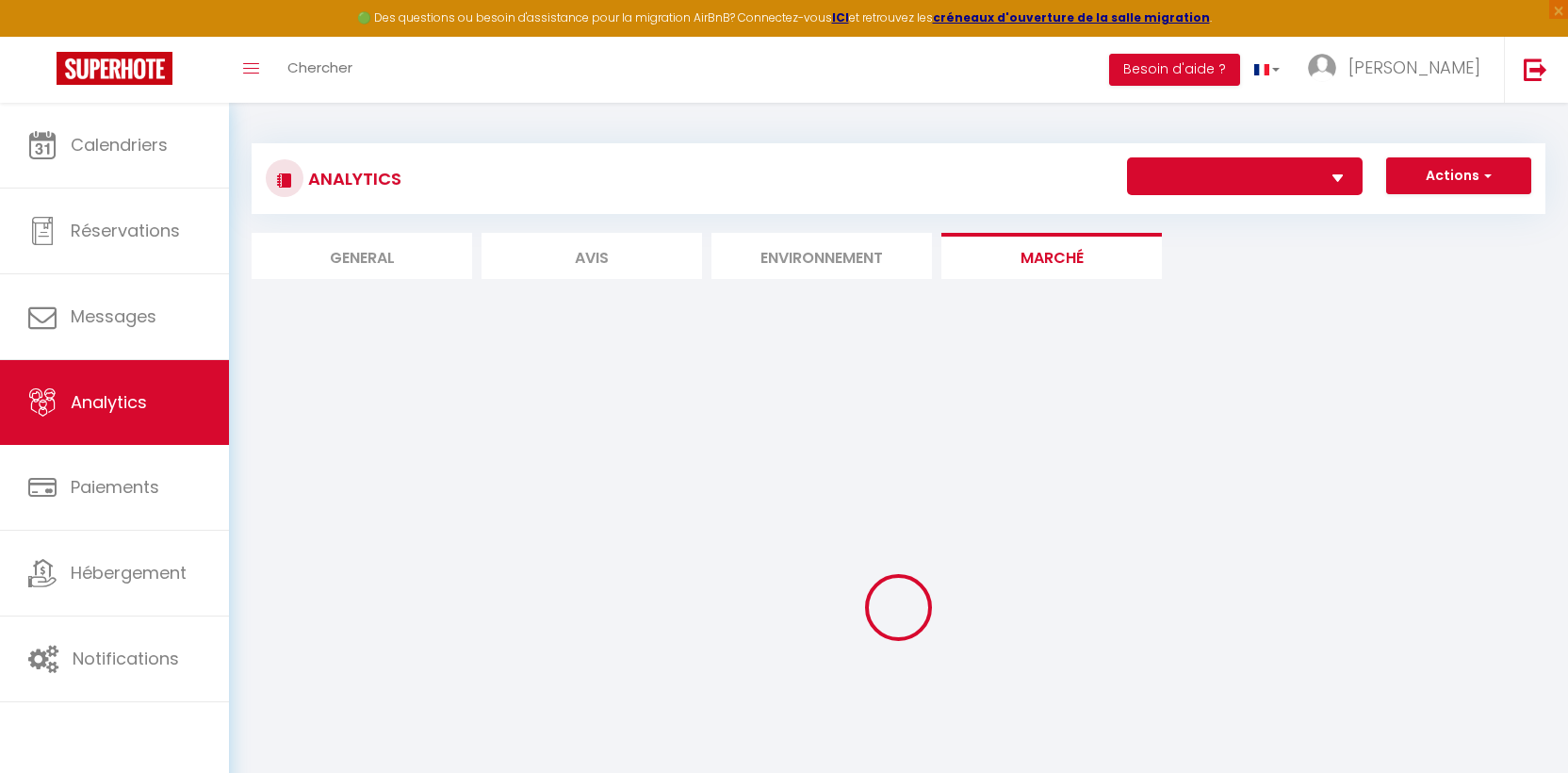
select select "76868"
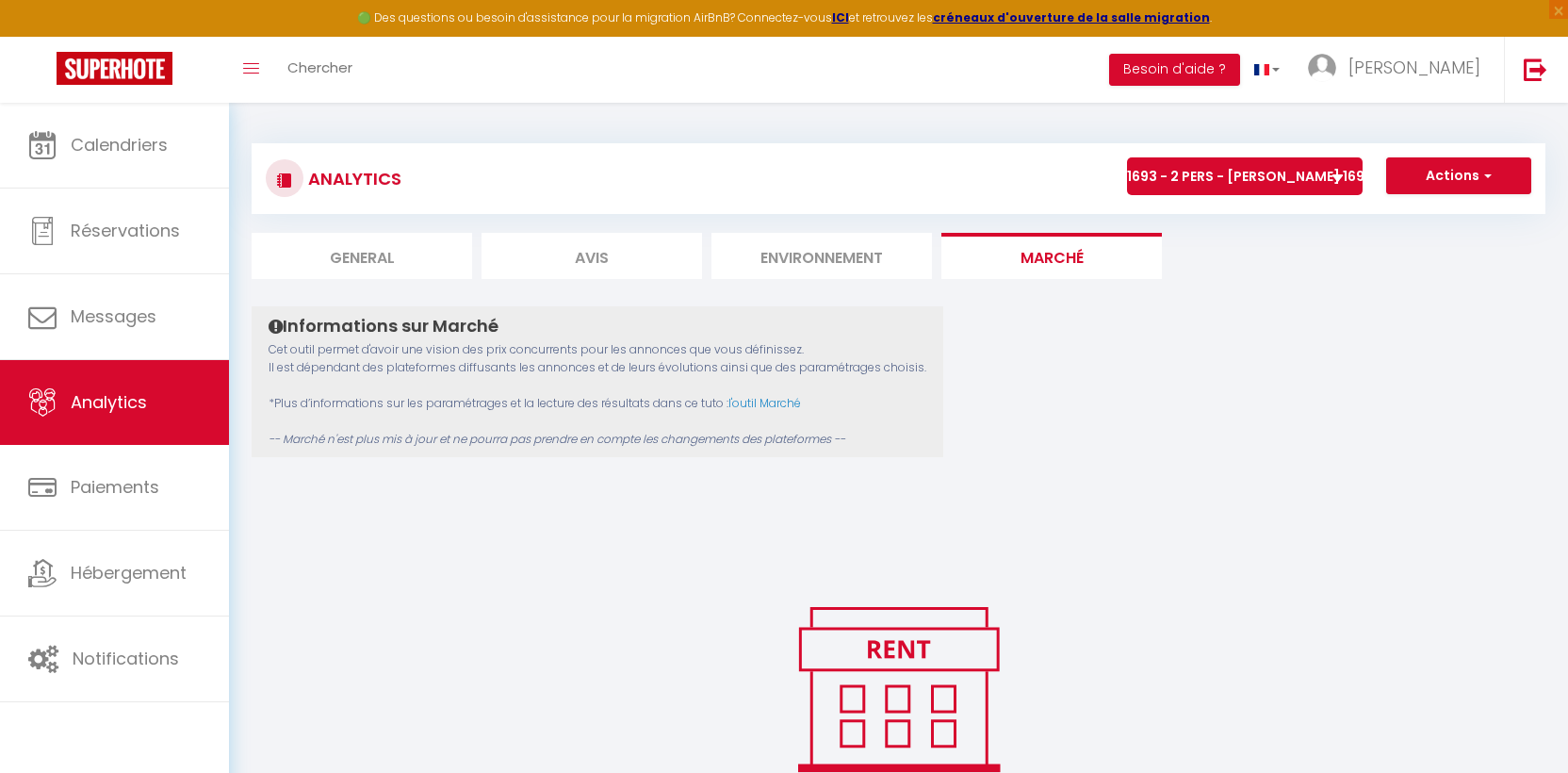
scroll to position [147, 0]
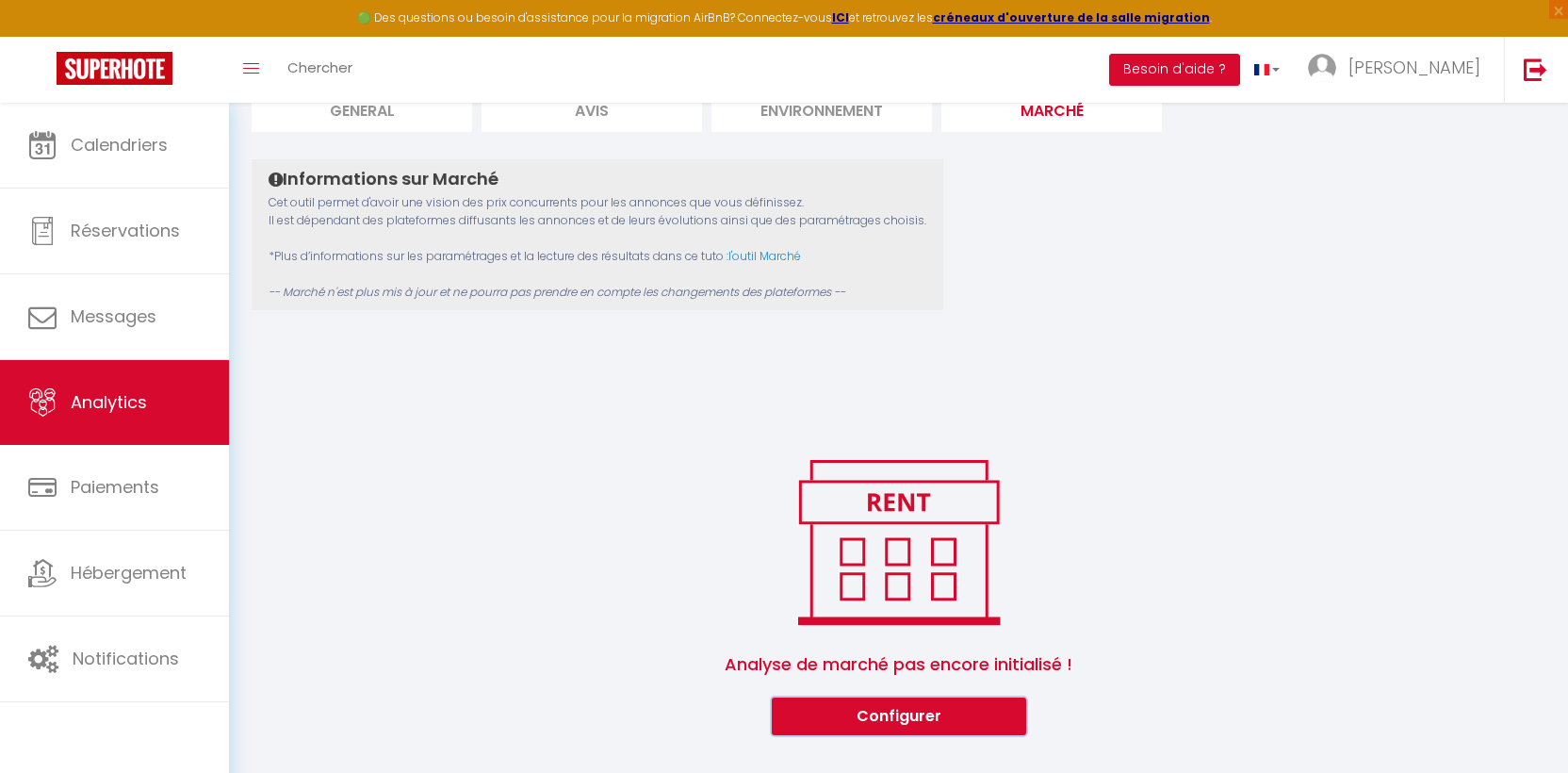
click at [903, 723] on button "Configurer" at bounding box center [898, 717] width 254 height 38
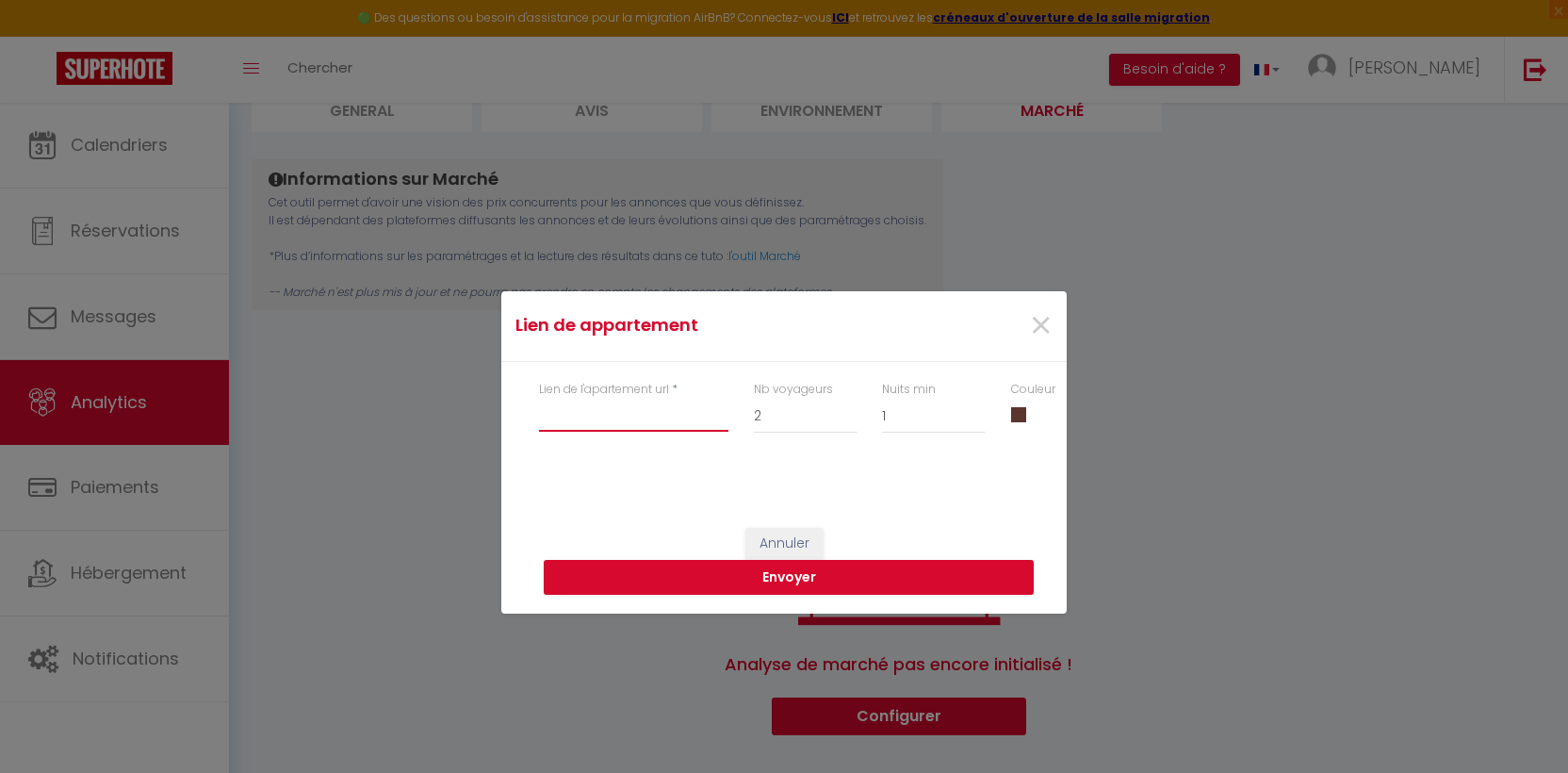
click at [641, 429] on input "Lien de l'apartement url" at bounding box center [633, 415] width 189 height 34
click at [830, 419] on select "1 2 3 4 5 6 7 8 9 10 11 12 13 14 15 16 17 18 19 20" at bounding box center [805, 416] width 104 height 36
click at [1037, 328] on span "×" at bounding box center [1040, 326] width 24 height 56
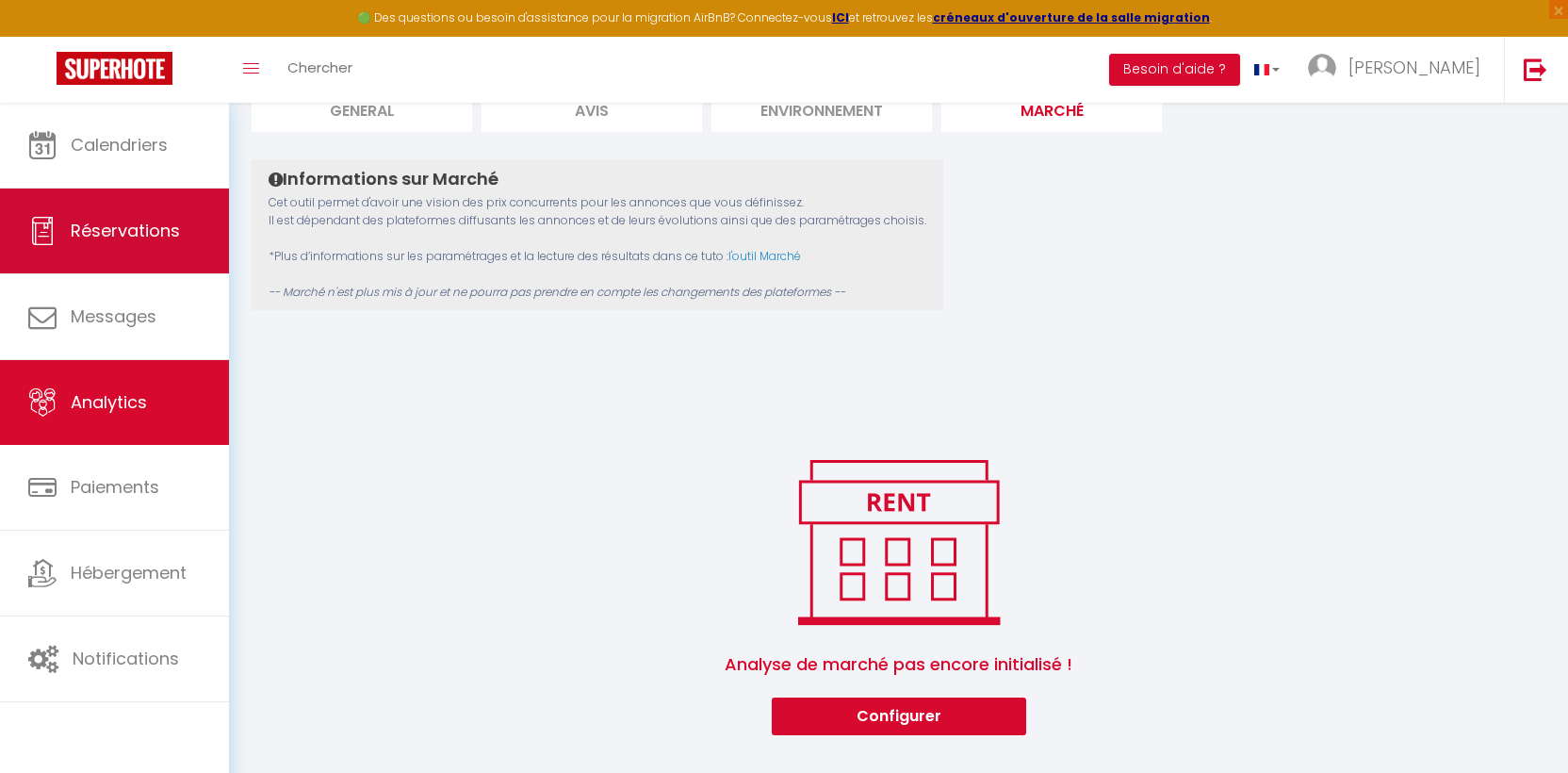
click at [92, 273] on li "Réservations" at bounding box center [114, 231] width 229 height 86
click at [101, 237] on span "Réservations" at bounding box center [125, 230] width 109 height 24
select select "not_cancelled"
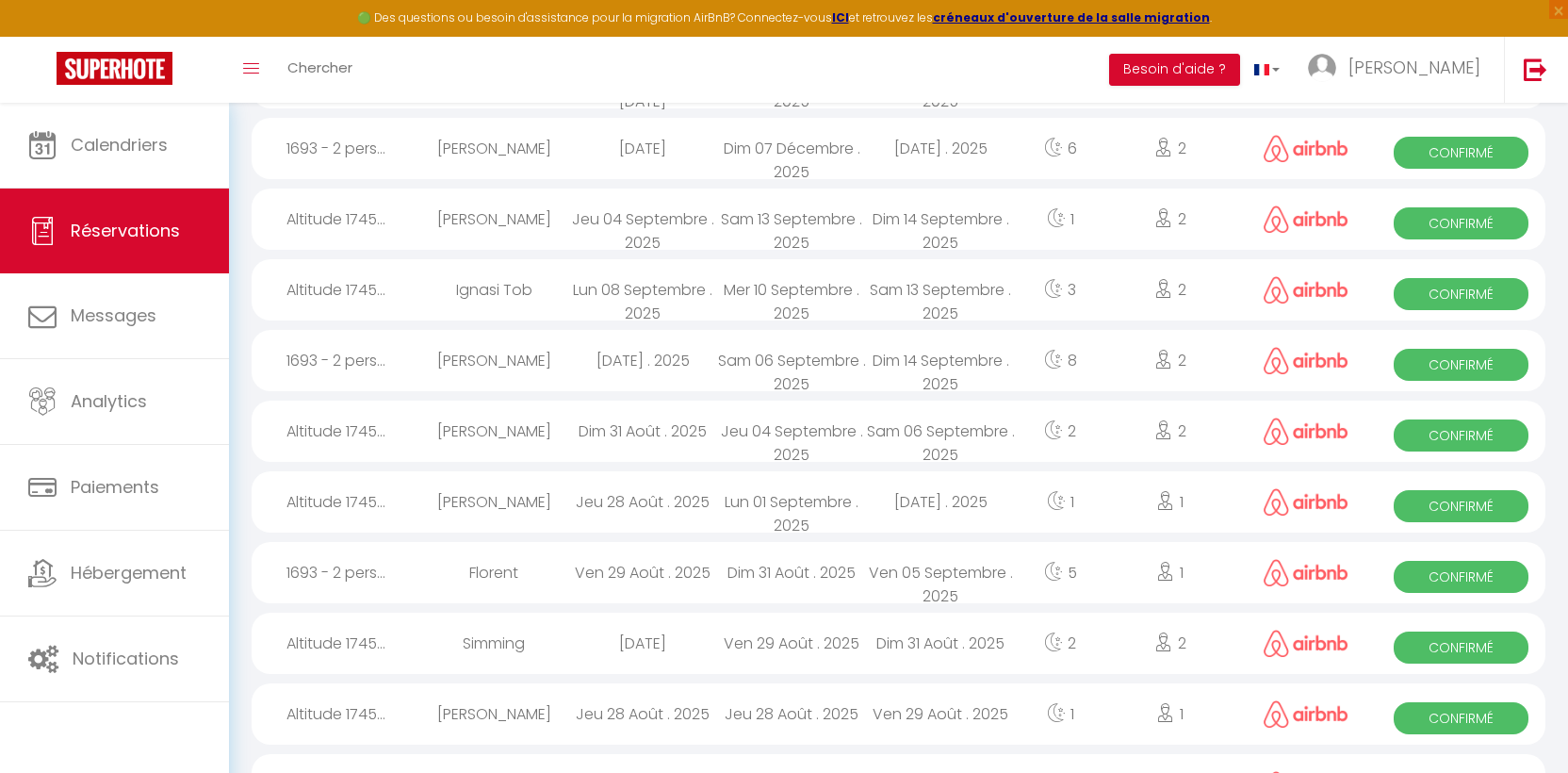
scroll to position [976, 0]
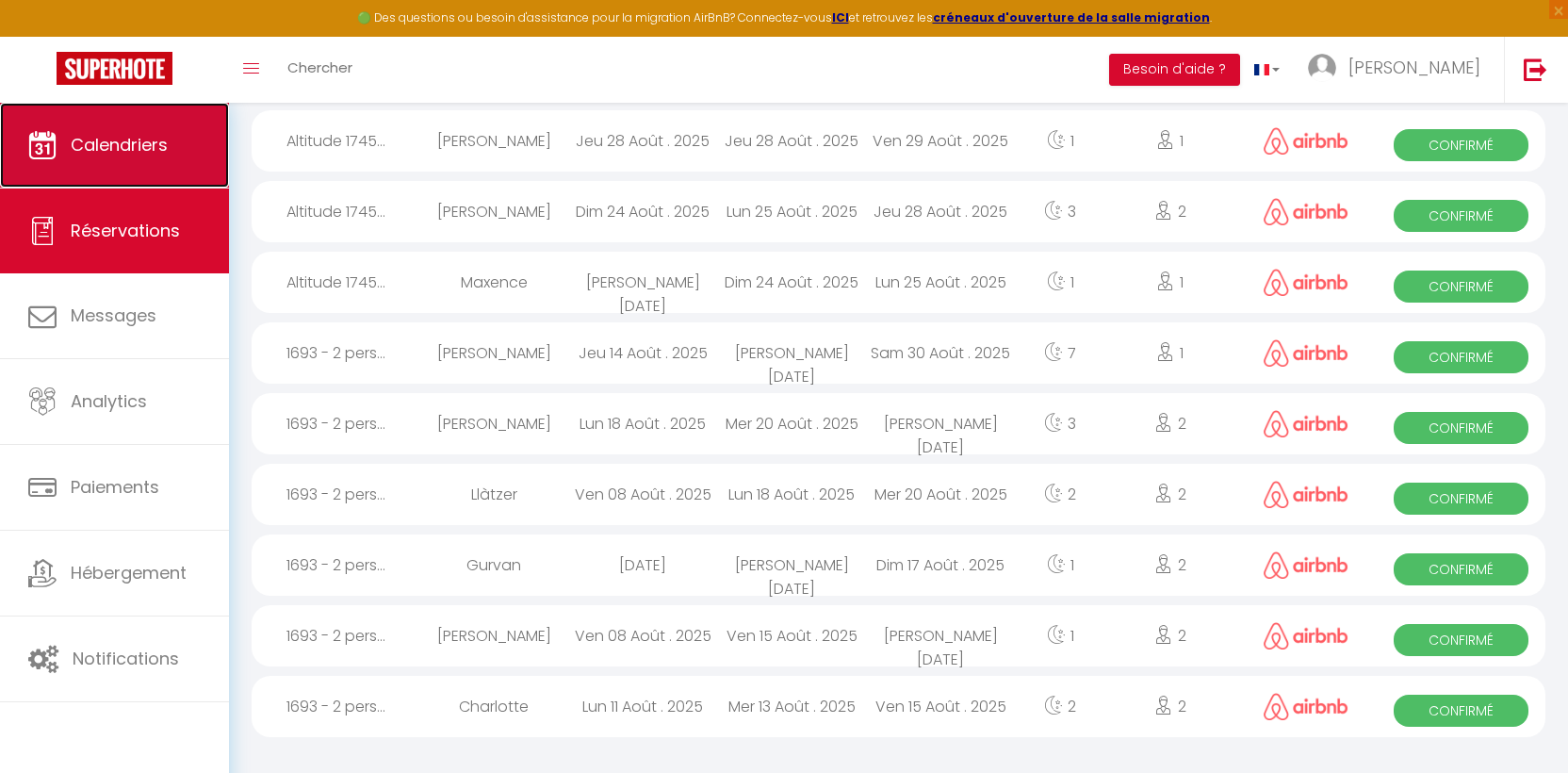
click at [123, 131] on link "Calendriers" at bounding box center [114, 145] width 229 height 85
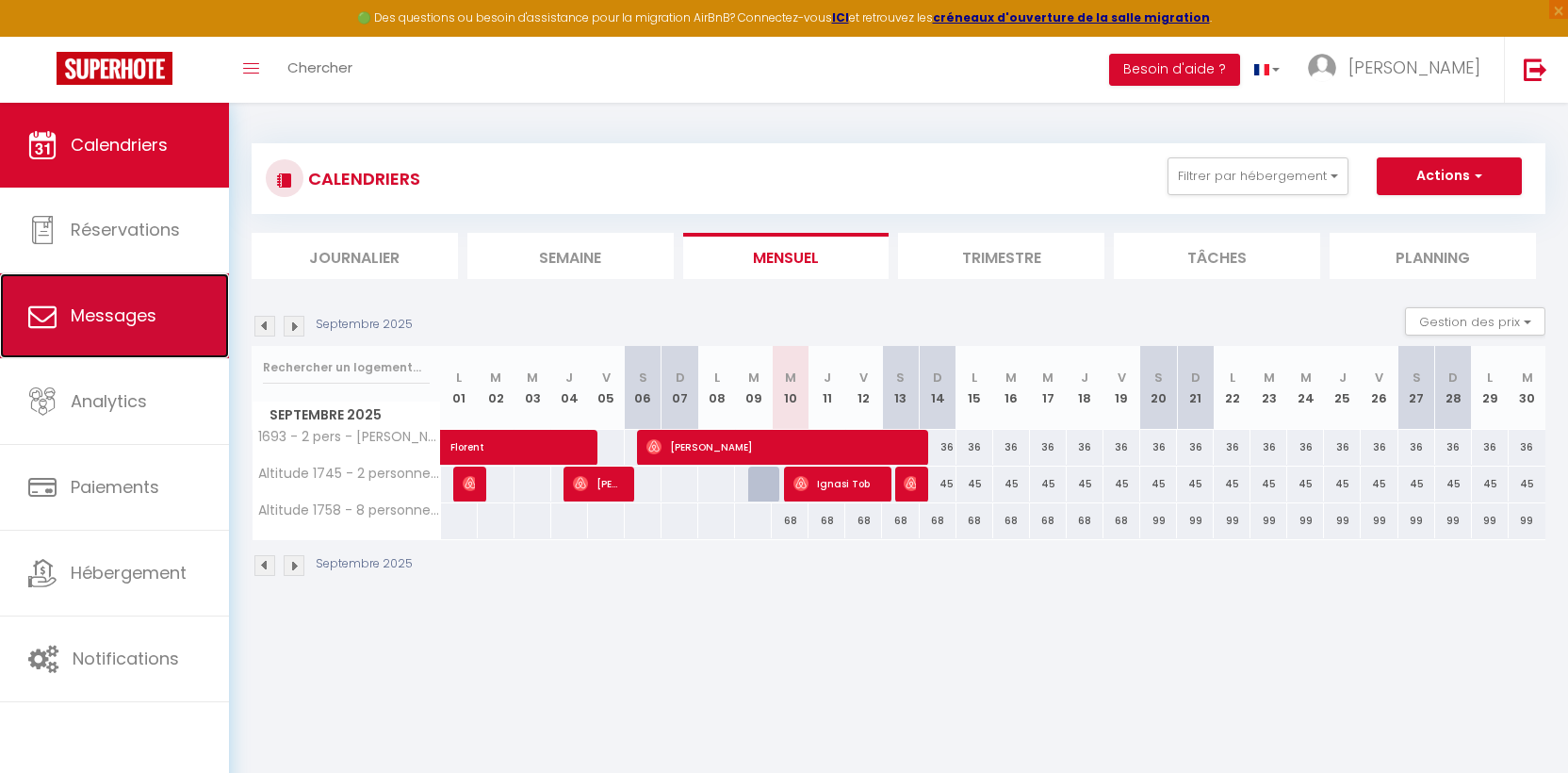
click at [131, 324] on span "Messages" at bounding box center [113, 315] width 86 height 24
select select "message"
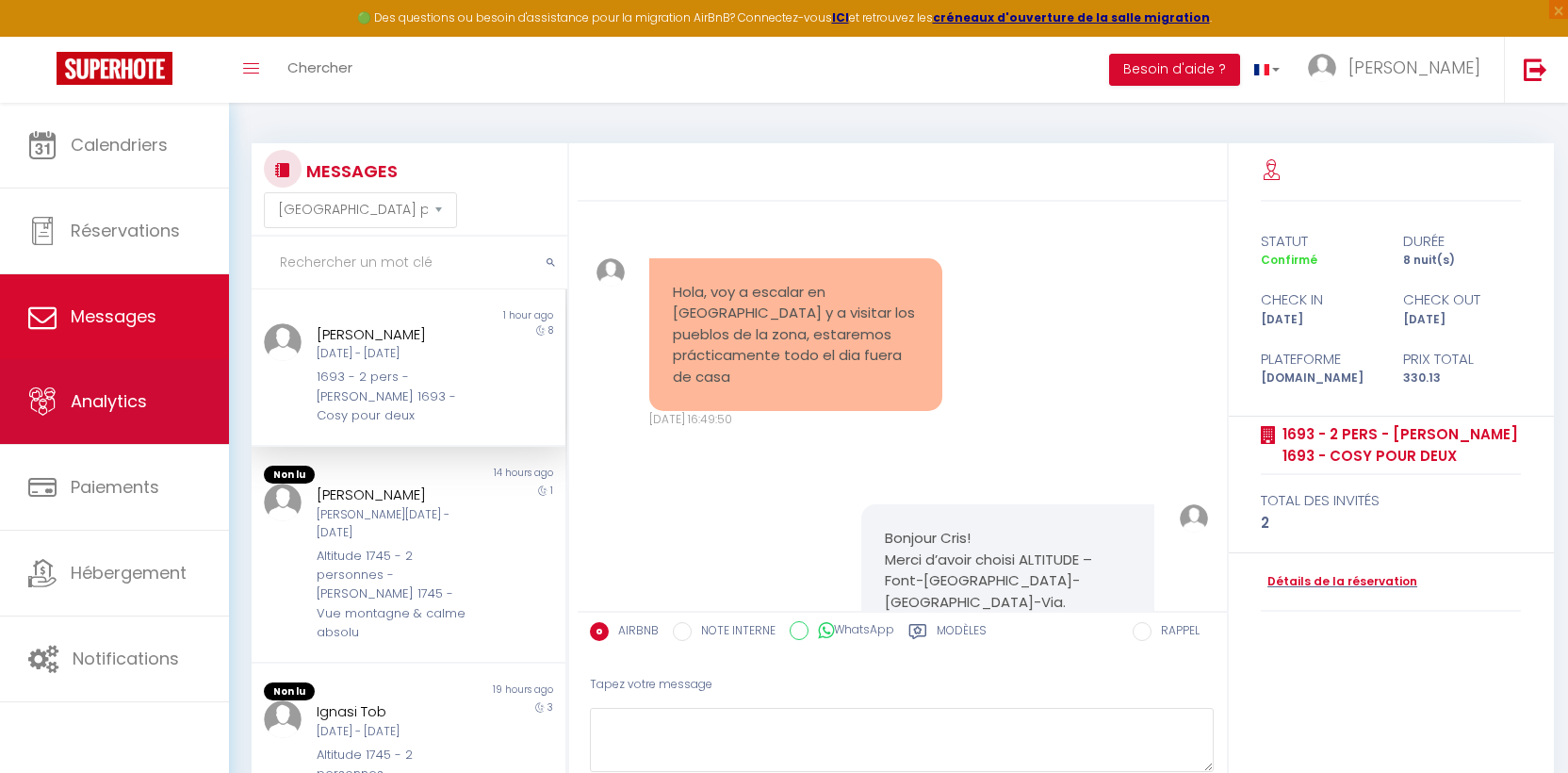
scroll to position [3444, 0]
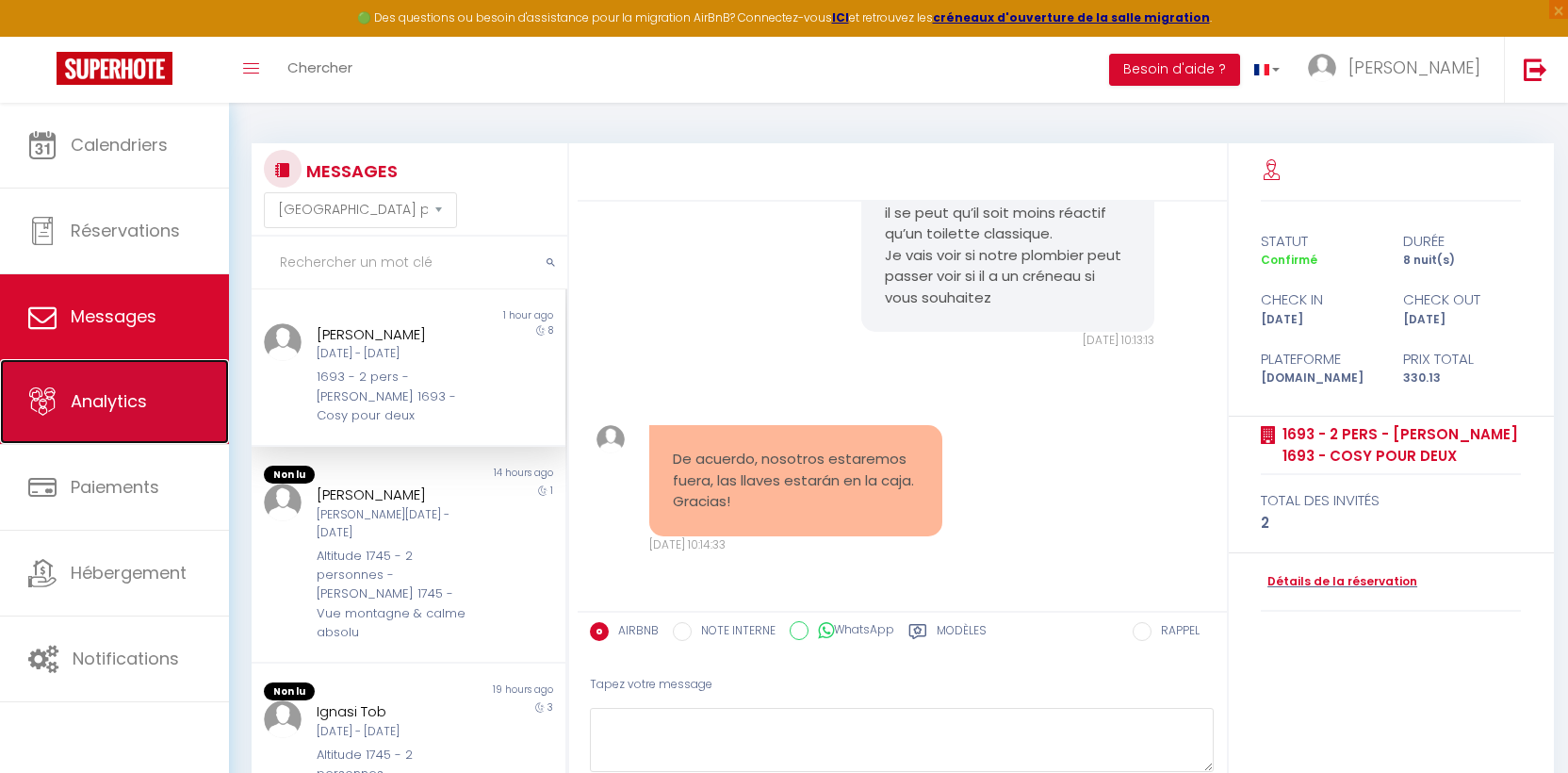
click at [119, 413] on link "Analytics" at bounding box center [114, 401] width 229 height 85
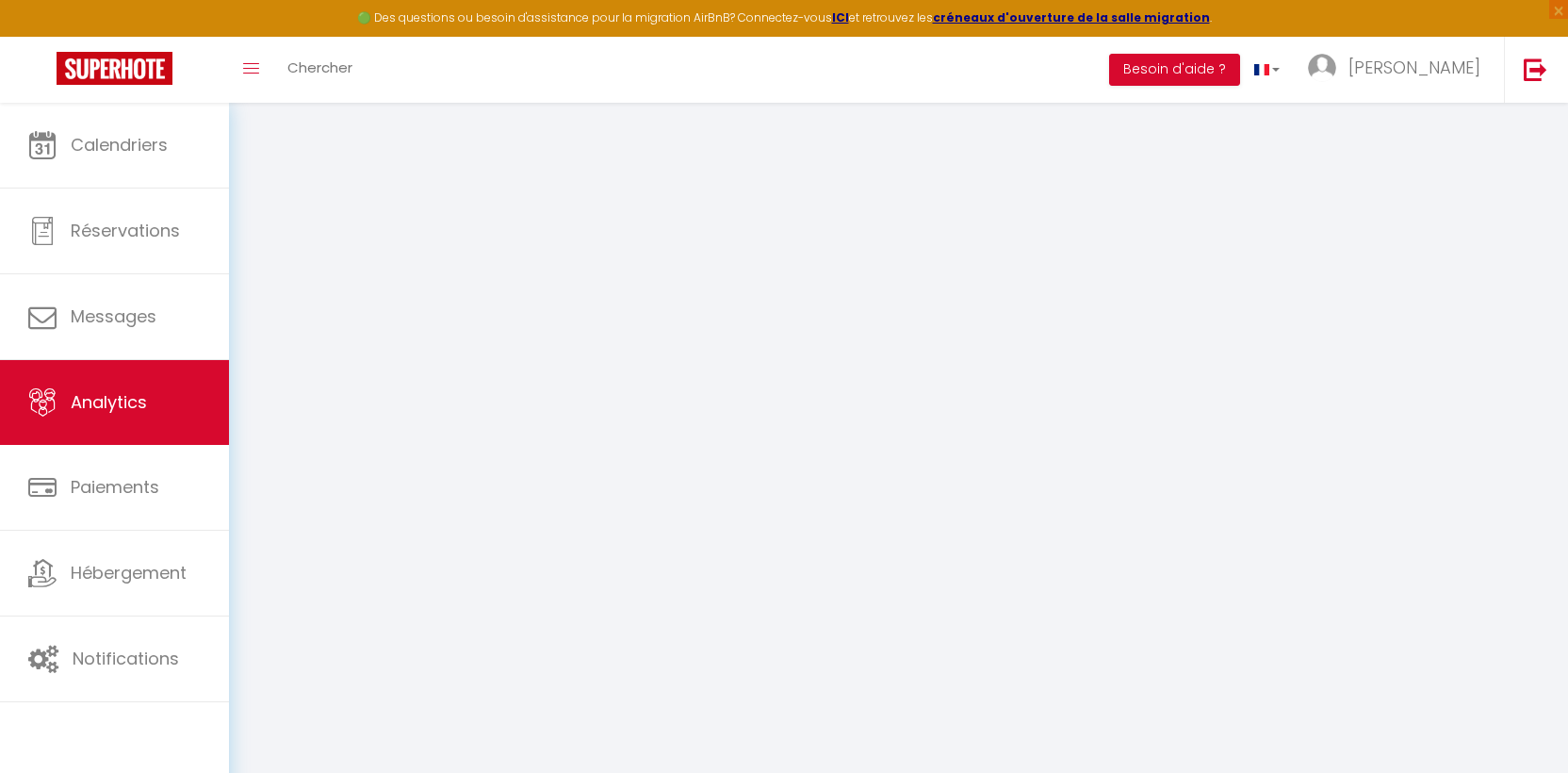
select select "2025"
select select "9"
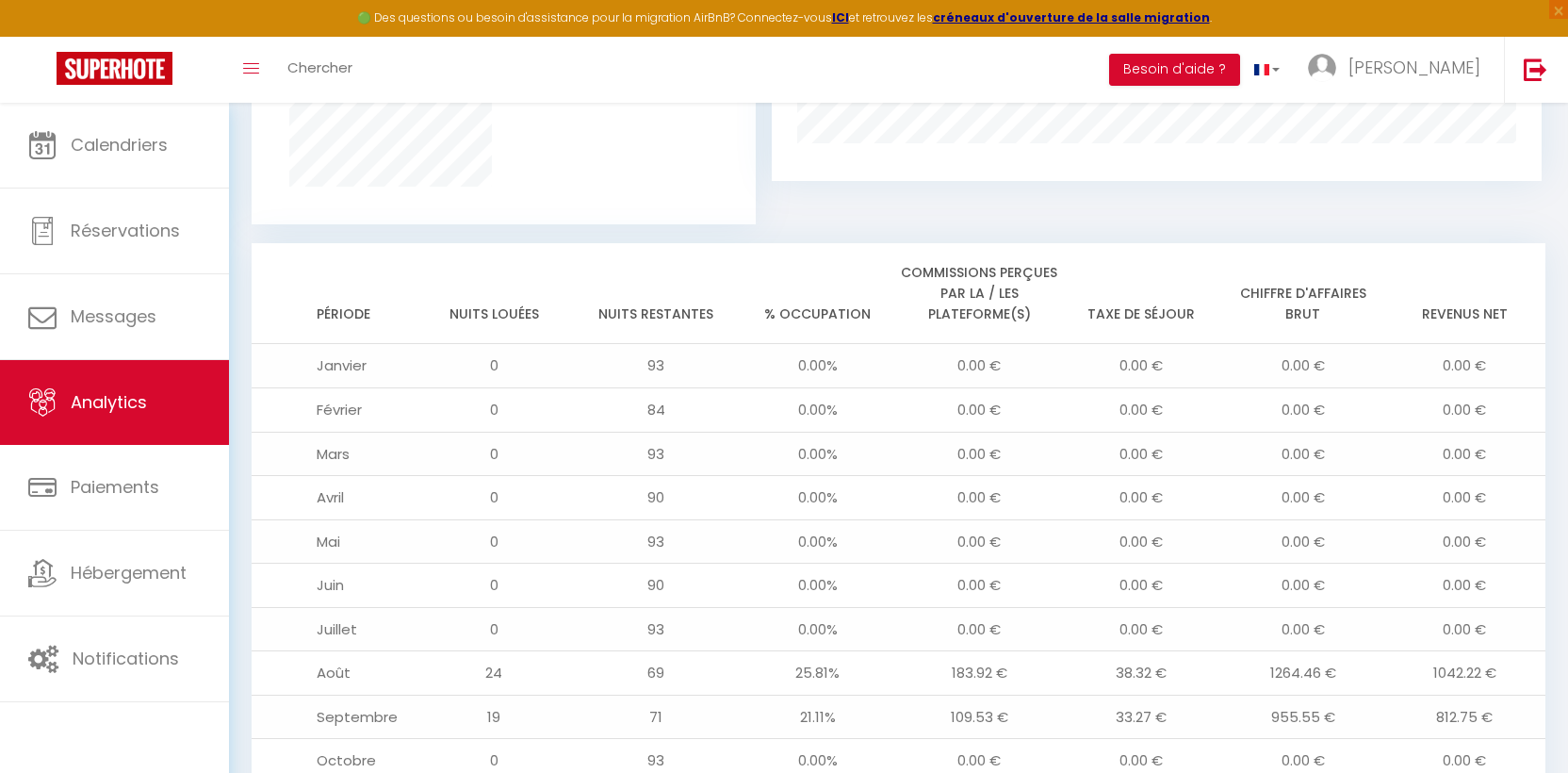
scroll to position [1566, 0]
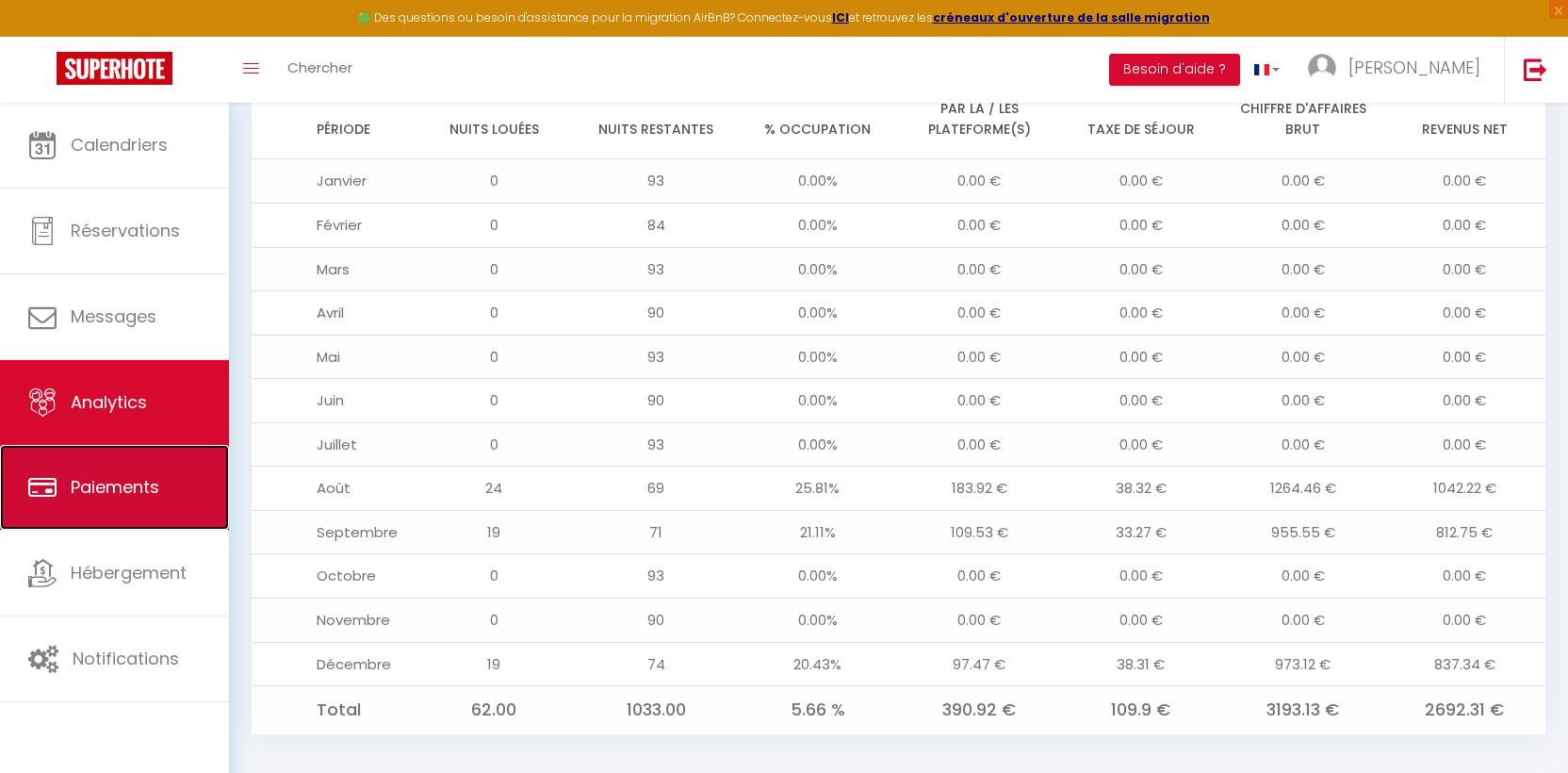
click at [100, 478] on span "Paiements" at bounding box center [114, 486] width 88 height 24
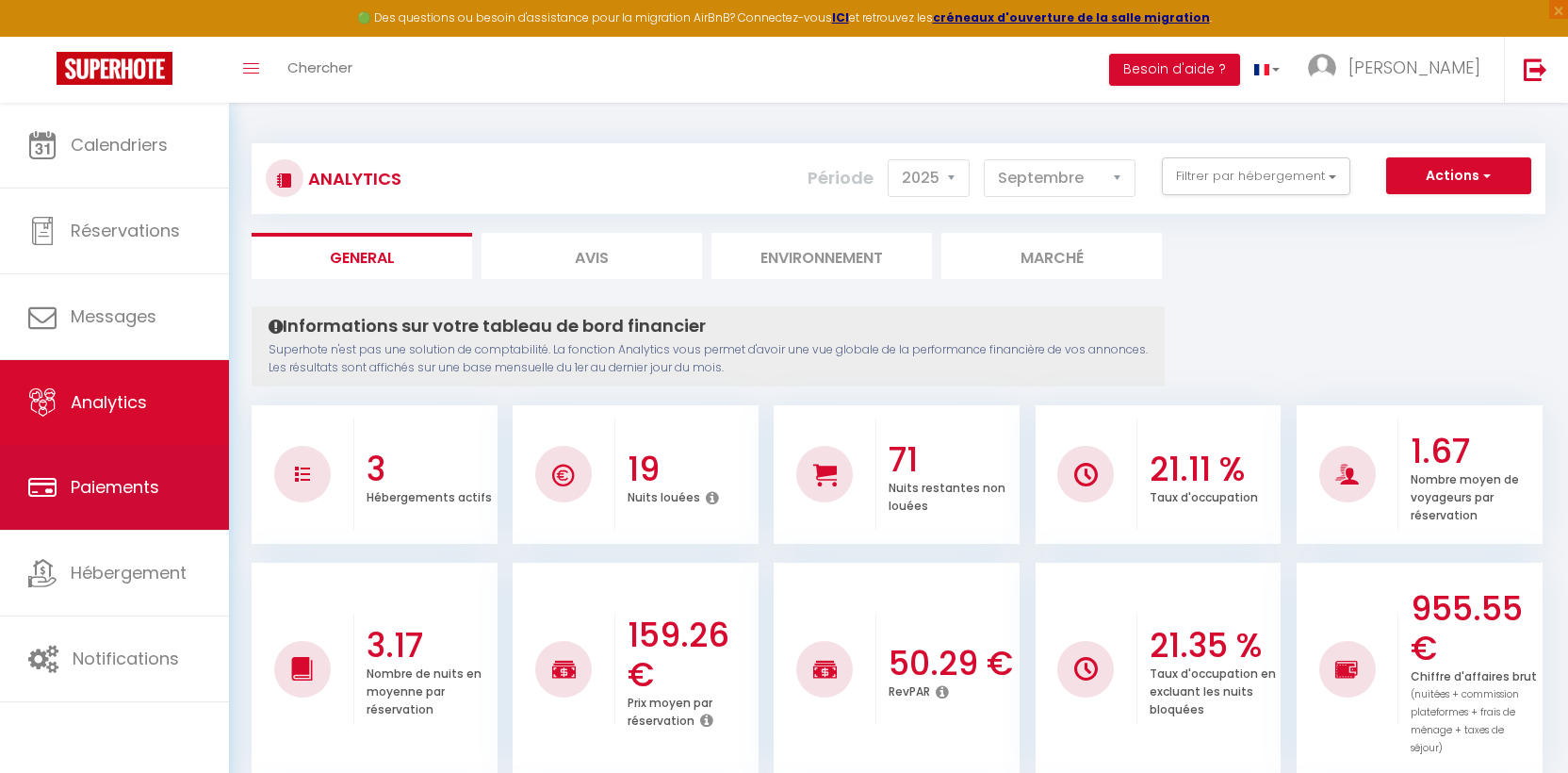
select select "2"
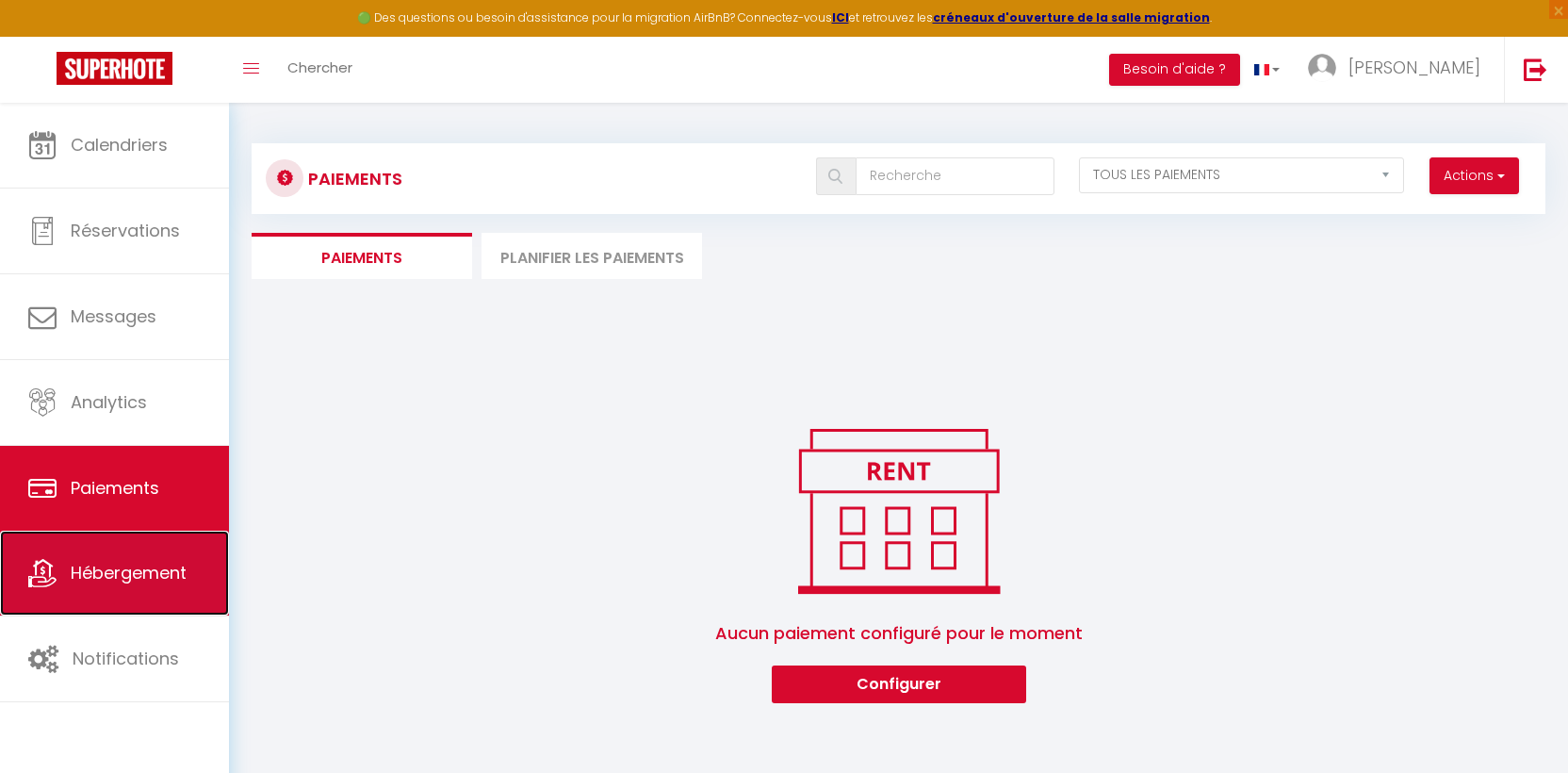
click at [92, 579] on span "Hébergement" at bounding box center [128, 572] width 116 height 24
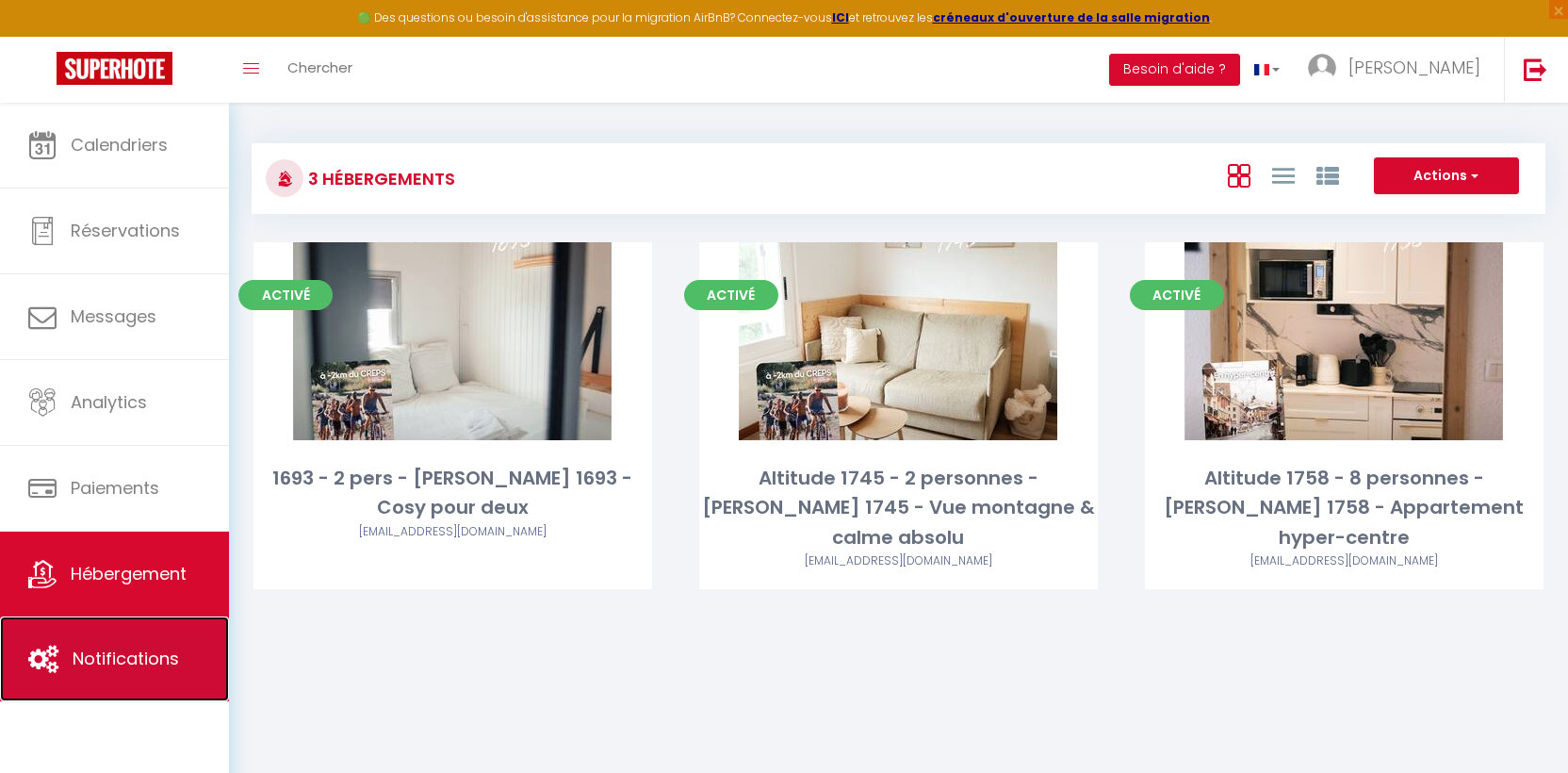
click at [115, 672] on link "Notifications" at bounding box center [114, 659] width 229 height 85
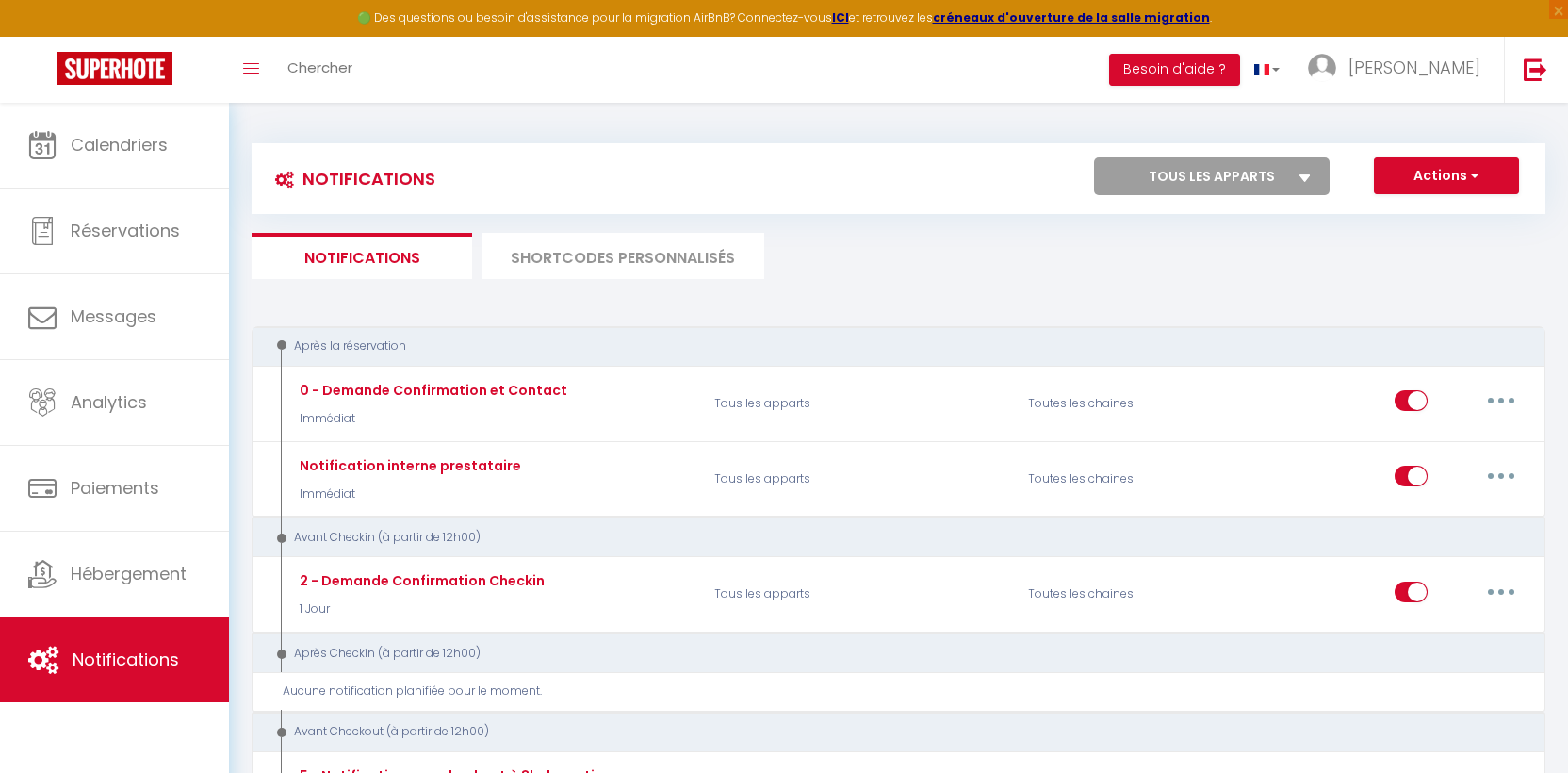
click at [614, 259] on li "SHORTCODES PERSONNALISÉS" at bounding box center [622, 256] width 283 height 47
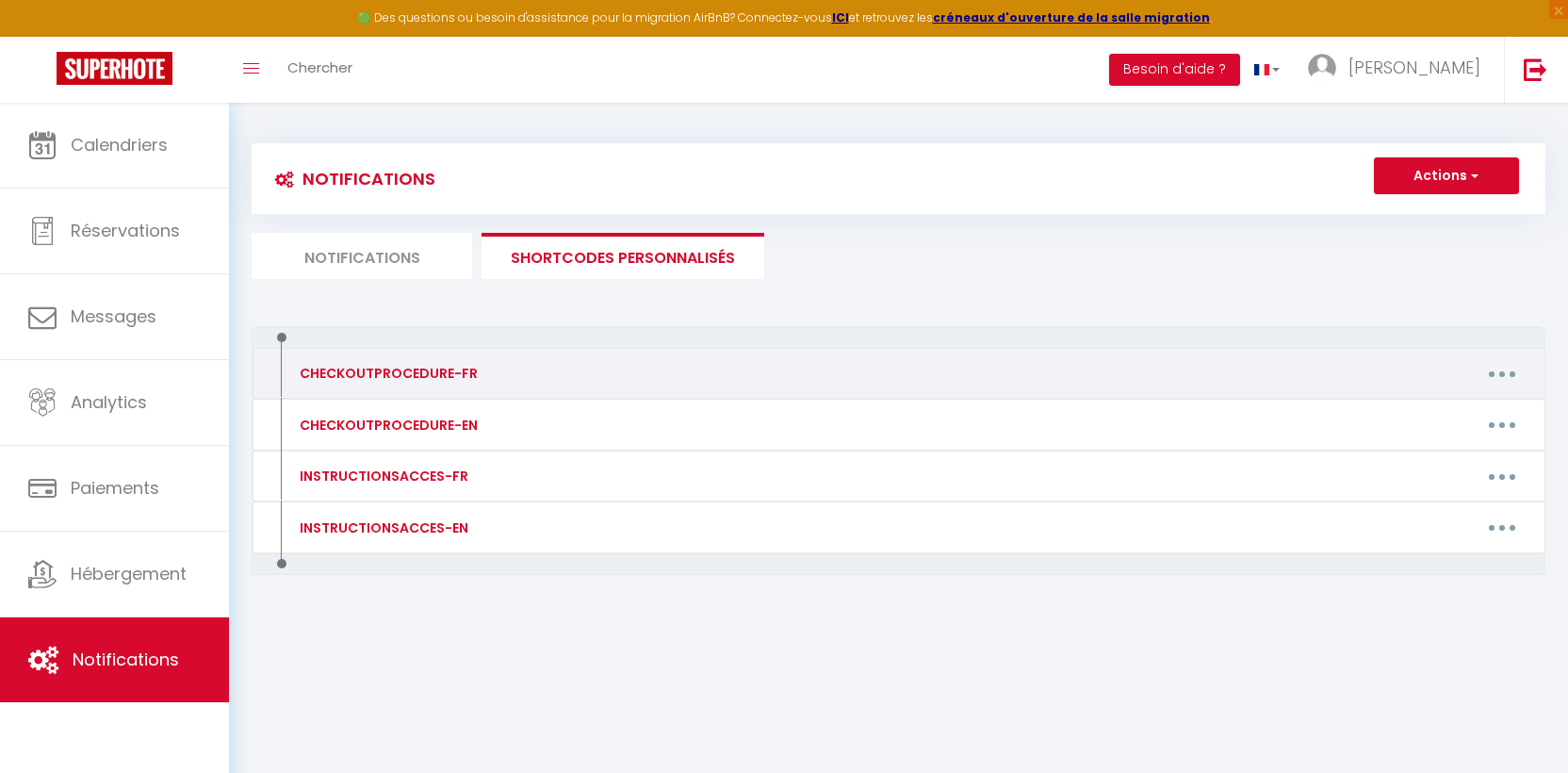
click at [466, 386] on div "CHECKOUTPROCEDURE-FR" at bounding box center [440, 373] width 315 height 30
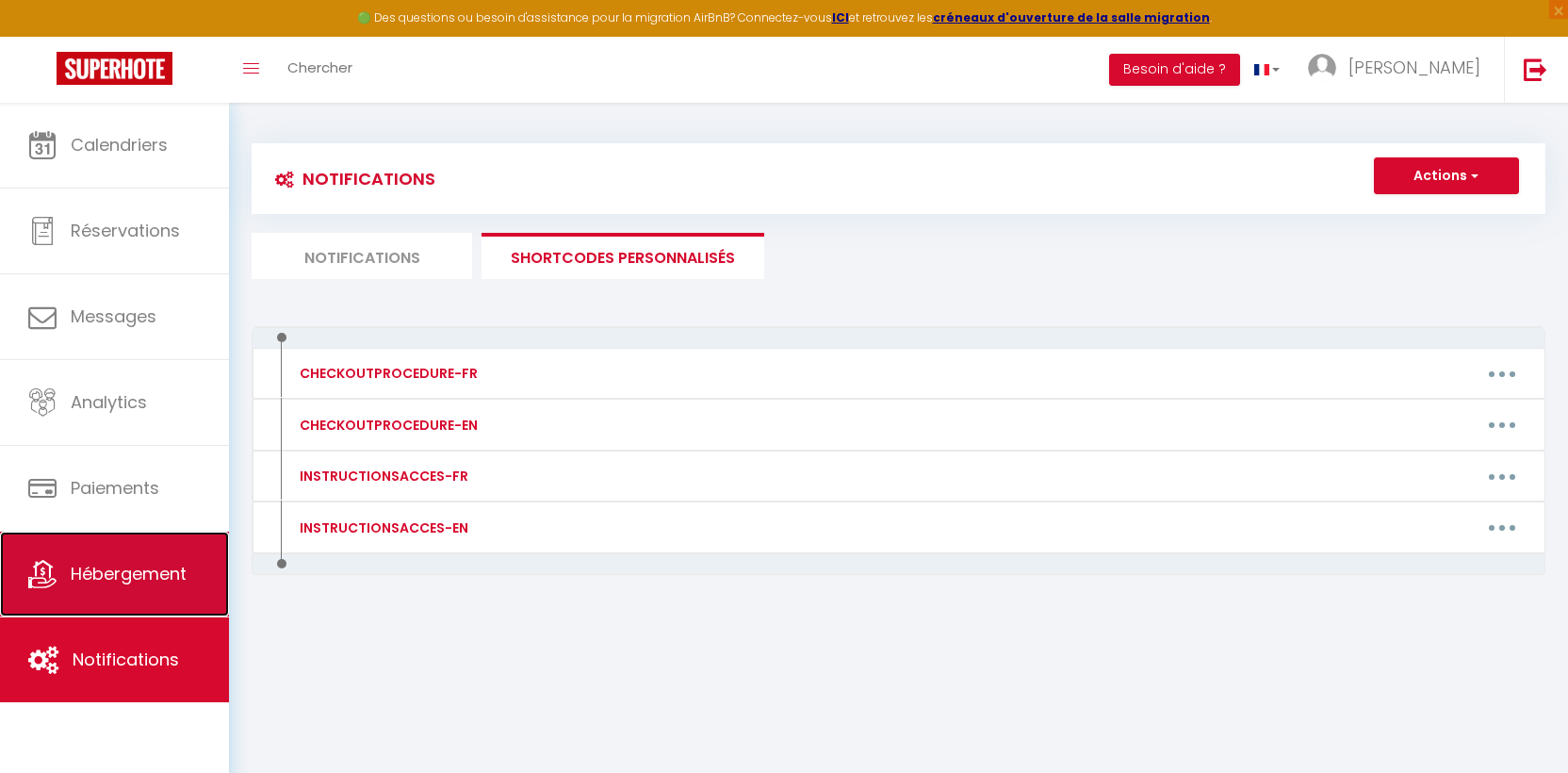
click at [131, 573] on span "Hébergement" at bounding box center [128, 573] width 116 height 24
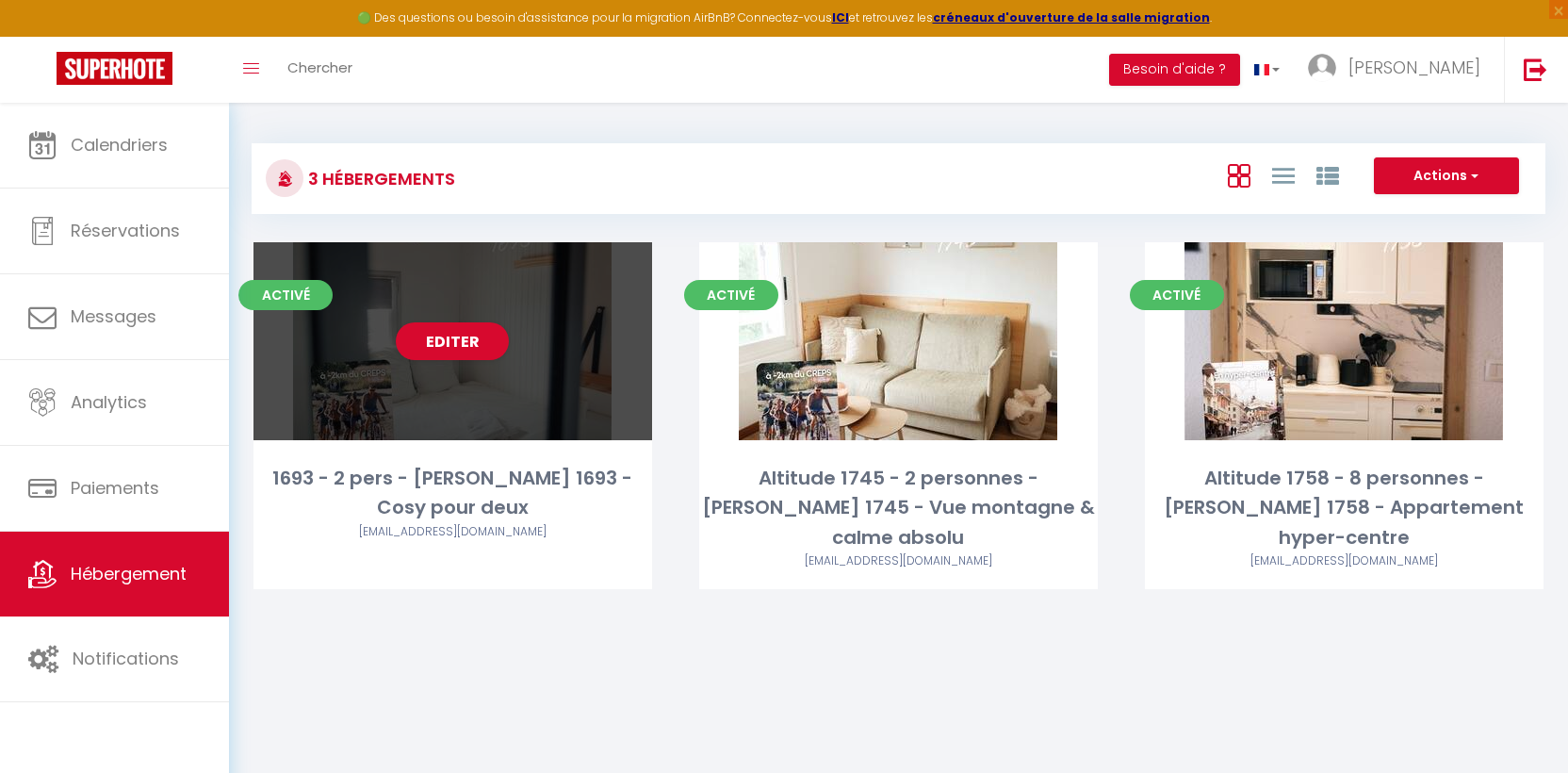
click at [450, 524] on div "lmservicesandco@gmail.com" at bounding box center [452, 532] width 399 height 18
click at [452, 347] on link "Editer" at bounding box center [452, 342] width 113 height 38
click at [478, 341] on link "Editer" at bounding box center [452, 342] width 113 height 38
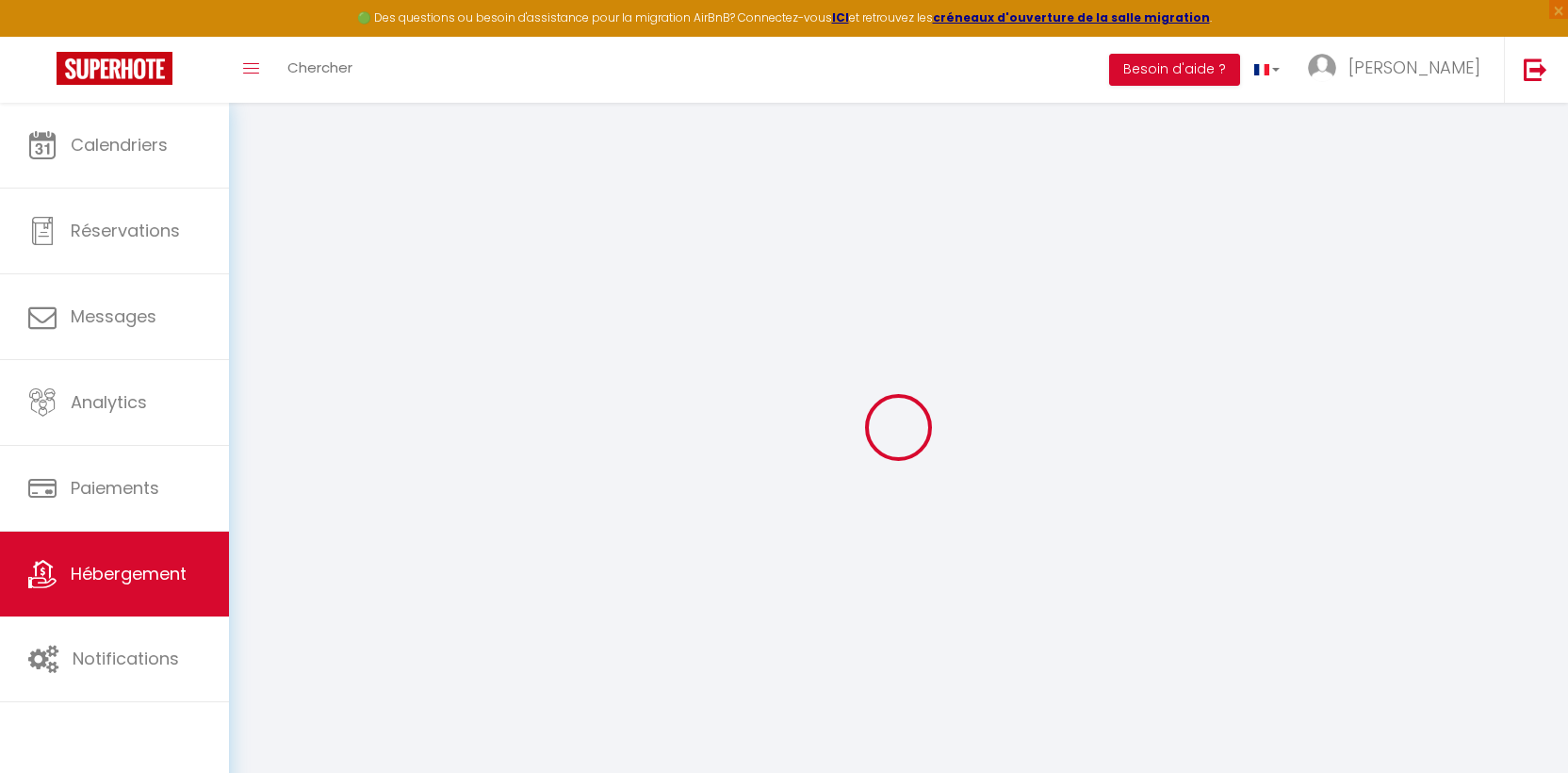
type input "Oups ! Les dates sélectionnées sont indisponibles."
type textarea "Malheureusement les dates sélectionnées sont indisponibles. Nous vous invitons …"
select select
checkbox input "false"
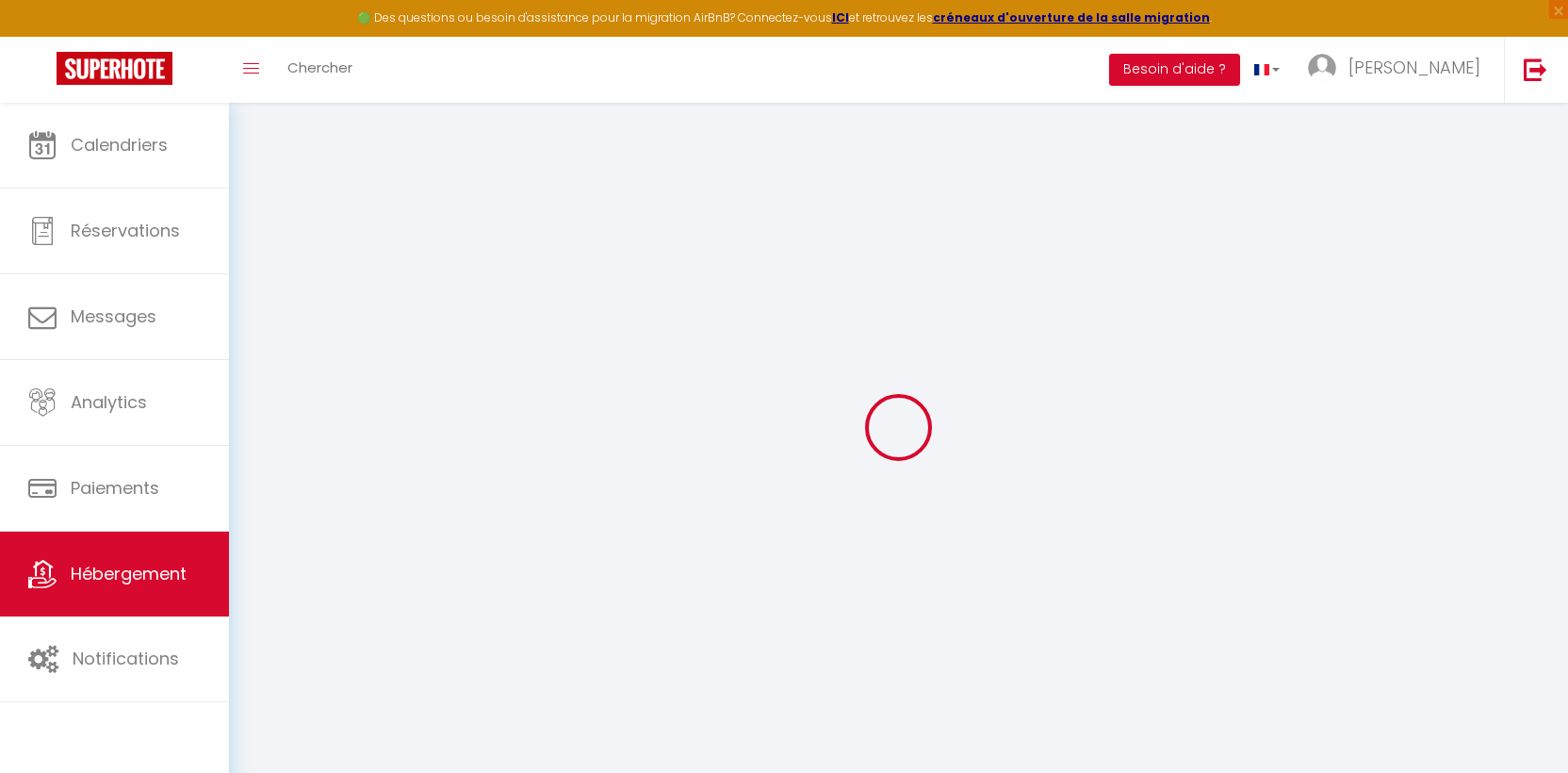
checkbox input "false"
select select "16:00"
select select "23:45"
select select "10:00"
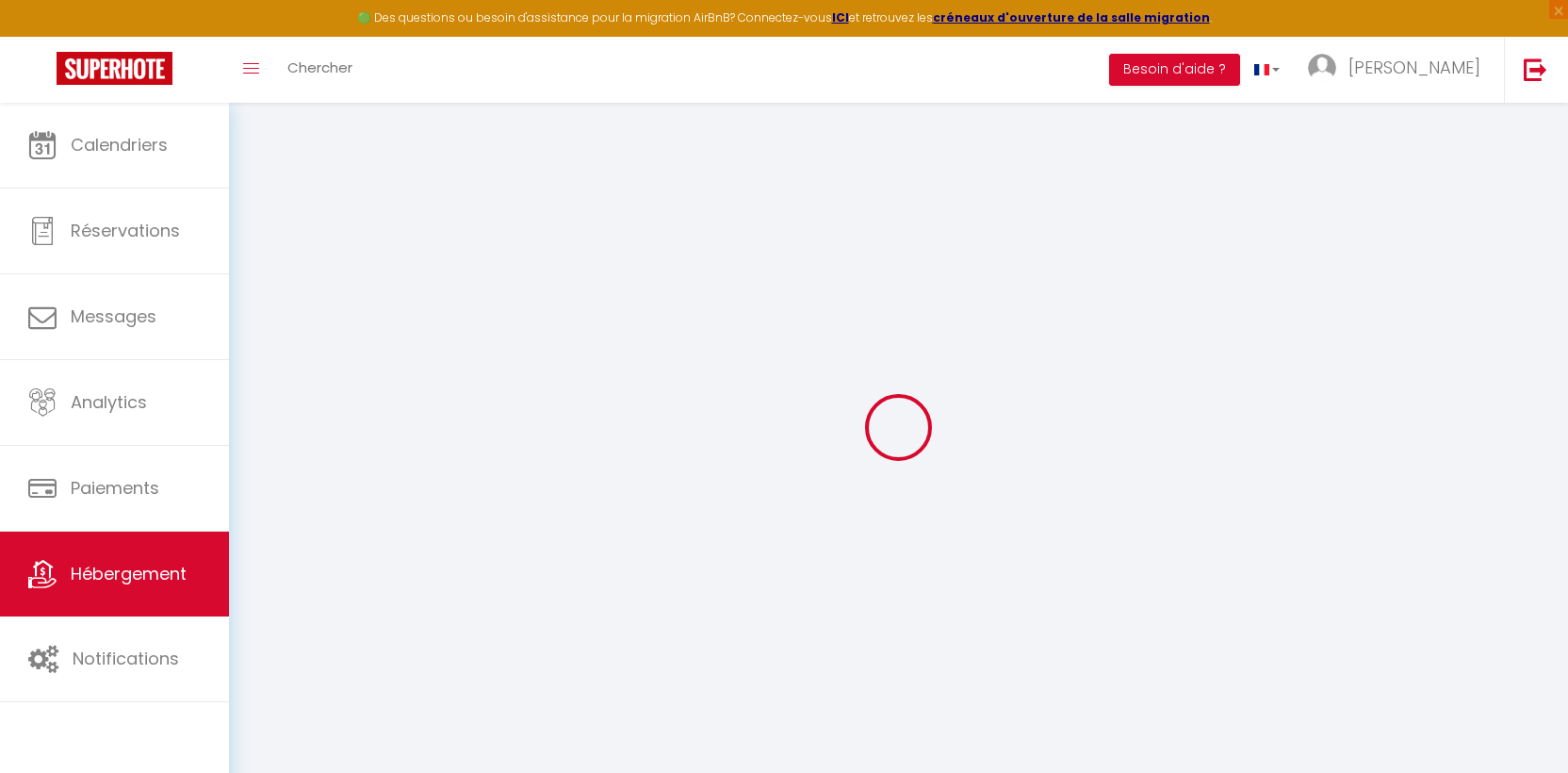
select select "30"
select select "120"
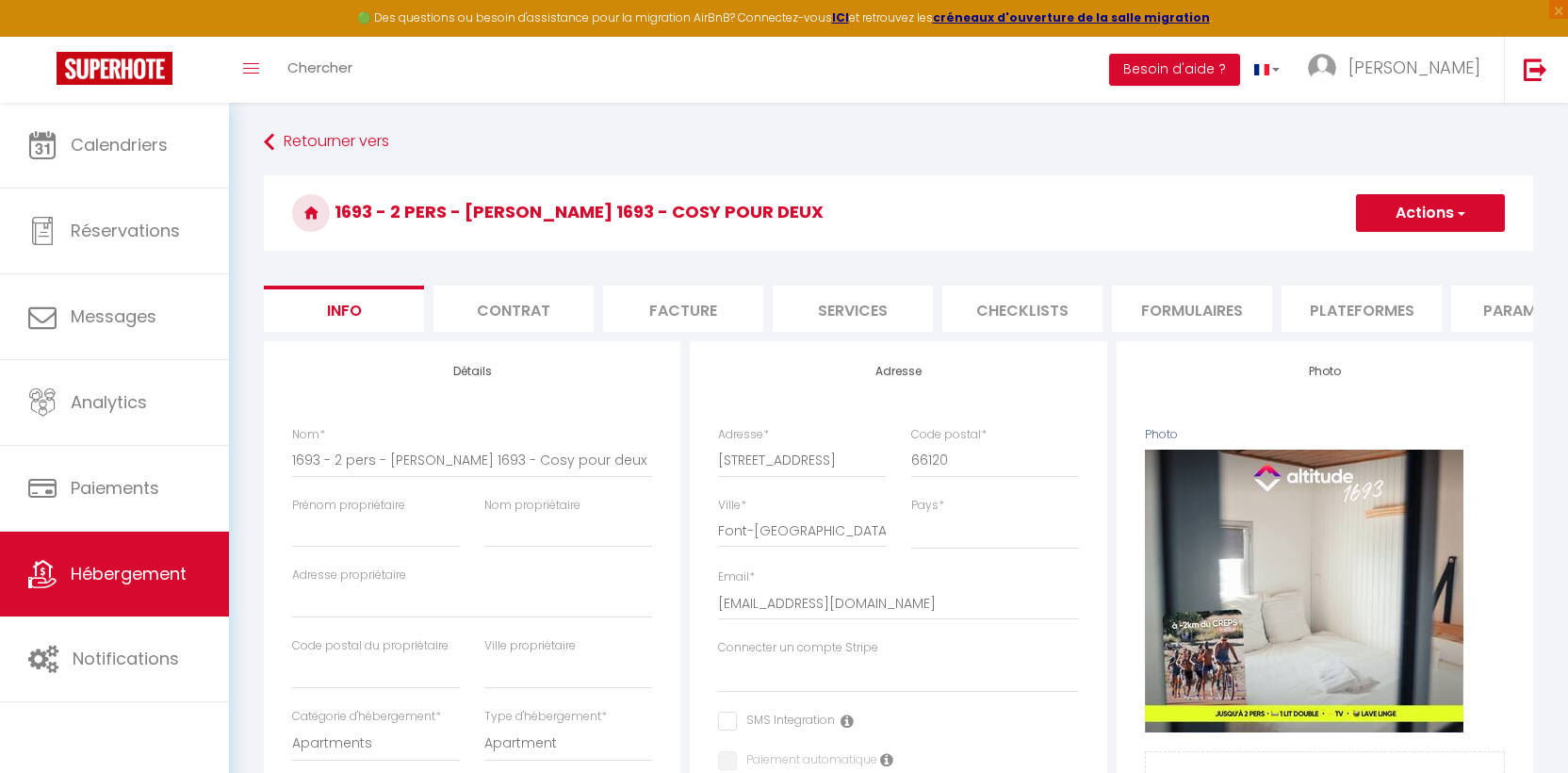
select select
checkbox input "false"
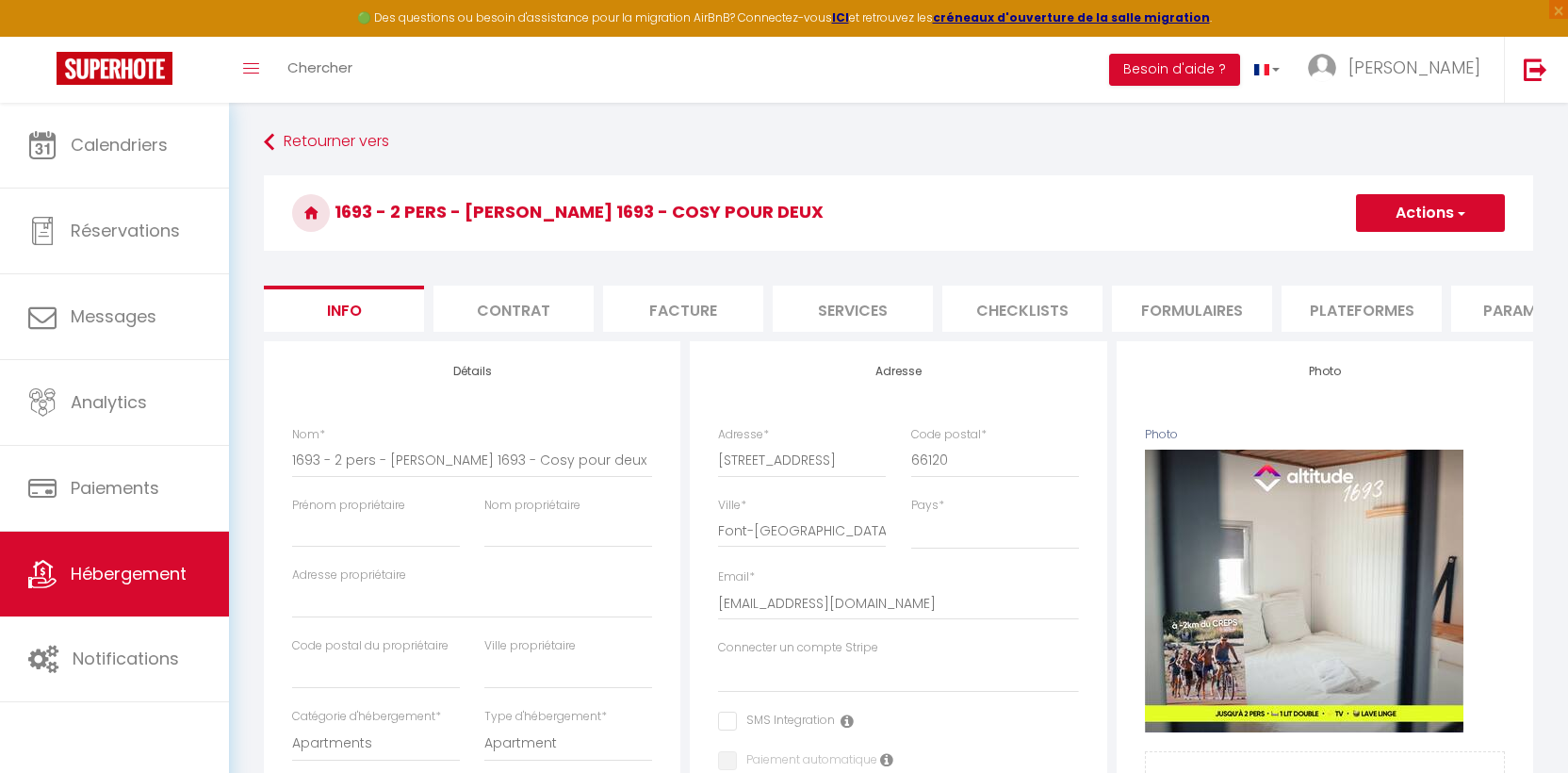
click at [1379, 323] on li "Plateformes" at bounding box center [1362, 308] width 160 height 47
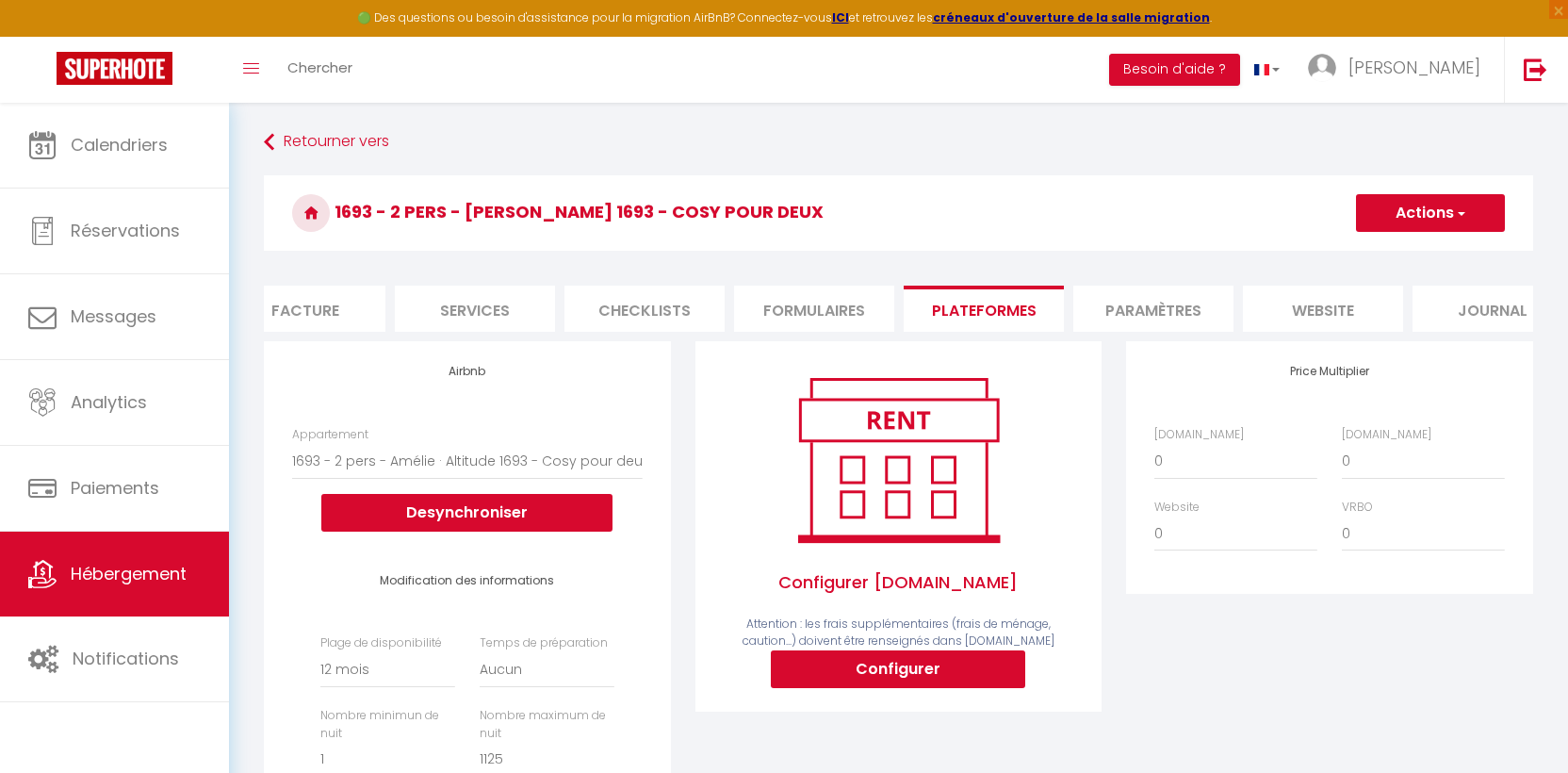
scroll to position [0, 427]
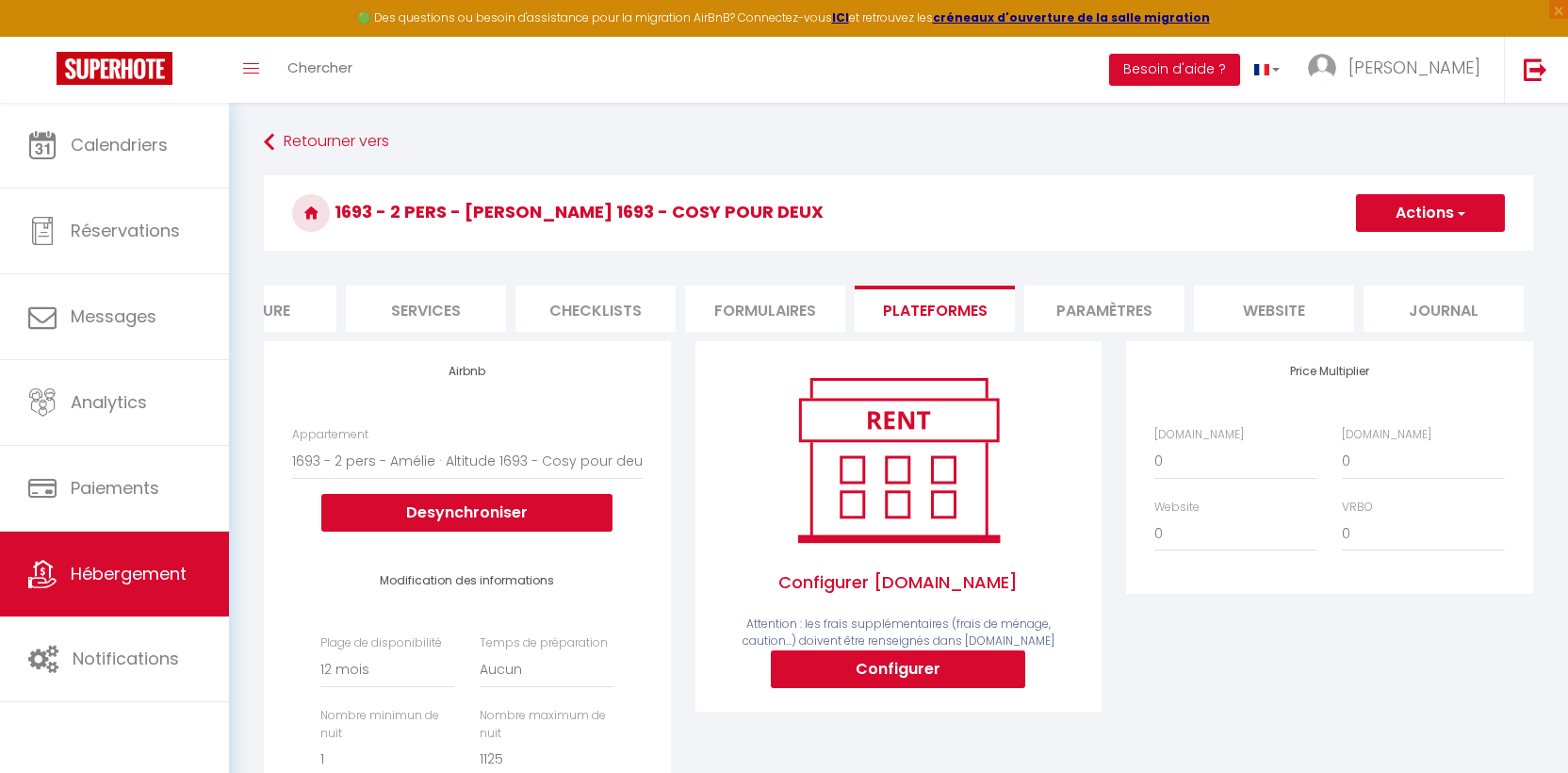
click at [1256, 306] on li "website" at bounding box center [1273, 308] width 160 height 47
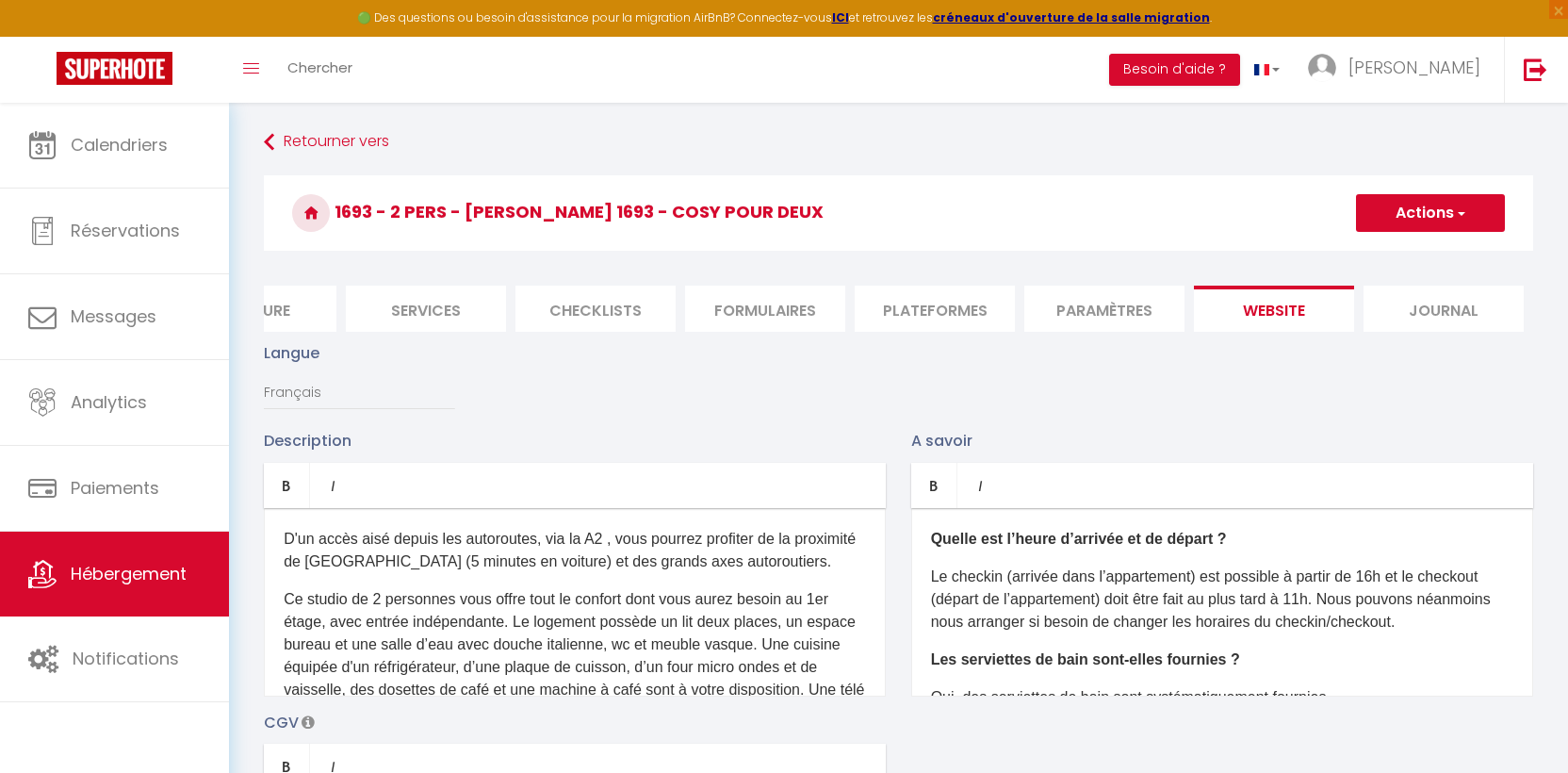
click at [1444, 208] on button "Actions" at bounding box center [1430, 213] width 148 height 38
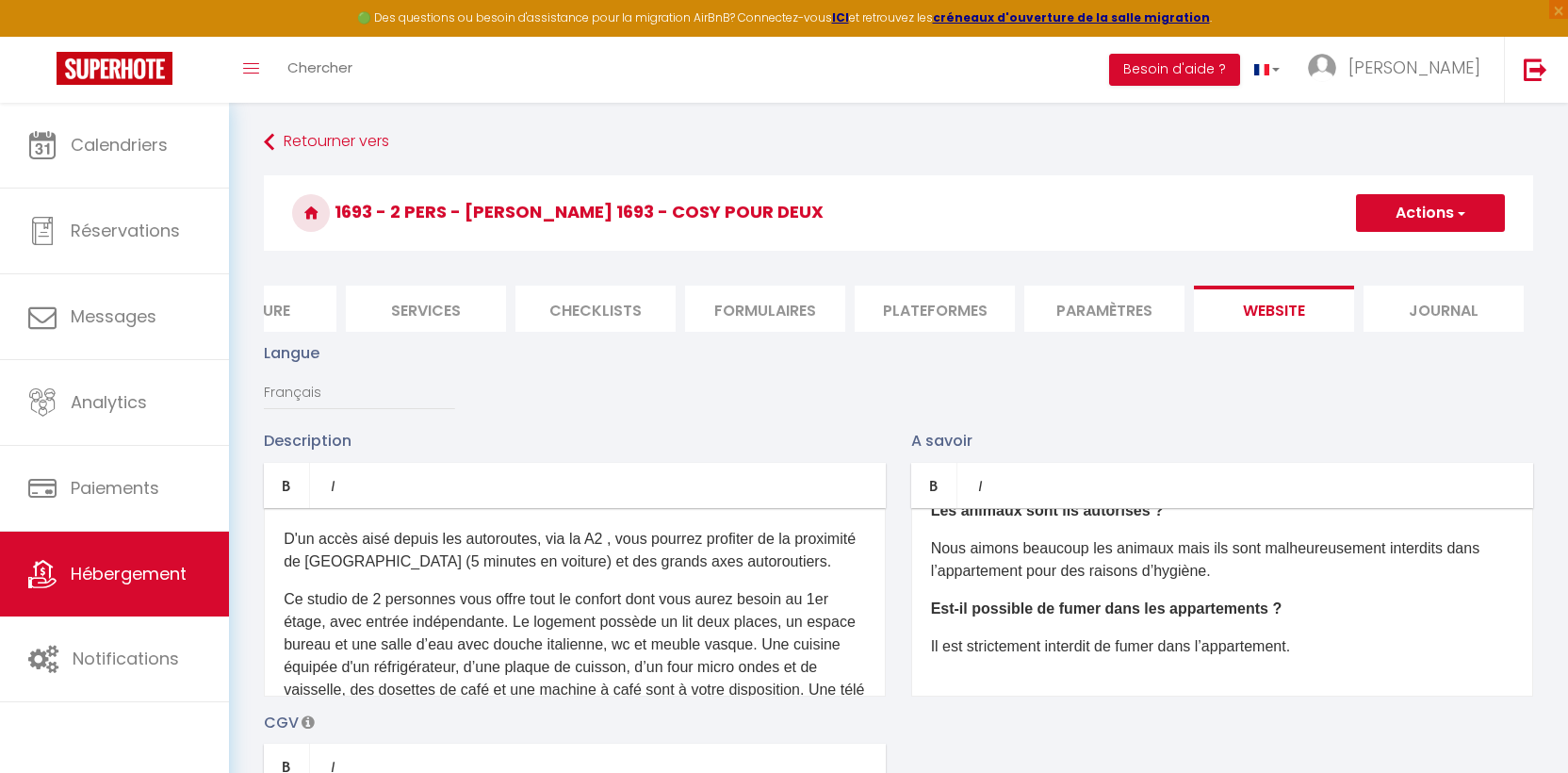
click at [1439, 316] on li "Journal" at bounding box center [1443, 308] width 160 height 47
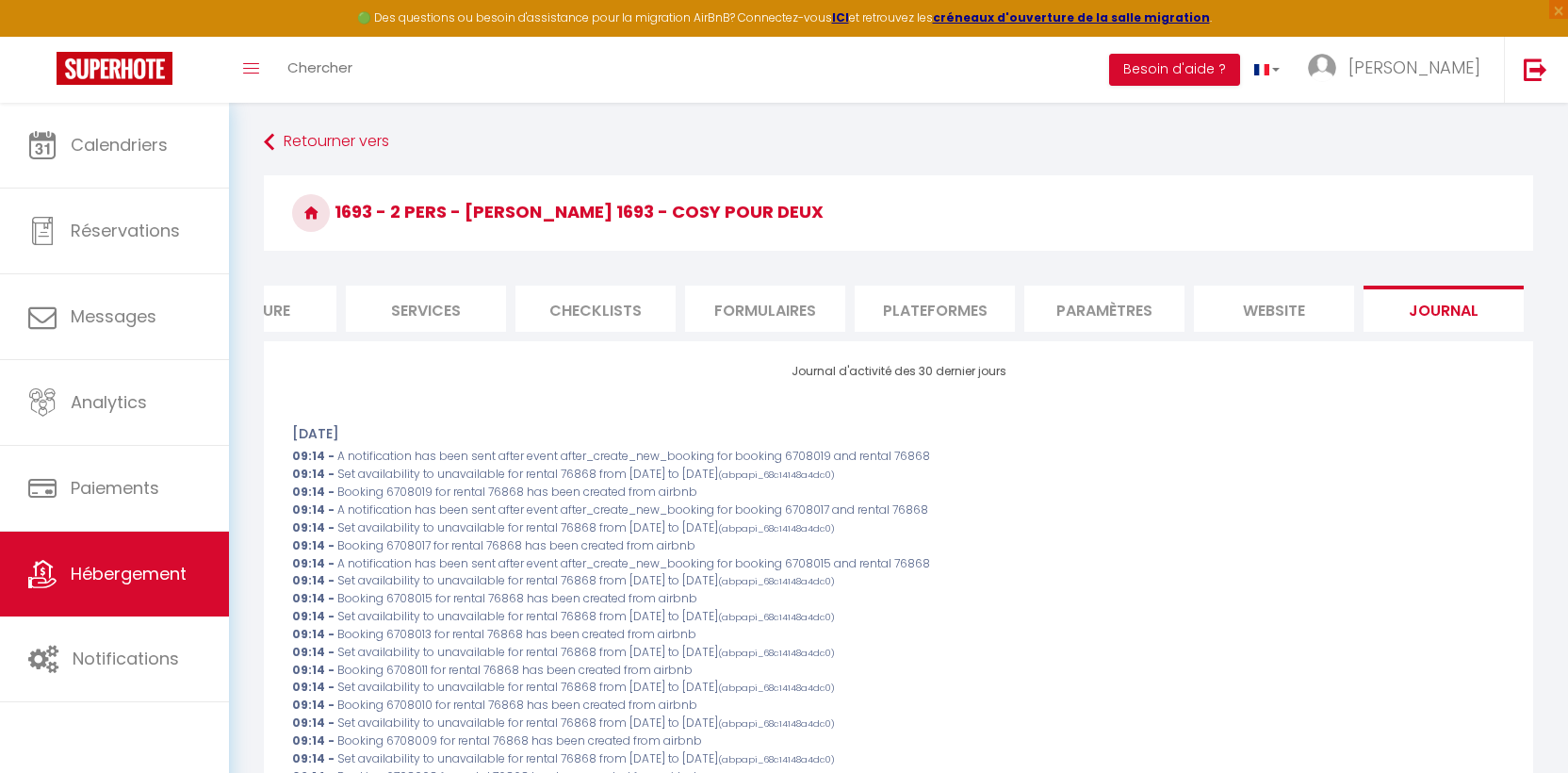
click at [1109, 306] on li "Paramètres" at bounding box center [1104, 308] width 160 height 47
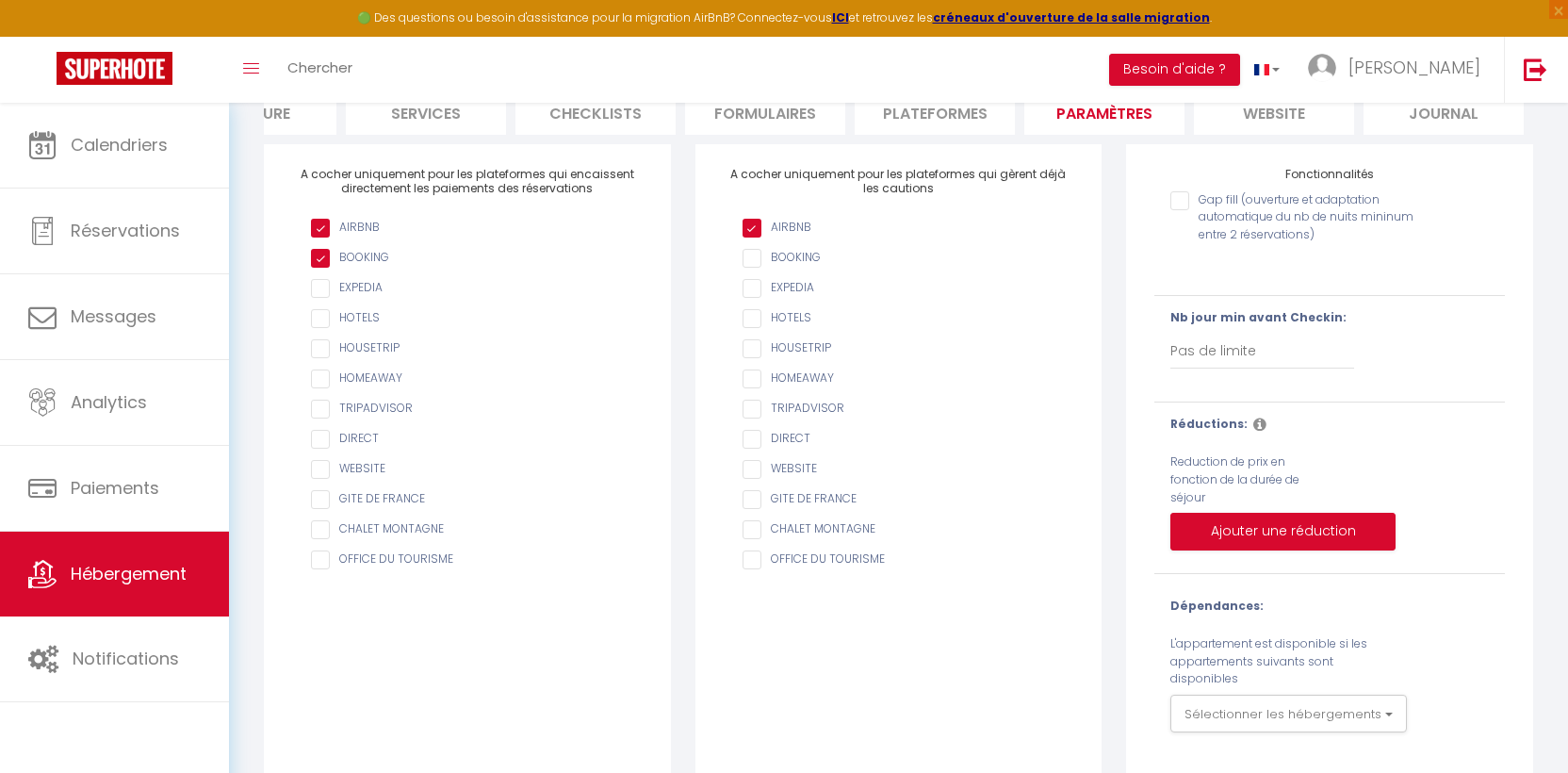
scroll to position [223, 0]
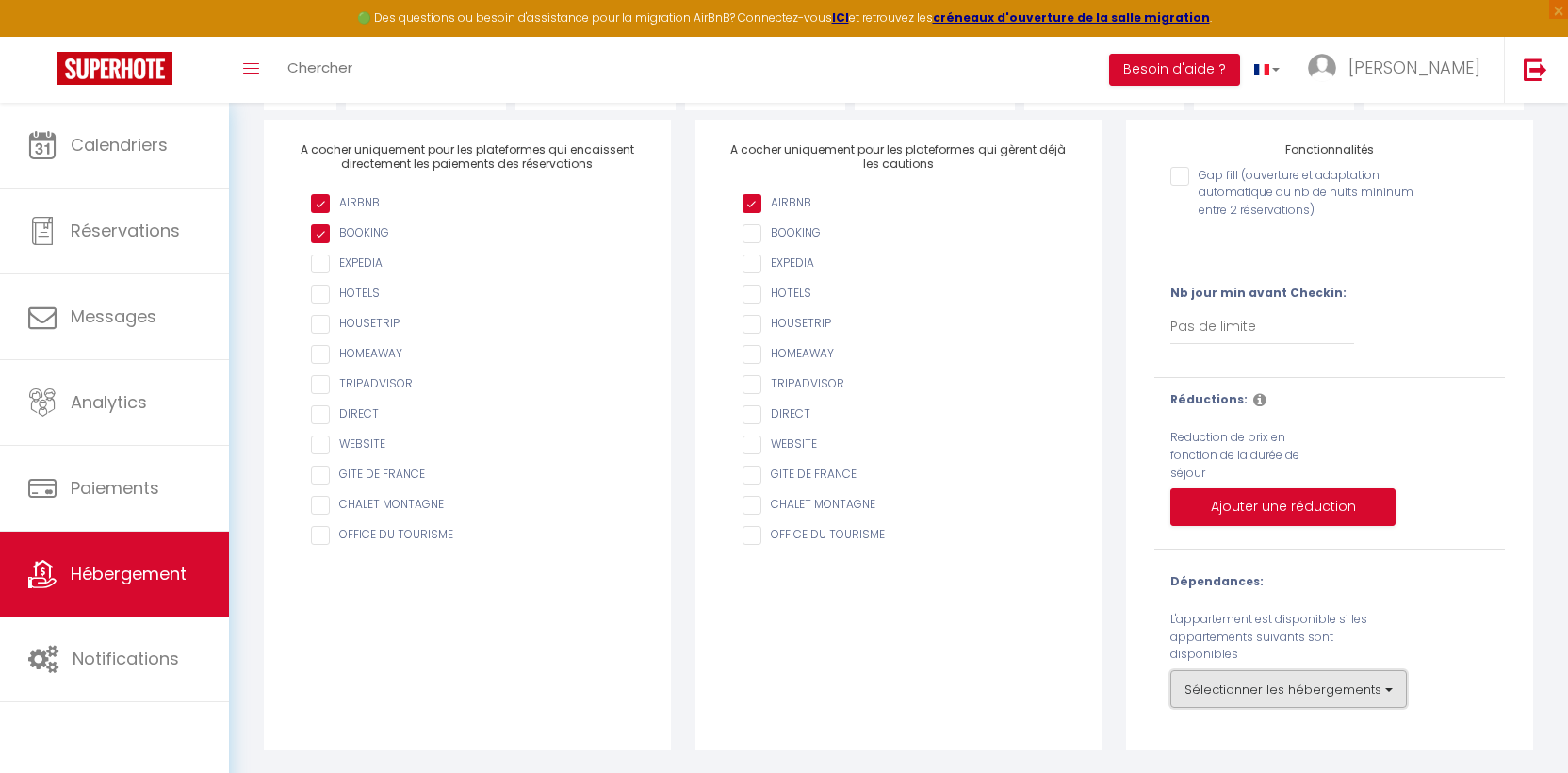
click at [1284, 688] on button "Sélectionner les hébergements" at bounding box center [1288, 689] width 237 height 38
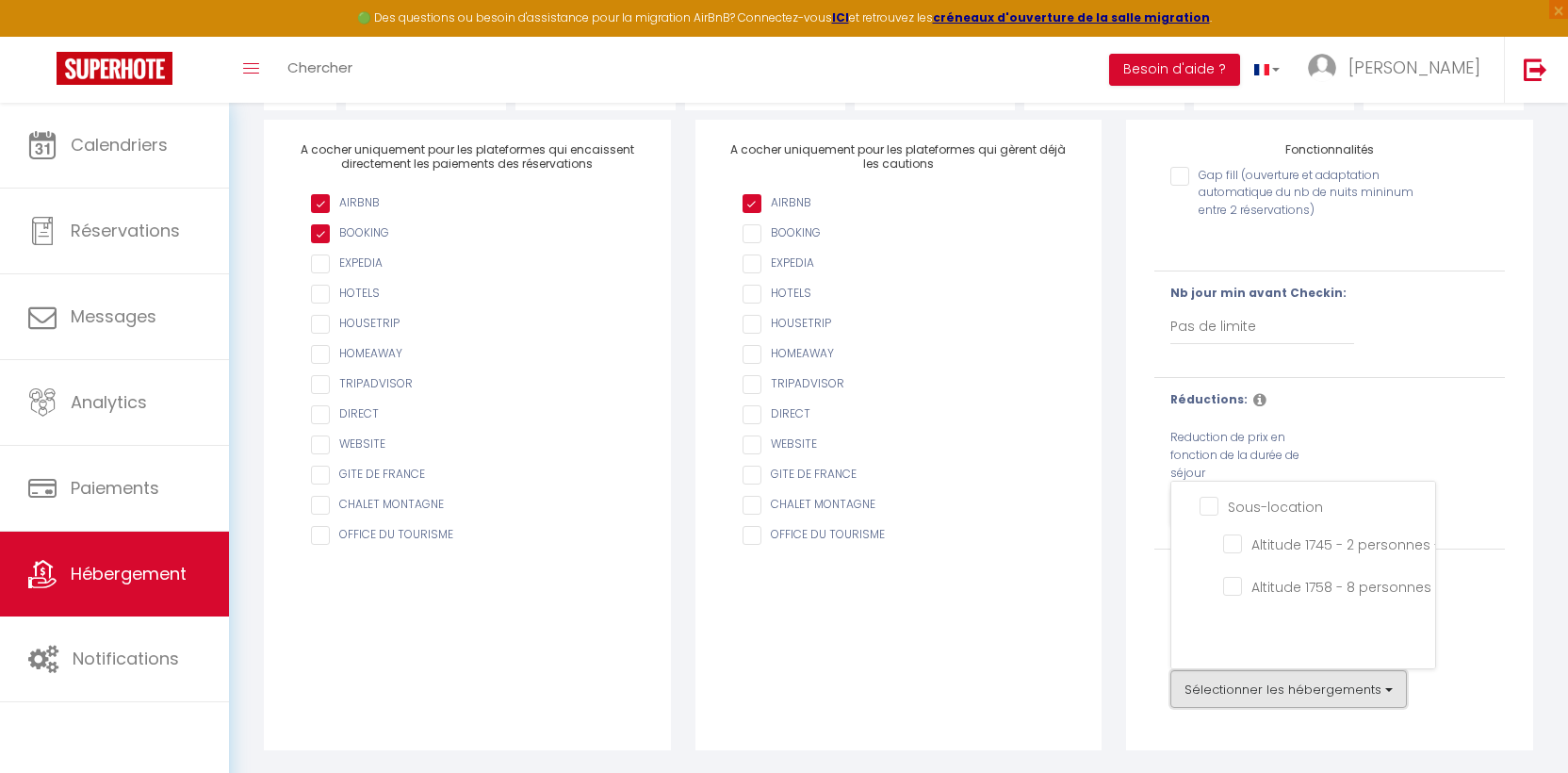
click at [1284, 689] on button "Sélectionner les hébergements" at bounding box center [1288, 689] width 237 height 38
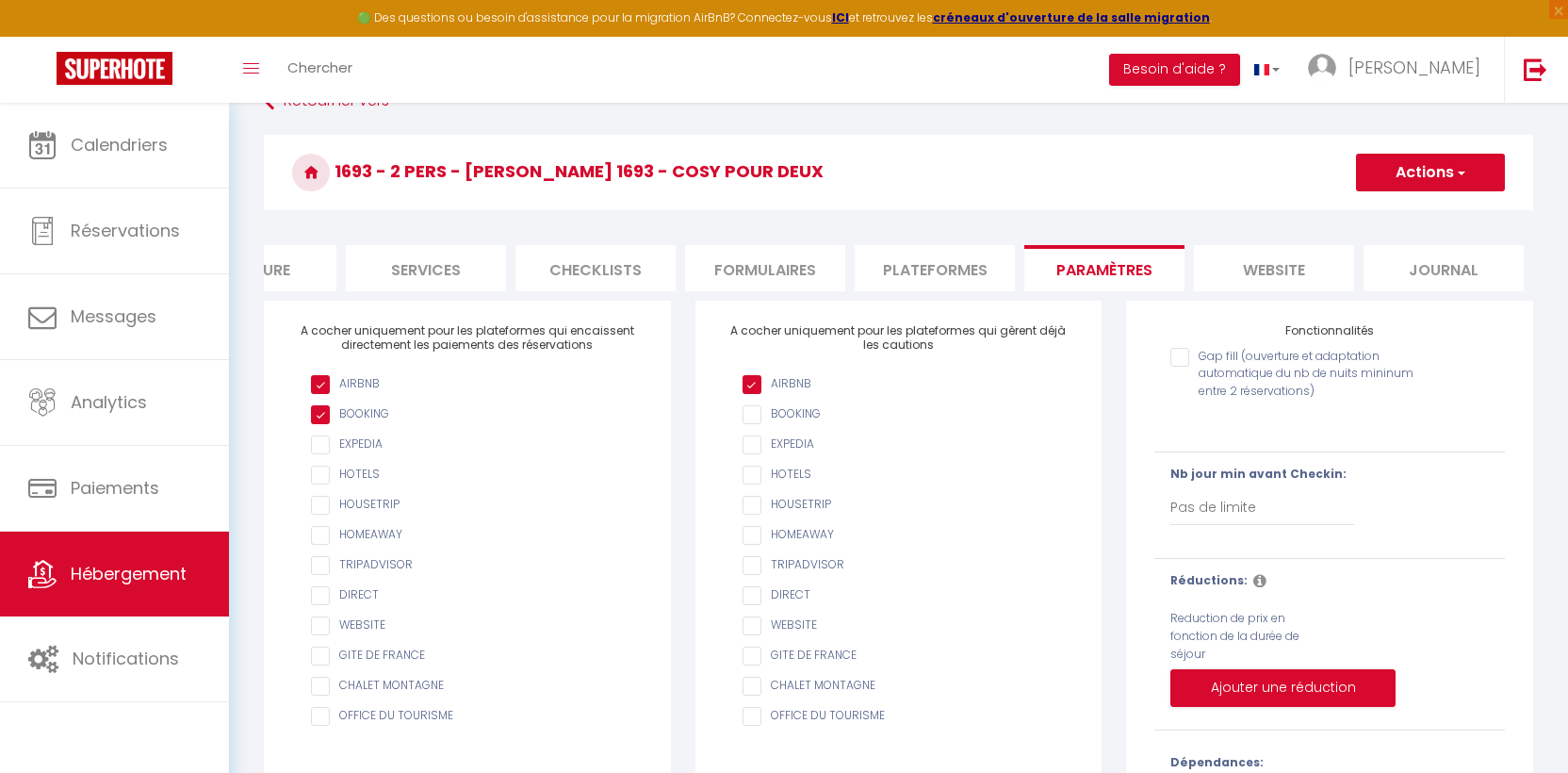
scroll to position [0, 0]
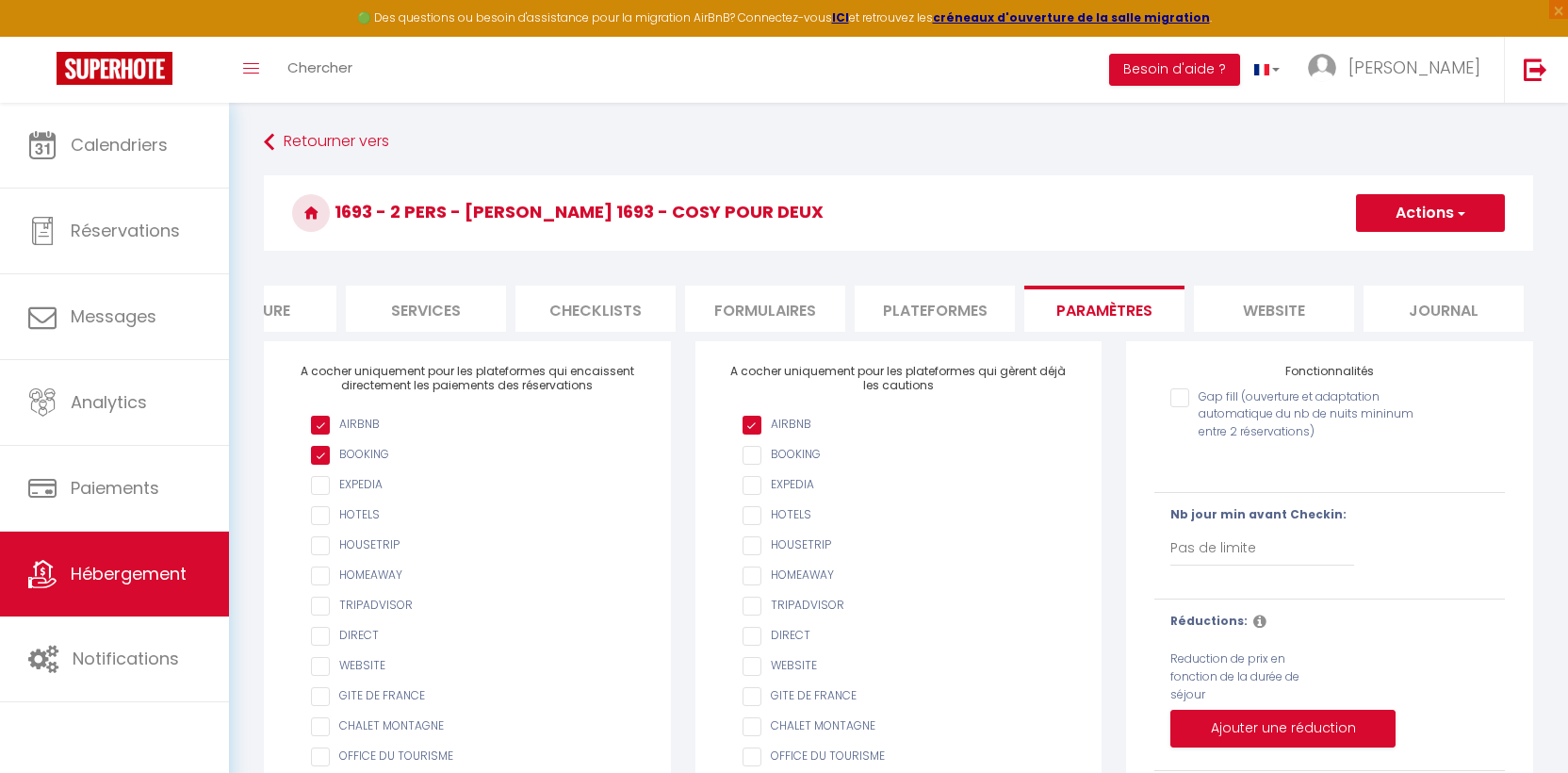
click at [952, 307] on li "Plateformes" at bounding box center [934, 308] width 160 height 47
select select
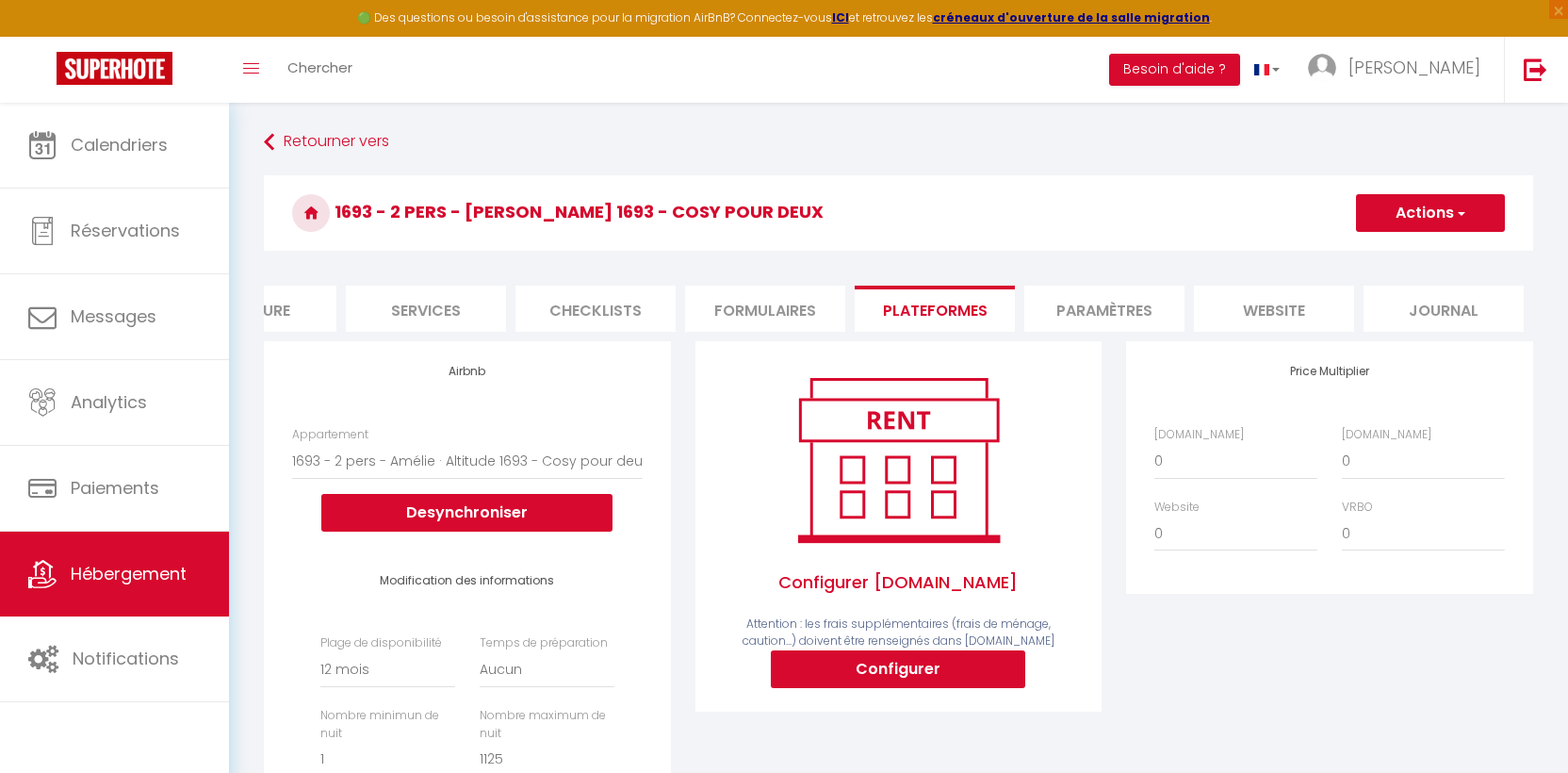
click at [779, 298] on li "Formulaires" at bounding box center [765, 308] width 160 height 47
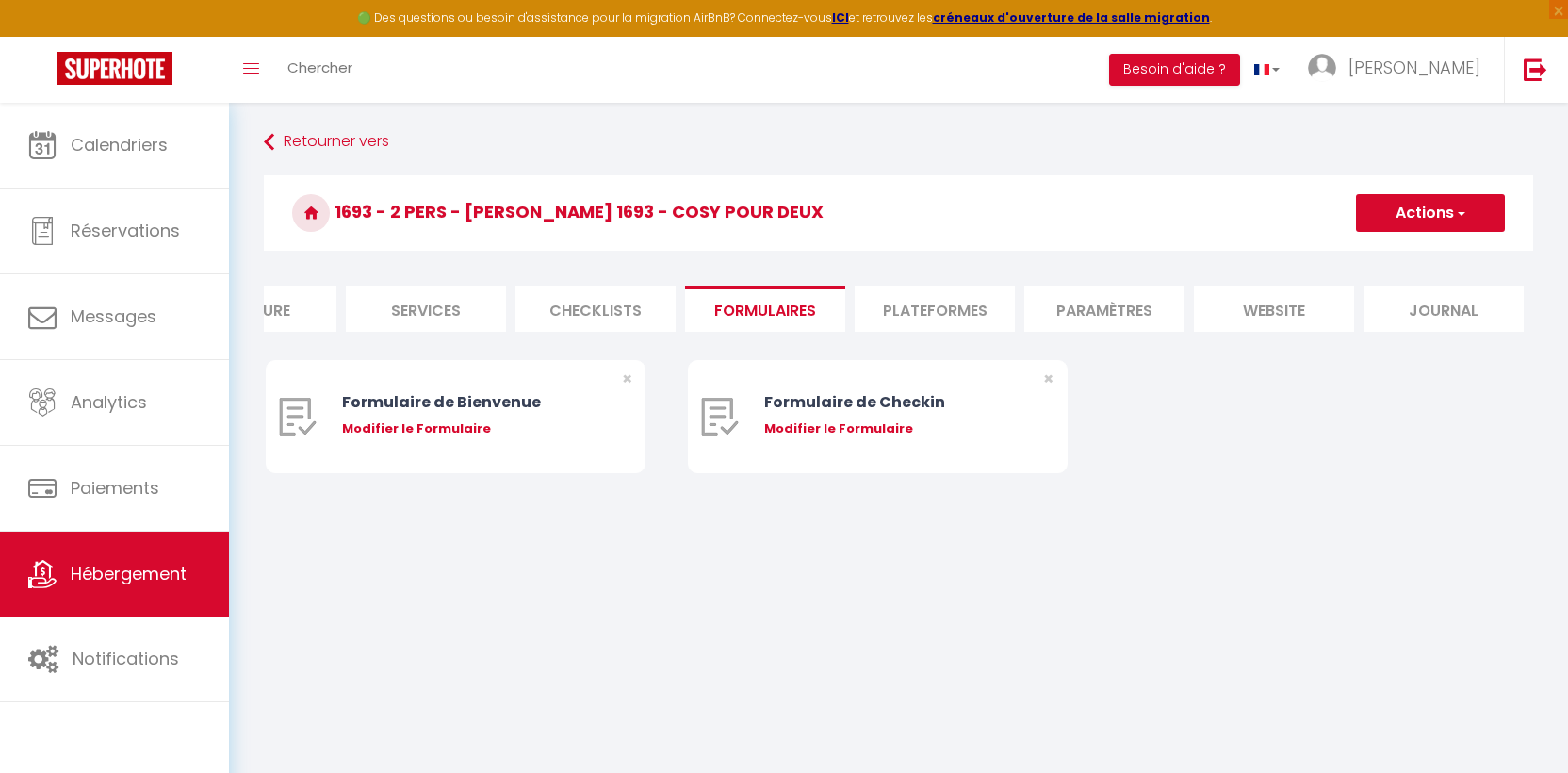
click at [607, 299] on li "Checklists" at bounding box center [596, 308] width 160 height 47
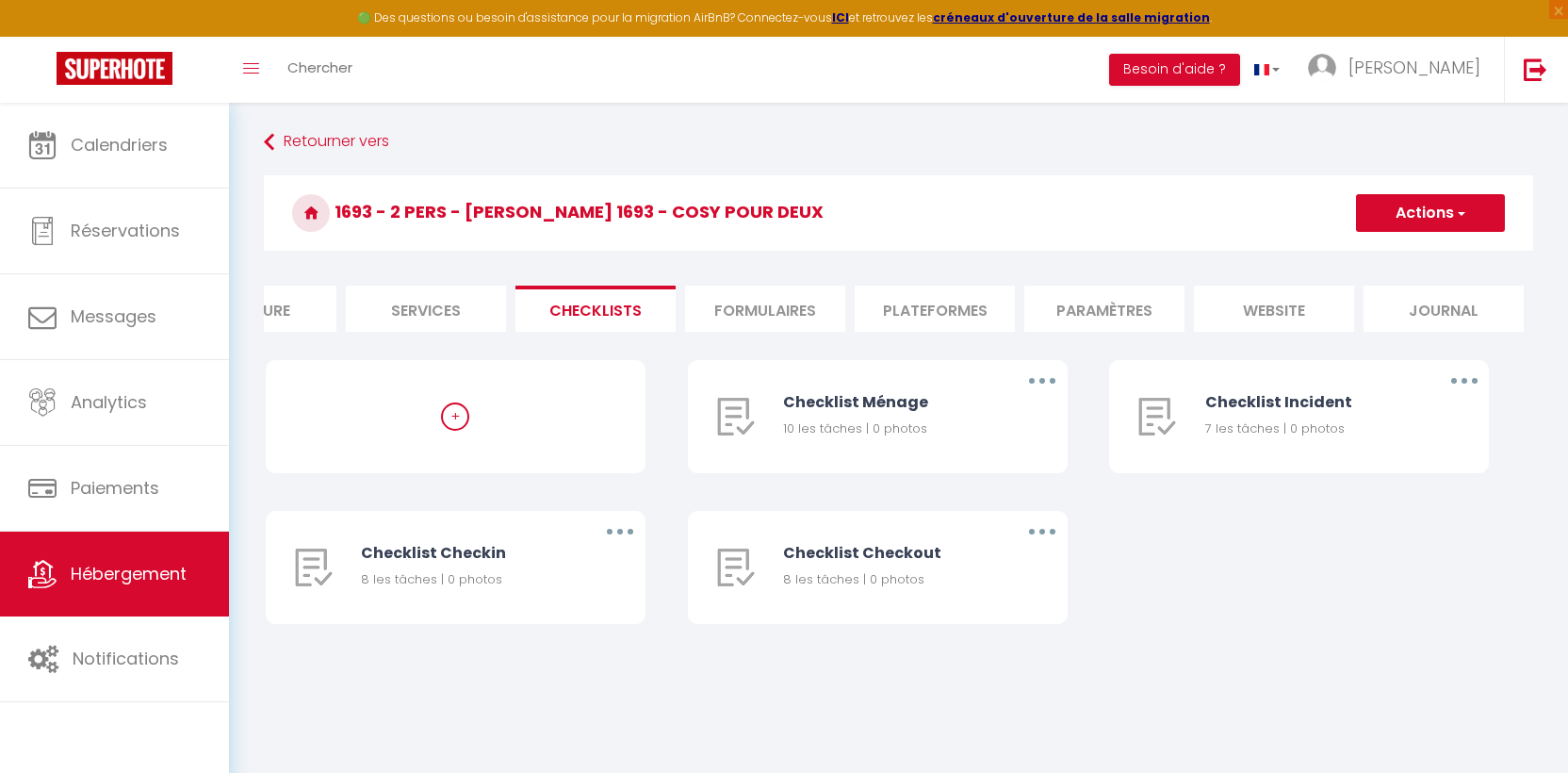
click at [476, 306] on li "Services" at bounding box center [425, 308] width 160 height 47
select select
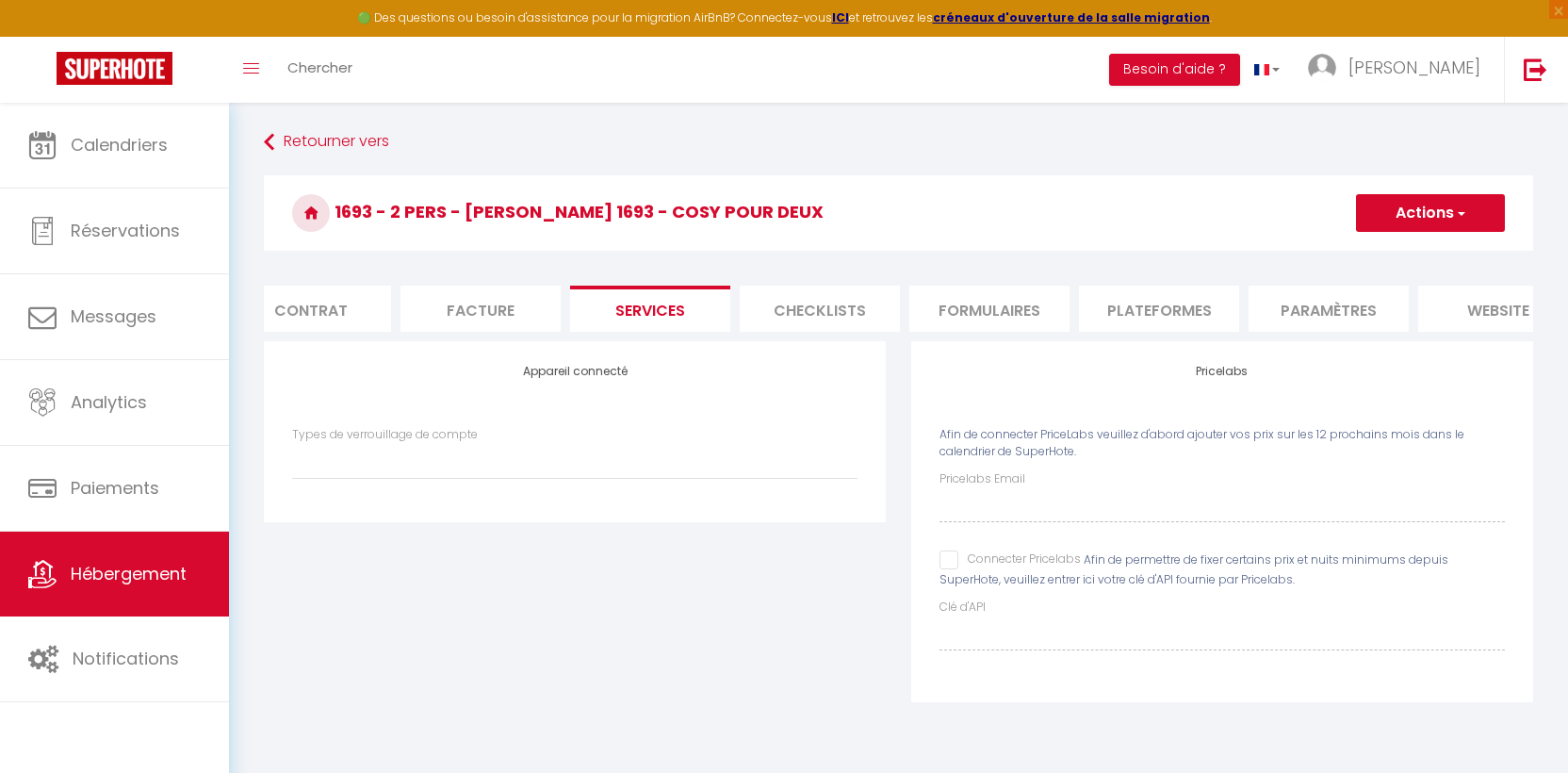
scroll to position [0, 204]
click at [500, 310] on li "Facture" at bounding box center [480, 308] width 160 height 47
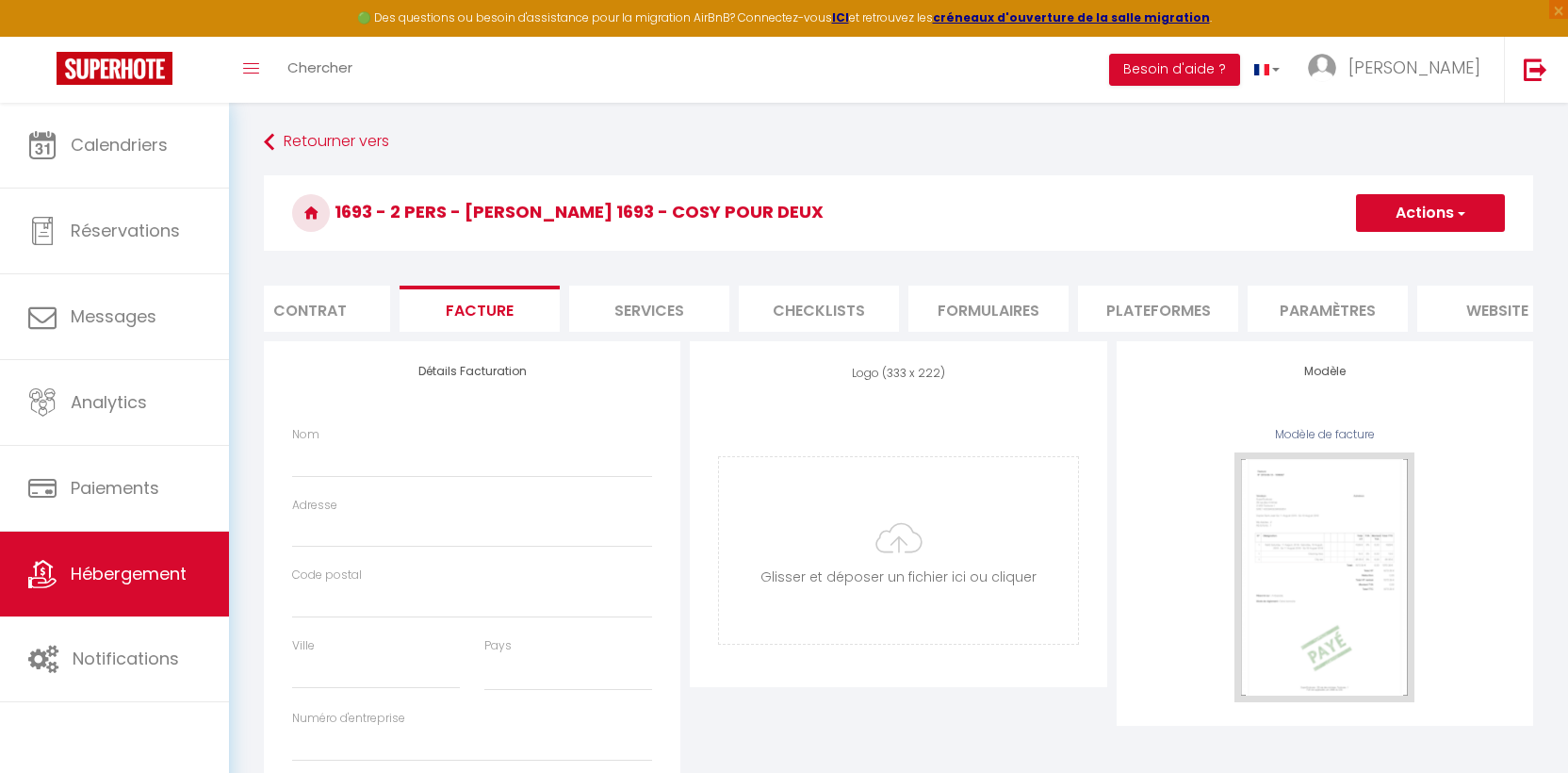
select select
